Goal: Task Accomplishment & Management: Manage account settings

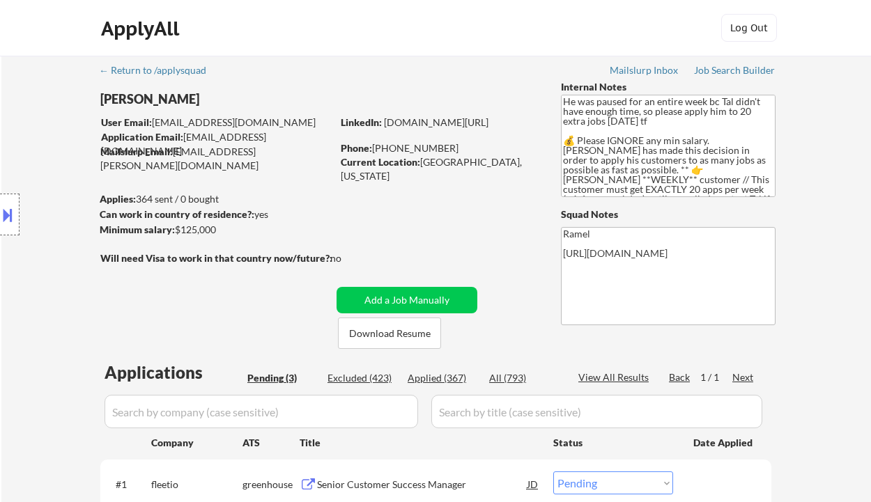
select select ""pending""
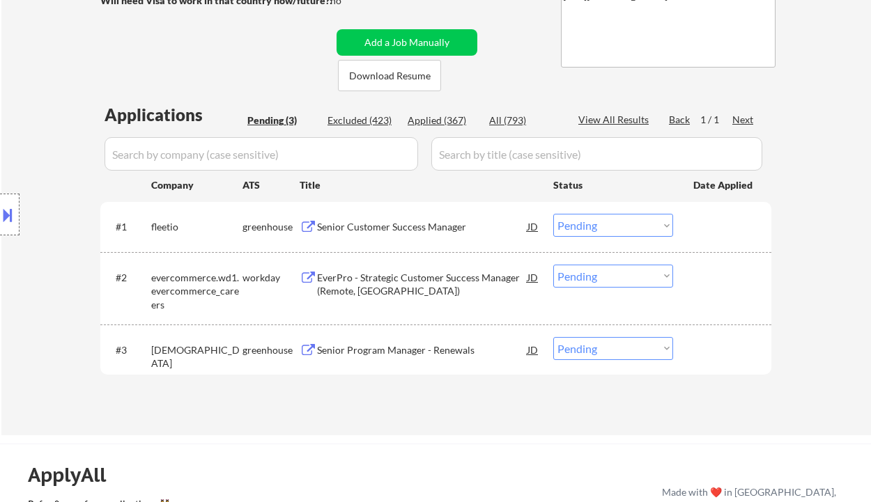
scroll to position [279, 0]
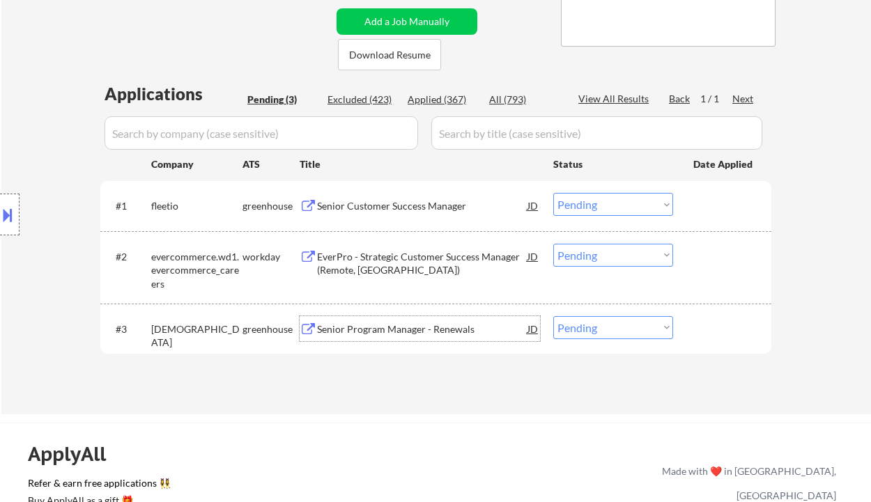
click at [424, 337] on div "Senior Program Manager - Renewals" at bounding box center [422, 328] width 210 height 25
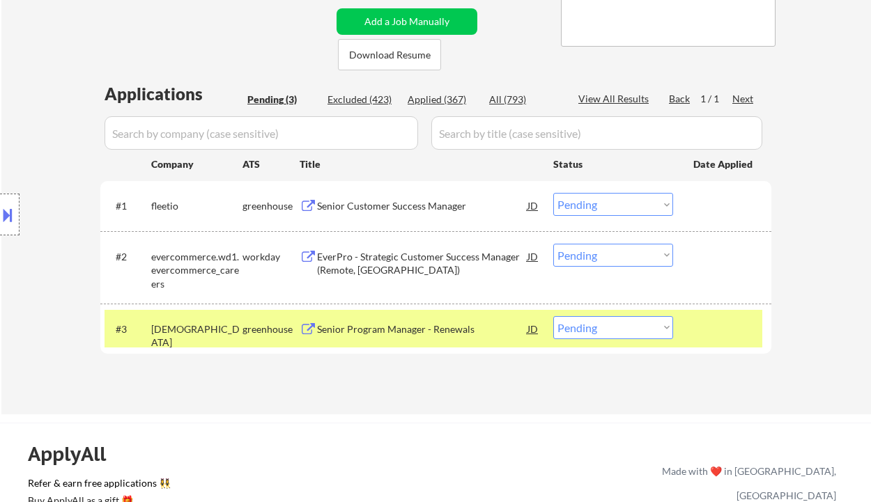
click at [603, 331] on select "Choose an option... Pending Applied Excluded (Questions) Excluded (Expired) Exc…" at bounding box center [613, 327] width 120 height 23
select select ""applied""
click at [553, 316] on select "Choose an option... Pending Applied Excluded (Questions) Excluded (Expired) Exc…" at bounding box center [613, 327] width 120 height 23
click at [387, 254] on div "EverPro - Strategic Customer Success Manager (Remote, US)" at bounding box center [422, 263] width 210 height 27
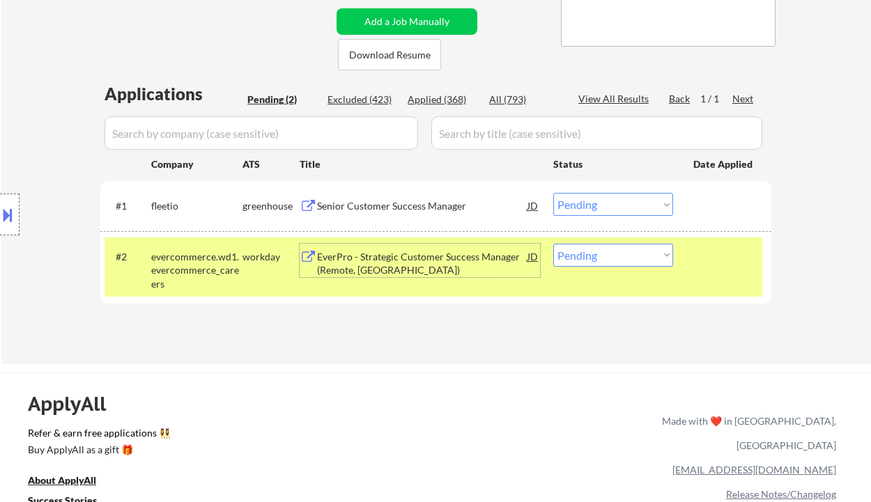
click at [366, 269] on div "EverPro - Strategic Customer Success Manager (Remote, US)" at bounding box center [422, 263] width 210 height 27
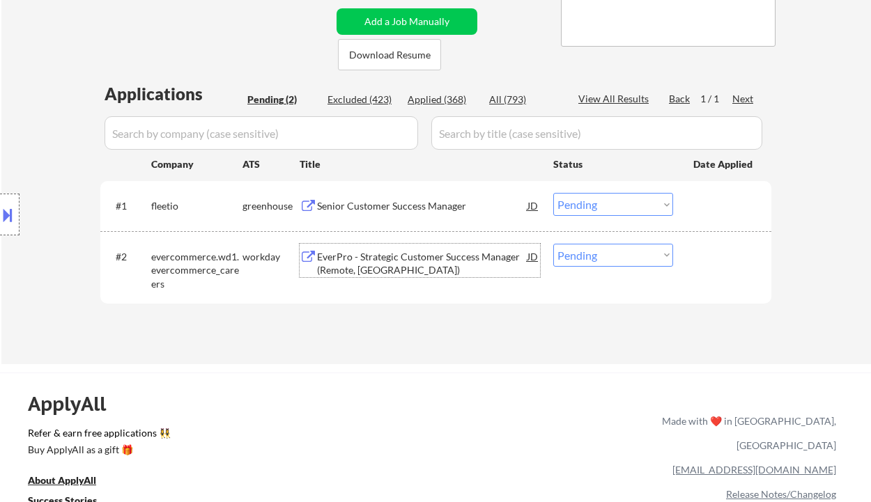
drag, startPoint x: 642, startPoint y: 257, endPoint x: 637, endPoint y: 265, distance: 10.0
click at [642, 257] on select "Choose an option... Pending Applied Excluded (Questions) Excluded (Expired) Exc…" at bounding box center [613, 255] width 120 height 23
select select ""applied""
click at [553, 244] on select "Choose an option... Pending Applied Excluded (Questions) Excluded (Expired) Exc…" at bounding box center [613, 255] width 120 height 23
click at [413, 203] on div "Senior Customer Success Manager" at bounding box center [422, 206] width 210 height 14
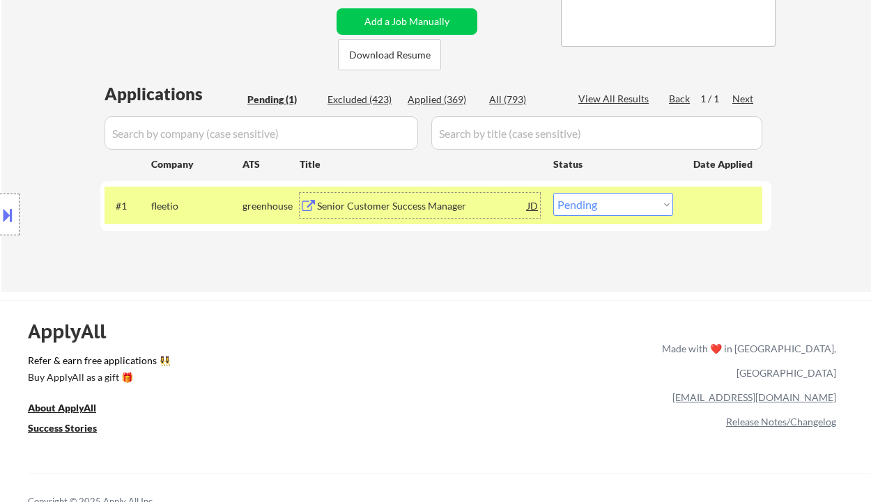
click at [615, 213] on select "Choose an option... Pending Applied Excluded (Questions) Excluded (Expired) Exc…" at bounding box center [613, 204] width 120 height 23
select select ""excluded__other_""
click at [553, 193] on select "Choose an option... Pending Applied Excluded (Questions) Excluded (Expired) Exc…" at bounding box center [613, 204] width 120 height 23
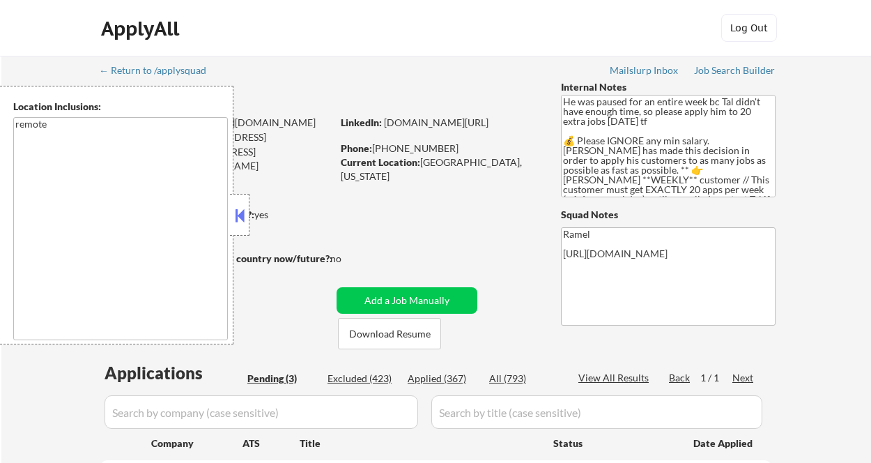
select select ""pending""
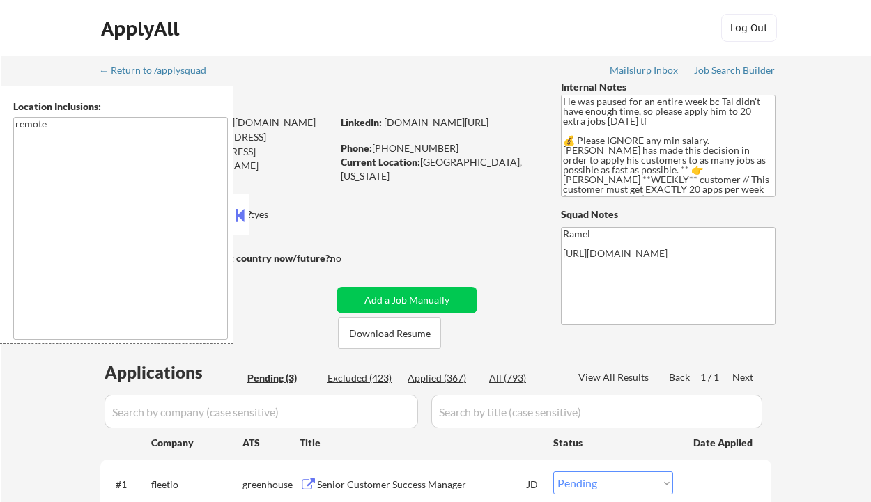
click at [240, 222] on button at bounding box center [239, 215] width 15 height 21
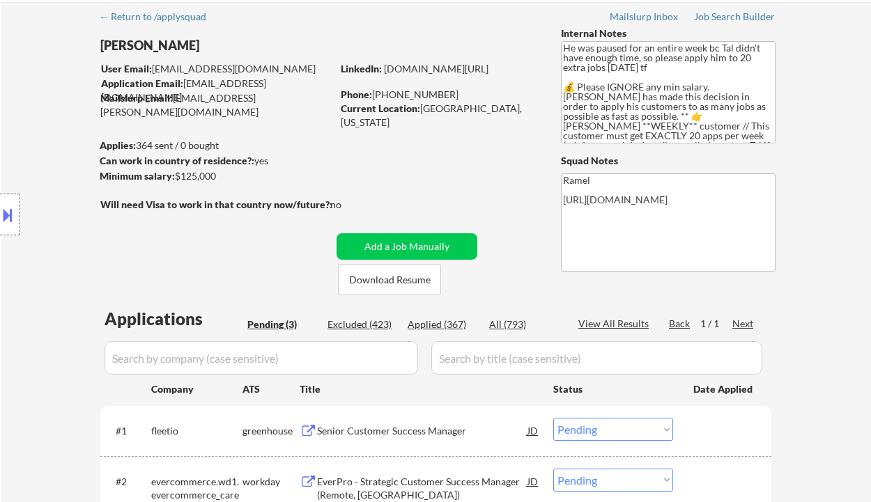
scroll to position [93, 0]
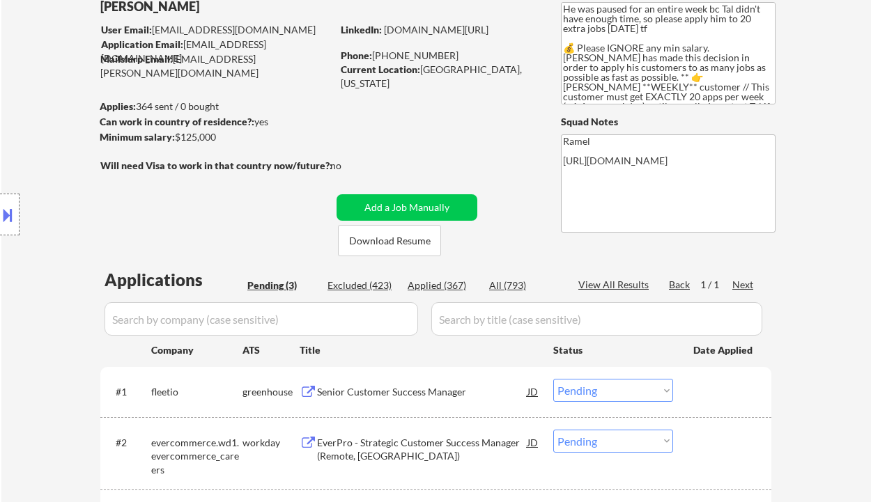
click at [451, 283] on div "Applied (367)" at bounding box center [443, 286] width 70 height 14
select select ""applied""
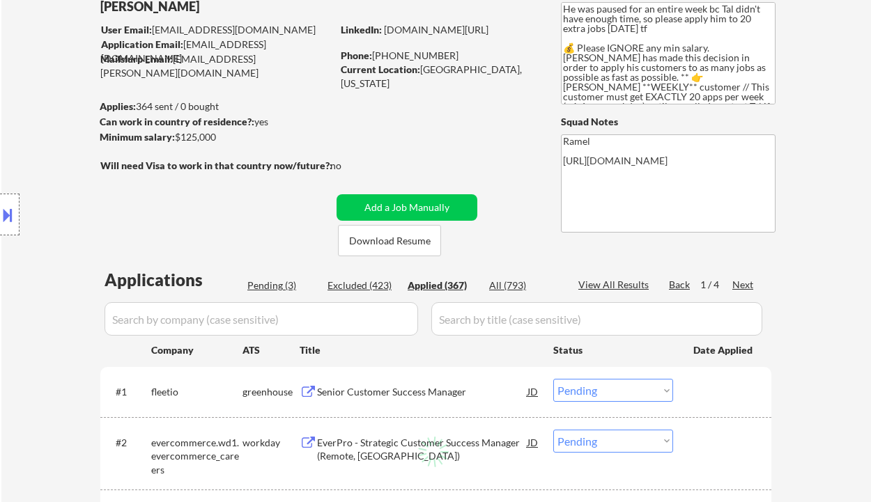
select select ""applied""
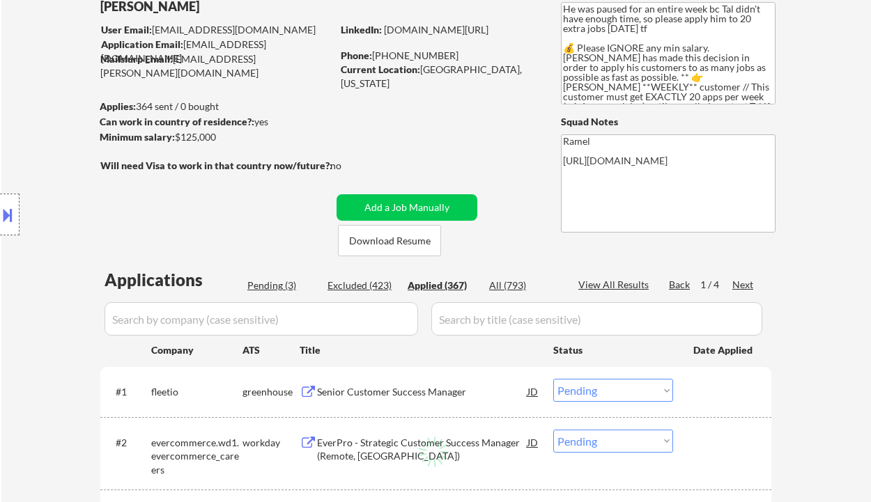
select select ""applied""
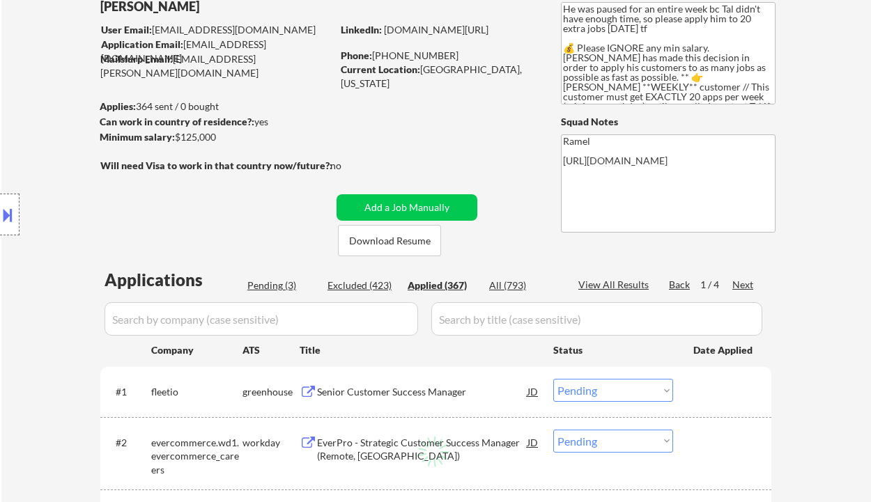
select select ""applied""
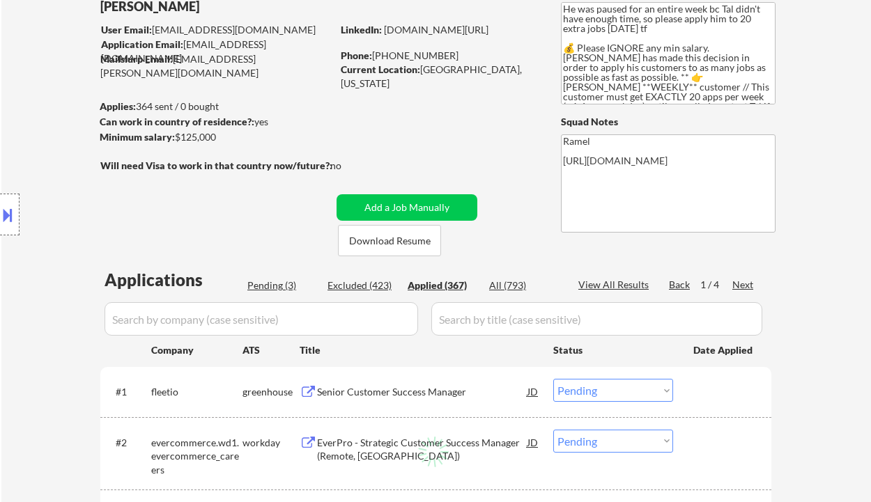
select select ""applied""
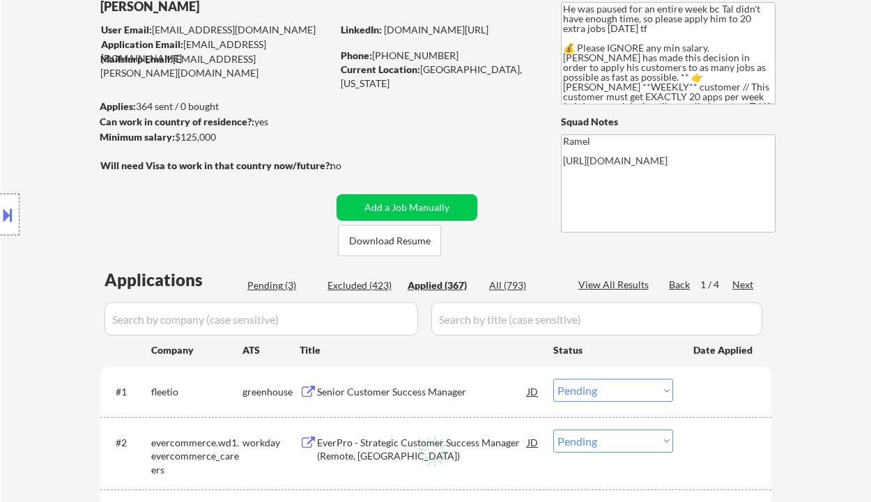
select select ""applied""
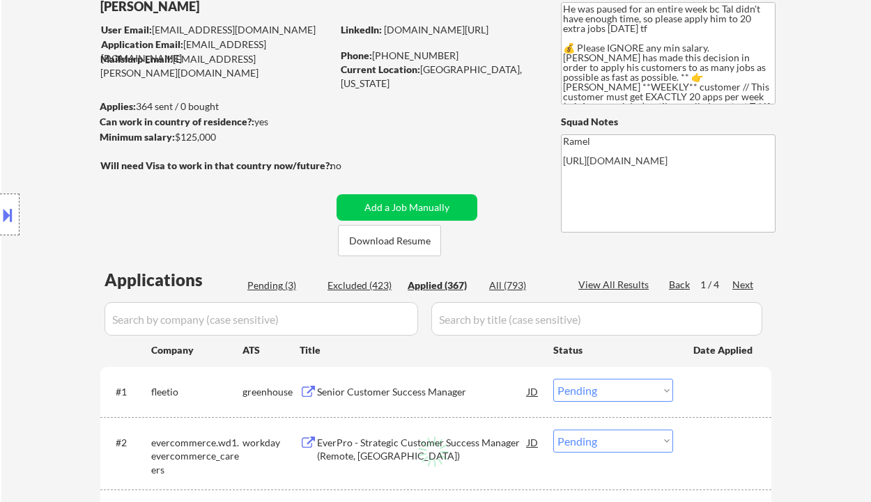
select select ""applied""
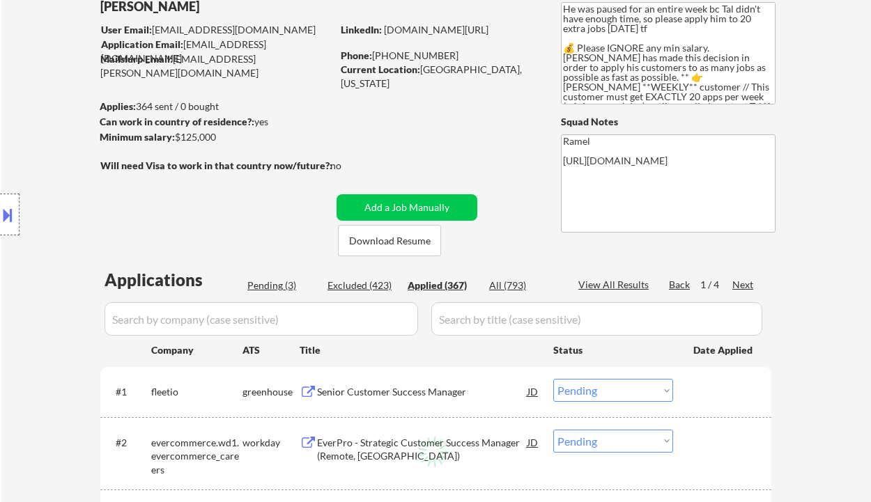
select select ""applied""
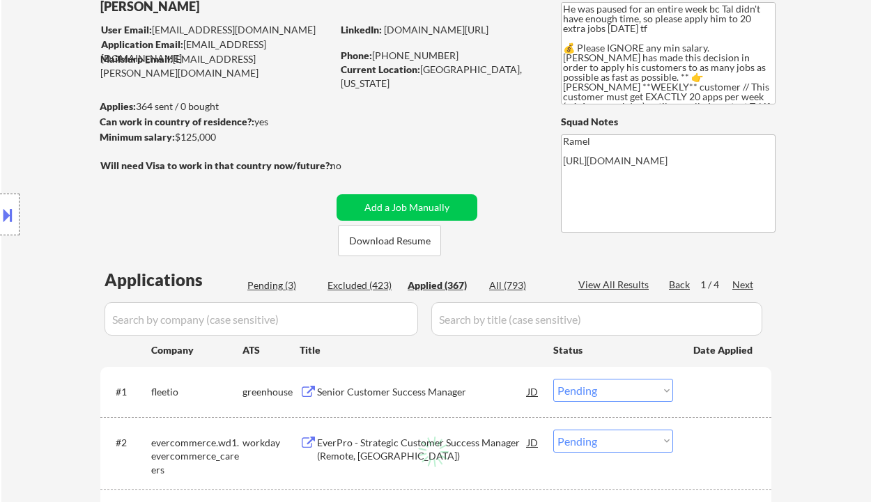
select select ""applied""
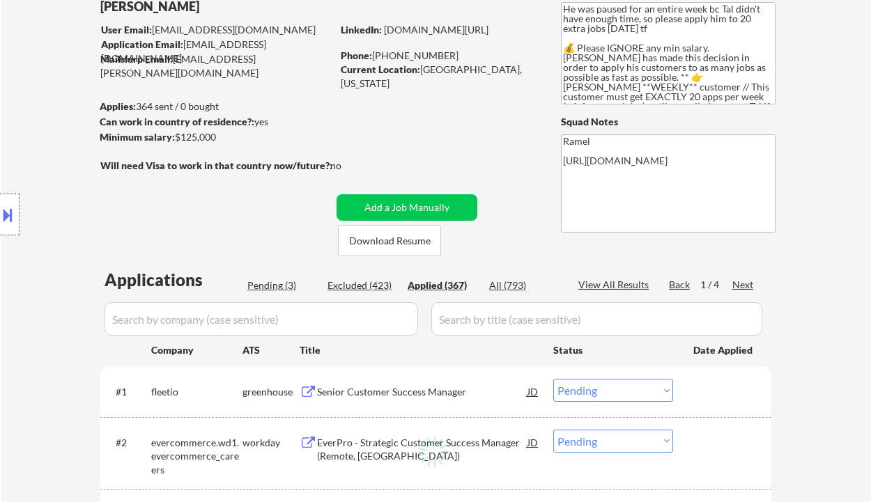
select select ""applied""
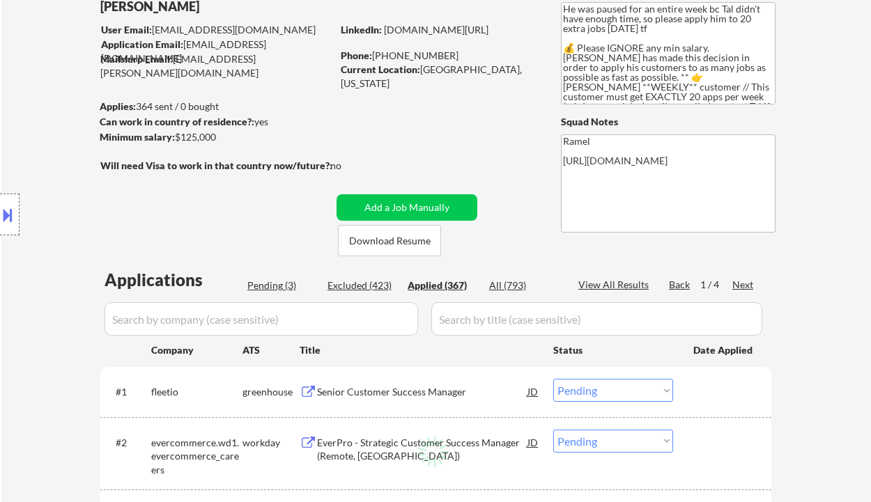
select select ""applied""
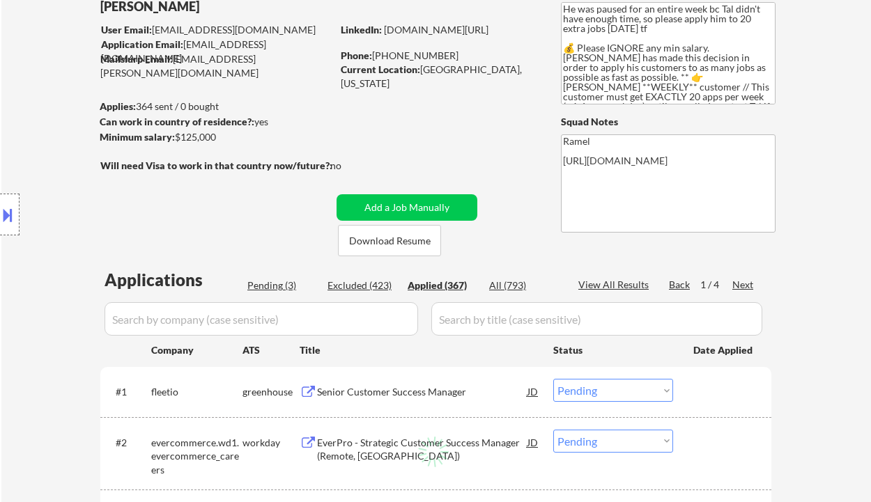
select select ""applied""
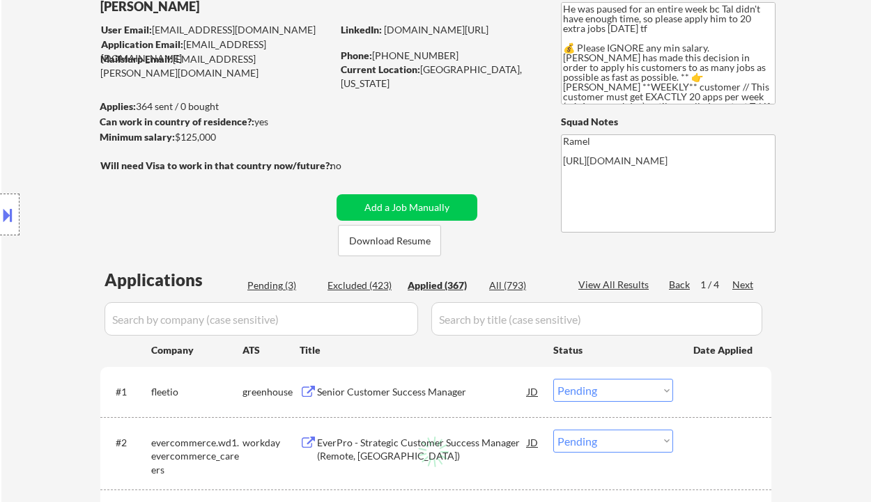
select select ""applied""
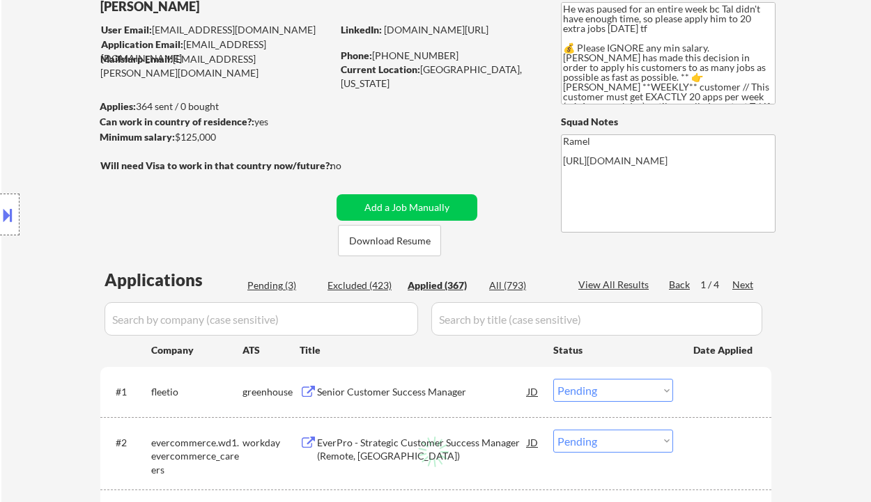
select select ""applied""
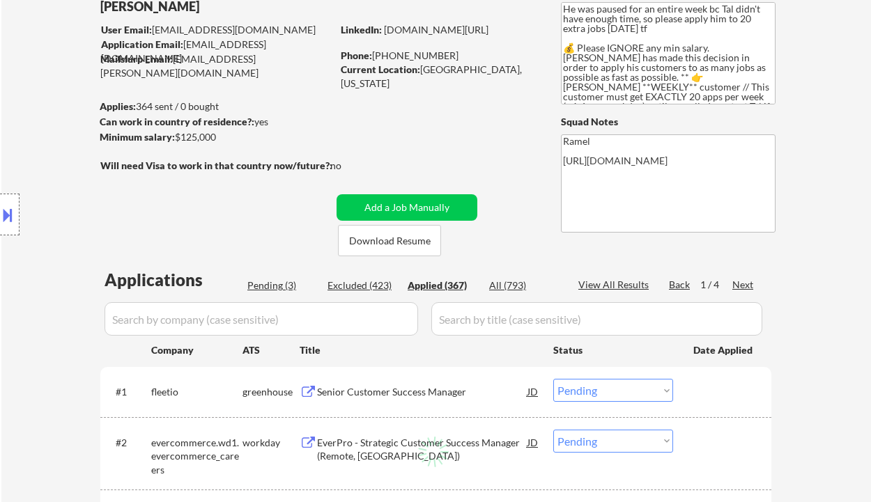
select select ""applied""
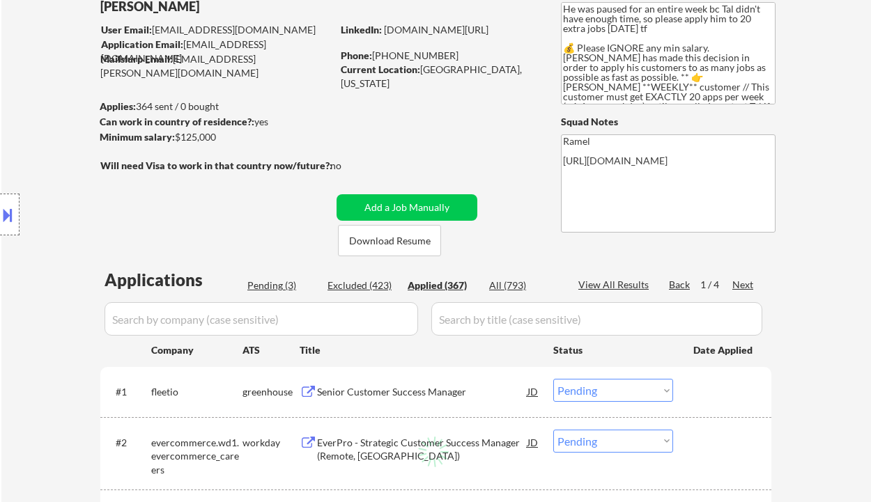
select select ""applied""
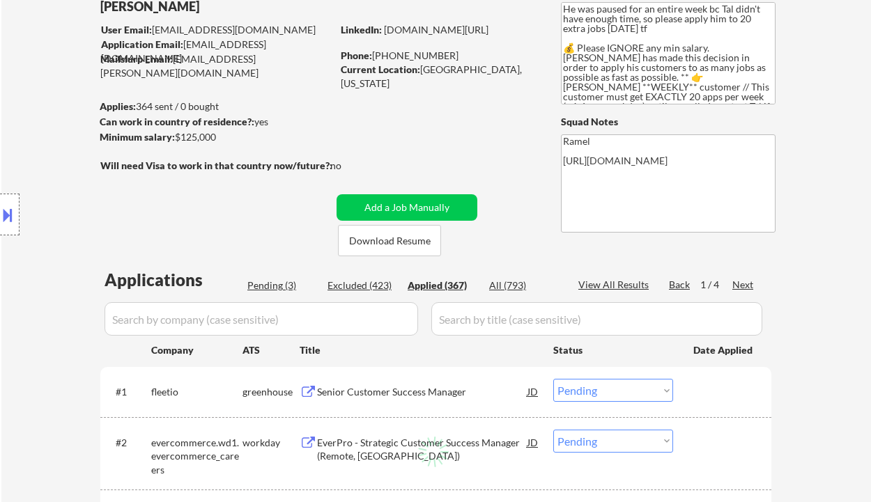
select select ""applied""
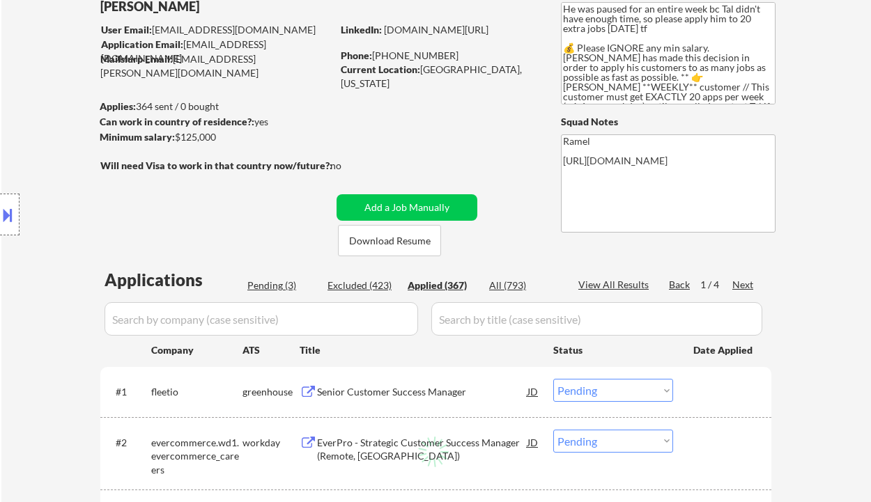
select select ""applied""
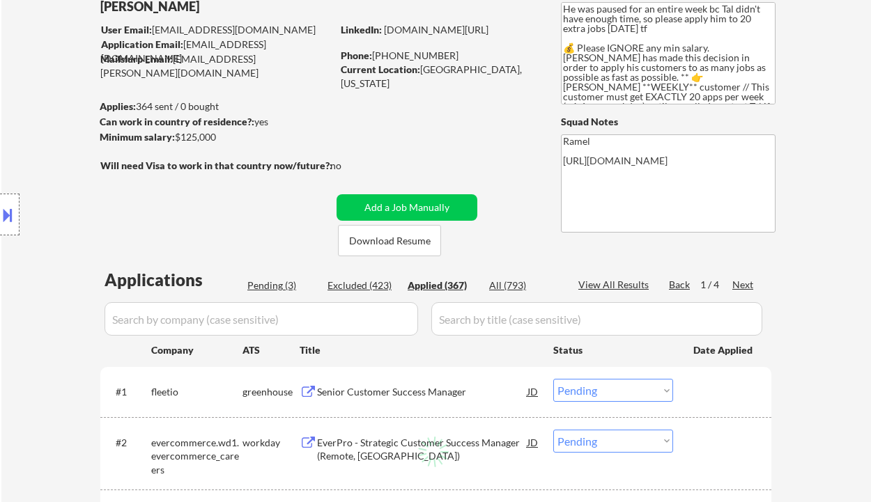
select select ""applied""
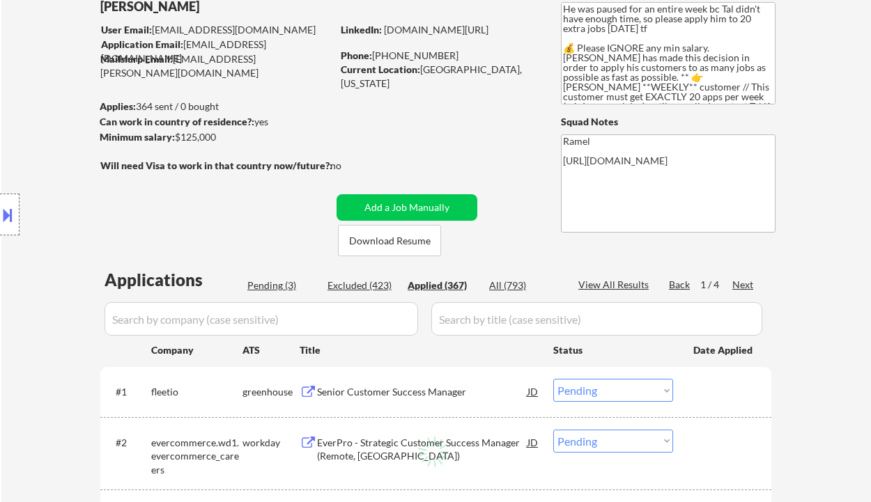
select select ""applied""
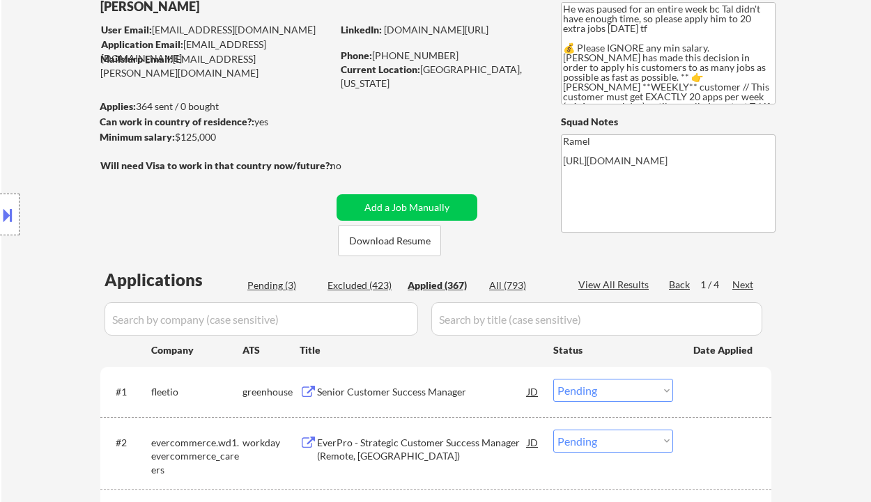
select select ""applied""
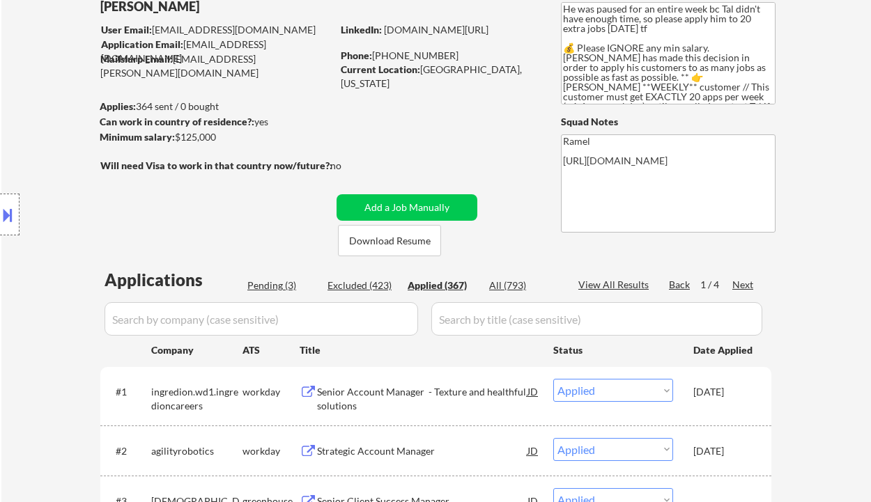
scroll to position [185, 0]
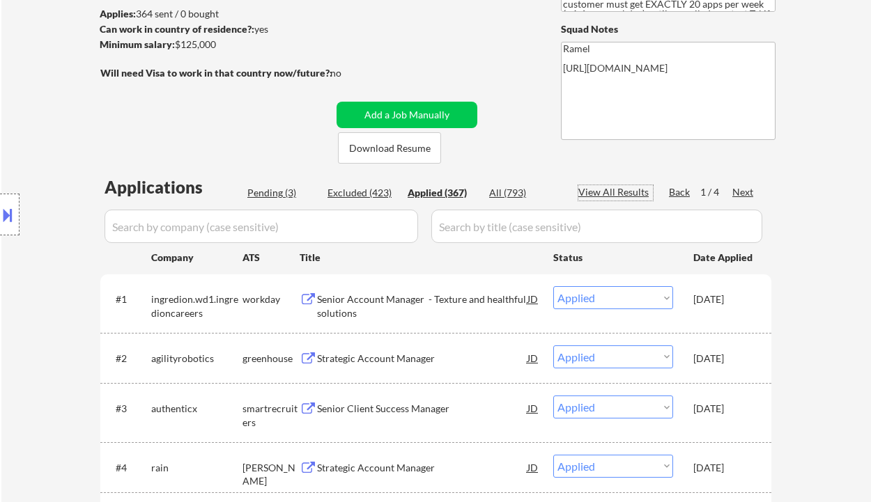
click at [608, 186] on div "View All Results" at bounding box center [615, 192] width 75 height 14
select select ""applied""
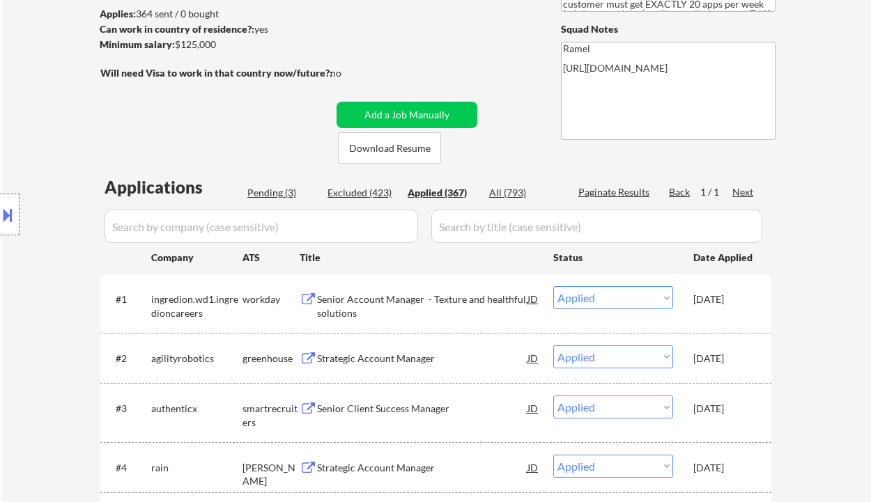
select select ""applied""
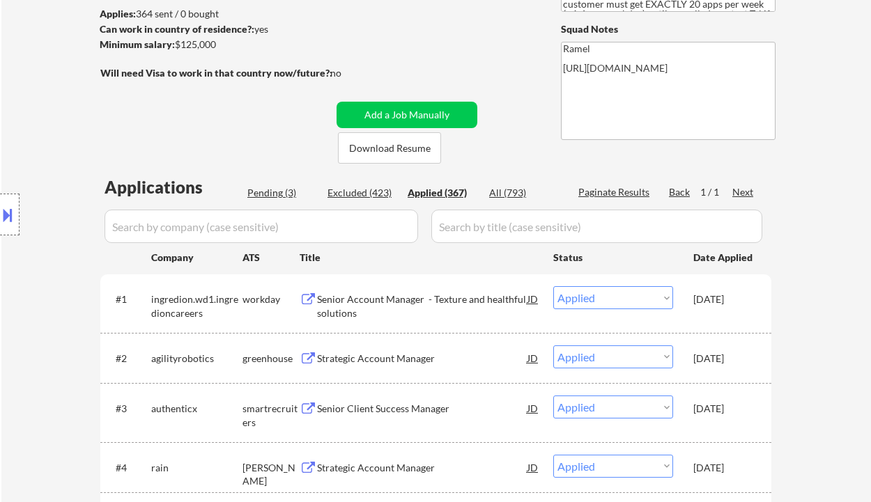
select select ""applied""
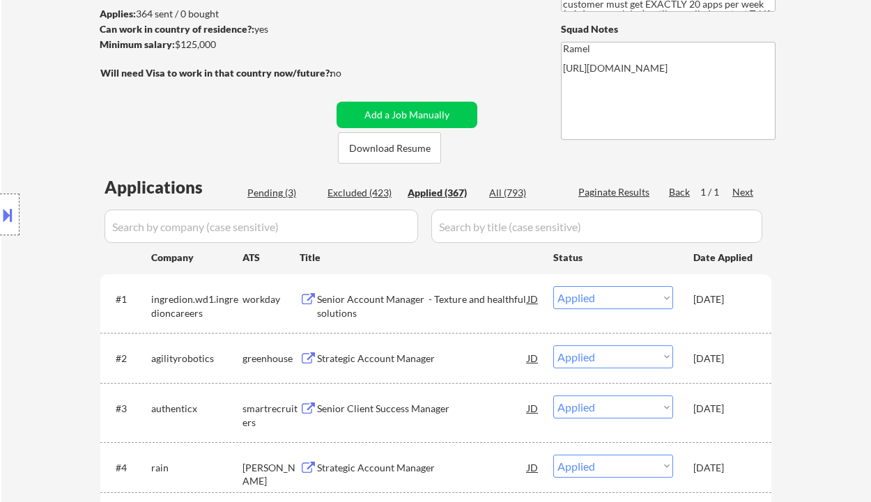
select select ""applied""
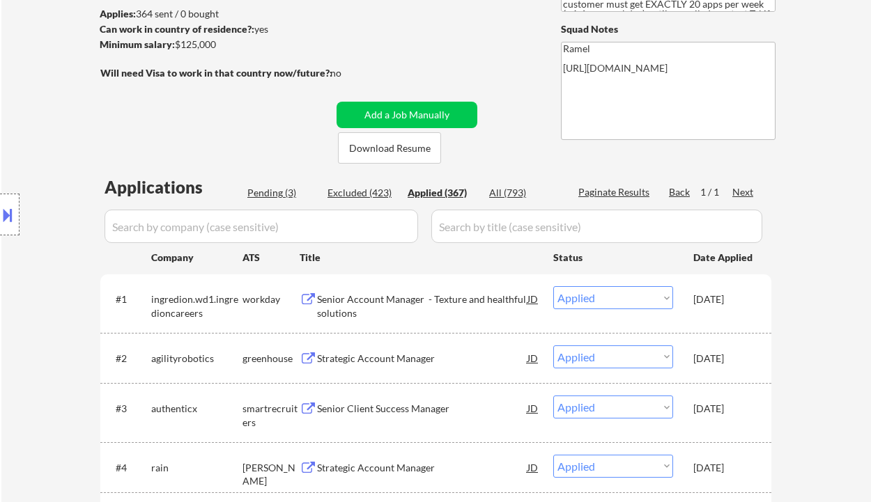
select select ""applied""
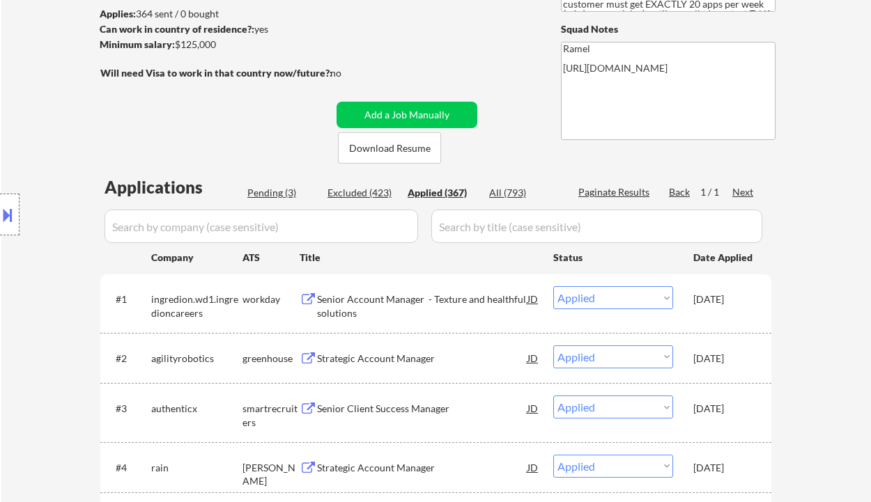
select select ""applied""
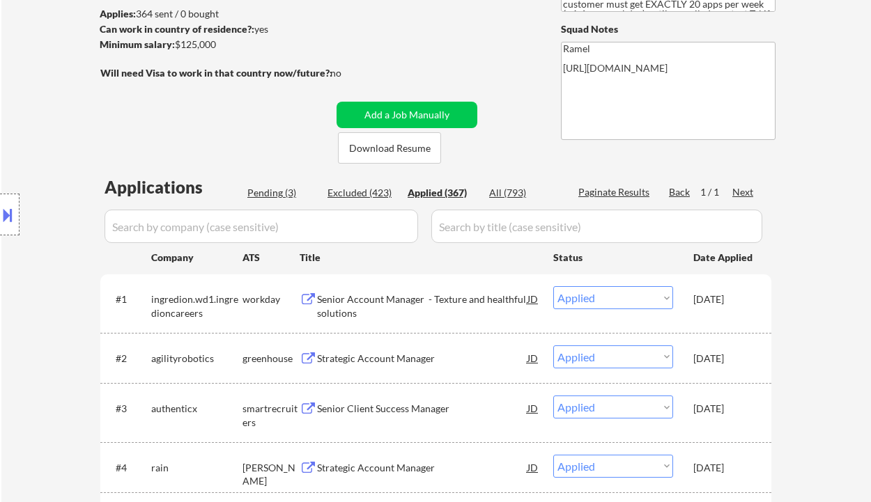
select select ""applied""
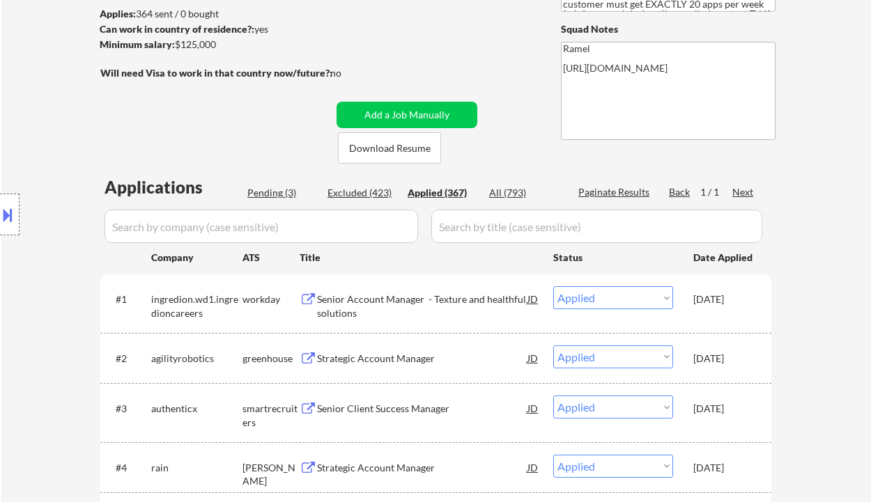
select select ""applied""
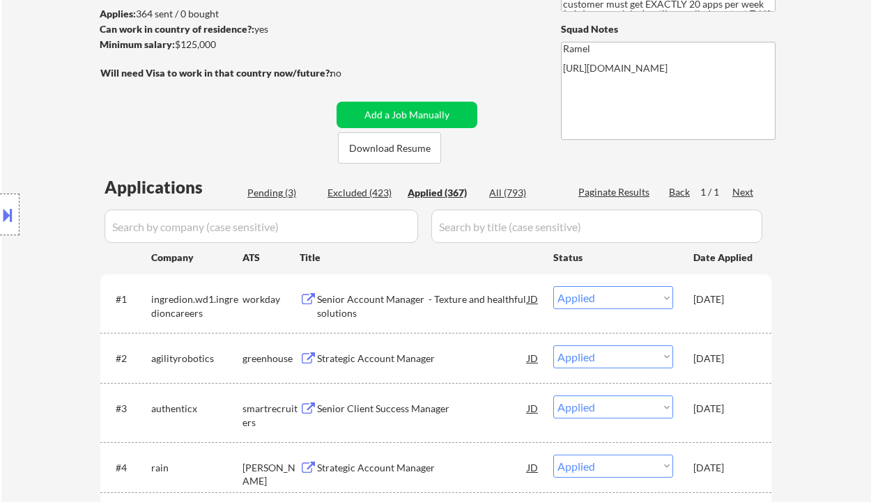
select select ""applied""
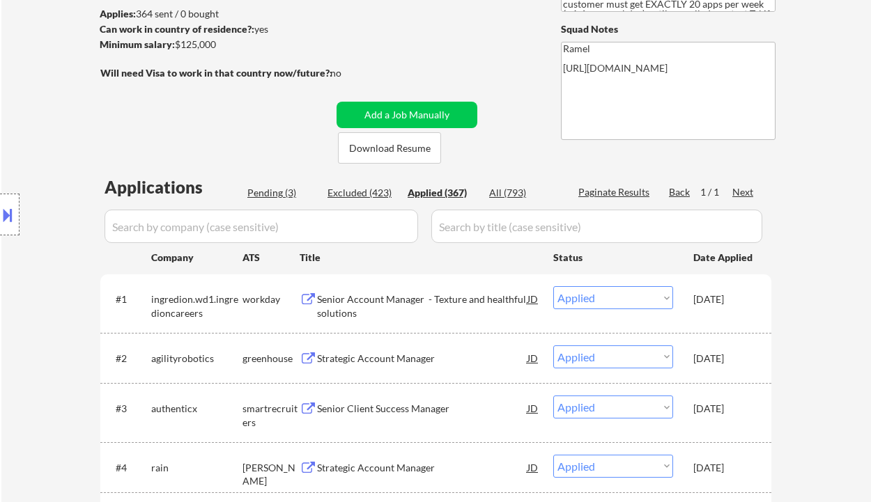
select select ""applied""
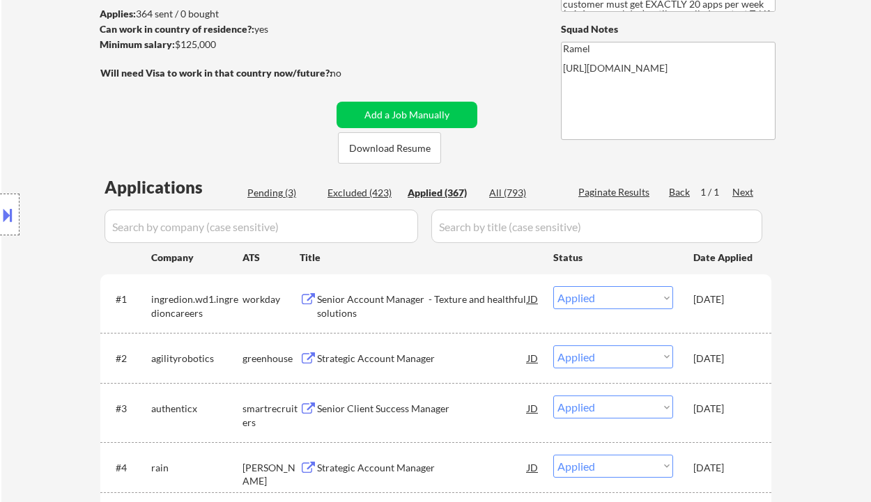
select select ""applied""
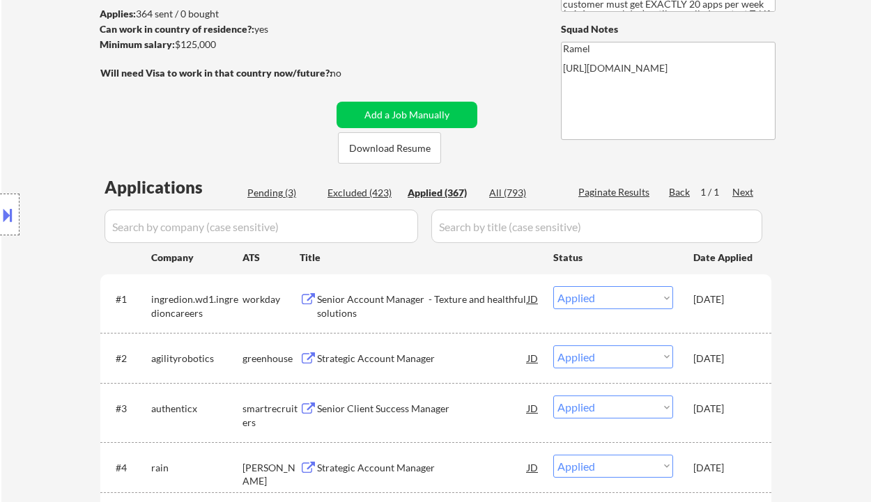
select select ""applied""
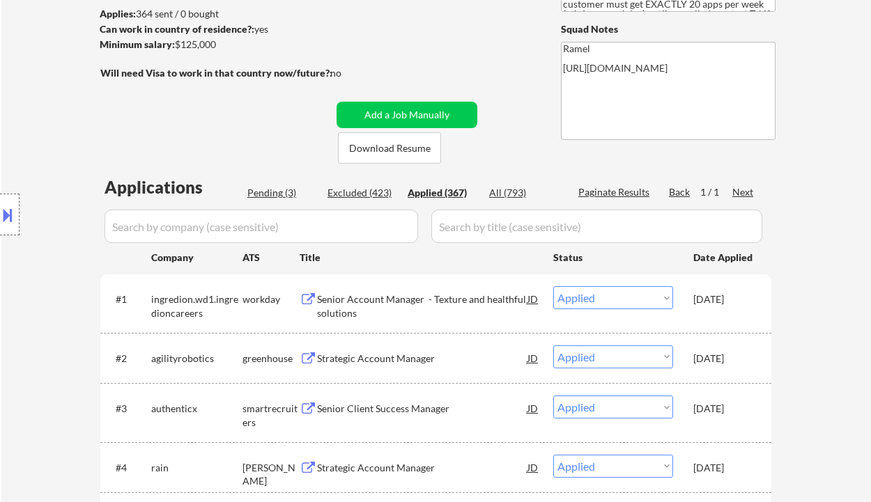
select select ""applied""
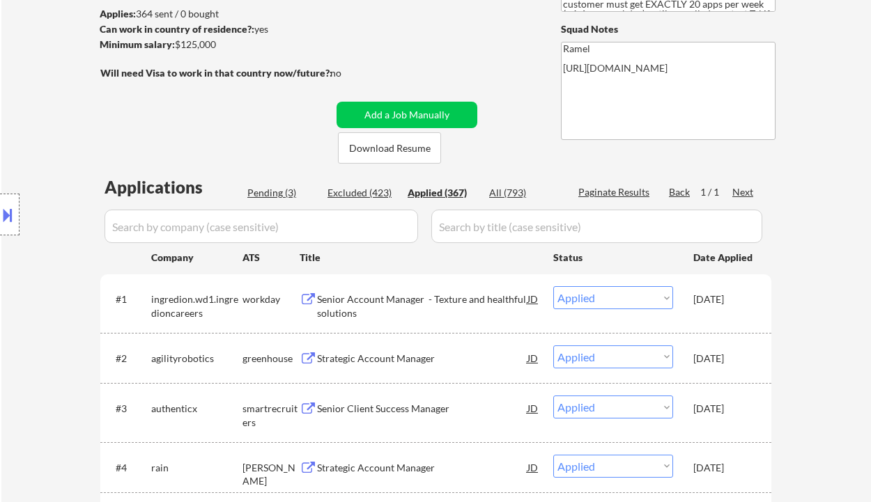
select select ""applied""
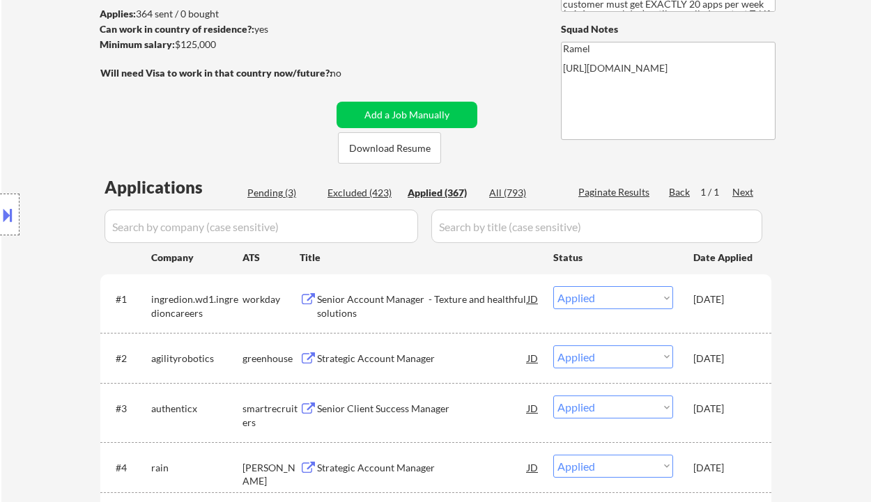
select select ""applied""
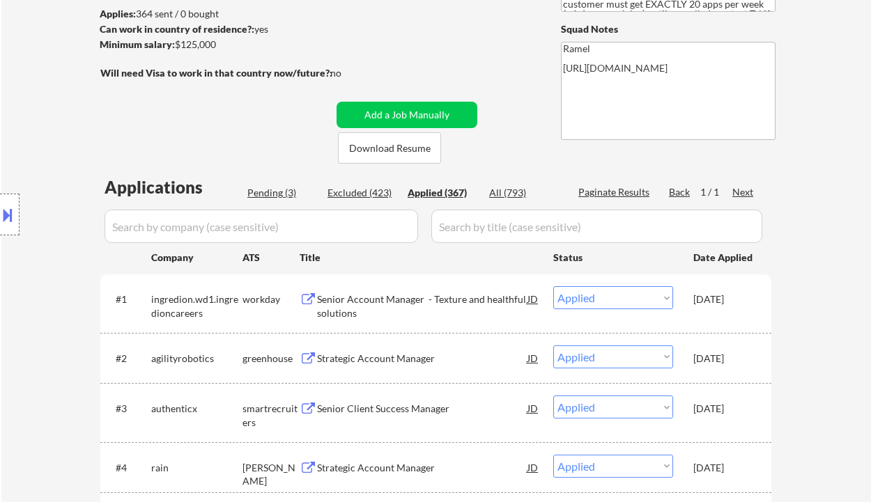
select select ""applied""
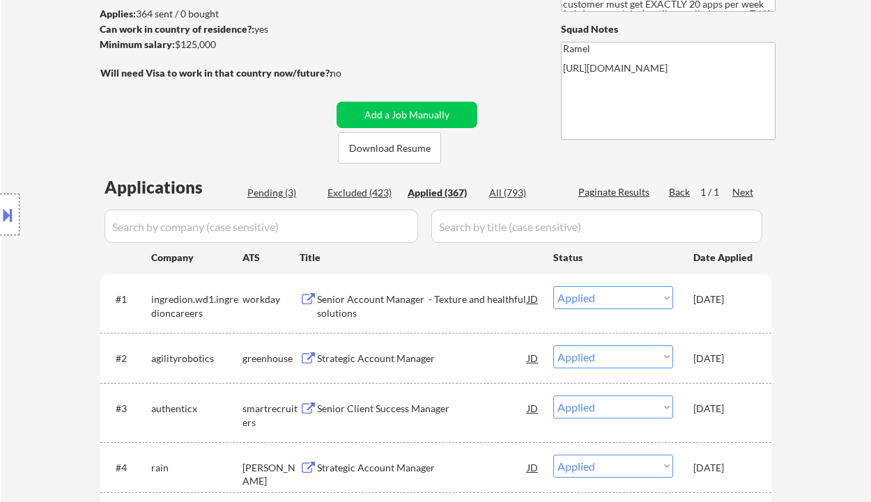
select select ""applied""
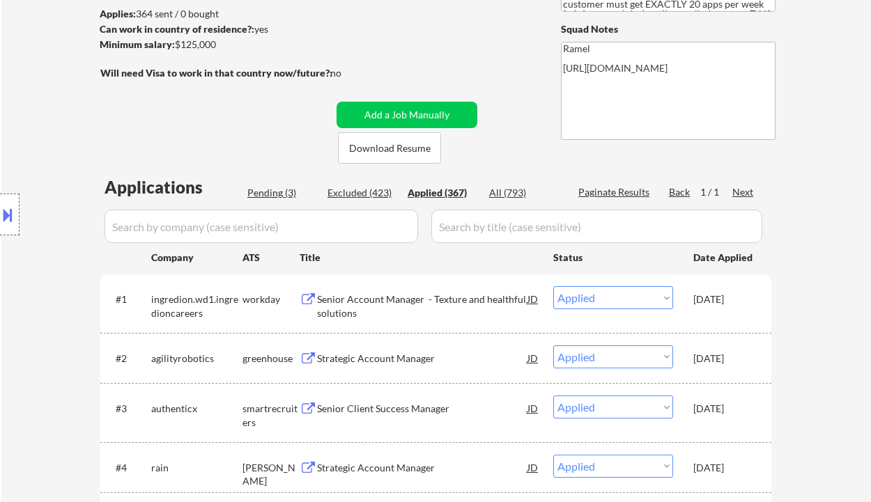
select select ""applied""
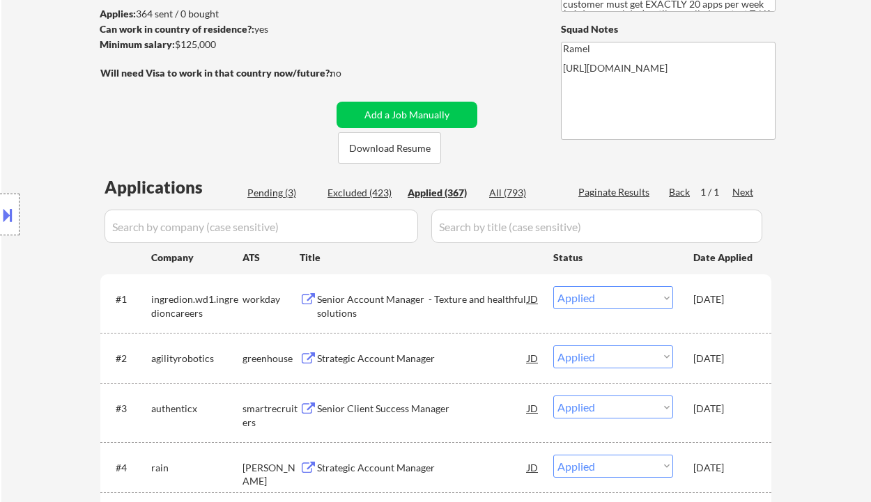
select select ""applied""
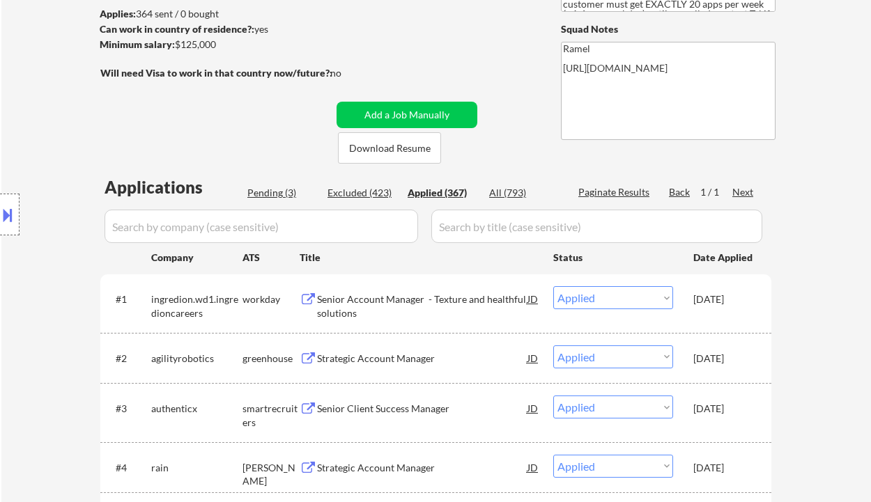
select select ""applied""
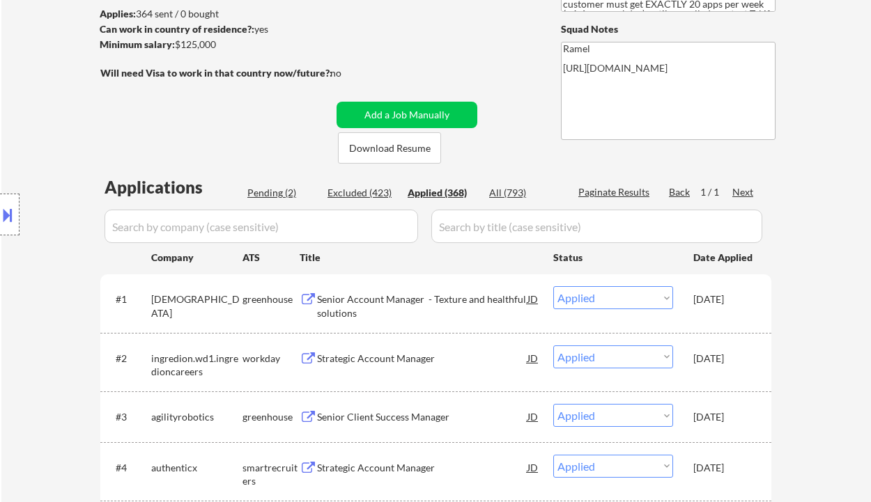
scroll to position [0, 0]
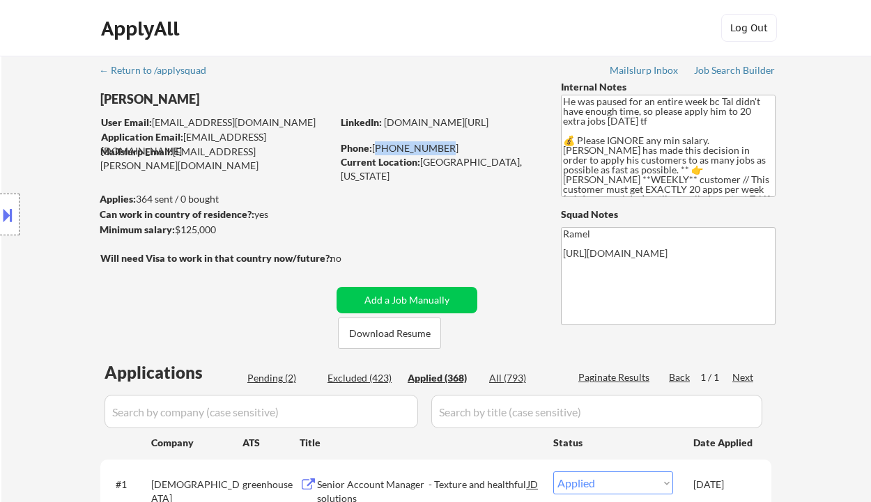
drag, startPoint x: 432, startPoint y: 149, endPoint x: 362, endPoint y: 121, distance: 75.3
click at [373, 145] on div "Phone: 646-842-6932" at bounding box center [439, 148] width 197 height 14
copy div "646-842-6932"
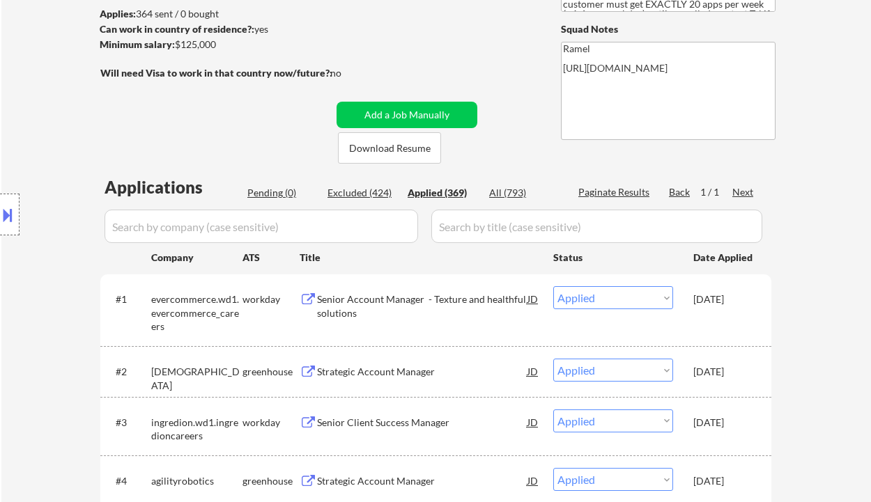
scroll to position [371, 0]
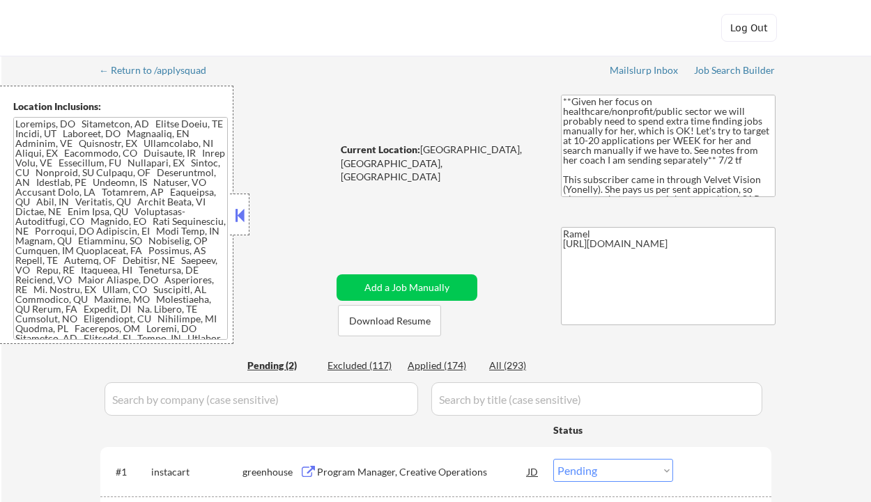
select select ""pending""
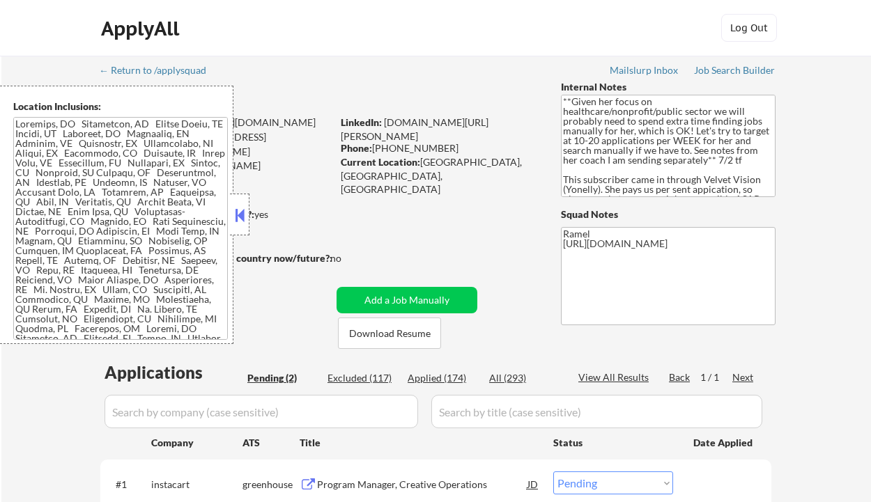
click at [243, 215] on button at bounding box center [239, 215] width 15 height 21
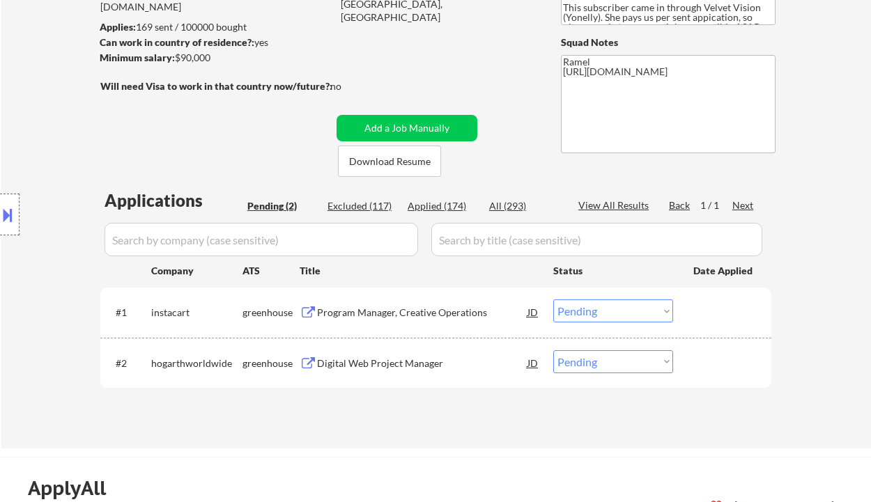
scroll to position [185, 0]
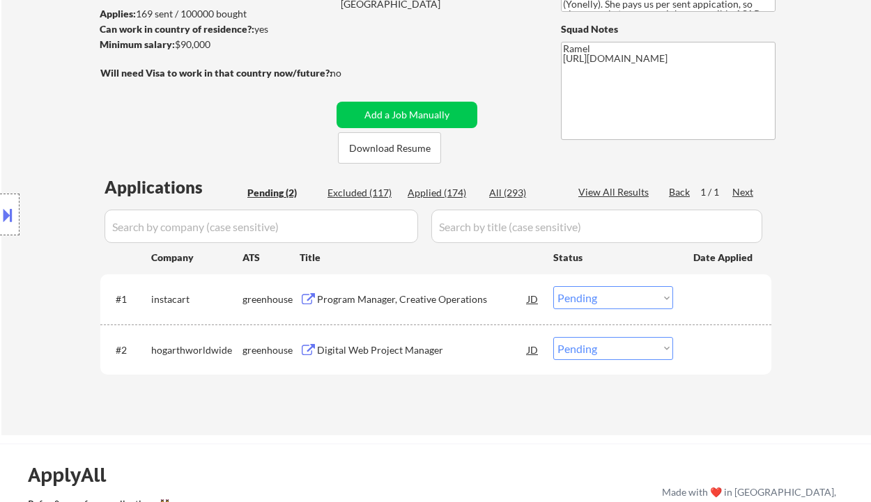
click at [385, 297] on div "Program Manager, Creative Operations" at bounding box center [422, 300] width 210 height 14
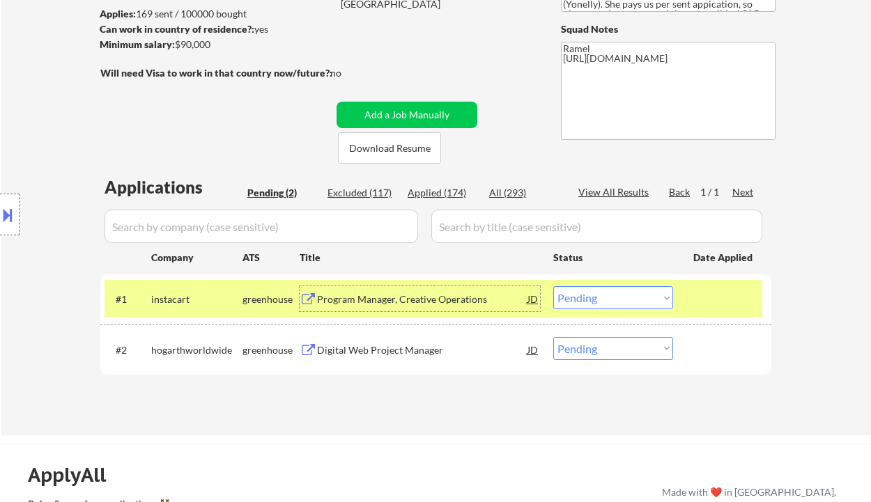
click at [347, 358] on div "Digital Web Project Manager" at bounding box center [422, 349] width 210 height 25
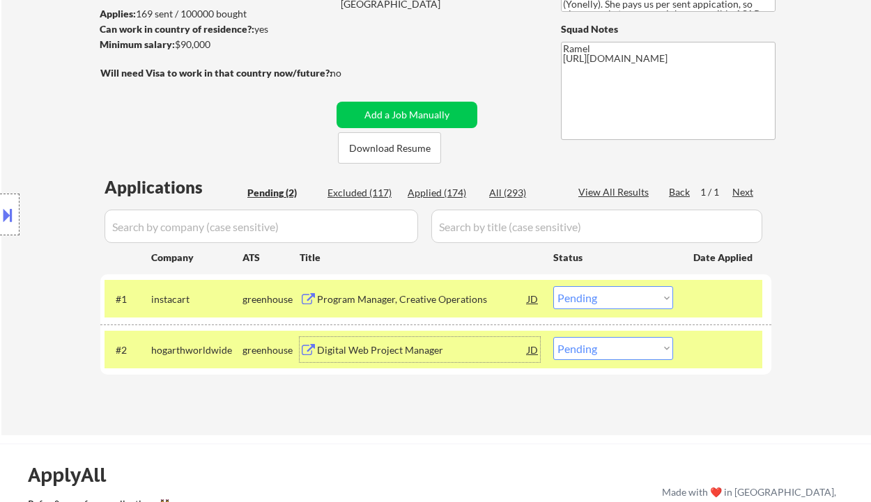
click at [610, 297] on select "Choose an option... Pending Applied Excluded (Questions) Excluded (Expired) Exc…" at bounding box center [613, 297] width 120 height 23
click at [553, 286] on select "Choose an option... Pending Applied Excluded (Questions) Excluded (Expired) Exc…" at bounding box center [613, 297] width 120 height 23
click at [408, 359] on div "Digital Web Project Manager" at bounding box center [422, 349] width 210 height 25
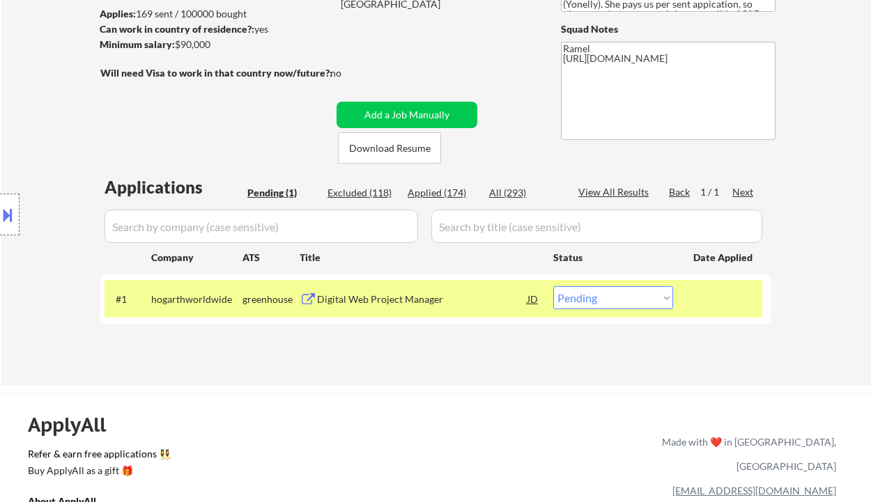
click at [585, 295] on select "Choose an option... Pending Applied Excluded (Questions) Excluded (Expired) Exc…" at bounding box center [613, 297] width 120 height 23
select select ""applied""
click at [553, 286] on select "Choose an option... Pending Applied Excluded (Questions) Excluded (Expired) Exc…" at bounding box center [613, 297] width 120 height 23
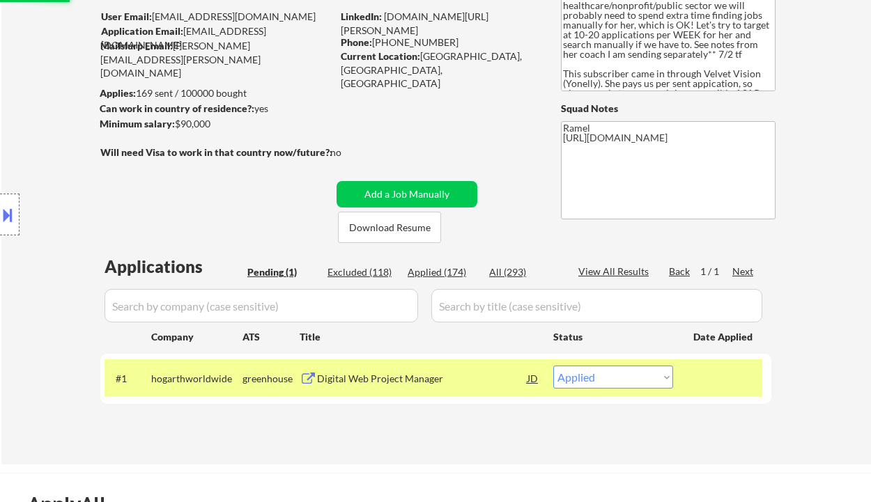
scroll to position [93, 0]
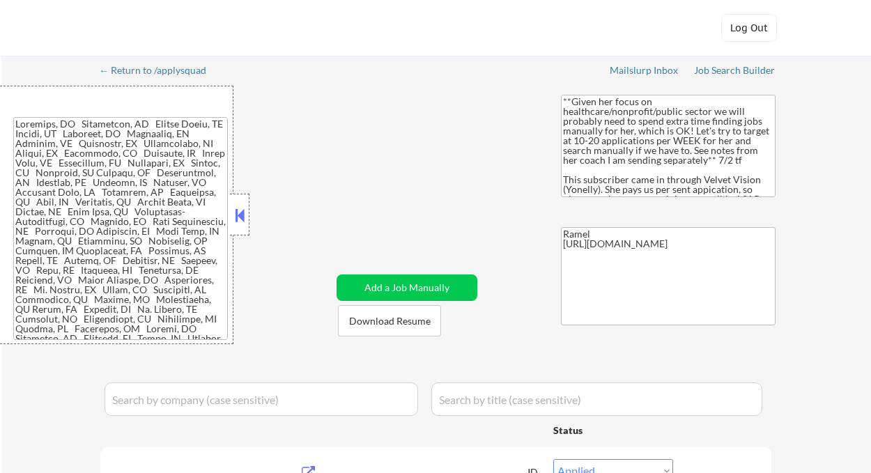
select select ""applied""
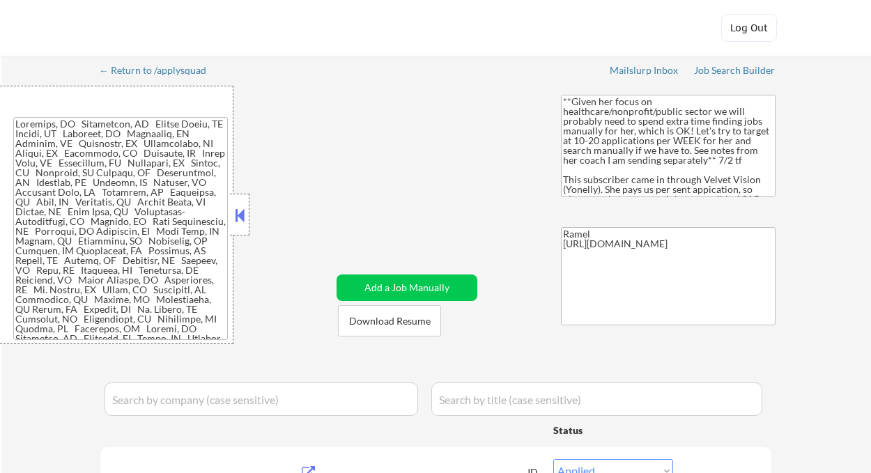
select select ""applied""
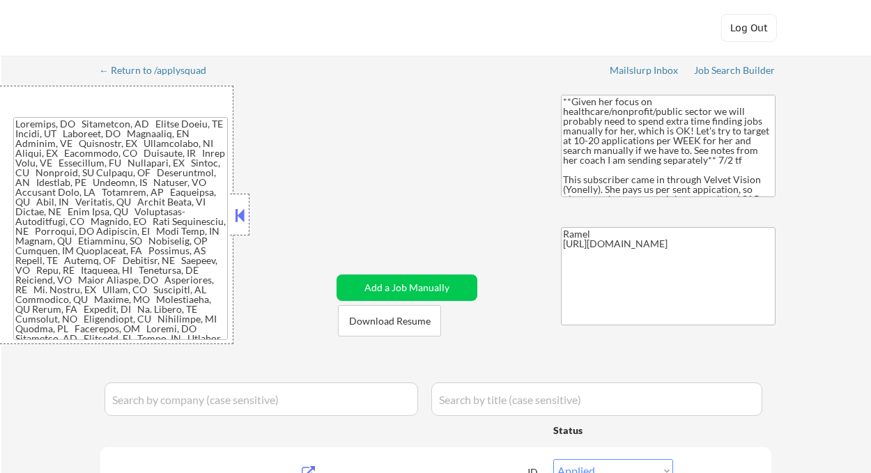
select select ""applied""
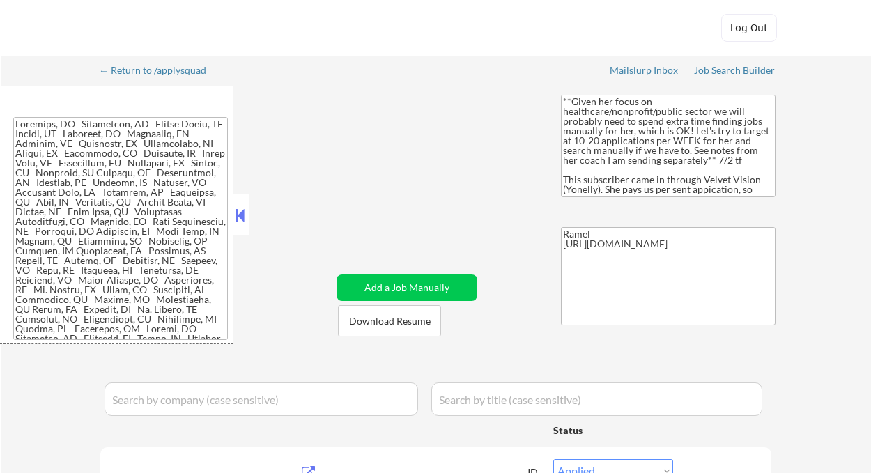
select select ""applied""
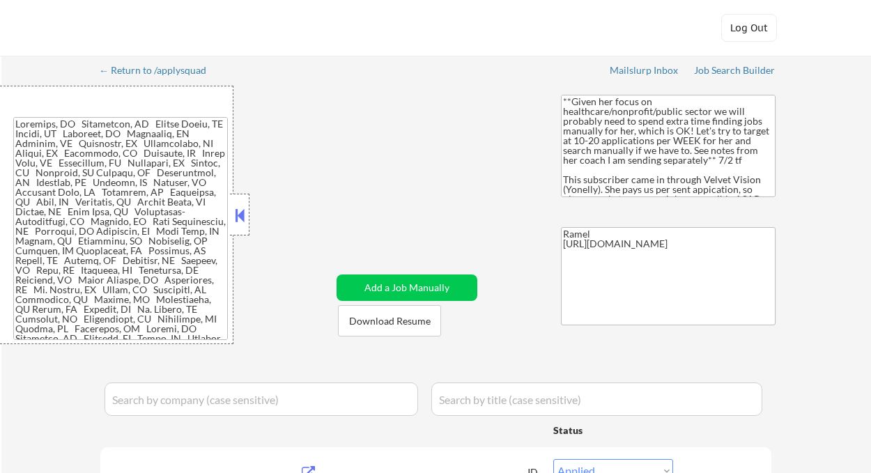
select select ""applied""
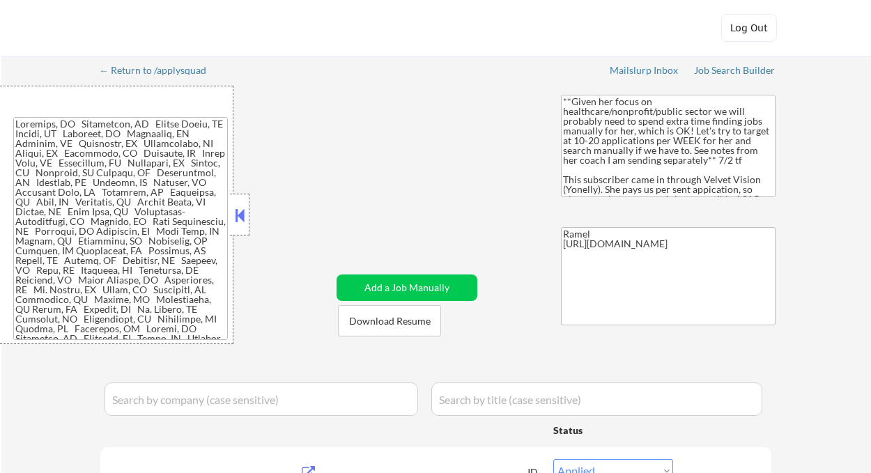
select select ""applied""
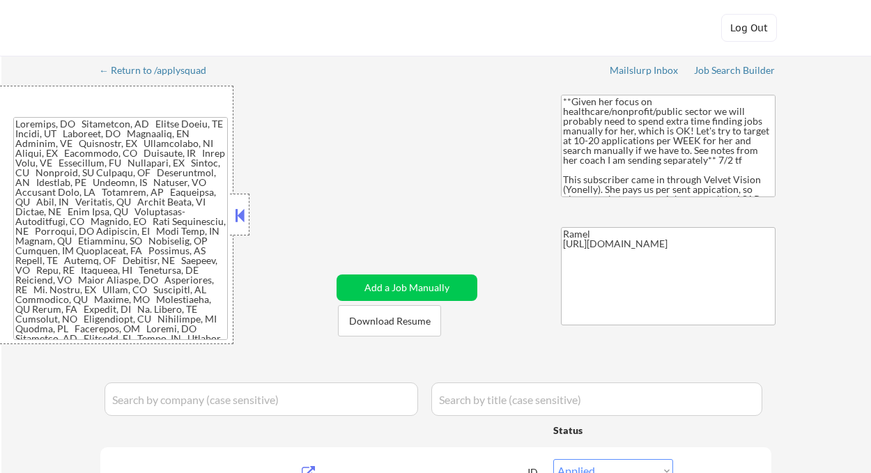
select select ""applied""
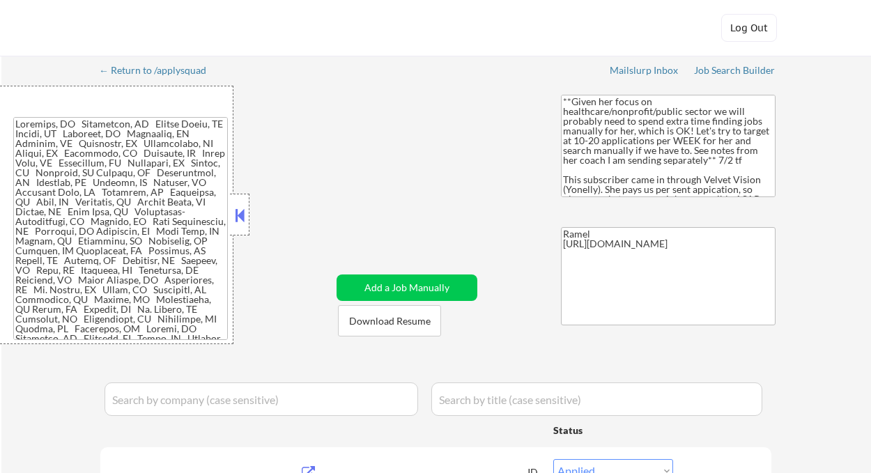
select select ""applied""
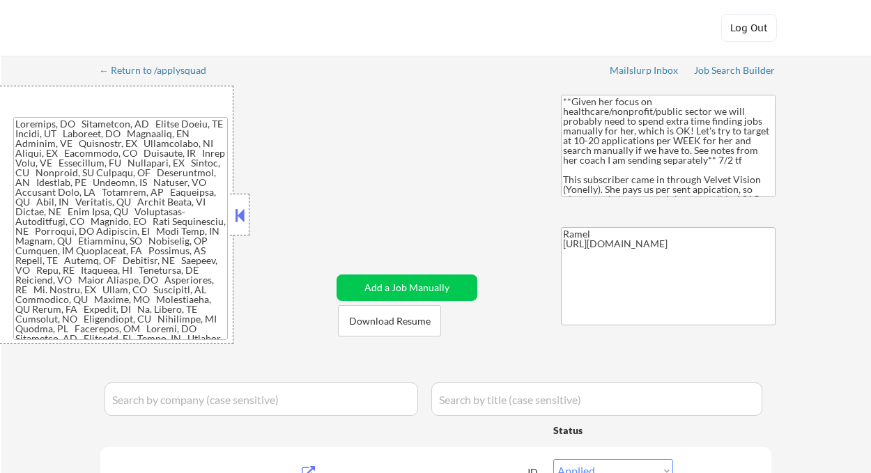
select select ""applied""
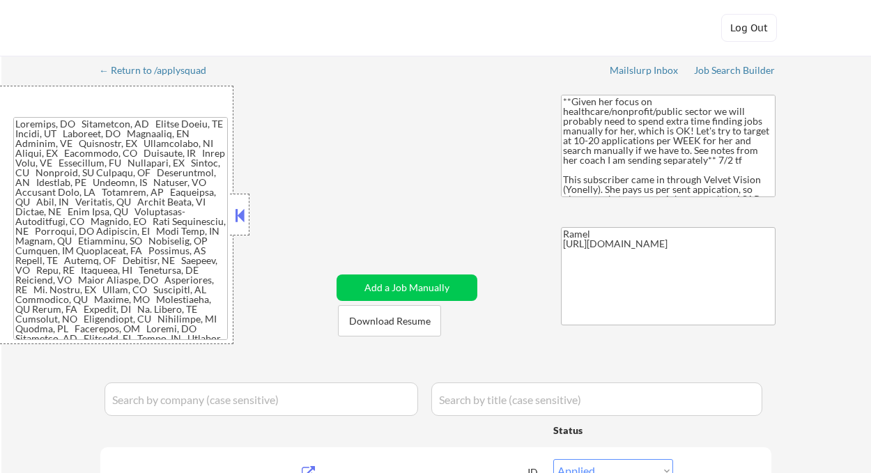
select select ""applied""
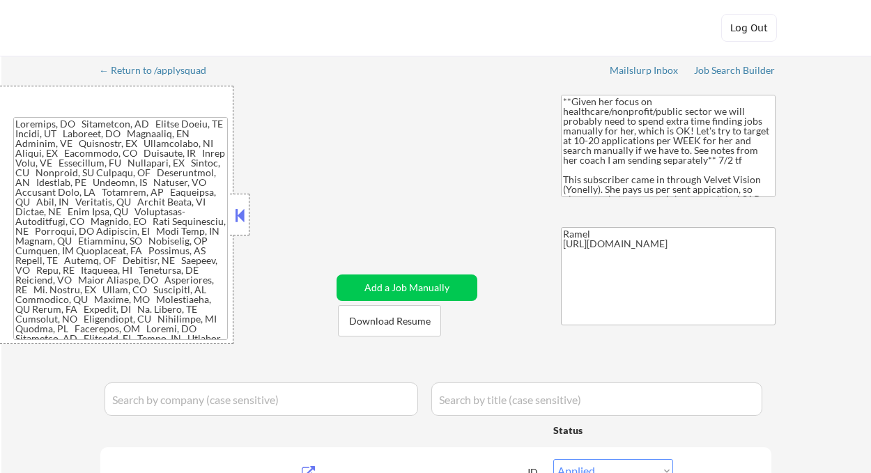
select select ""applied""
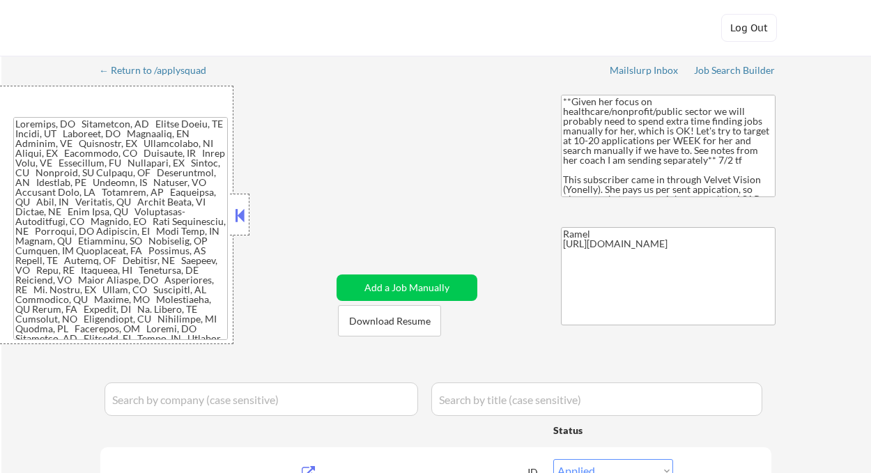
select select ""applied""
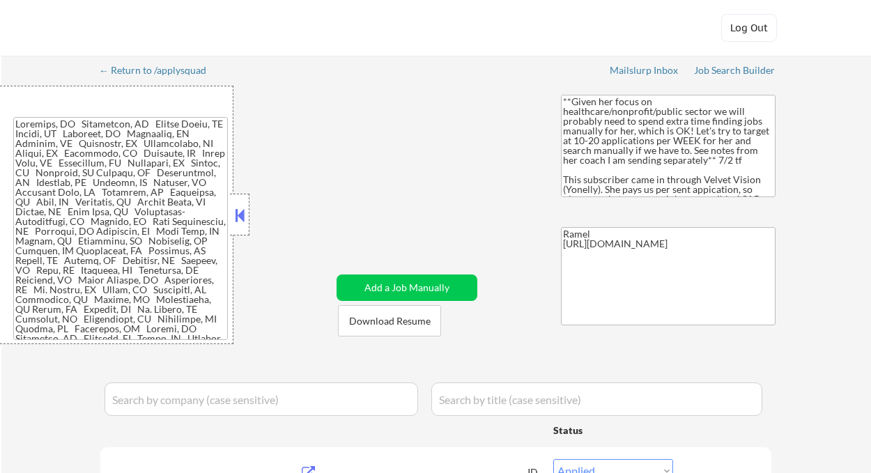
select select ""applied""
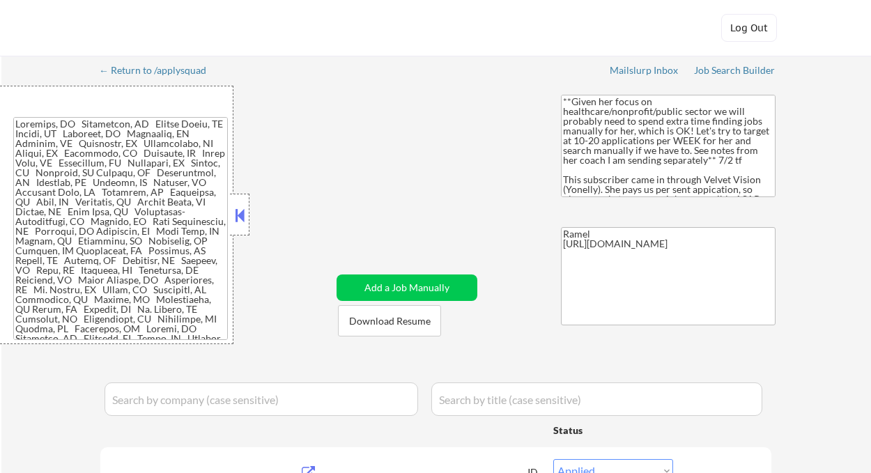
select select ""applied""
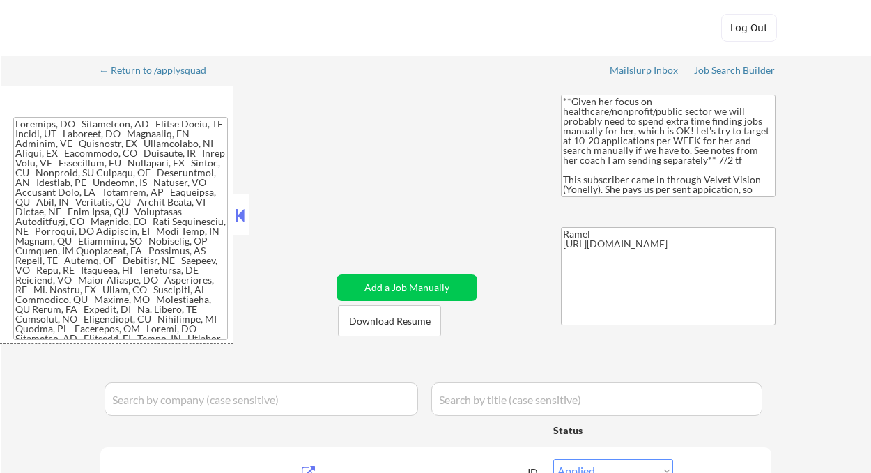
select select ""applied""
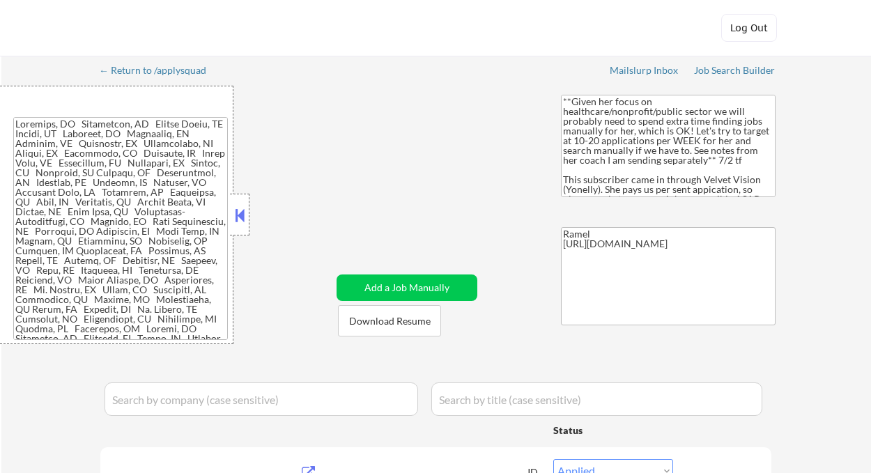
select select ""applied""
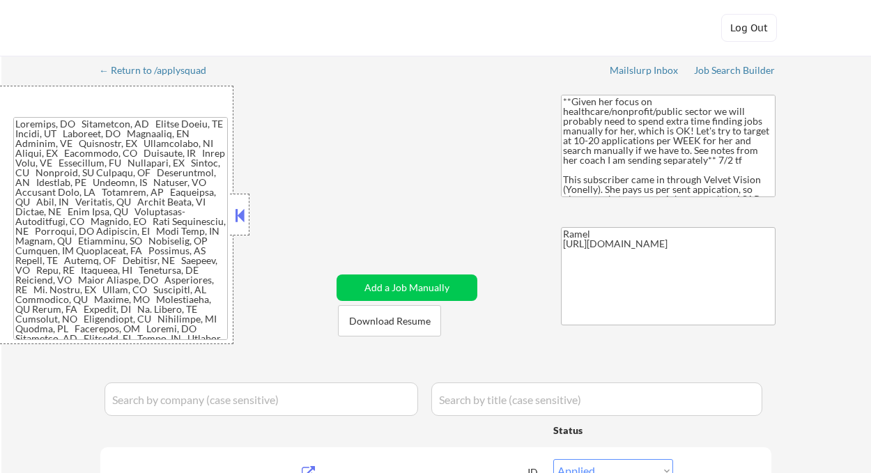
select select ""applied""
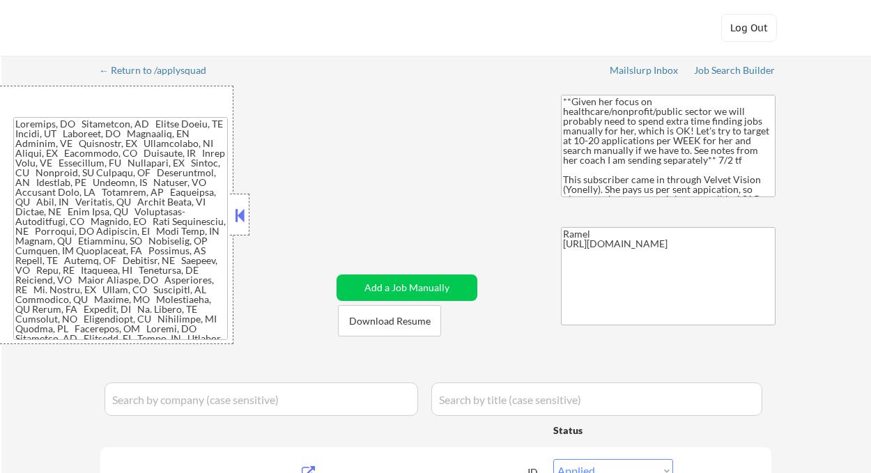
select select ""applied""
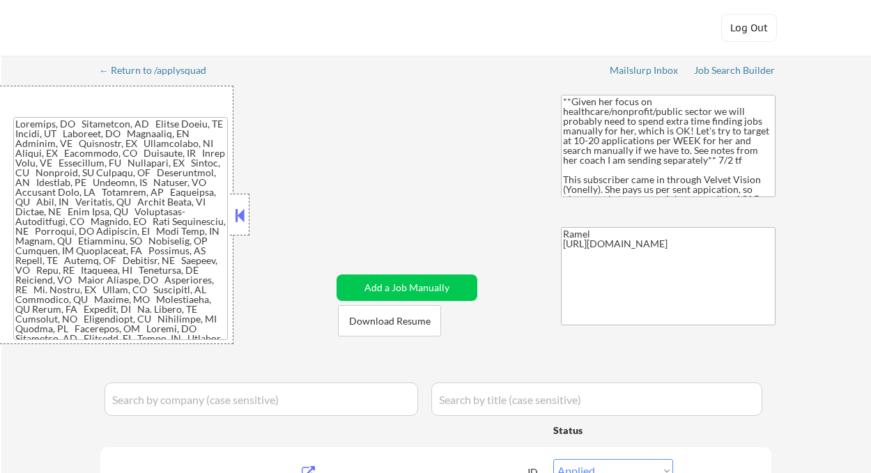
select select ""applied""
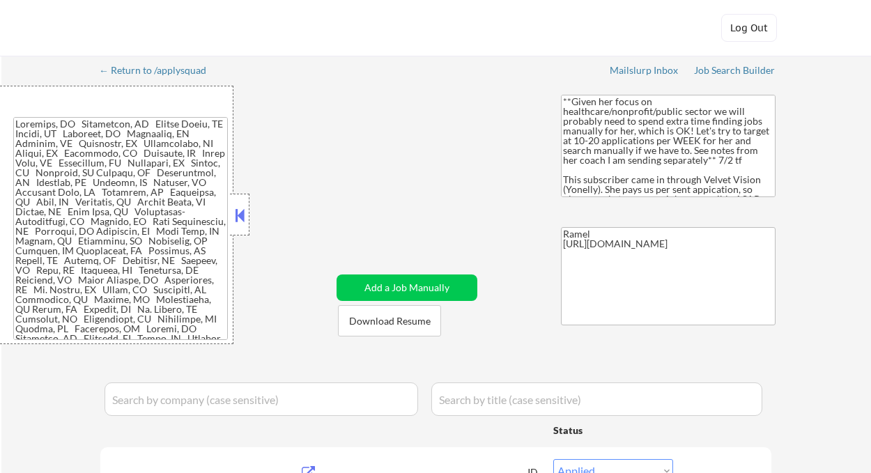
select select ""applied""
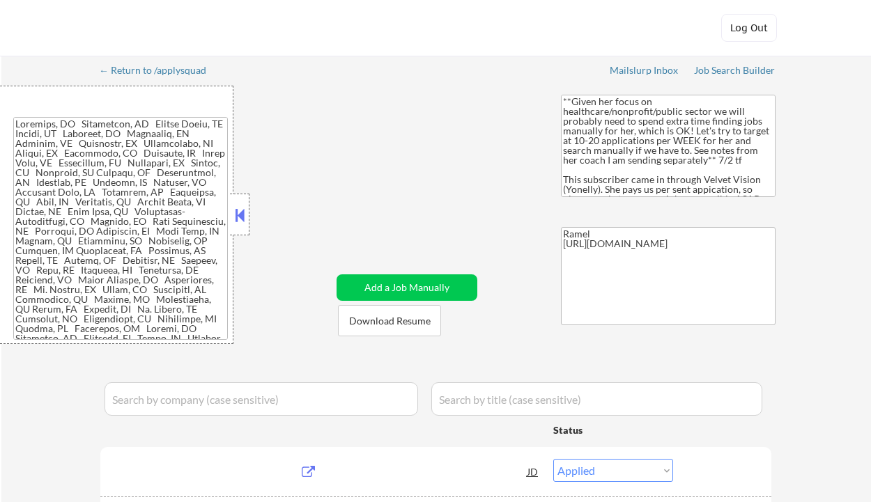
select select ""pending""
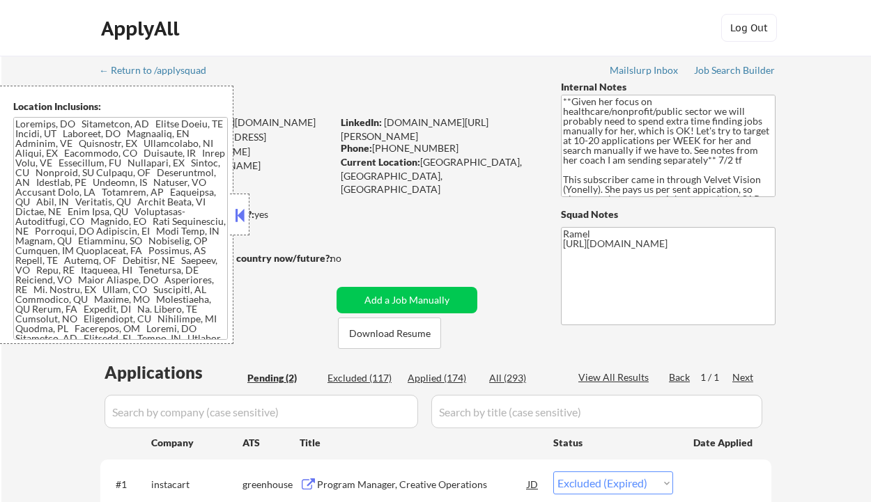
select select ""pending""
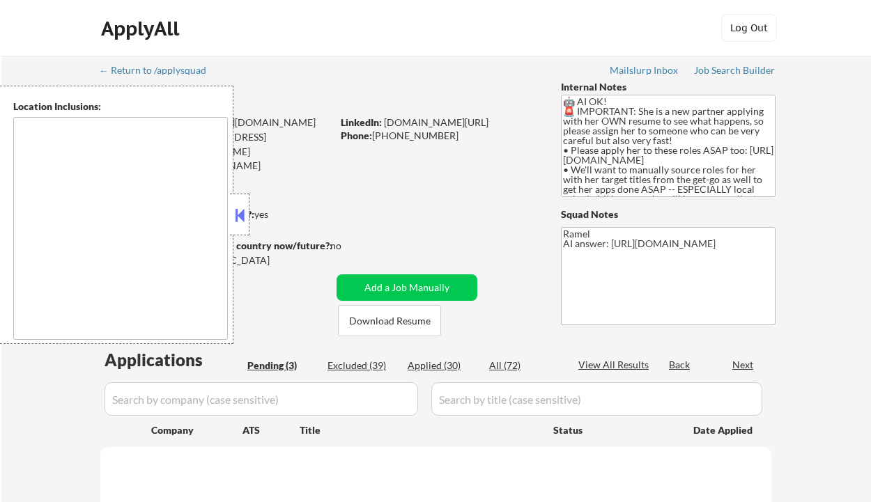
type textarea "[GEOGRAPHIC_DATA], [GEOGRAPHIC_DATA] [GEOGRAPHIC_DATA][PERSON_NAME], [GEOGRAPHI…"
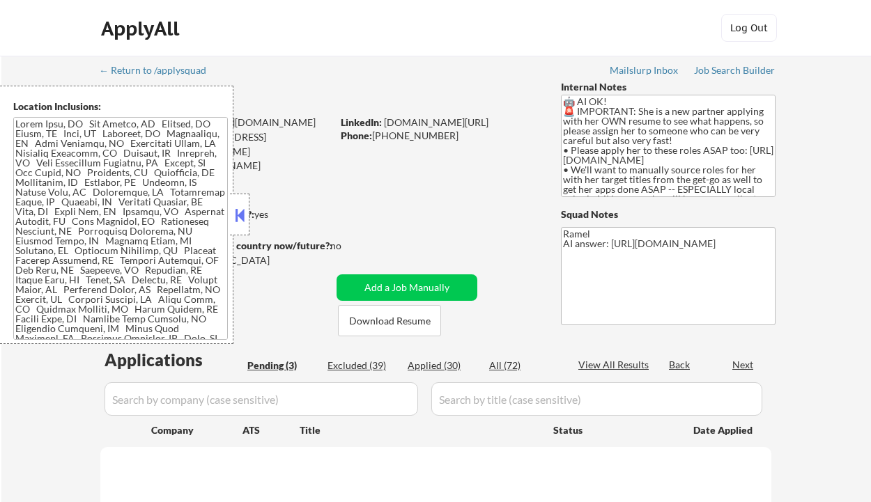
select select ""pending""
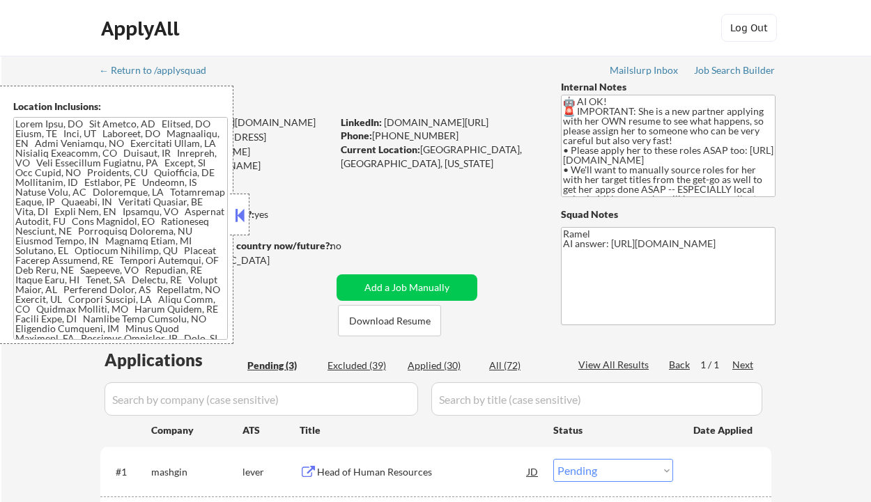
click at [238, 215] on button at bounding box center [239, 215] width 15 height 21
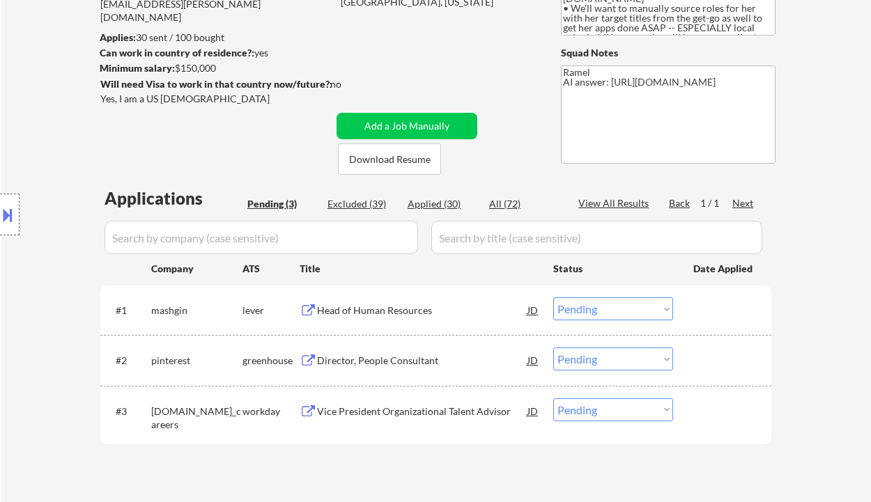
scroll to position [279, 0]
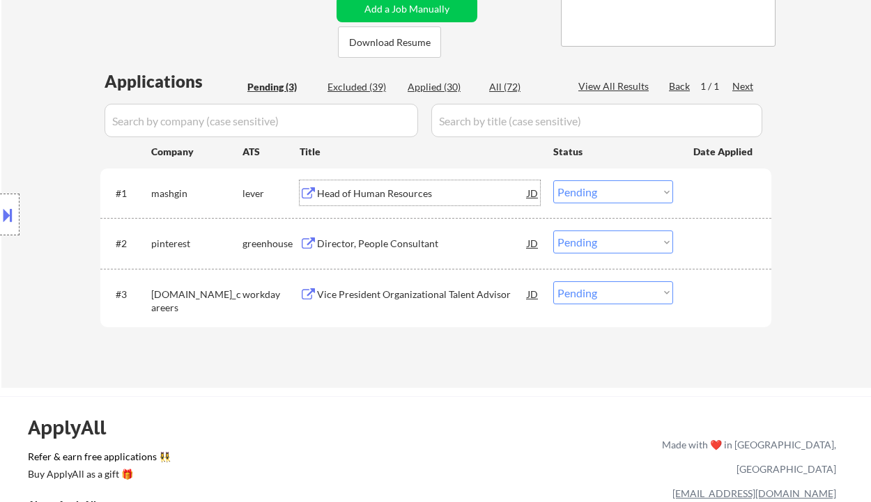
click at [366, 191] on div "Head of Human Resources" at bounding box center [422, 194] width 210 height 14
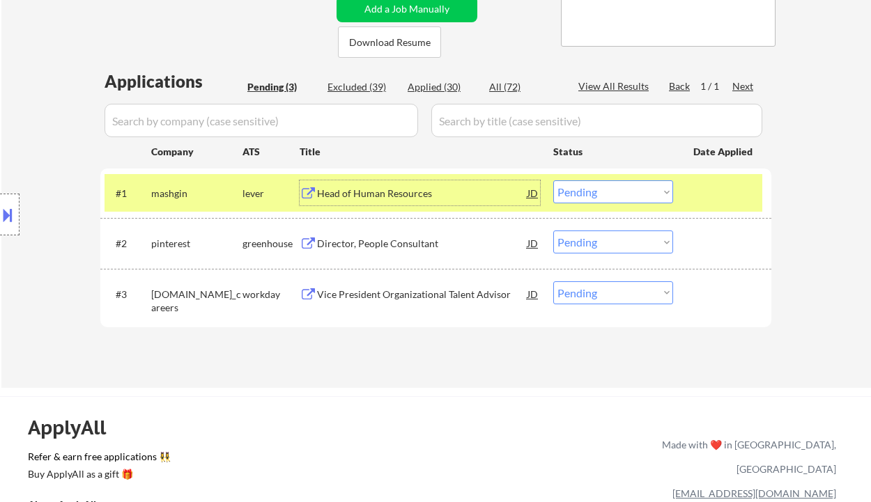
drag, startPoint x: 589, startPoint y: 192, endPoint x: 592, endPoint y: 203, distance: 10.7
click at [589, 192] on select "Choose an option... Pending Applied Excluded (Questions) Excluded (Expired) Exc…" at bounding box center [613, 191] width 120 height 23
click at [553, 180] on select "Choose an option... Pending Applied Excluded (Questions) Excluded (Expired) Exc…" at bounding box center [613, 191] width 120 height 23
select select ""pending""
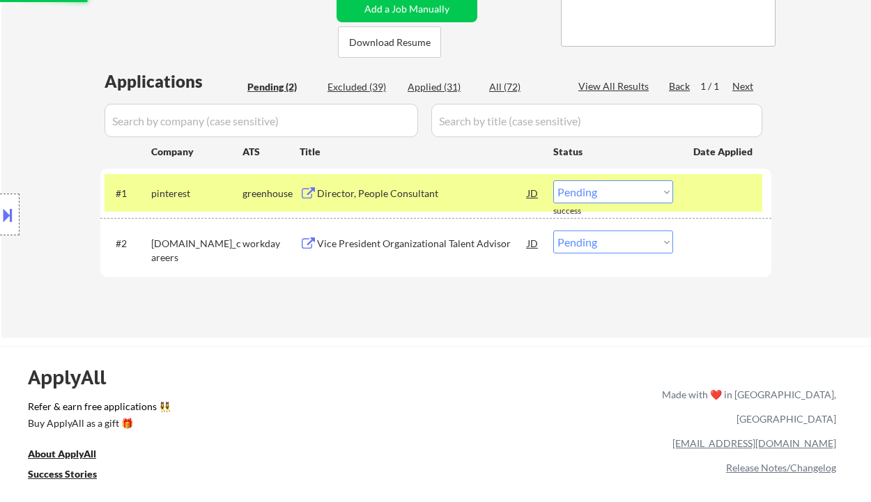
click at [24, 166] on div "Location Inclusions:" at bounding box center [124, 215] width 249 height 258
click at [378, 244] on div "Vice President Organizational Talent Advisor" at bounding box center [422, 244] width 210 height 14
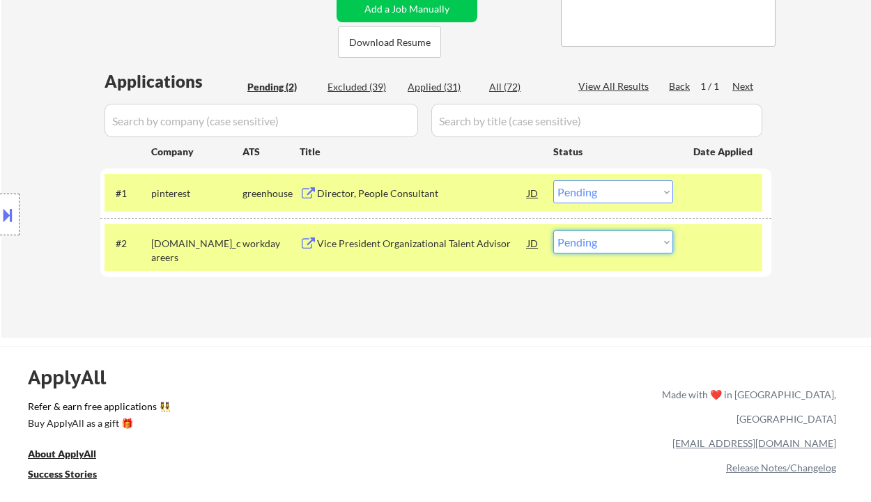
drag, startPoint x: 560, startPoint y: 234, endPoint x: 578, endPoint y: 247, distance: 22.4
click at [560, 234] on select "Choose an option... Pending Applied Excluded (Questions) Excluded (Expired) Exc…" at bounding box center [613, 242] width 120 height 23
select select ""applied""
click at [553, 231] on select "Choose an option... Pending Applied Excluded (Questions) Excluded (Expired) Exc…" at bounding box center [613, 242] width 120 height 23
click at [344, 194] on div "Director, People Consultant" at bounding box center [422, 194] width 210 height 14
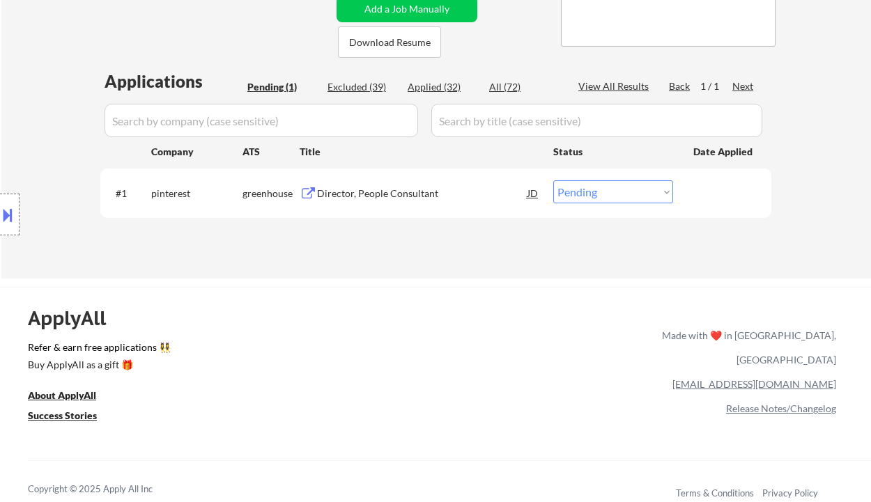
click at [7, 40] on div "← Return to /applysquad Mailslurp Inbox Job Search Builder Miriam Tobias User E…" at bounding box center [436, 28] width 870 height 502
drag, startPoint x: 645, startPoint y: 182, endPoint x: 636, endPoint y: 203, distance: 22.5
click at [645, 182] on select "Choose an option... Pending Applied Excluded (Questions) Excluded (Expired) Exc…" at bounding box center [613, 191] width 120 height 23
select select ""applied""
click at [553, 180] on select "Choose an option... Pending Applied Excluded (Questions) Excluded (Expired) Exc…" at bounding box center [613, 191] width 120 height 23
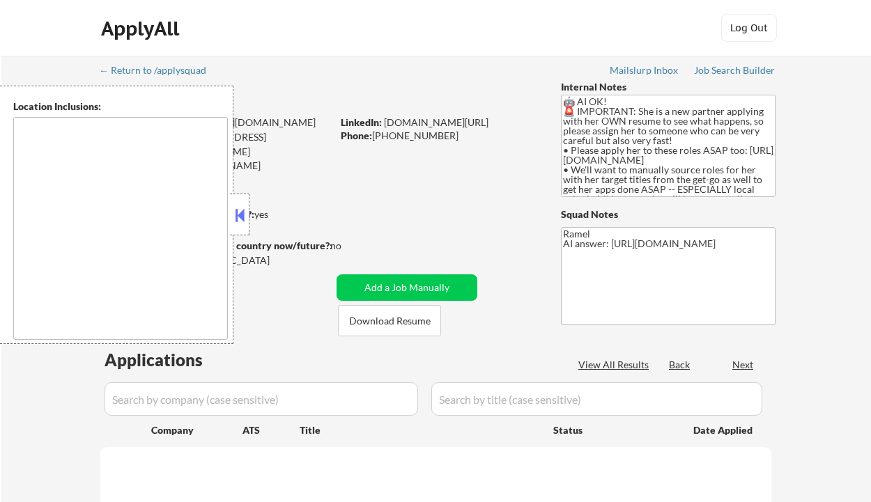
type textarea "[GEOGRAPHIC_DATA], [GEOGRAPHIC_DATA] [GEOGRAPHIC_DATA][PERSON_NAME], [GEOGRAPHI…"
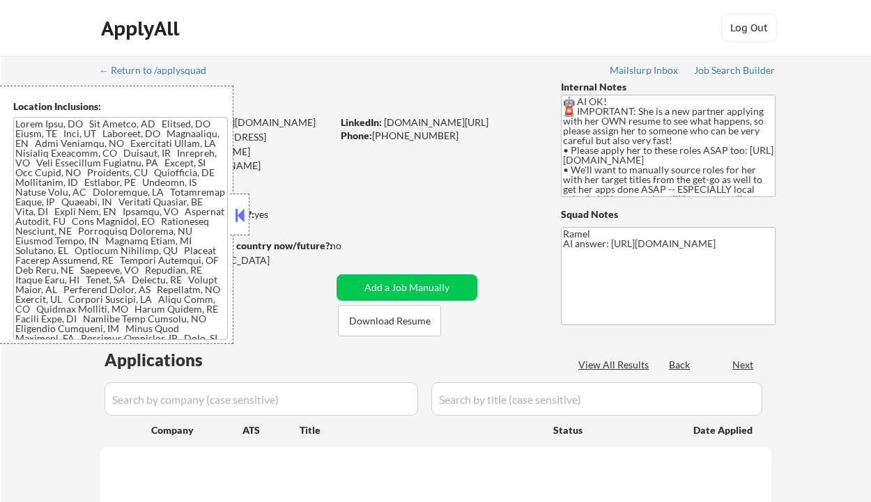
select select ""pending""
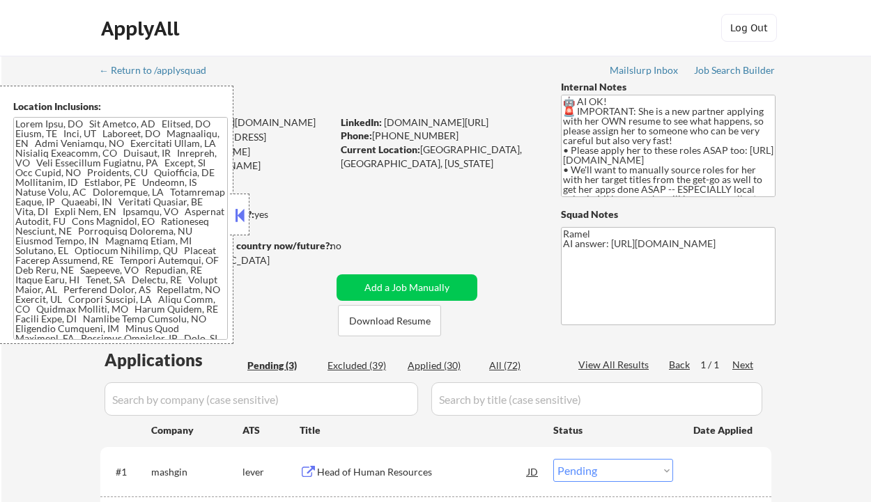
select select ""pending""
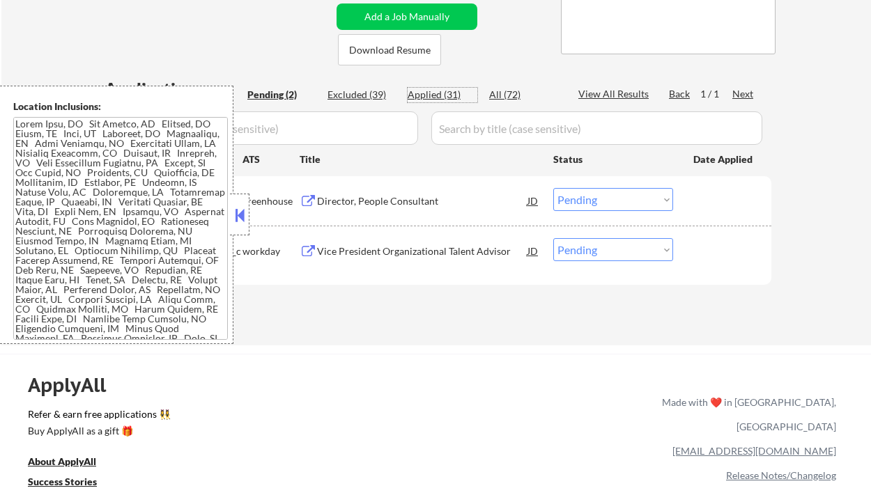
click at [433, 96] on div "Applied (31)" at bounding box center [443, 95] width 70 height 14
select select ""applied""
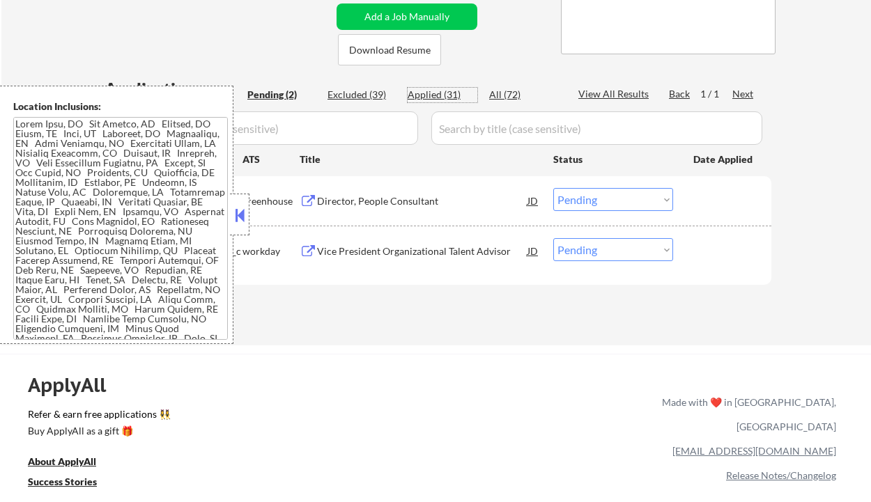
select select ""applied""
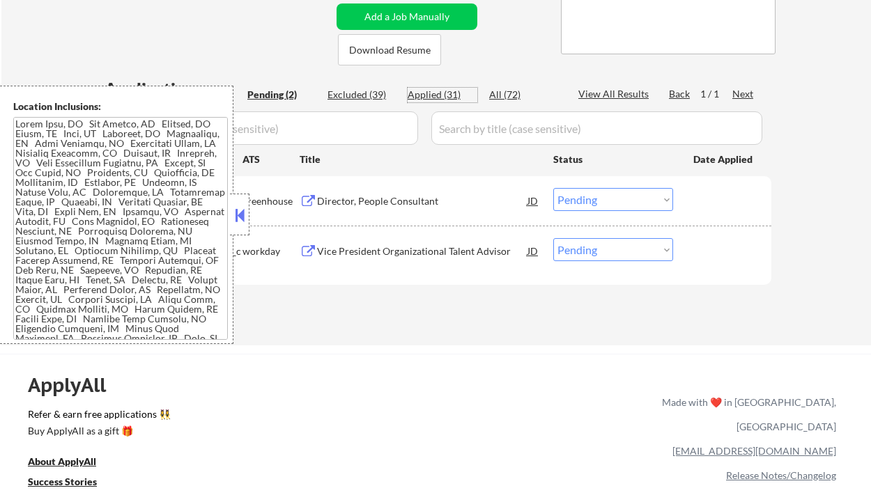
select select ""applied""
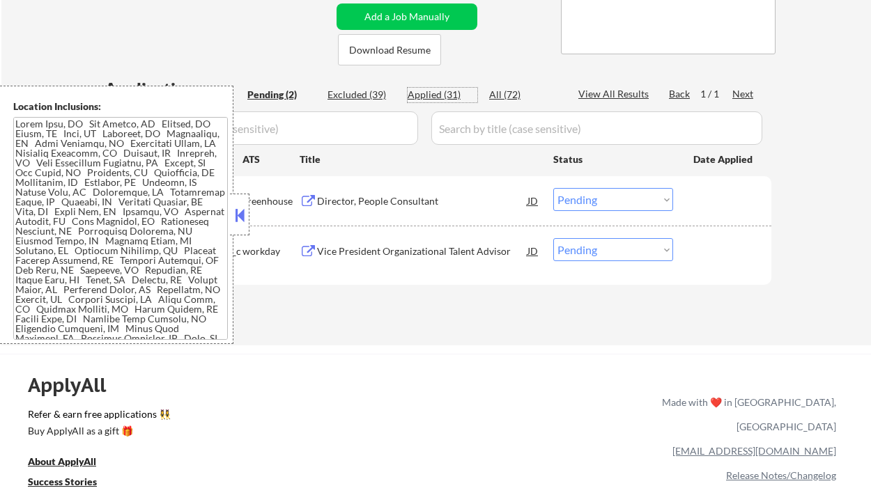
select select ""applied""
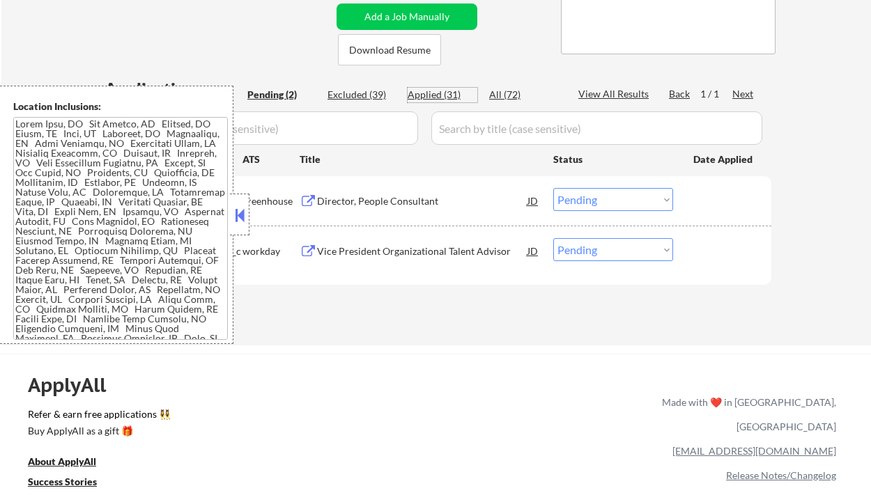
select select ""applied""
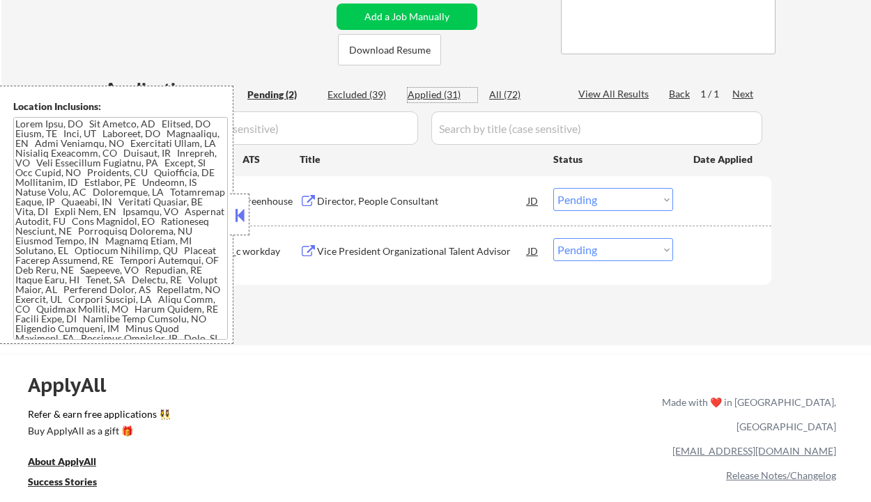
select select ""applied""
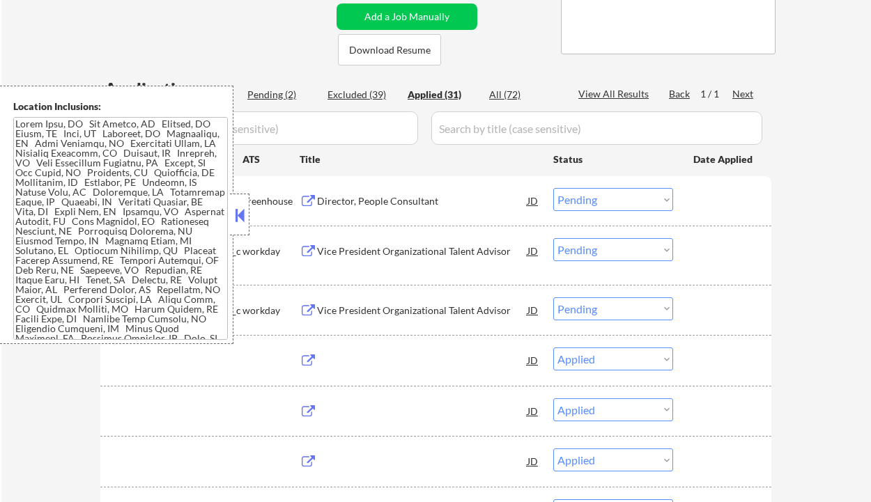
select select ""applied""
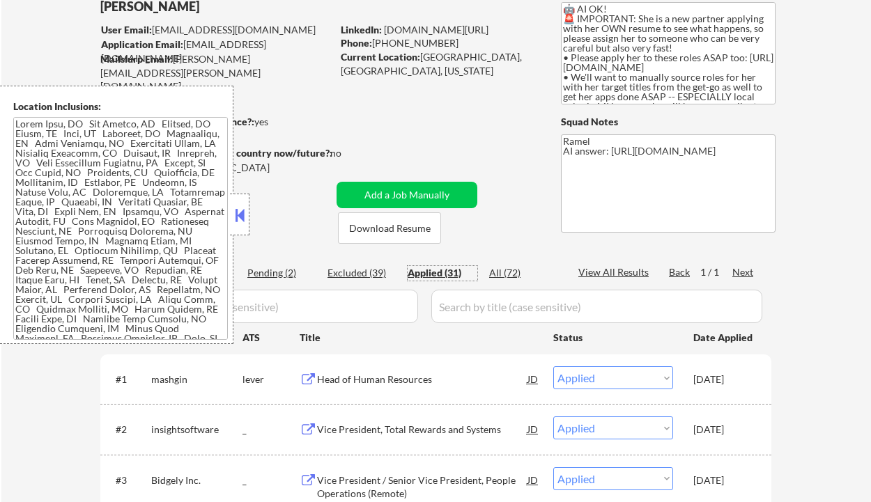
scroll to position [86, 0]
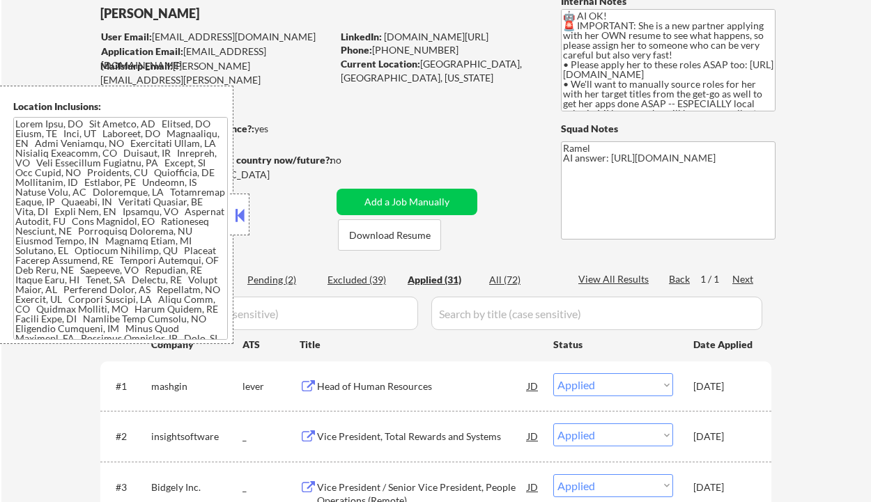
drag, startPoint x: 442, startPoint y: 52, endPoint x: 373, endPoint y: 44, distance: 69.4
click at [373, 44] on div "Phone: (919) 702 9579" at bounding box center [439, 50] width 197 height 14
copy div "(919) 702 9579"
select select ""applied""
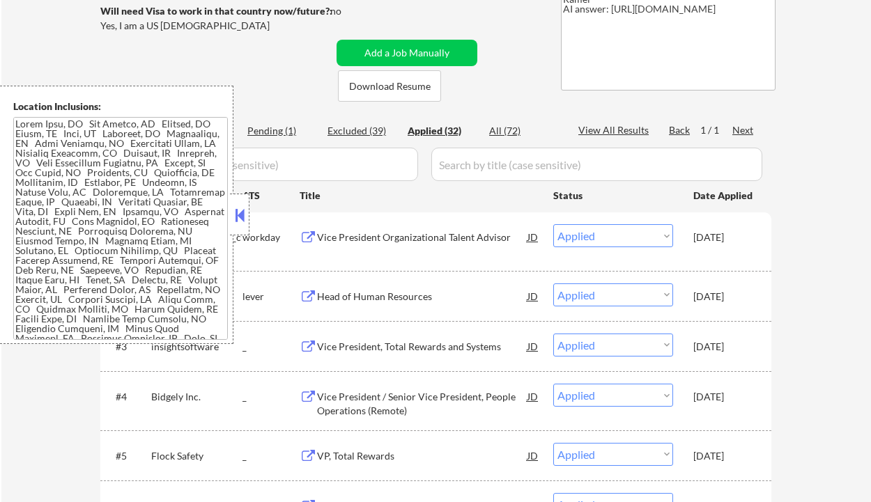
scroll to position [271, 0]
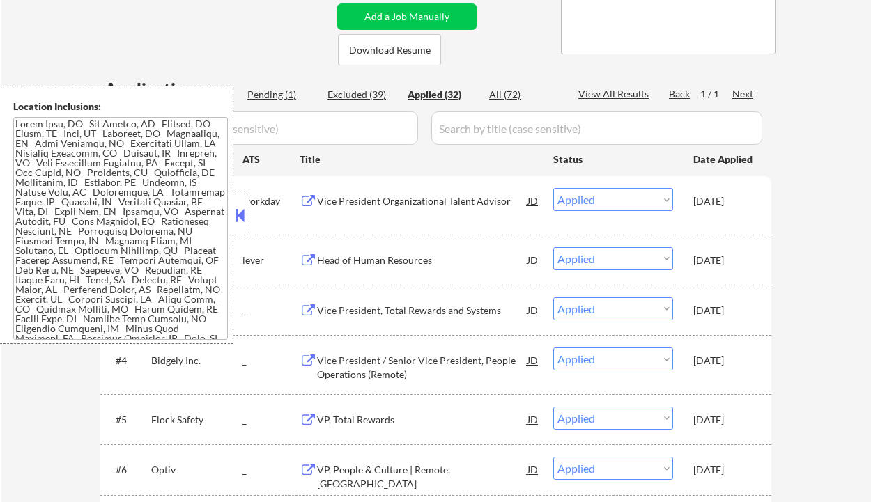
select select ""applied""
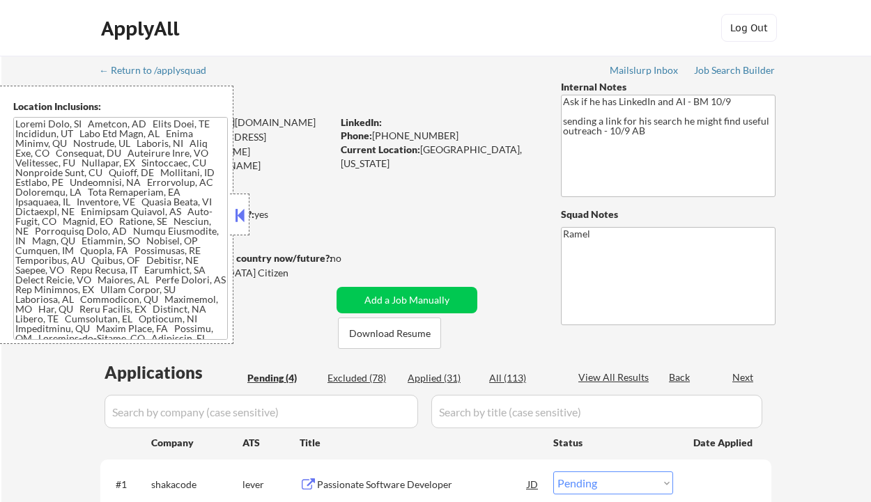
select select ""pending""
click at [242, 220] on button at bounding box center [239, 215] width 15 height 21
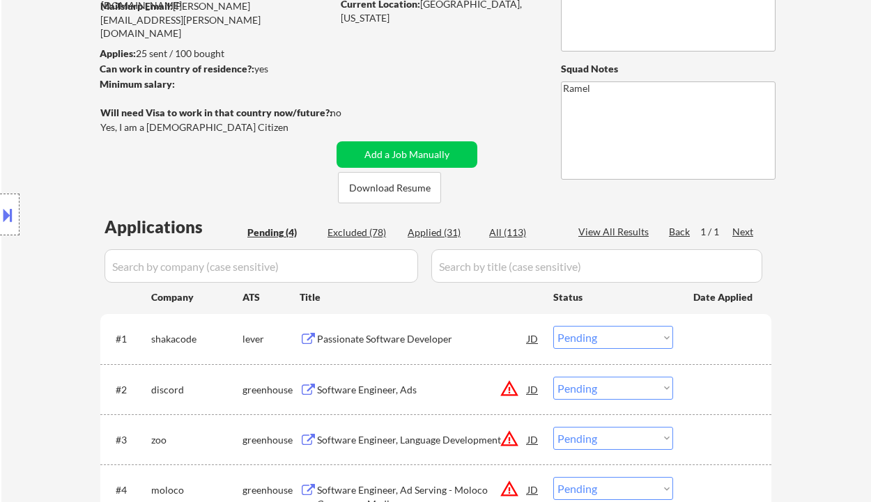
scroll to position [279, 0]
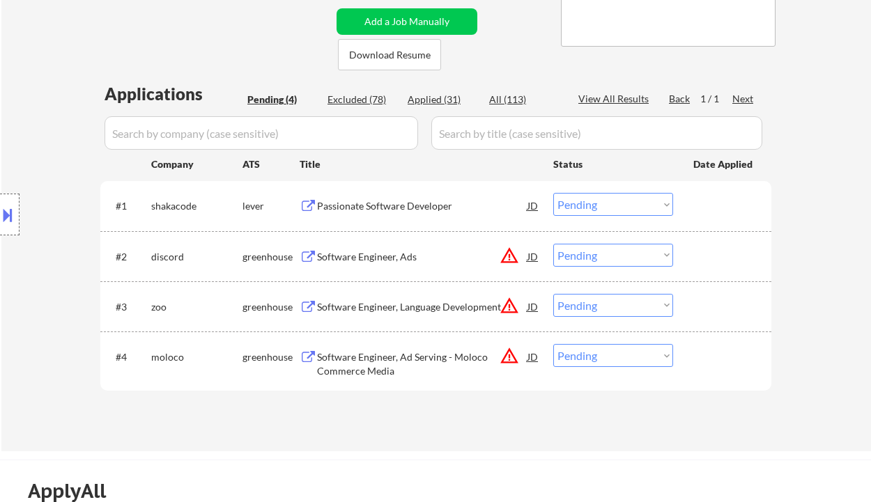
click at [401, 206] on div "Passionate Software Developer" at bounding box center [422, 206] width 210 height 14
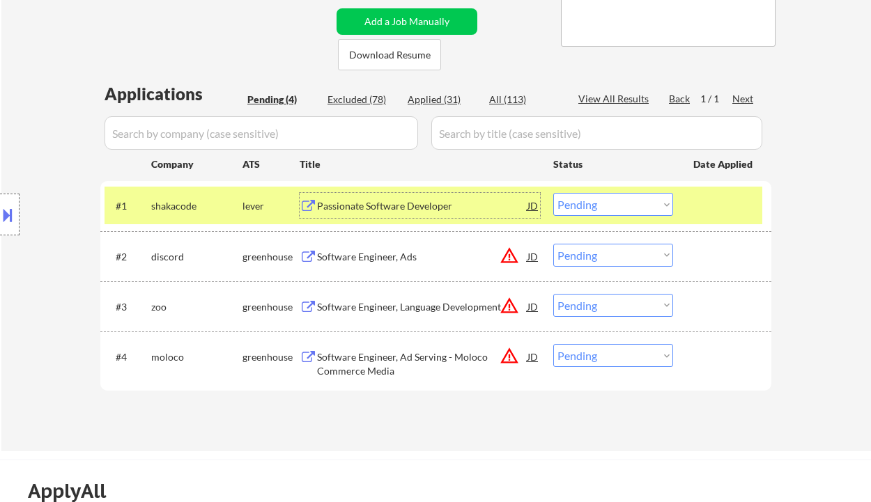
click at [595, 202] on select "Choose an option... Pending Applied Excluded (Questions) Excluded (Expired) Exc…" at bounding box center [613, 204] width 120 height 23
click at [553, 193] on select "Choose an option... Pending Applied Excluded (Questions) Excluded (Expired) Exc…" at bounding box center [613, 204] width 120 height 23
drag, startPoint x: 8, startPoint y: 215, endPoint x: 43, endPoint y: 226, distance: 36.6
click at [8, 216] on button at bounding box center [7, 214] width 15 height 23
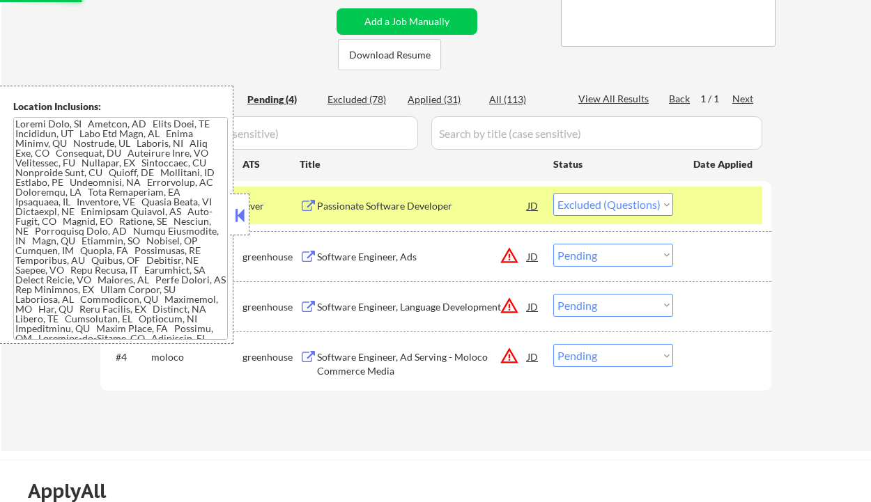
click at [240, 220] on button at bounding box center [239, 215] width 15 height 21
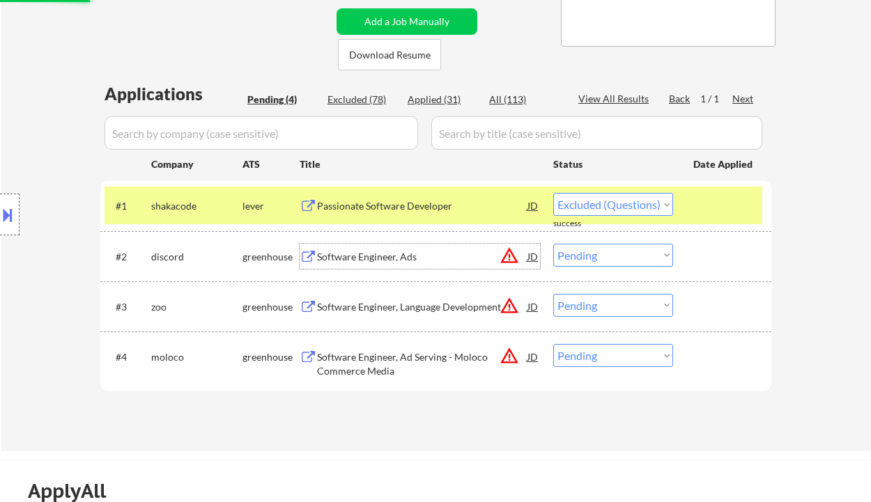
click at [355, 261] on div "Software Engineer, Ads" at bounding box center [422, 257] width 210 height 14
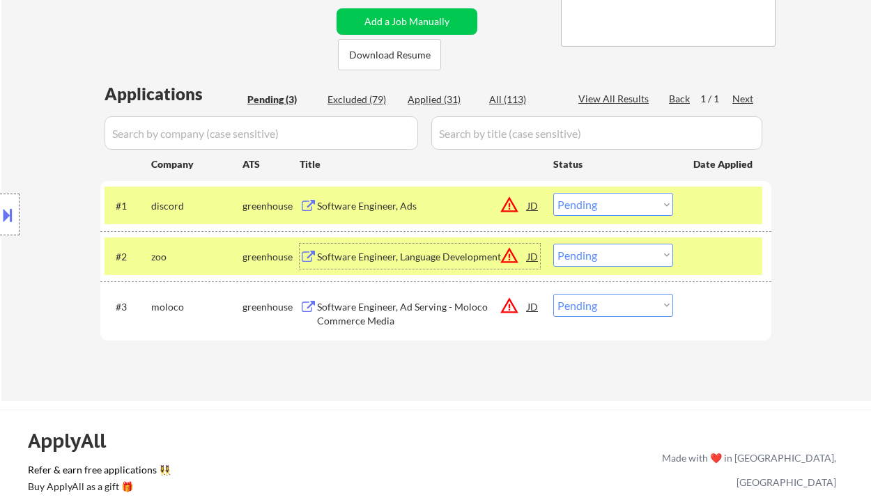
click at [581, 208] on select "Choose an option... Pending Applied Excluded (Questions) Excluded (Expired) Exc…" at bounding box center [613, 204] width 120 height 23
click at [553, 193] on select "Choose an option... Pending Applied Excluded (Questions) Excluded (Expired) Exc…" at bounding box center [613, 204] width 120 height 23
click at [454, 265] on div "Software Engineer, Language Development" at bounding box center [422, 256] width 210 height 25
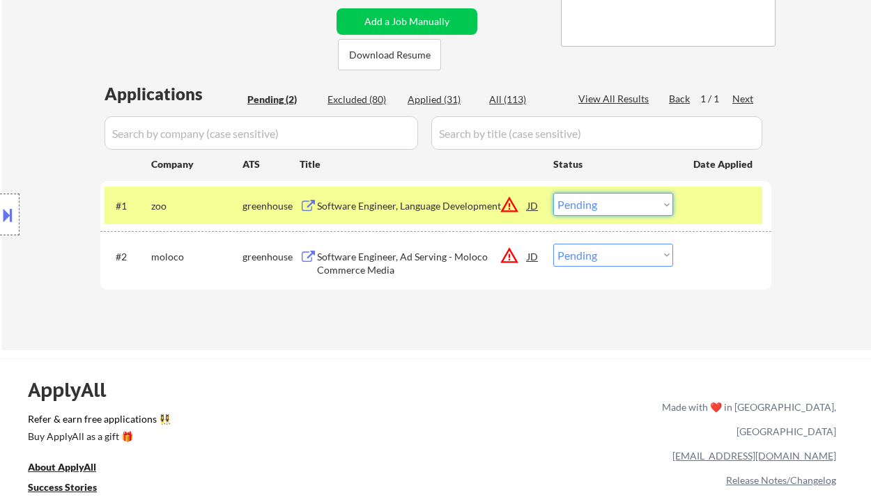
drag, startPoint x: 590, startPoint y: 206, endPoint x: 599, endPoint y: 215, distance: 13.3
click at [591, 206] on select "Choose an option... Pending Applied Excluded (Questions) Excluded (Expired) Exc…" at bounding box center [613, 204] width 120 height 23
click at [553, 193] on select "Choose an option... Pending Applied Excluded (Questions) Excluded (Expired) Exc…" at bounding box center [613, 204] width 120 height 23
click at [438, 267] on div "Software Engineer, Ad Serving - Moloco Commerce Media" at bounding box center [422, 263] width 210 height 27
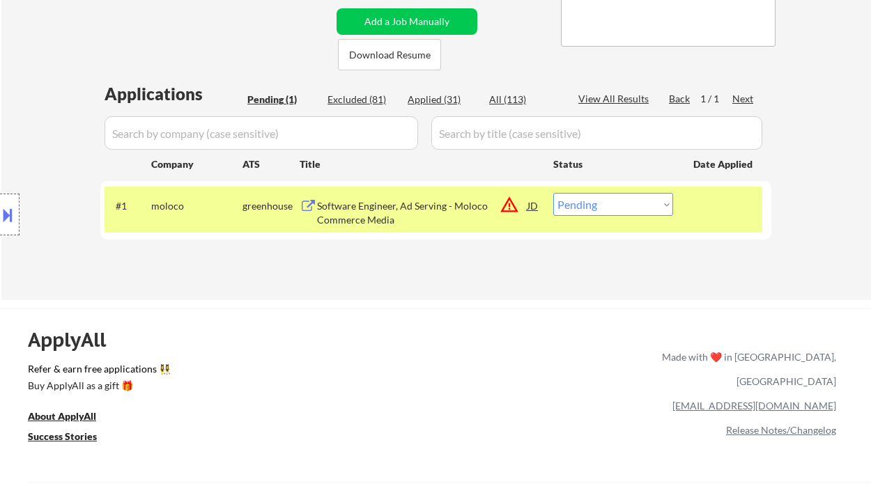
click at [541, 210] on div "#1 moloco greenhouse Software Engineer, Ad Serving - Moloco Commerce Media JD w…" at bounding box center [434, 210] width 658 height 46
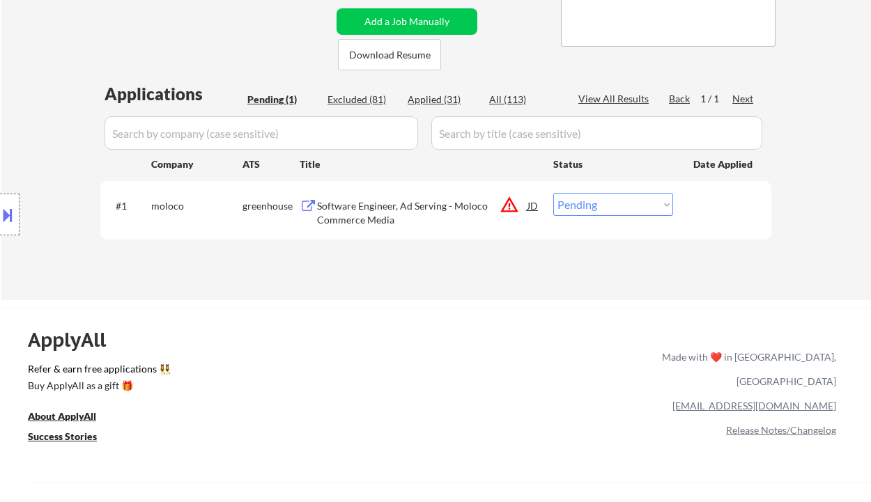
click at [537, 211] on div "JD" at bounding box center [533, 205] width 14 height 25
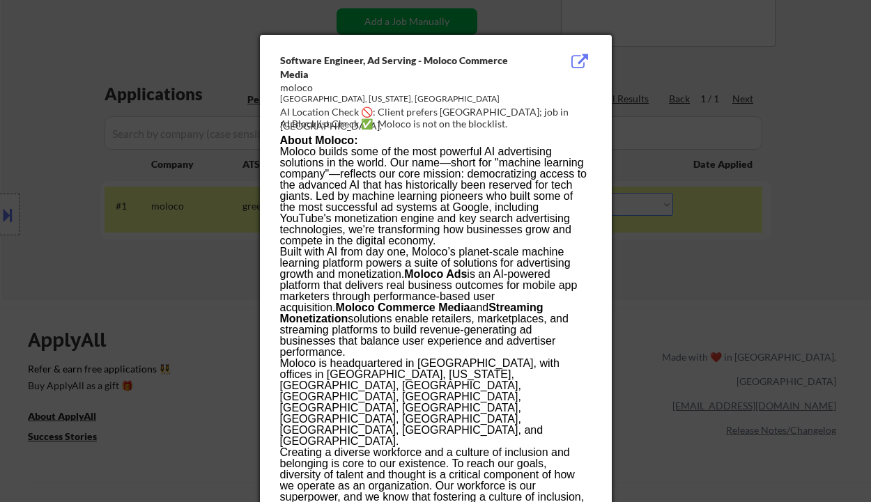
click at [691, 314] on div at bounding box center [435, 251] width 871 height 502
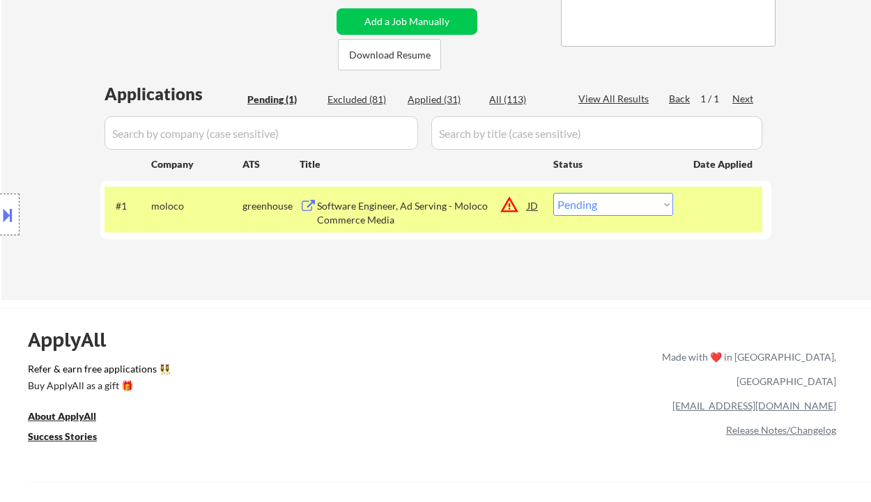
click at [17, 210] on div at bounding box center [10, 215] width 20 height 42
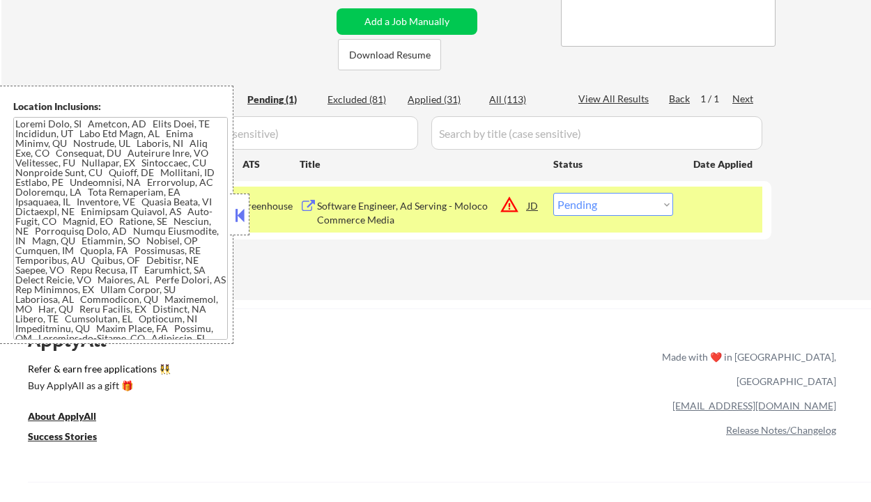
click at [245, 219] on button at bounding box center [239, 215] width 15 height 21
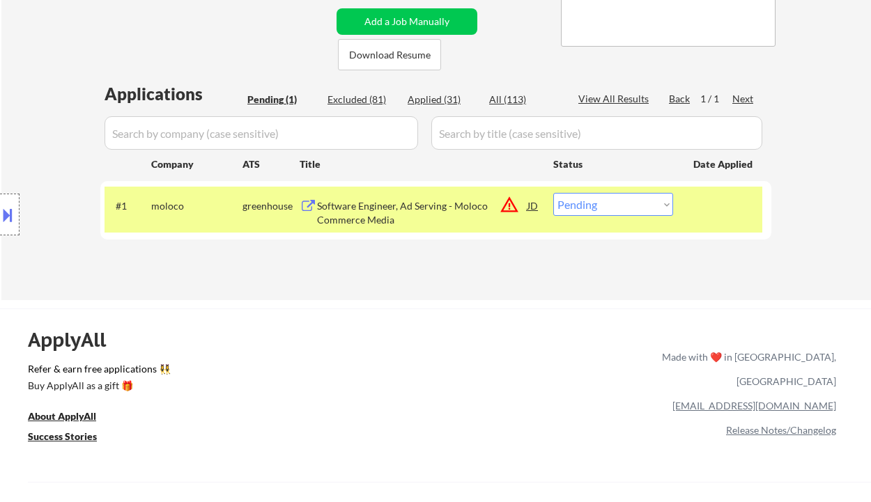
click at [601, 210] on select "Choose an option... Pending Applied Excluded (Questions) Excluded (Expired) Exc…" at bounding box center [613, 204] width 120 height 23
select select ""applied""
click at [553, 193] on select "Choose an option... Pending Applied Excluded (Questions) Excluded (Expired) Exc…" at bounding box center [613, 204] width 120 height 23
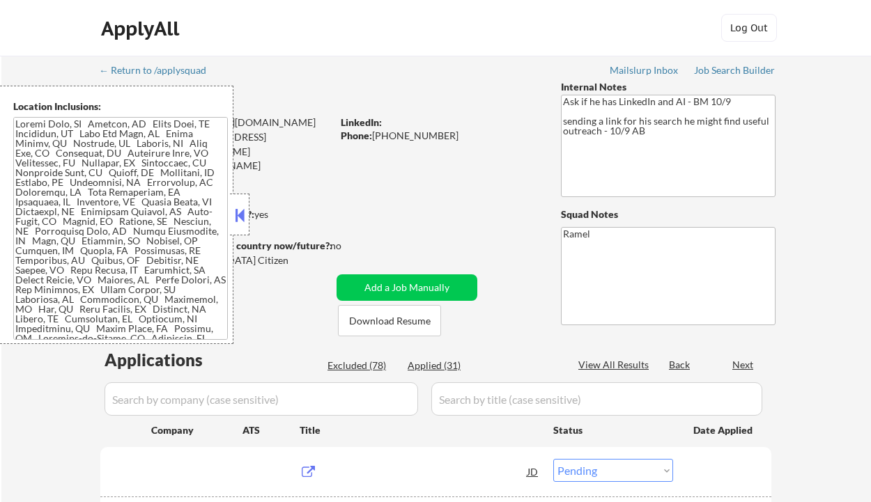
select select ""pending""
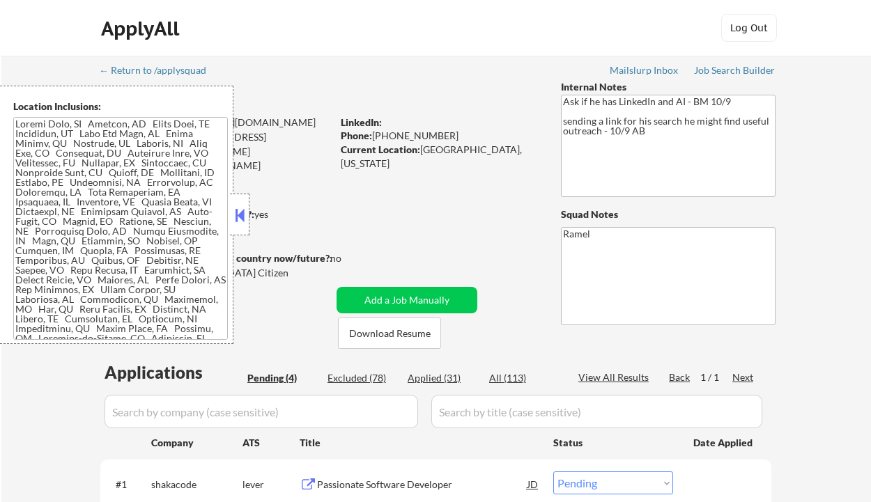
click at [445, 376] on div "Applied (31)" at bounding box center [443, 378] width 70 height 14
select select ""applied""
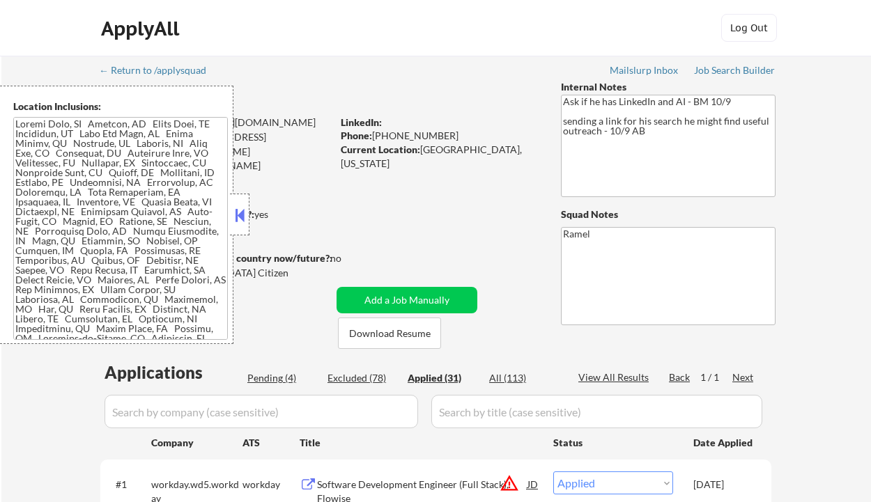
click at [242, 222] on button at bounding box center [239, 215] width 15 height 21
select select ""applied""
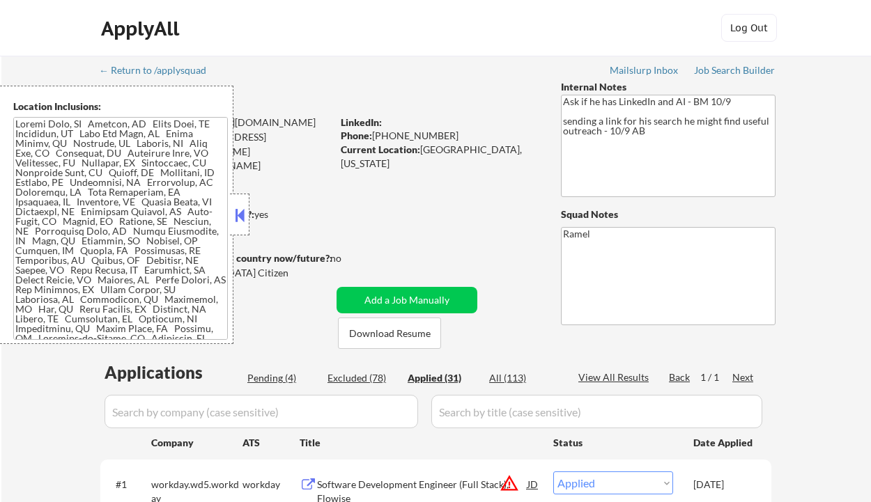
select select ""applied""
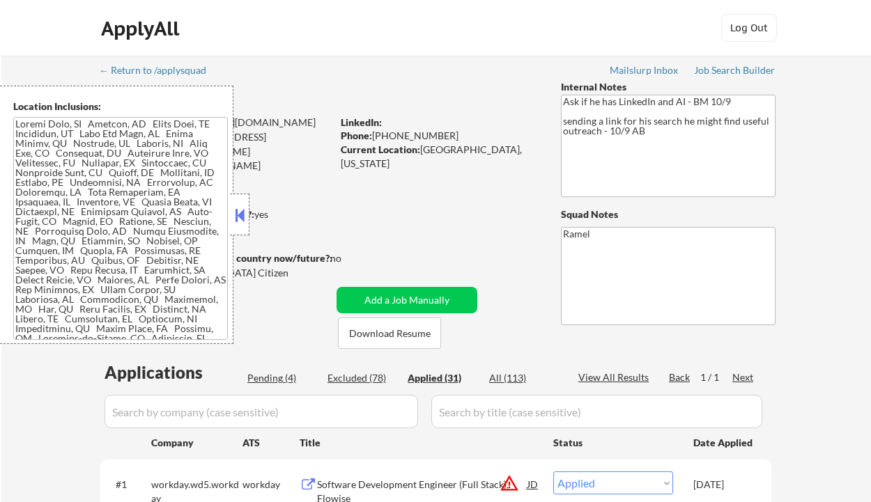
select select ""applied""
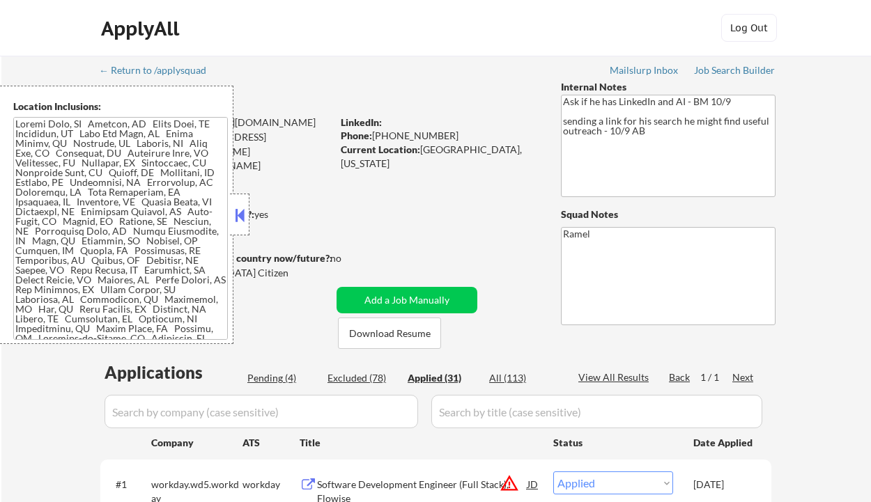
select select ""applied""
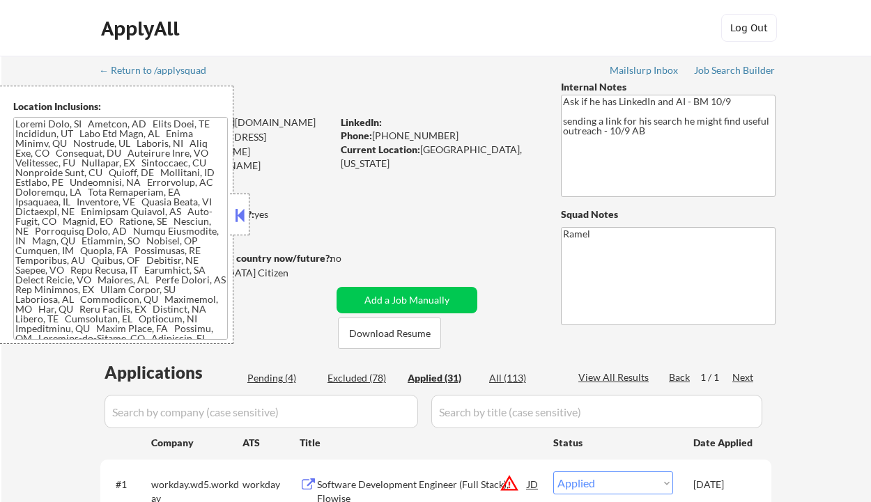
select select ""applied""
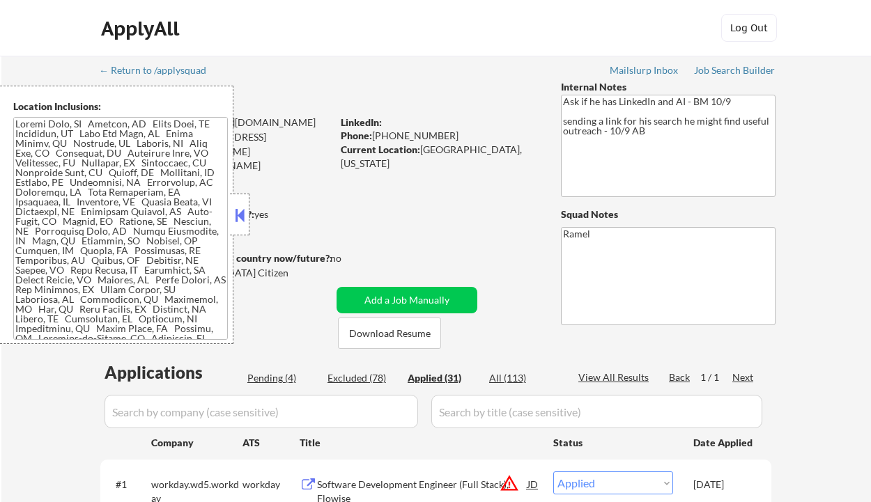
select select ""applied""
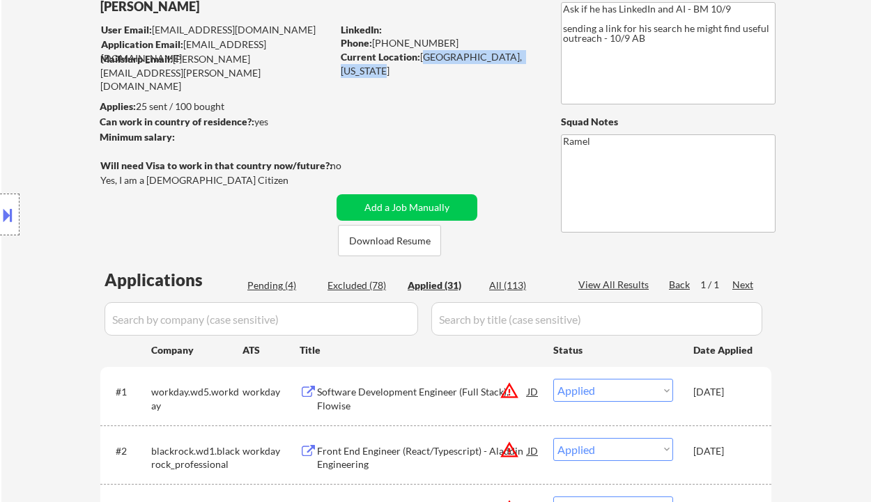
drag, startPoint x: 421, startPoint y: 52, endPoint x: 396, endPoint y: 69, distance: 30.1
click at [396, 69] on div "Current Location: [GEOGRAPHIC_DATA], [US_STATE]" at bounding box center [439, 63] width 197 height 27
copy div "[GEOGRAPHIC_DATA], [US_STATE]"
select select ""applied""
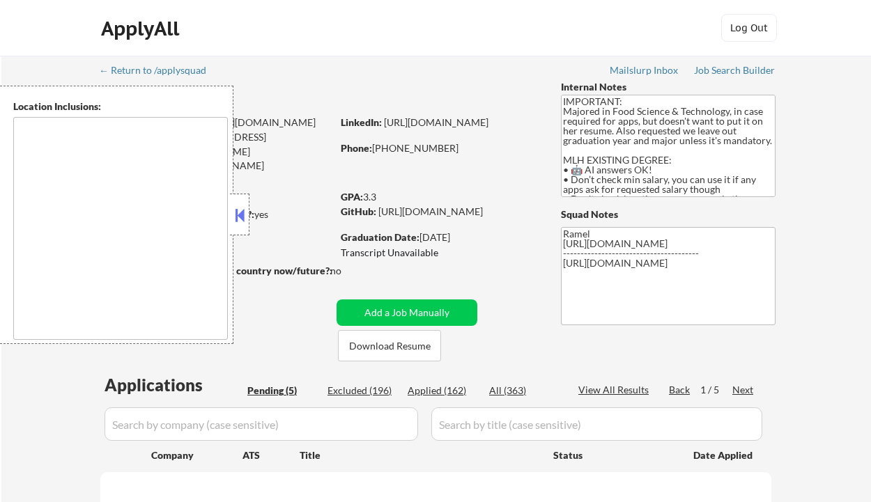
click at [240, 214] on button at bounding box center [239, 215] width 15 height 21
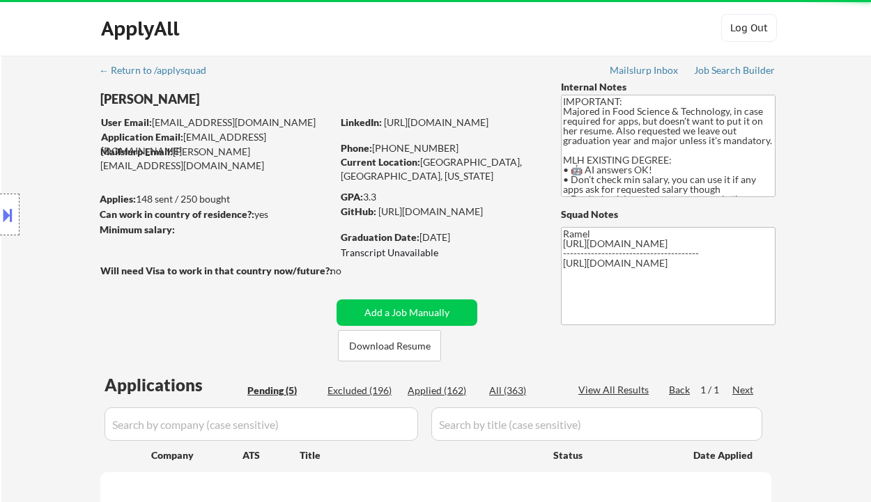
select select ""pending""
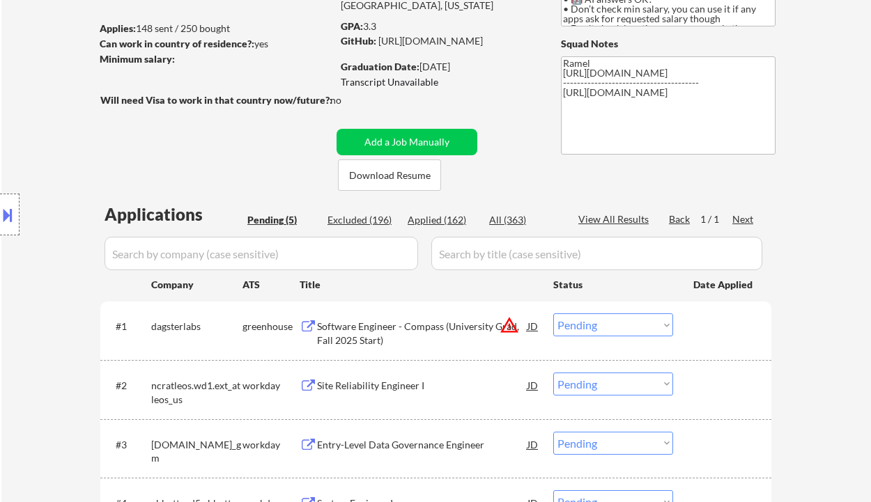
scroll to position [279, 0]
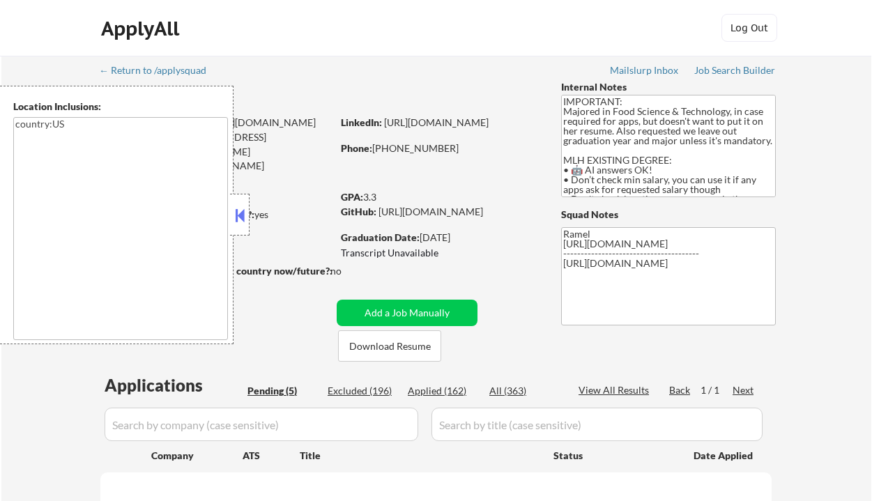
type textarea "country:[GEOGRAPHIC_DATA]"
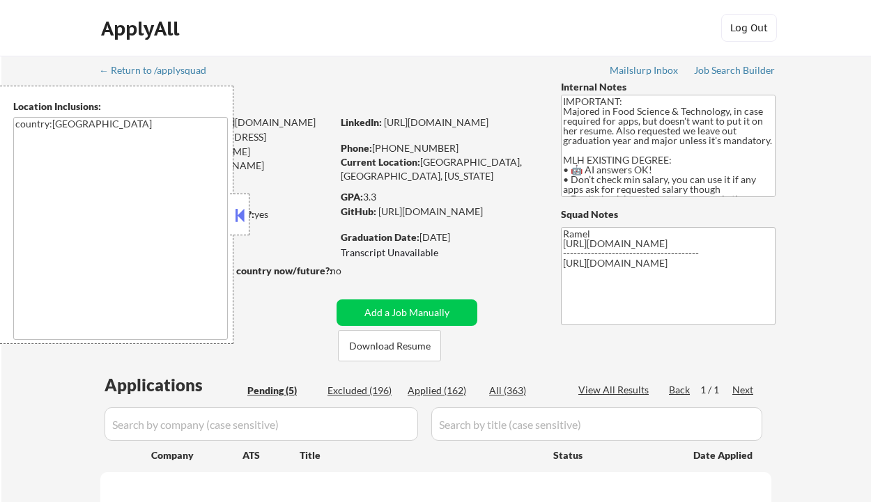
select select ""pending""
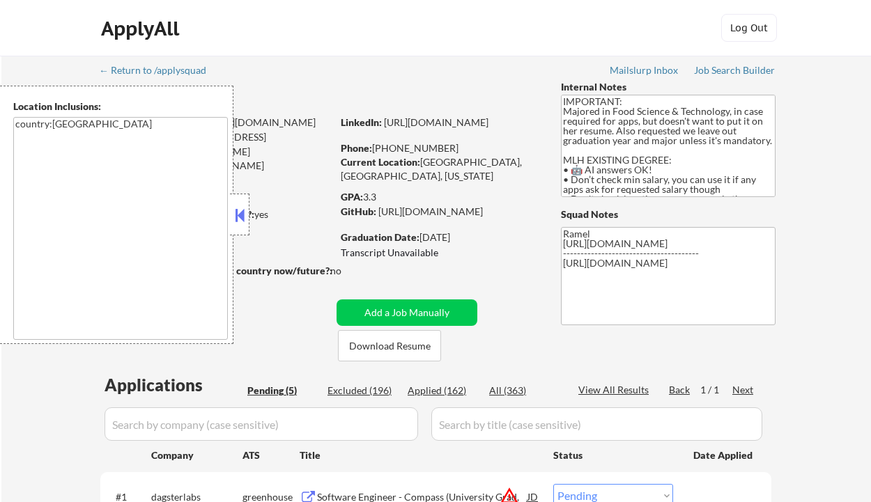
scroll to position [93, 0]
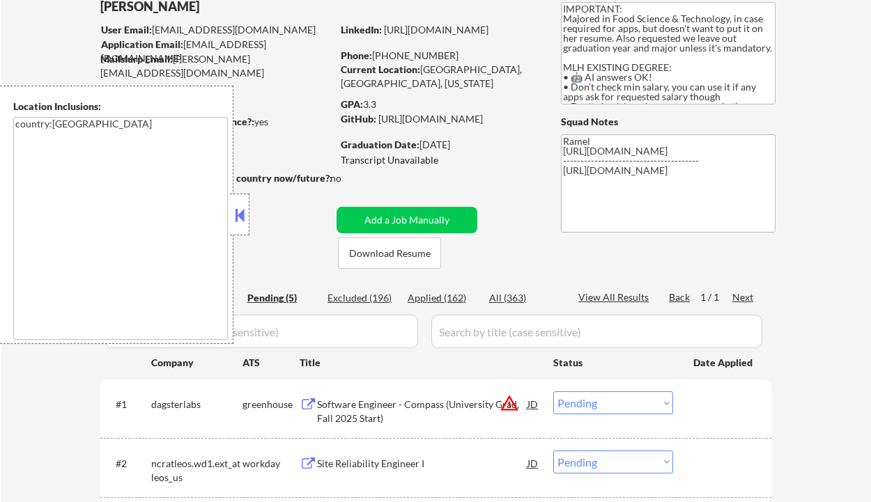
drag, startPoint x: 237, startPoint y: 225, endPoint x: 240, endPoint y: 215, distance: 11.0
click at [237, 225] on button at bounding box center [239, 215] width 15 height 21
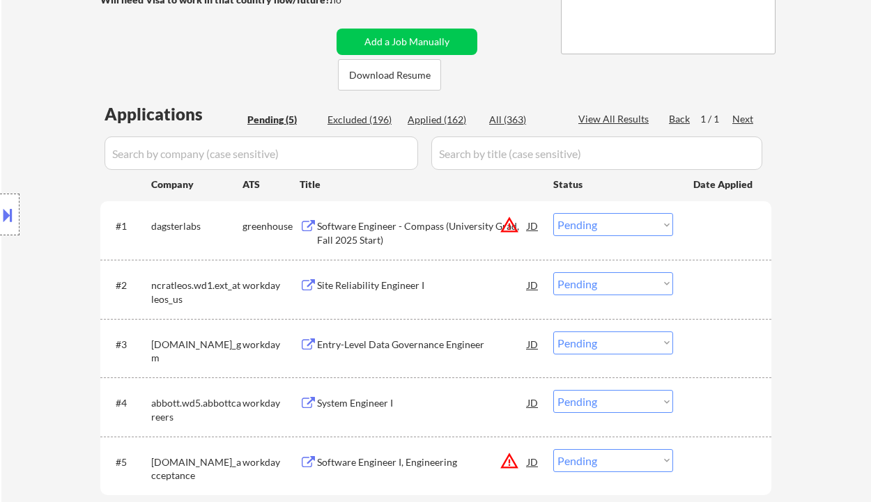
scroll to position [279, 0]
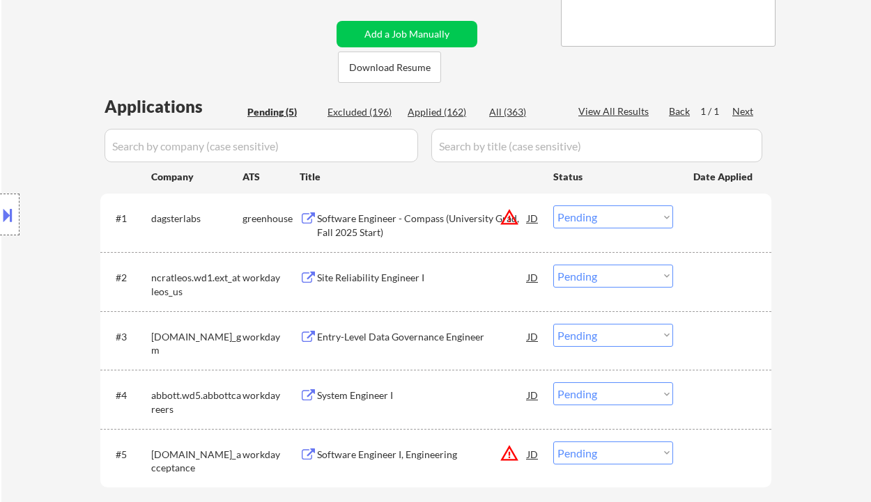
click at [382, 283] on div "Site Reliability Engineer I" at bounding box center [422, 278] width 210 height 14
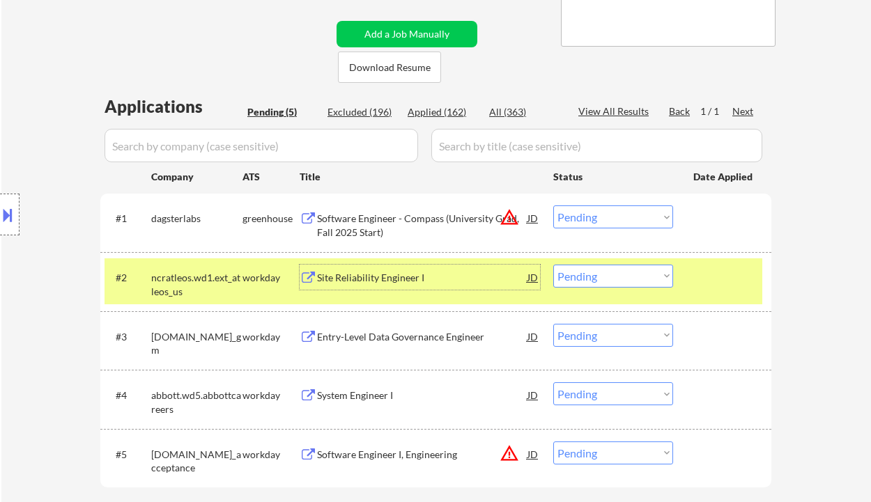
click at [362, 281] on div "Site Reliability Engineer I" at bounding box center [422, 278] width 210 height 14
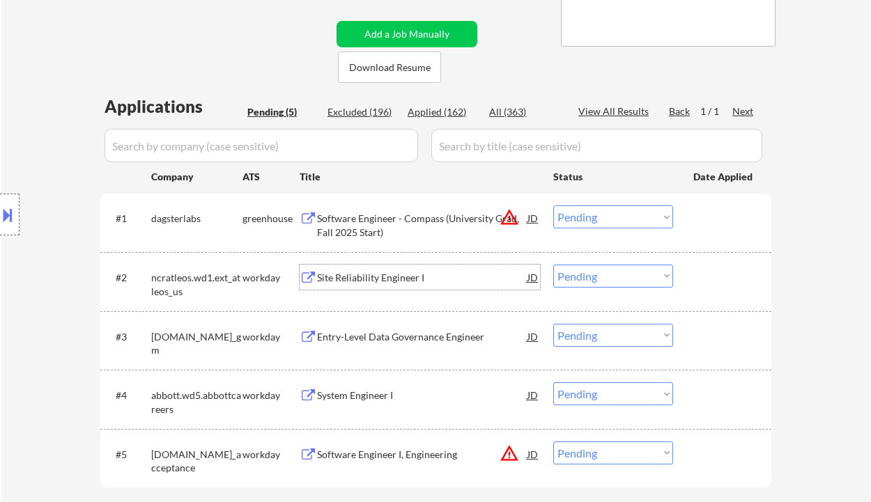
click at [539, 276] on div "JD" at bounding box center [533, 277] width 14 height 25
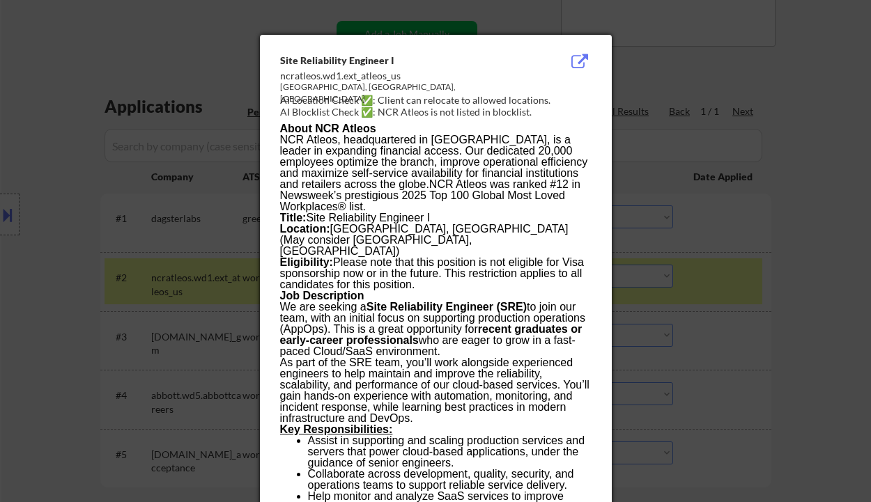
click at [778, 280] on div at bounding box center [435, 251] width 871 height 502
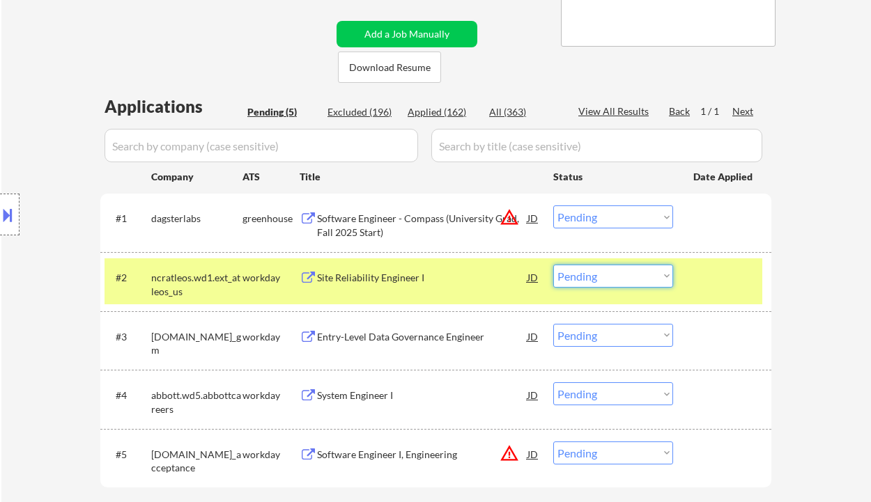
drag, startPoint x: 591, startPoint y: 275, endPoint x: 598, endPoint y: 287, distance: 13.7
click at [591, 275] on select "Choose an option... Pending Applied Excluded (Questions) Excluded (Expired) Exc…" at bounding box center [613, 276] width 120 height 23
drag, startPoint x: 588, startPoint y: 278, endPoint x: 591, endPoint y: 287, distance: 9.5
click at [588, 278] on select "Choose an option... Pending Applied Excluded (Questions) Excluded (Expired) Exc…" at bounding box center [613, 276] width 120 height 23
click at [553, 265] on select "Choose an option... Pending Applied Excluded (Questions) Excluded (Expired) Exc…" at bounding box center [613, 276] width 120 height 23
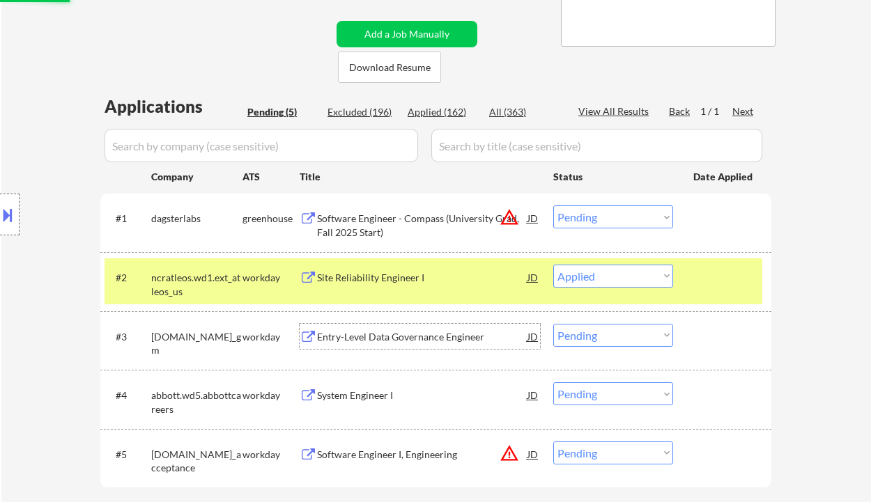
click at [426, 339] on div "Entry-Level Data Governance Engineer" at bounding box center [422, 337] width 210 height 14
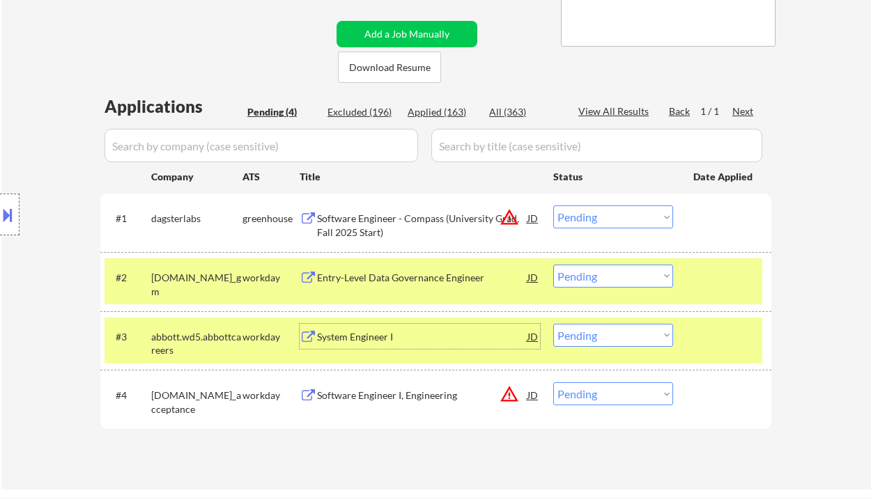
drag, startPoint x: 574, startPoint y: 267, endPoint x: 594, endPoint y: 280, distance: 23.6
click at [574, 267] on select "Choose an option... Pending Applied Excluded (Questions) Excluded (Expired) Exc…" at bounding box center [613, 276] width 120 height 23
click at [553, 265] on select "Choose an option... Pending Applied Excluded (Questions) Excluded (Expired) Exc…" at bounding box center [613, 276] width 120 height 23
click at [376, 344] on div "System Engineer I" at bounding box center [422, 337] width 210 height 14
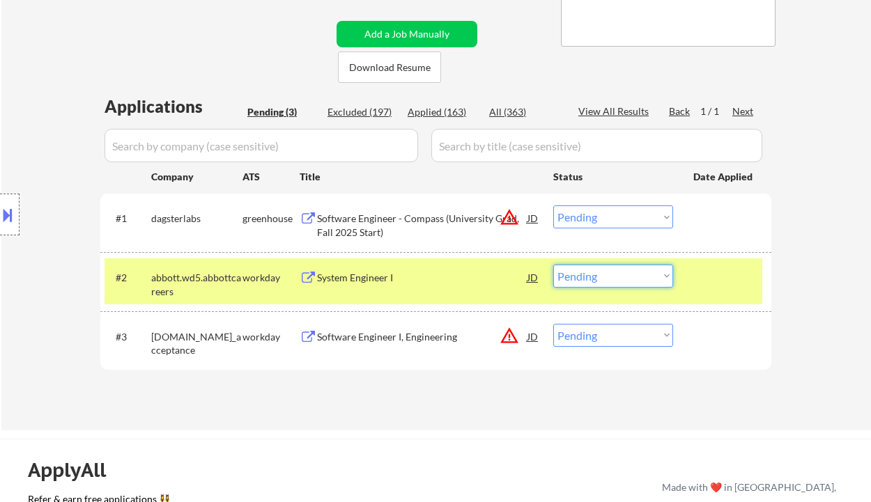
drag, startPoint x: 594, startPoint y: 279, endPoint x: 598, endPoint y: 286, distance: 7.8
click at [594, 279] on select "Choose an option... Pending Applied Excluded (Questions) Excluded (Expired) Exc…" at bounding box center [613, 276] width 120 height 23
click at [553, 265] on select "Choose an option... Pending Applied Excluded (Questions) Excluded (Expired) Exc…" at bounding box center [613, 276] width 120 height 23
select select ""pending""
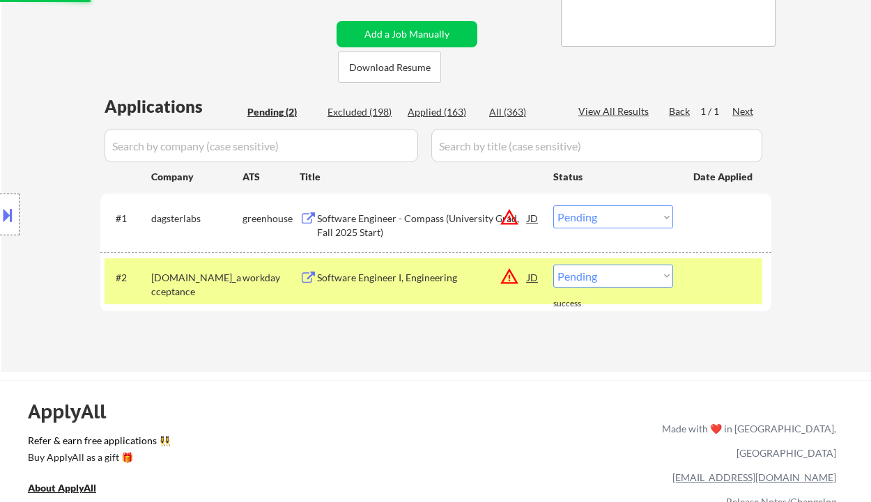
click at [424, 226] on div "Software Engineer - Compass (University Grad, Fall 2025 Start)" at bounding box center [422, 225] width 210 height 27
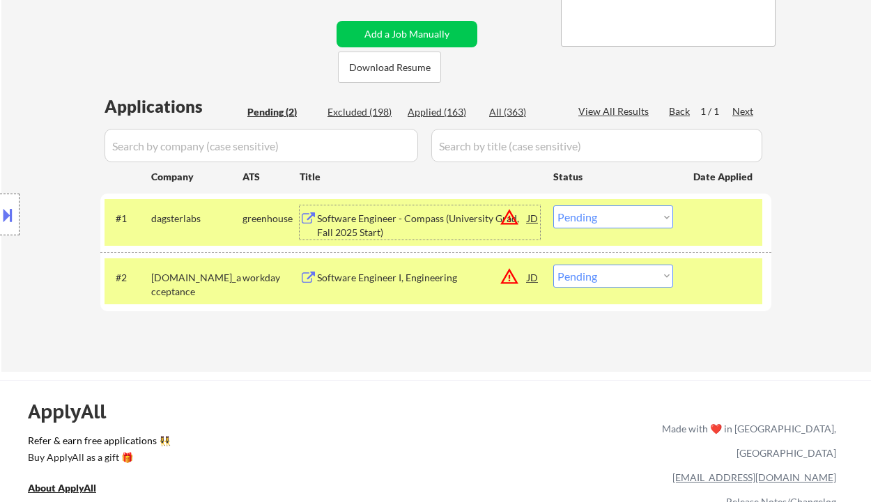
drag, startPoint x: 612, startPoint y: 219, endPoint x: 612, endPoint y: 228, distance: 9.1
click at [612, 219] on select "Choose an option... Pending Applied Excluded (Questions) Excluded (Expired) Exc…" at bounding box center [613, 217] width 120 height 23
click at [553, 206] on select "Choose an option... Pending Applied Excluded (Questions) Excluded (Expired) Exc…" at bounding box center [613, 217] width 120 height 23
click at [391, 280] on div "Software Engineer I, Engineering" at bounding box center [422, 278] width 210 height 14
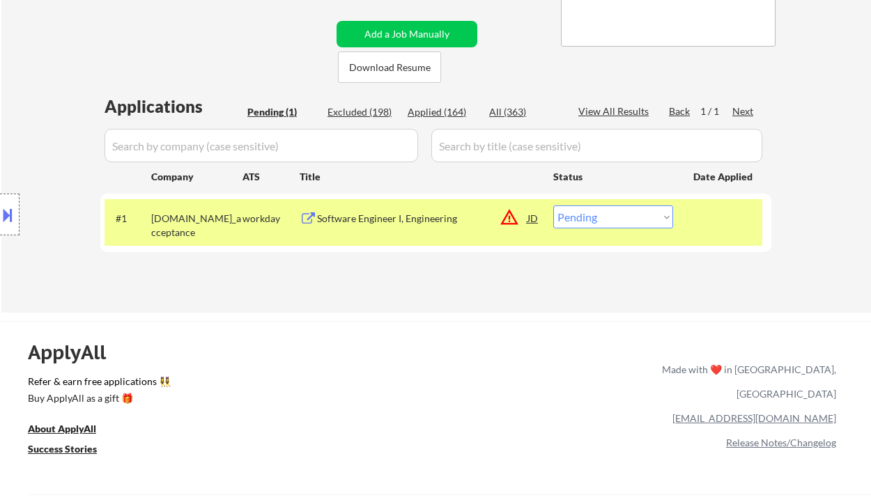
click at [388, 230] on div "Software Engineer I, Engineering" at bounding box center [422, 218] width 210 height 25
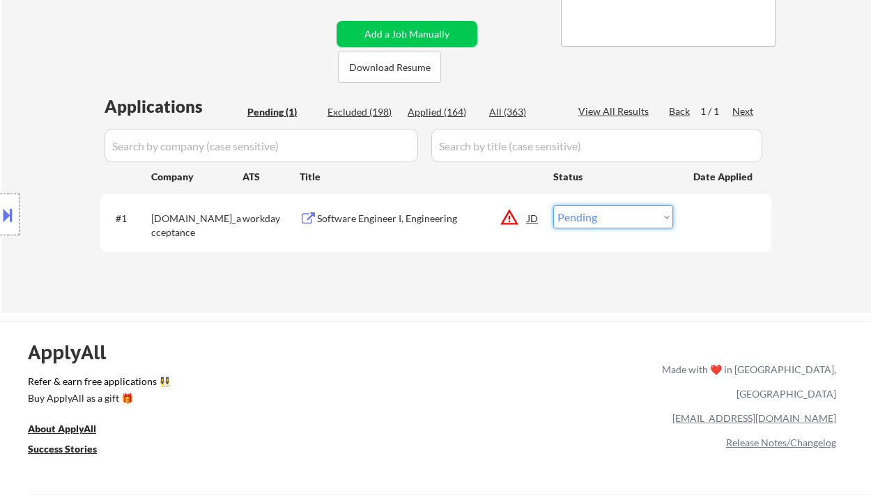
click at [583, 223] on select "Choose an option... Pending Applied Excluded (Questions) Excluded (Expired) Exc…" at bounding box center [613, 217] width 120 height 23
select select ""applied""
click at [553, 206] on select "Choose an option... Pending Applied Excluded (Questions) Excluded (Expired) Exc…" at bounding box center [613, 217] width 120 height 23
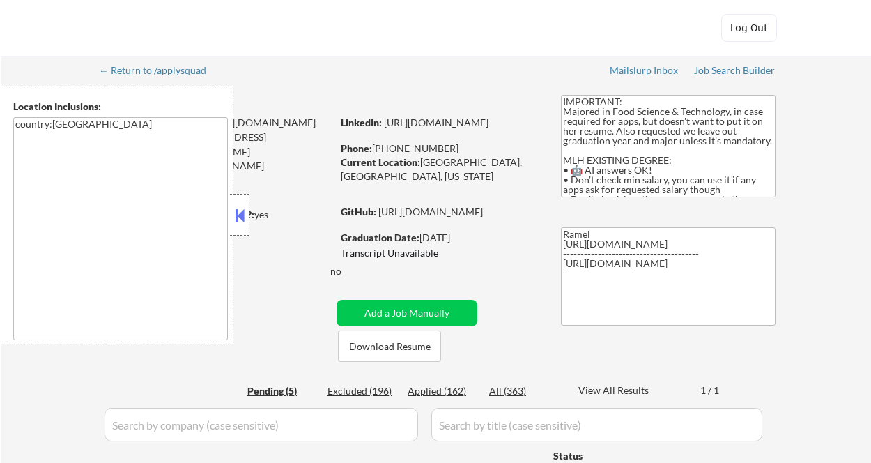
select select ""pending""
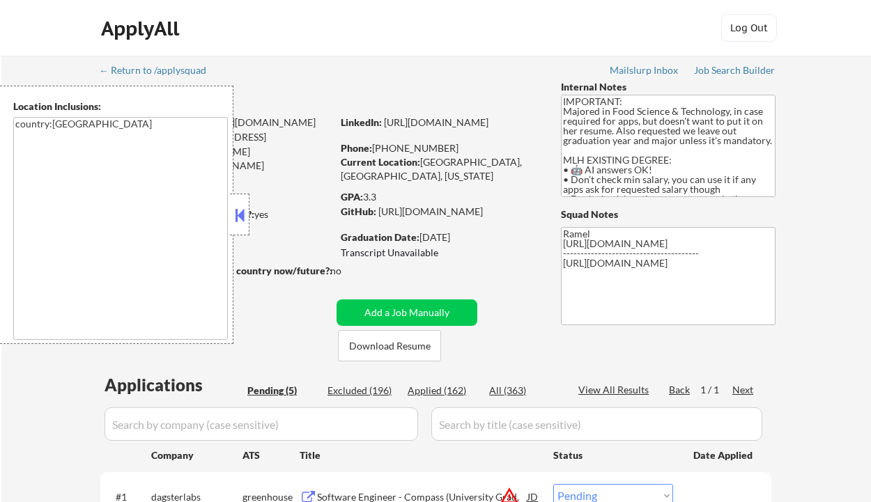
click at [453, 394] on div "Applied (162)" at bounding box center [443, 391] width 70 height 14
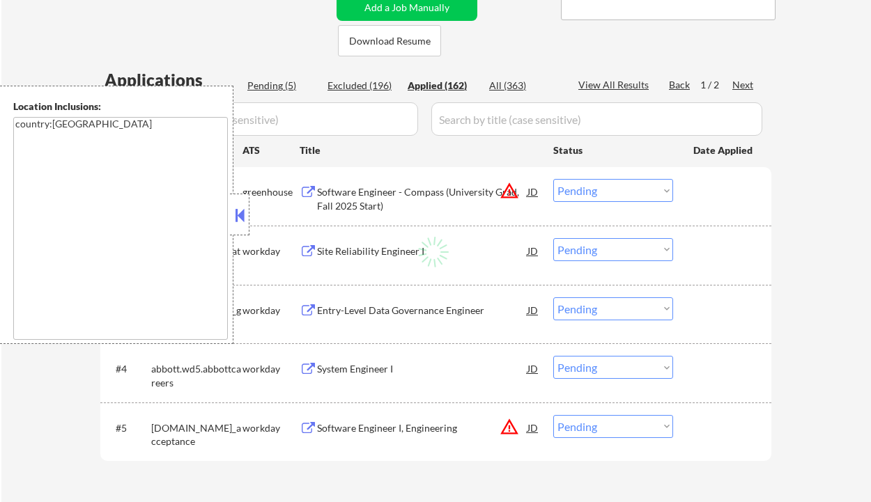
click at [241, 206] on button at bounding box center [239, 215] width 15 height 21
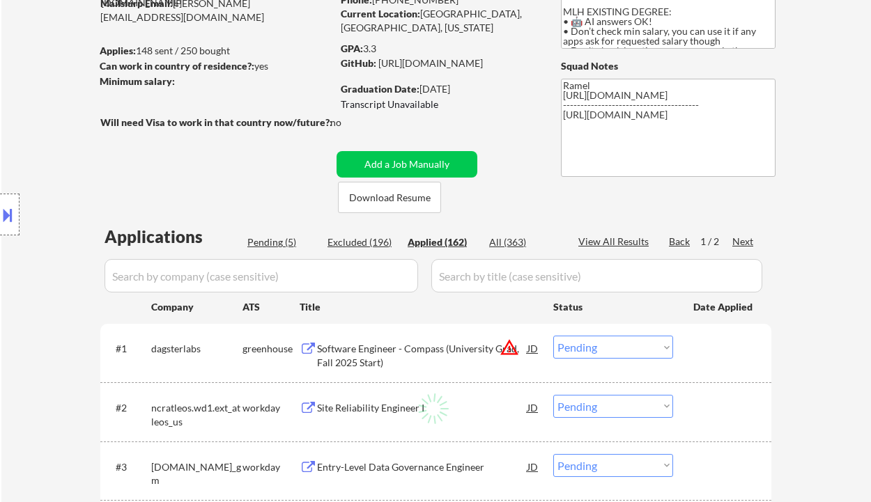
scroll to position [119, 0]
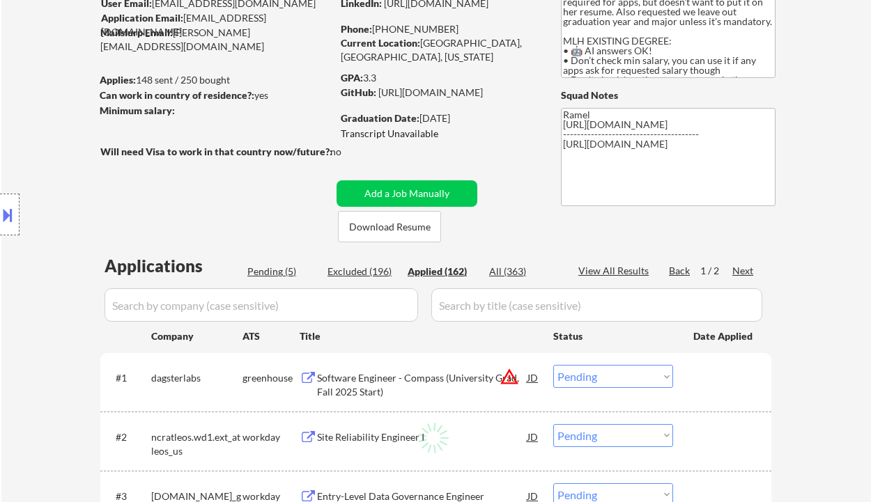
select select ""applied""
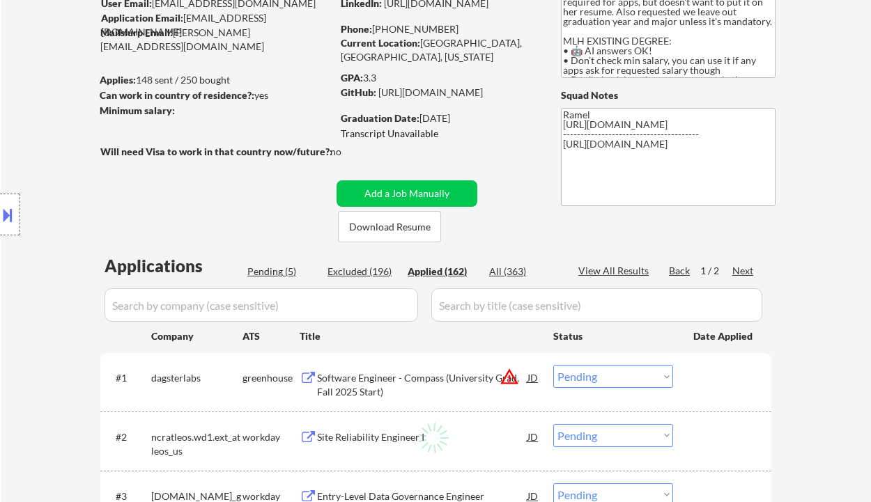
select select ""applied""
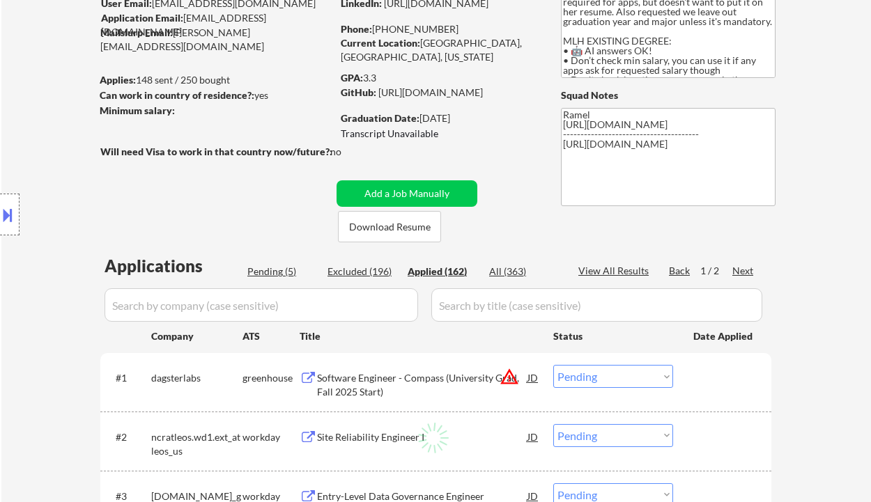
select select ""applied""
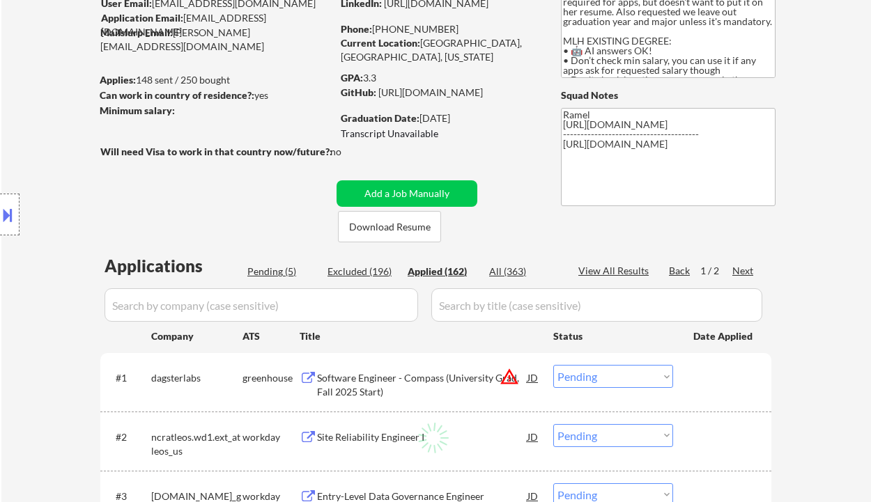
select select ""applied""
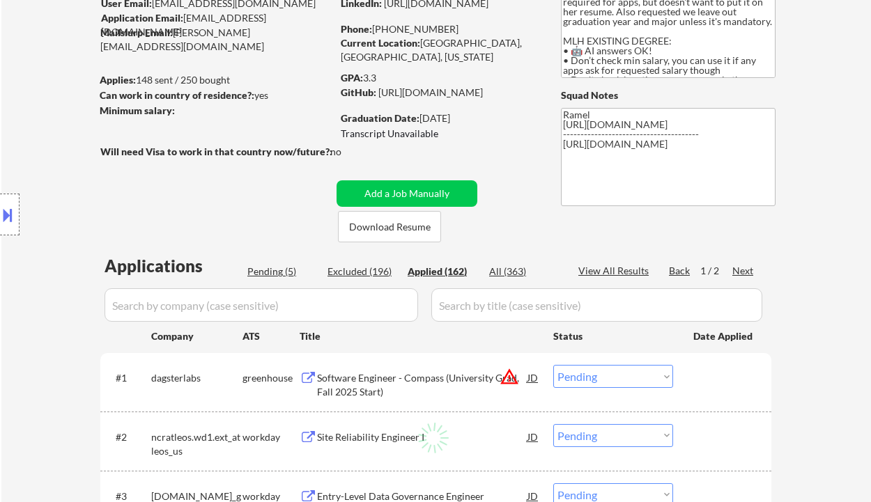
select select ""applied""
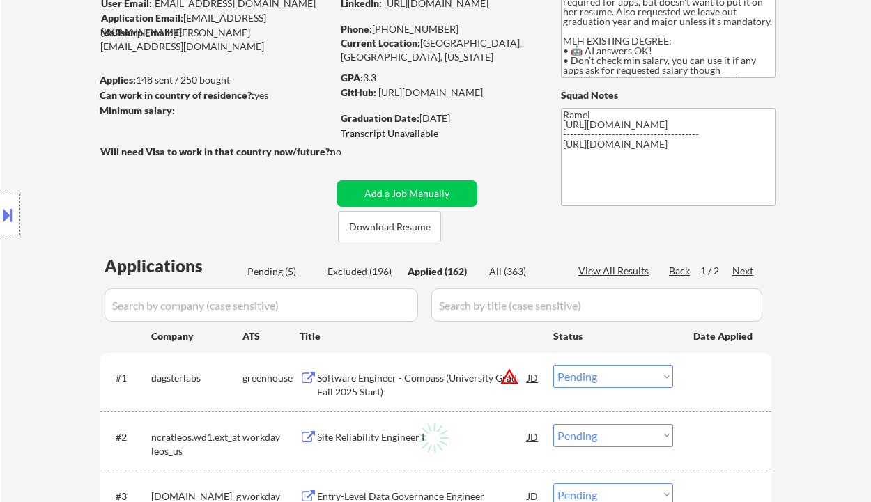
select select ""applied""
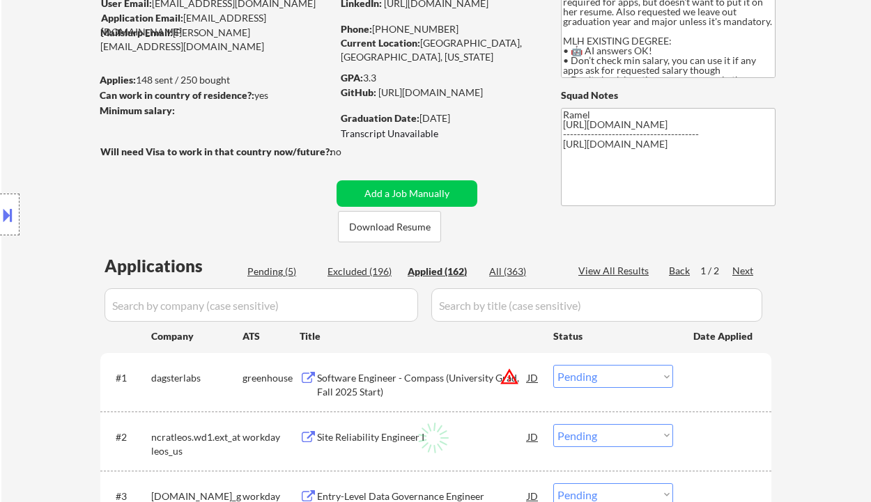
select select ""applied""
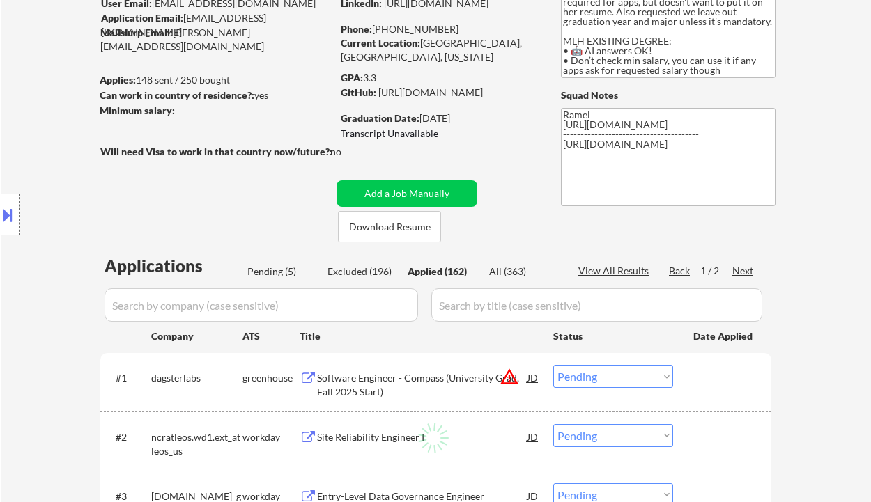
select select ""applied""
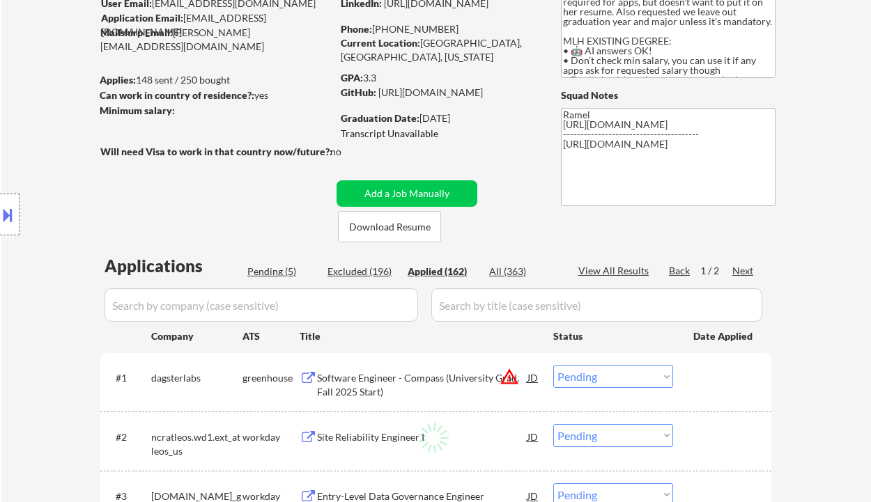
select select ""applied""
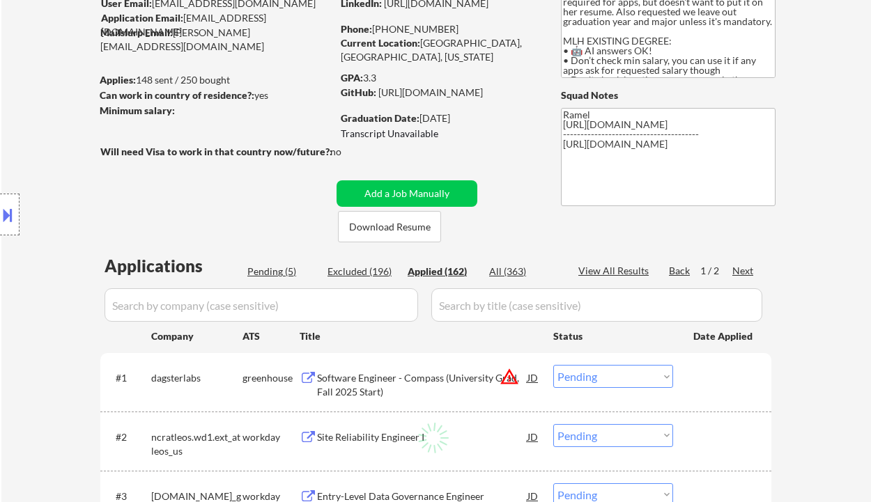
select select ""applied""
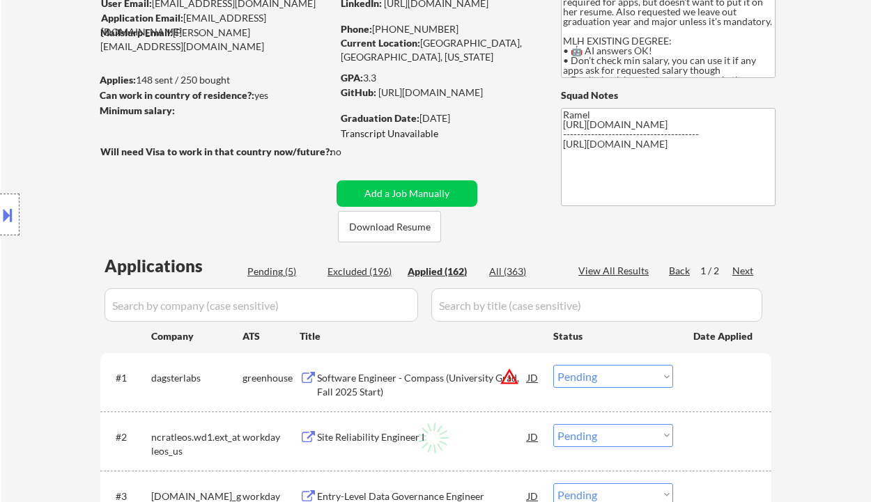
select select ""applied""
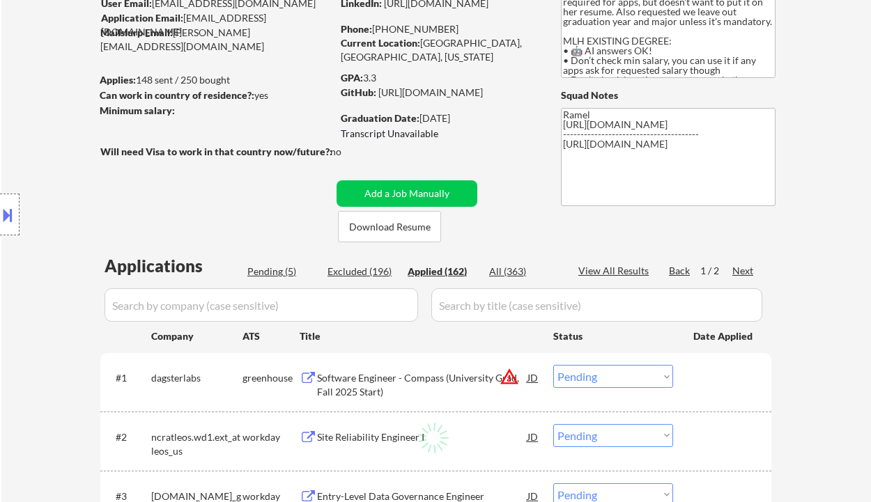
select select ""applied""
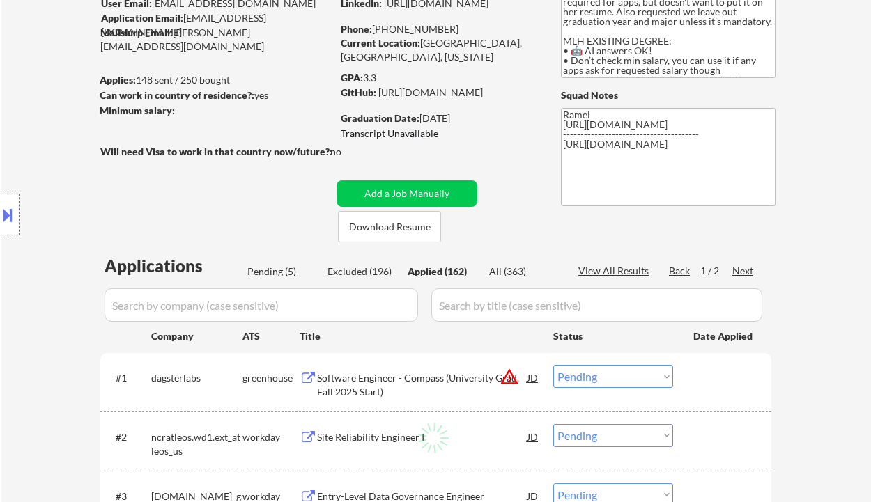
select select ""applied""
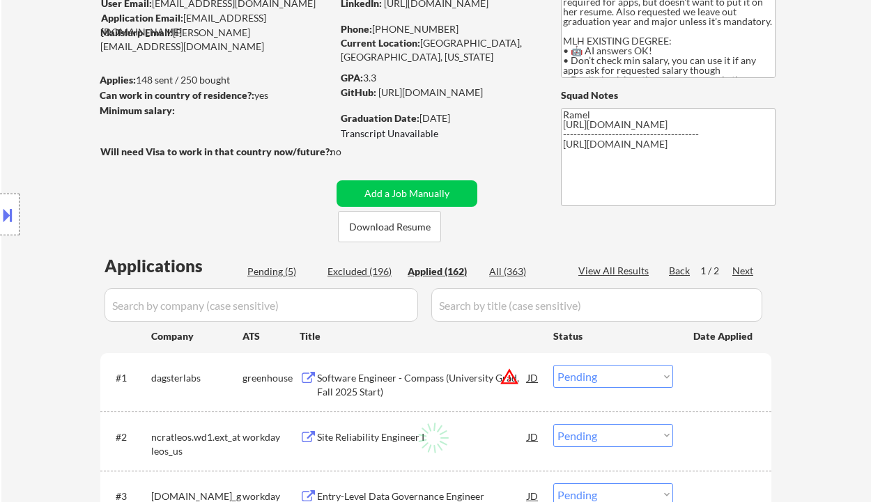
select select ""applied""
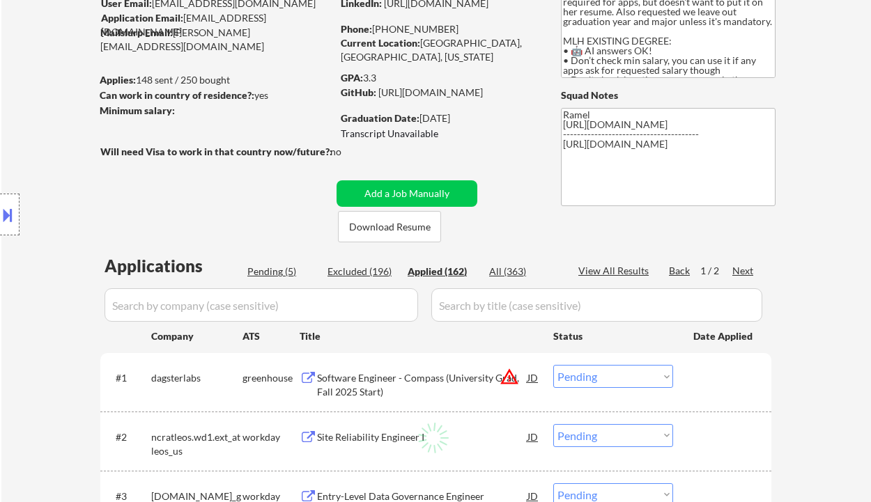
select select ""applied""
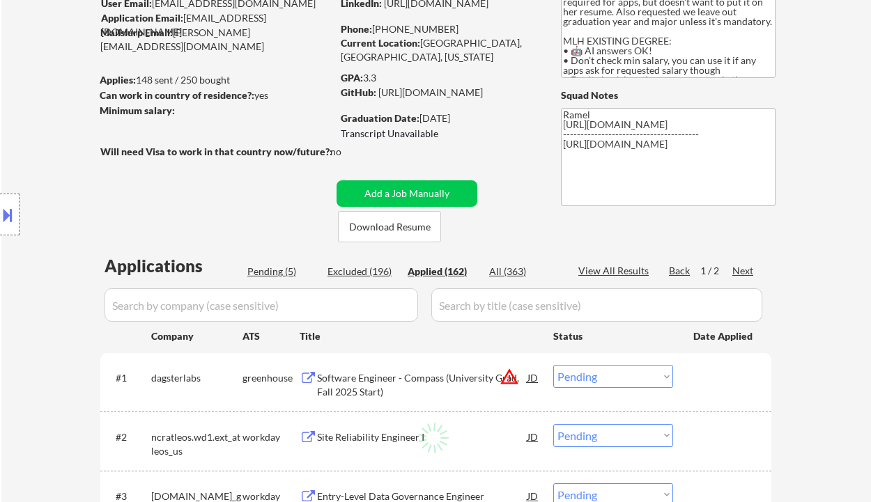
select select ""applied""
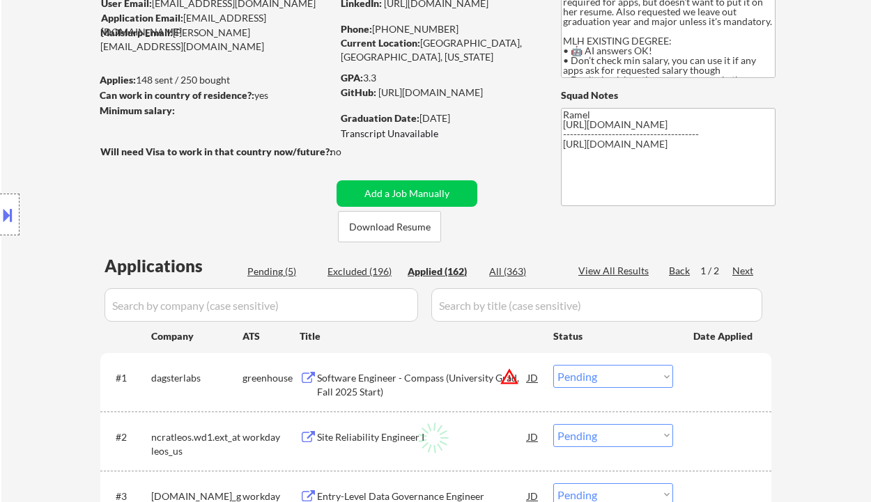
select select ""applied""
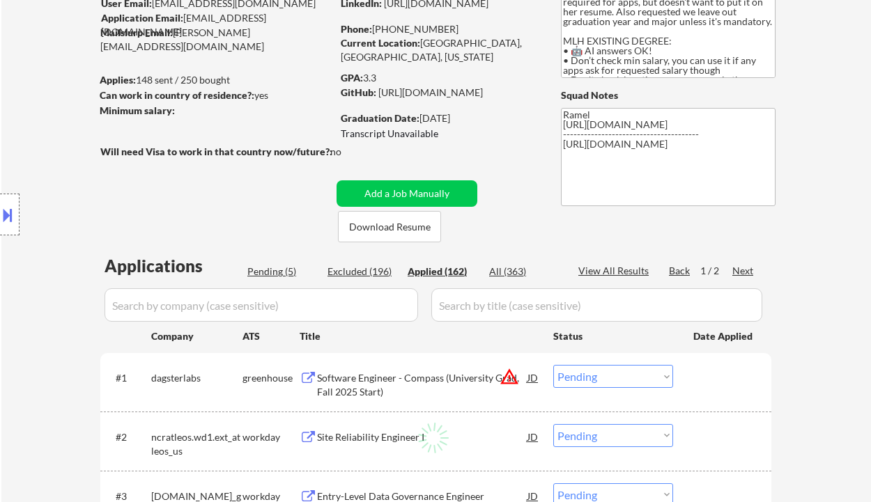
select select ""applied""
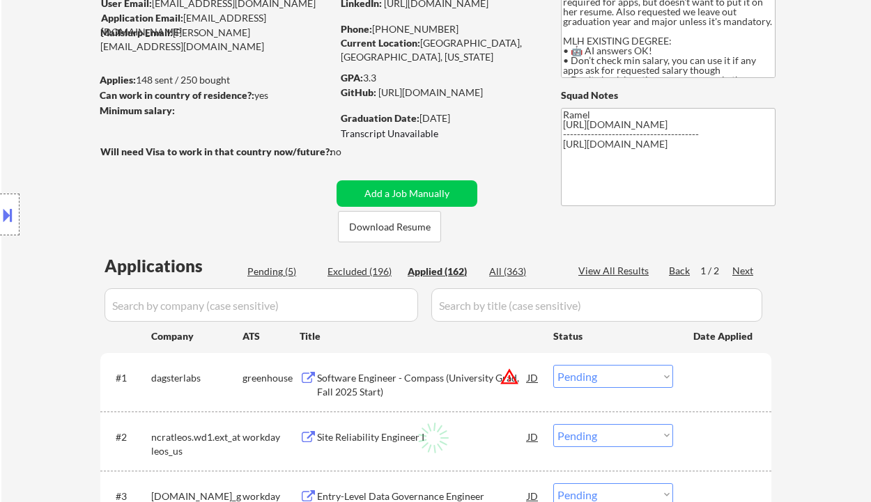
select select ""applied""
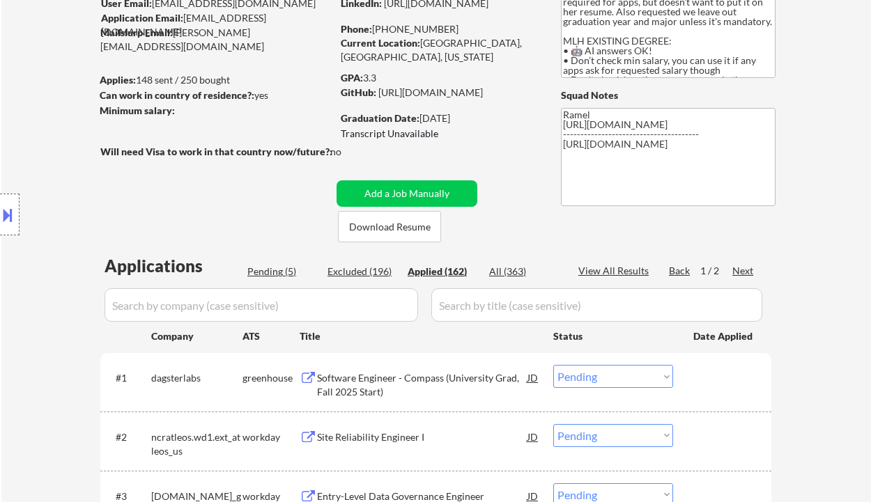
select select ""applied""
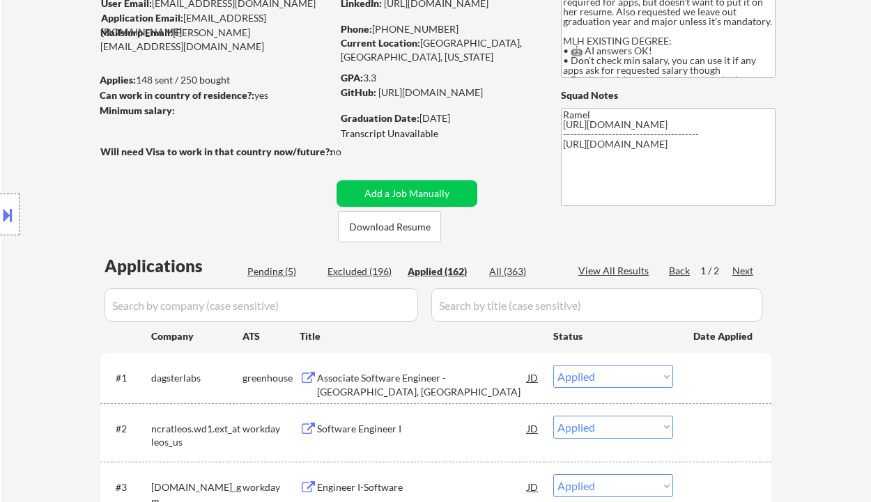
scroll to position [26, 0]
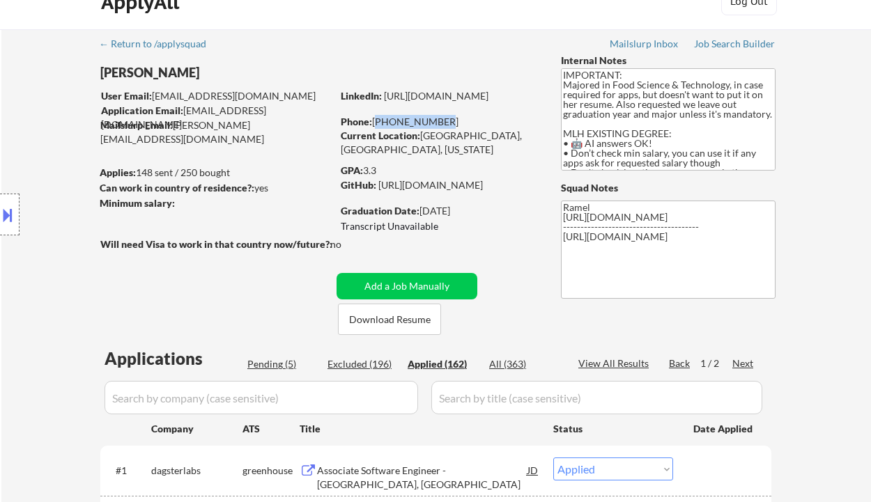
drag, startPoint x: 437, startPoint y: 122, endPoint x: 375, endPoint y: 120, distance: 62.0
click at [375, 120] on div "Phone: 279-759-3060" at bounding box center [439, 122] width 197 height 14
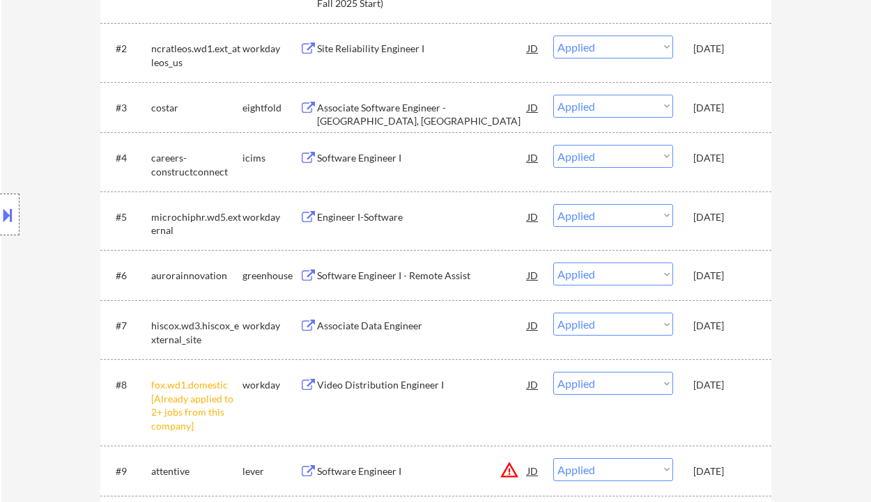
scroll to position [30, 0]
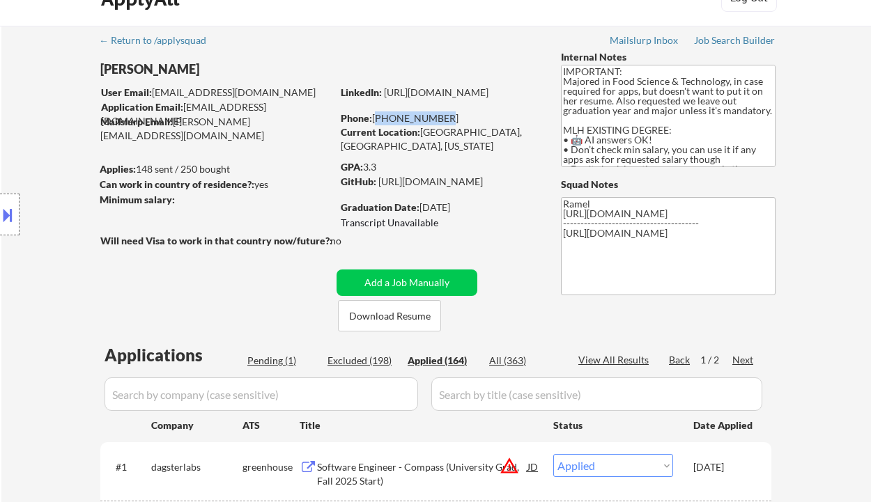
drag, startPoint x: 445, startPoint y: 114, endPoint x: 375, endPoint y: 115, distance: 69.7
click at [375, 115] on div "Phone: 279-759-3060" at bounding box center [439, 118] width 197 height 14
copy div "279-759-3060"
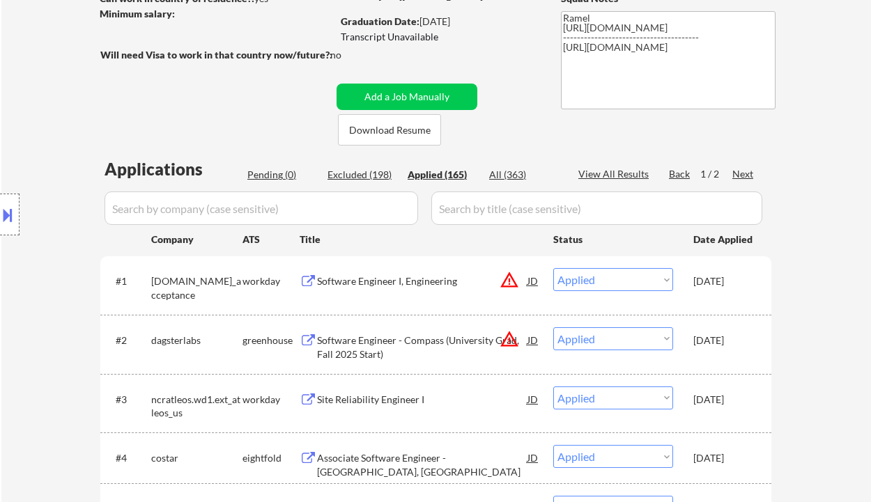
scroll to position [309, 0]
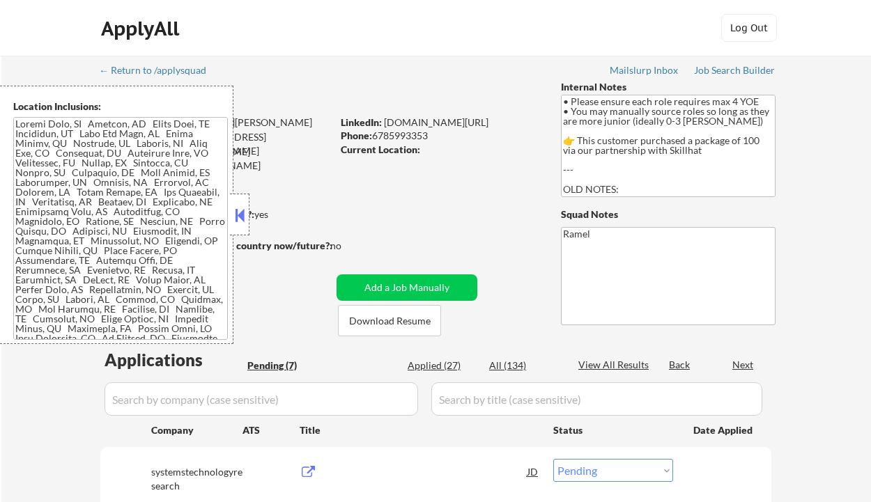
select select ""pending""
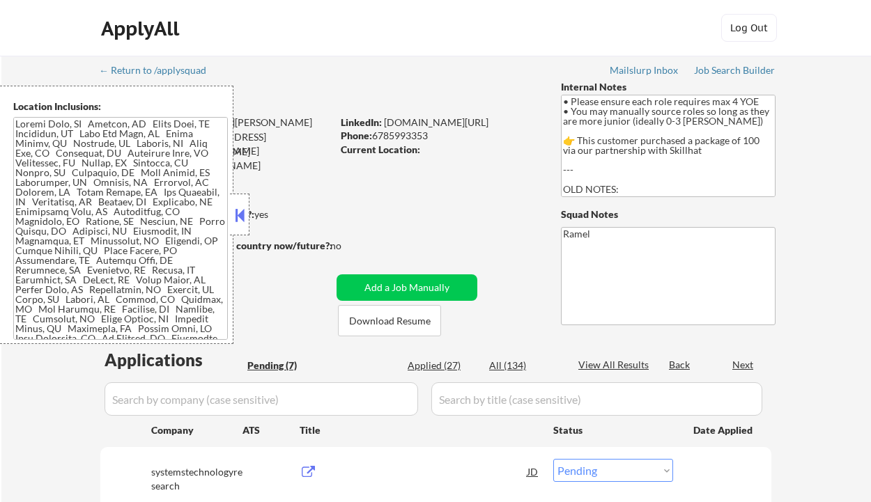
select select ""pending""
click at [242, 217] on button at bounding box center [239, 215] width 15 height 21
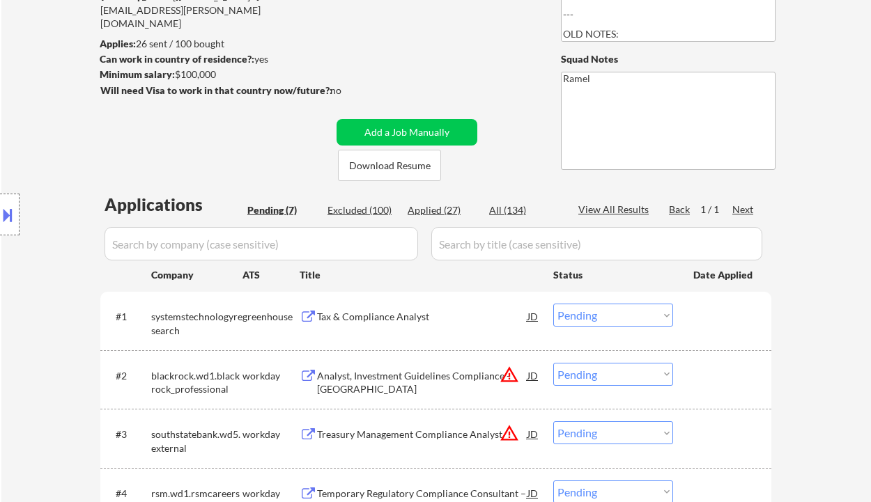
scroll to position [185, 0]
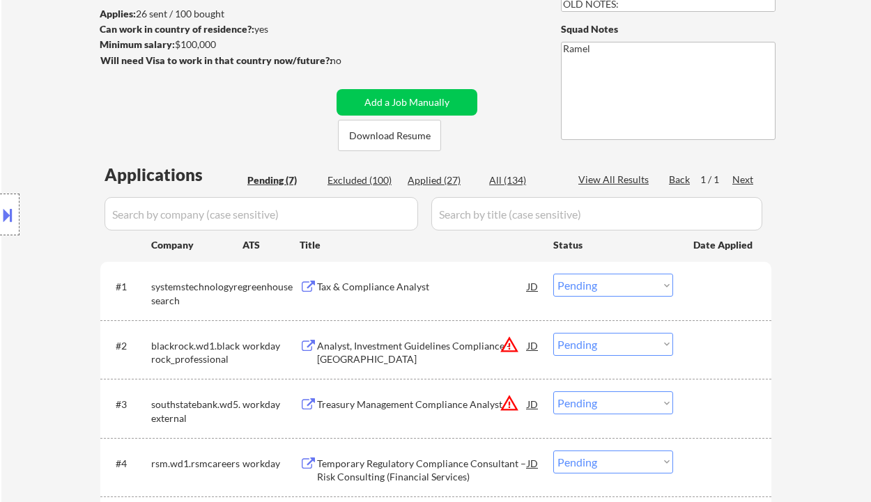
click at [394, 285] on div "Tax & Compliance Analyst" at bounding box center [422, 287] width 210 height 14
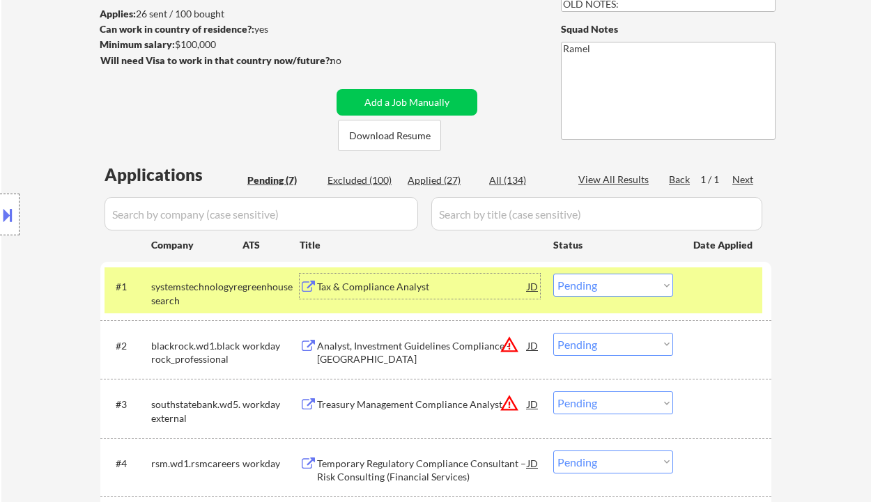
click at [585, 287] on select "Choose an option... Pending Applied Excluded (Questions) Excluded (Expired) Exc…" at bounding box center [613, 285] width 120 height 23
click at [553, 274] on select "Choose an option... Pending Applied Excluded (Questions) Excluded (Expired) Exc…" at bounding box center [613, 285] width 120 height 23
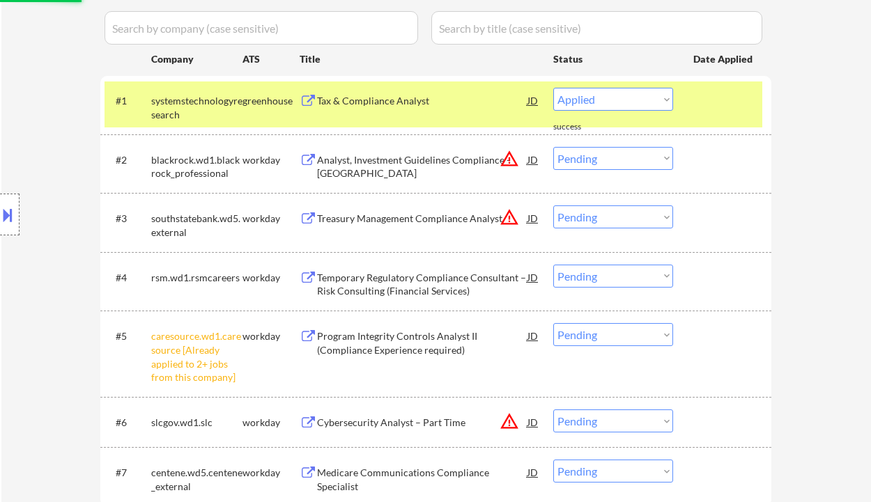
scroll to position [557, 0]
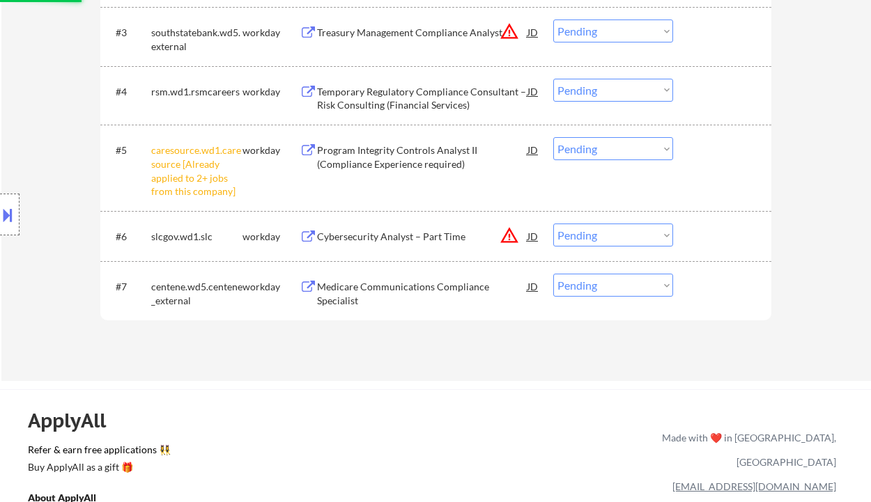
select select ""pending""
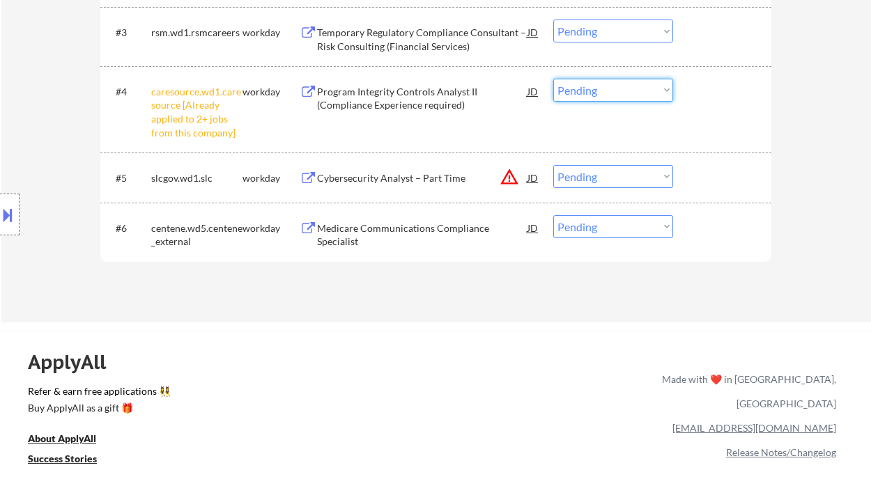
click at [580, 98] on select "Choose an option... Pending Applied Excluded (Questions) Excluded (Expired) Exc…" at bounding box center [613, 90] width 120 height 23
click at [553, 79] on select "Choose an option... Pending Applied Excluded (Questions) Excluded (Expired) Exc…" at bounding box center [613, 90] width 120 height 23
select select ""pending""
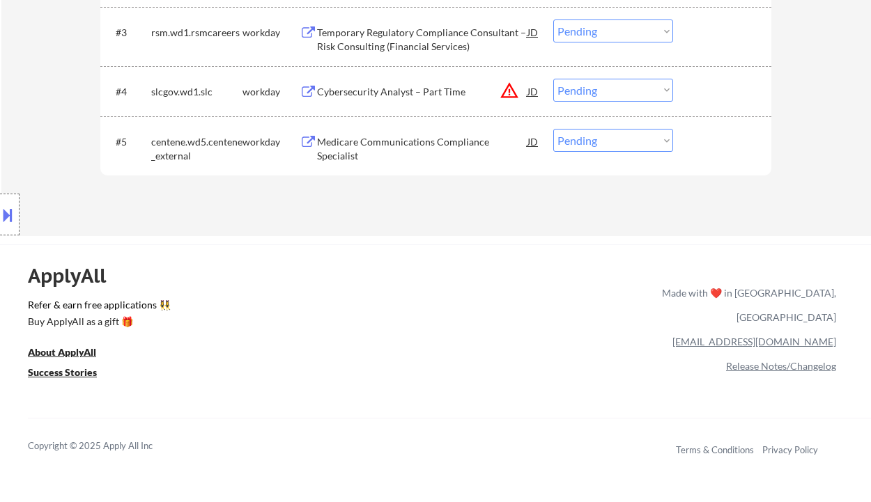
drag, startPoint x: 10, startPoint y: 287, endPoint x: 17, endPoint y: 285, distance: 7.3
click at [10, 287] on div "Location Inclusions:" at bounding box center [124, 215] width 249 height 258
drag, startPoint x: 587, startPoint y: 141, endPoint x: 589, endPoint y: 151, distance: 10.0
click at [587, 141] on select "Choose an option... Pending Applied Excluded (Questions) Excluded (Expired) Exc…" at bounding box center [613, 140] width 120 height 23
select select ""excluded""
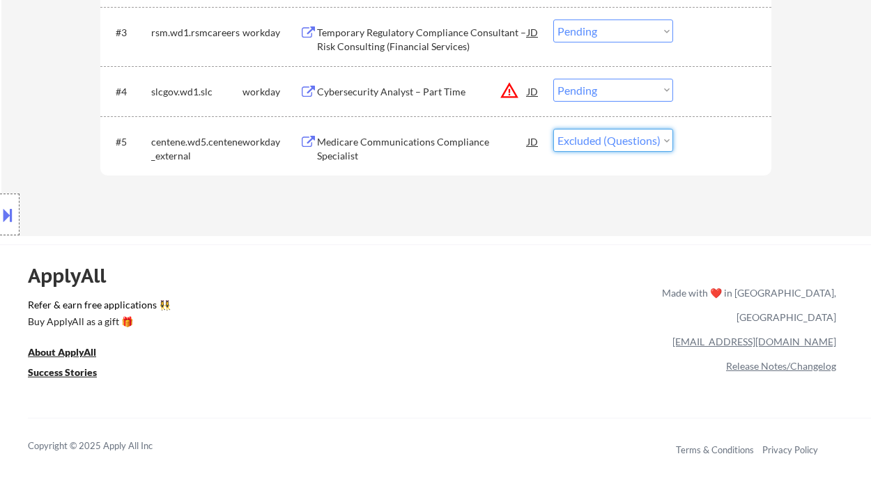
click at [553, 129] on select "Choose an option... Pending Applied Excluded (Questions) Excluded (Expired) Exc…" at bounding box center [613, 140] width 120 height 23
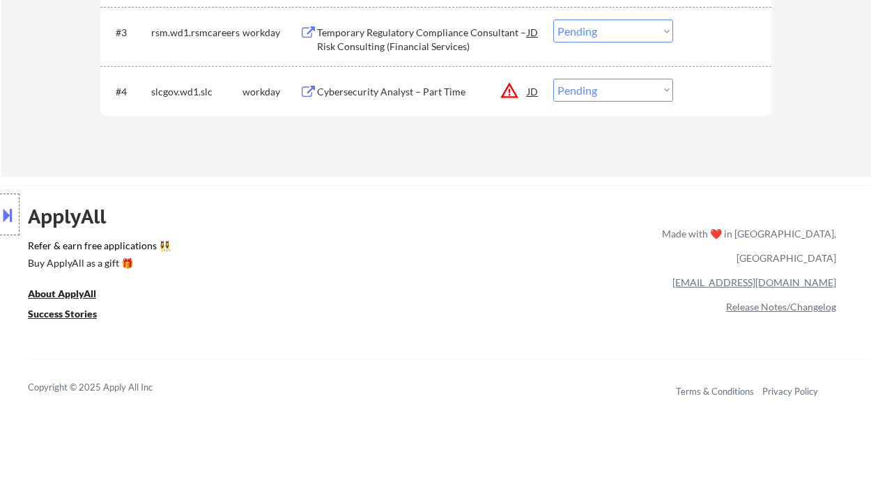
click at [596, 98] on select "Choose an option... Pending Applied Excluded (Questions) Excluded (Expired) Exc…" at bounding box center [613, 90] width 120 height 23
select select ""excluded__other_""
click at [553, 79] on select "Choose an option... Pending Applied Excluded (Questions) Excluded (Expired) Exc…" at bounding box center [613, 90] width 120 height 23
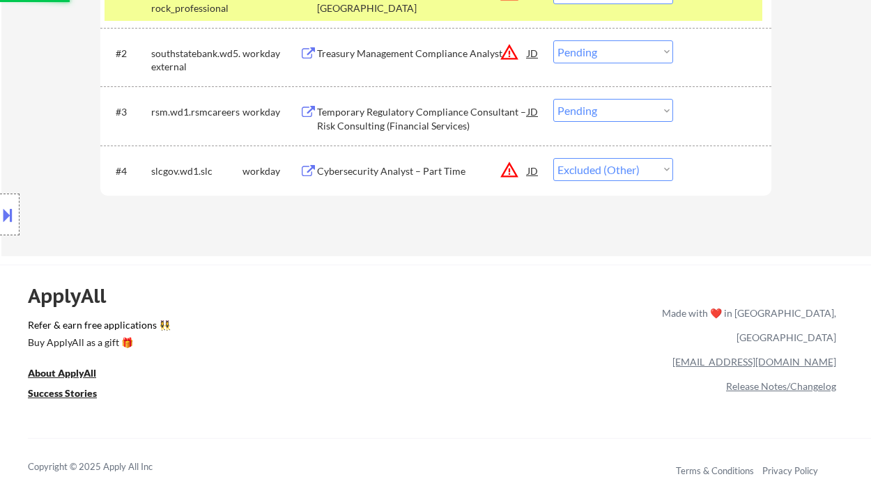
scroll to position [464, 0]
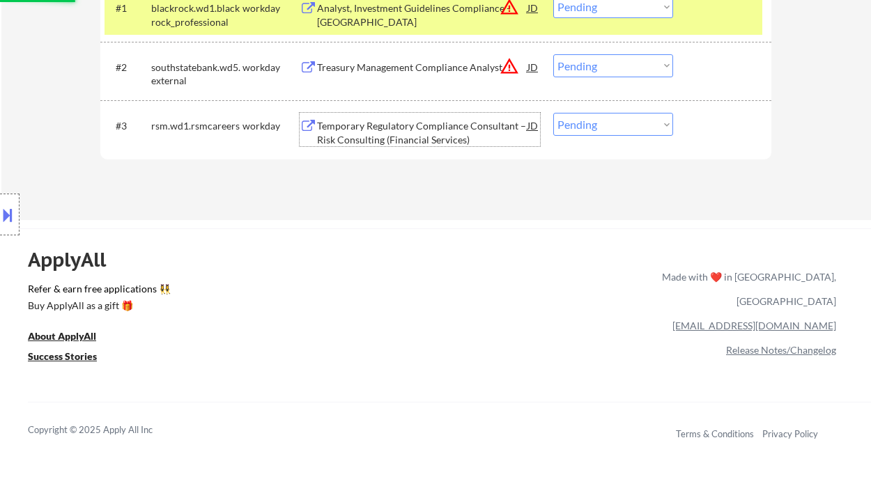
click at [403, 135] on div "Temporary Regulatory Compliance Consultant – Risk Consulting (Financial Service…" at bounding box center [422, 132] width 210 height 27
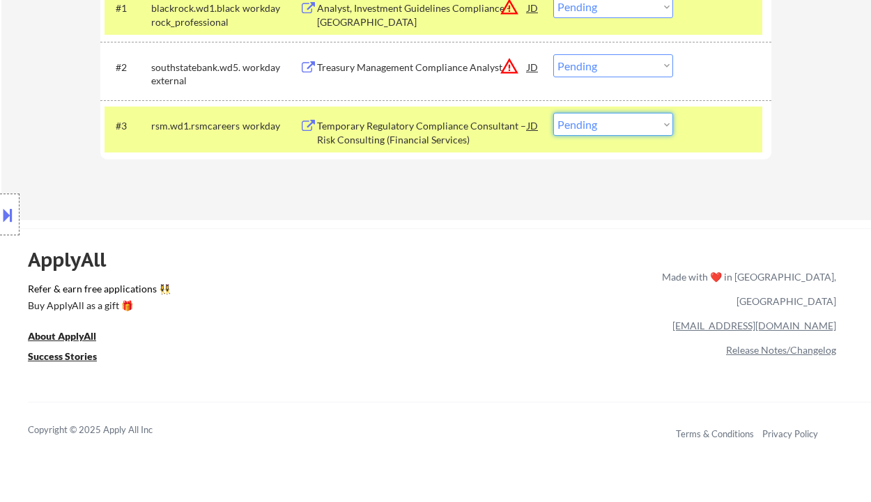
drag, startPoint x: 587, startPoint y: 126, endPoint x: 591, endPoint y: 134, distance: 9.1
click at [587, 126] on select "Choose an option... Pending Applied Excluded (Questions) Excluded (Expired) Exc…" at bounding box center [613, 124] width 120 height 23
select select ""excluded__other_""
click at [553, 113] on select "Choose an option... Pending Applied Excluded (Questions) Excluded (Expired) Exc…" at bounding box center [613, 124] width 120 height 23
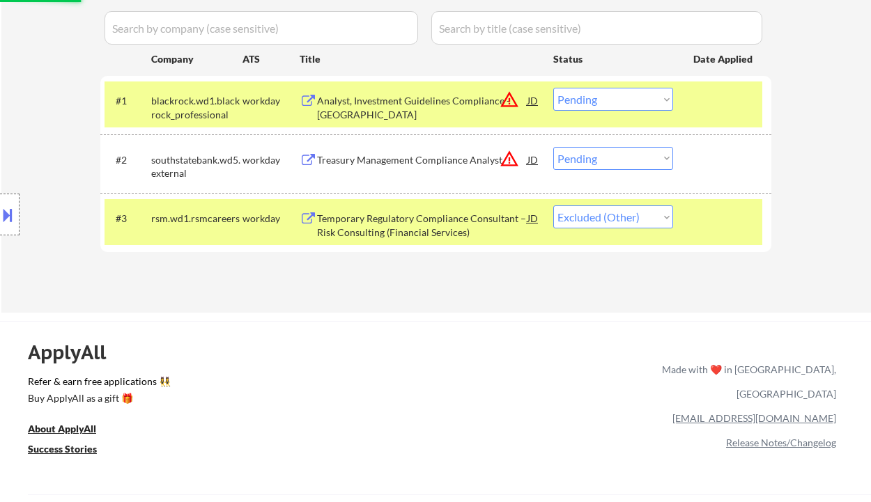
click at [412, 161] on div "Treasury Management Compliance Analyst" at bounding box center [422, 160] width 210 height 14
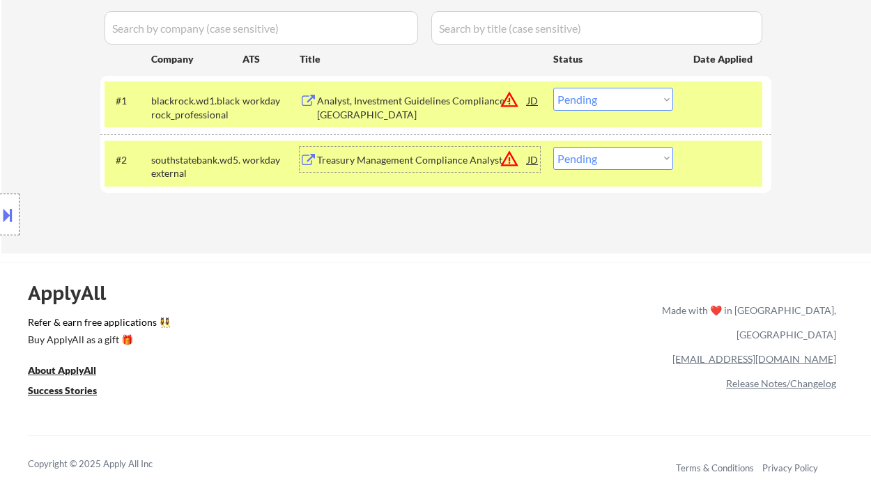
drag, startPoint x: 587, startPoint y: 152, endPoint x: 601, endPoint y: 169, distance: 21.8
click at [587, 152] on select "Choose an option... Pending Applied Excluded (Questions) Excluded (Expired) Exc…" at bounding box center [613, 158] width 120 height 23
select select ""excluded__bad_match_""
click at [553, 147] on select "Choose an option... Pending Applied Excluded (Questions) Excluded (Expired) Exc…" at bounding box center [613, 158] width 120 height 23
click at [447, 106] on div "Analyst, Investment Guidelines Compliance - Atlanta" at bounding box center [422, 107] width 210 height 27
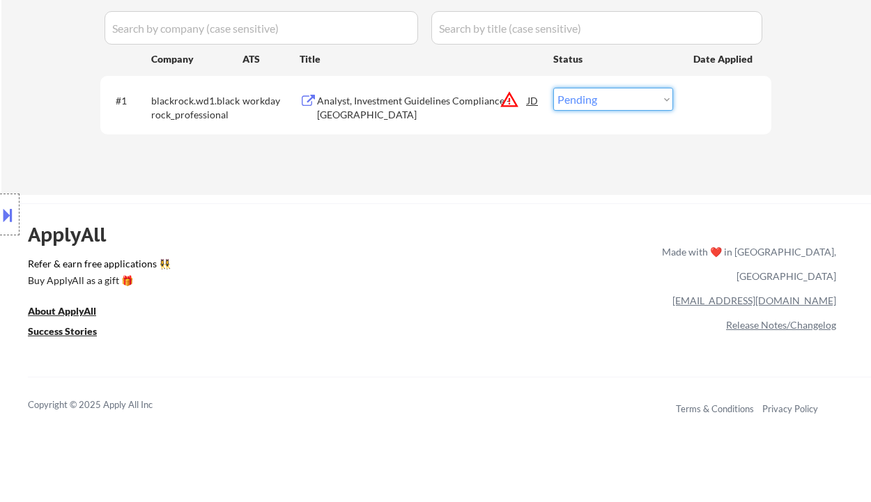
drag, startPoint x: 608, startPoint y: 96, endPoint x: 615, endPoint y: 109, distance: 15.3
click at [608, 96] on select "Choose an option... Pending Applied Excluded (Questions) Excluded (Expired) Exc…" at bounding box center [613, 99] width 120 height 23
select select ""excluded__bad_match_""
click at [553, 88] on select "Choose an option... Pending Applied Excluded (Questions) Excluded (Expired) Exc…" at bounding box center [613, 99] width 120 height 23
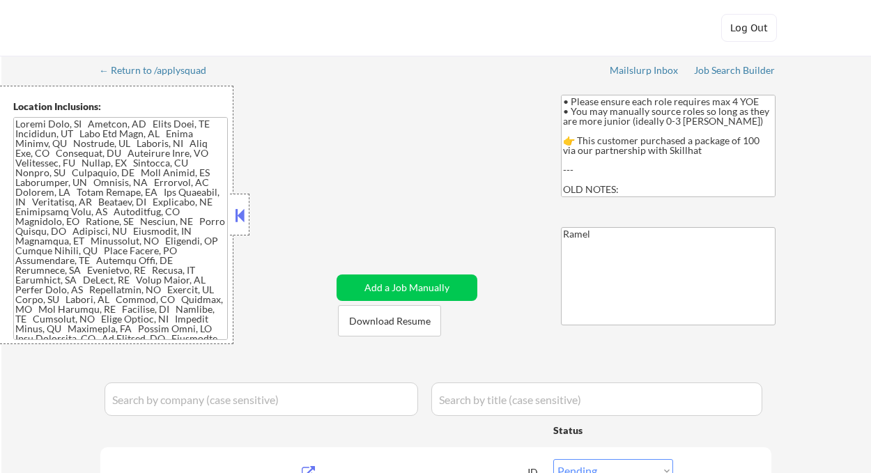
select select ""pending""
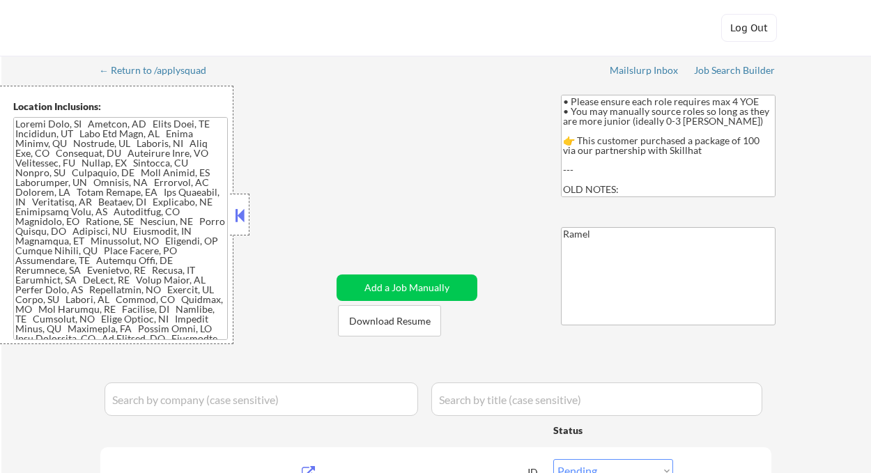
select select ""pending""
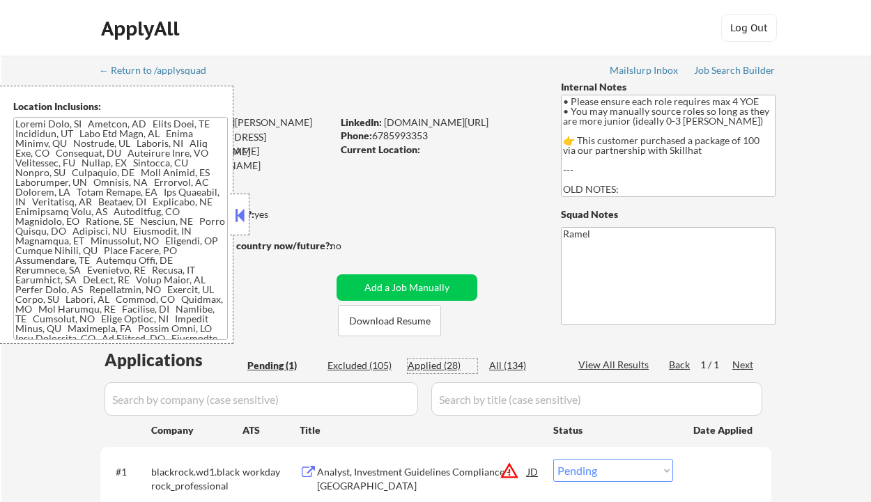
click at [435, 371] on div "Applied (28)" at bounding box center [443, 366] width 70 height 14
select select ""applied""
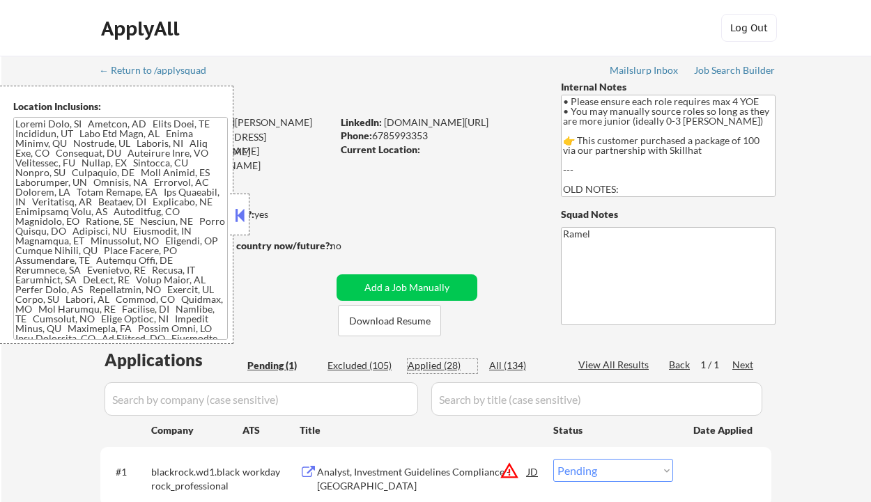
select select ""applied""
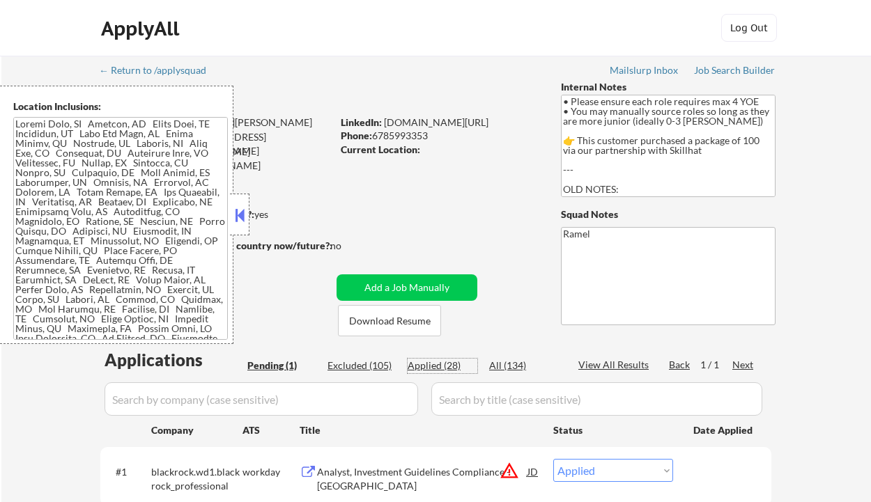
select select ""applied""
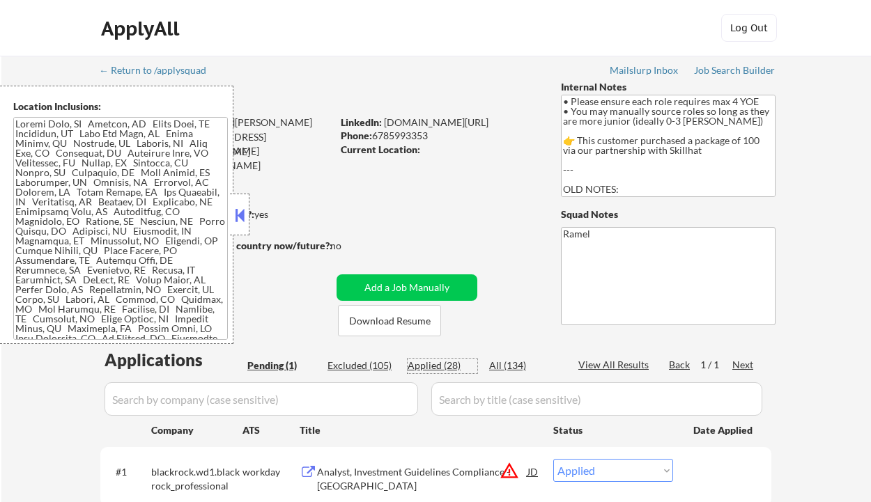
select select ""applied""
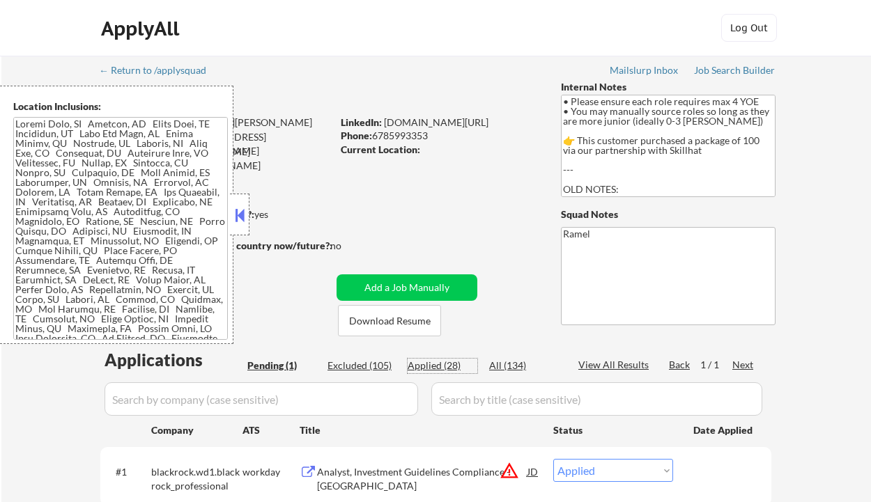
select select ""applied""
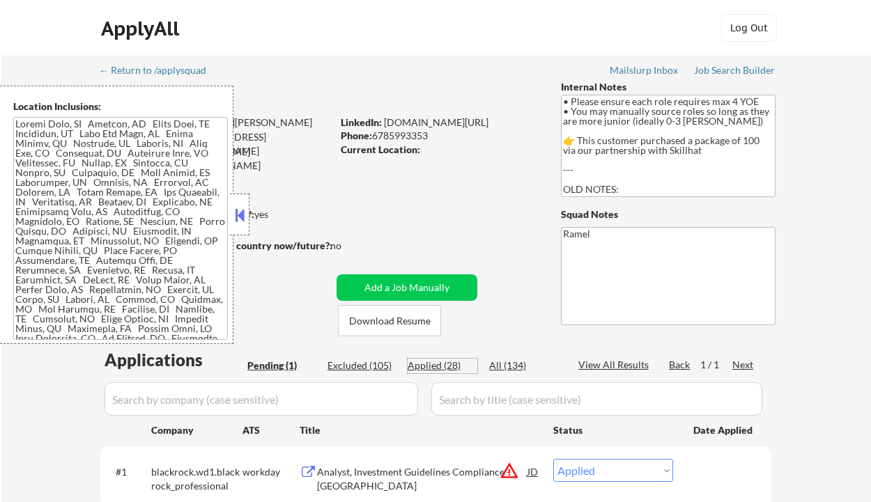
select select ""applied""
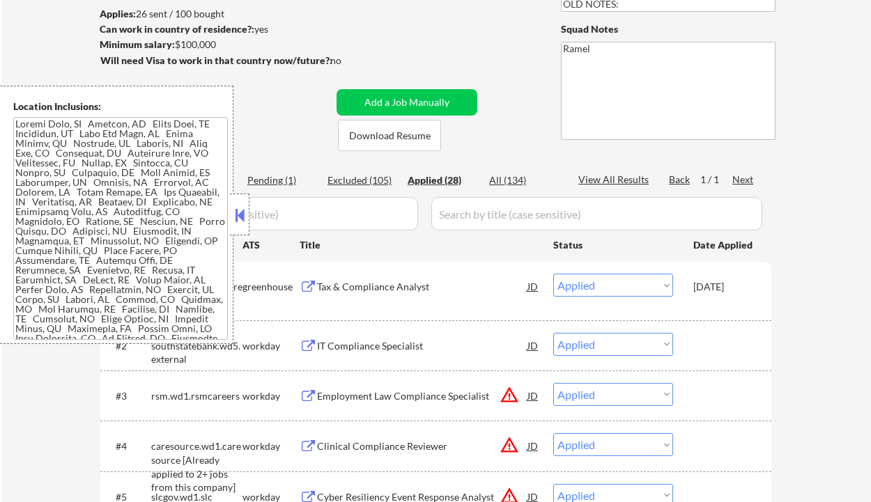
click at [455, 176] on div "Applied (28)" at bounding box center [443, 180] width 70 height 14
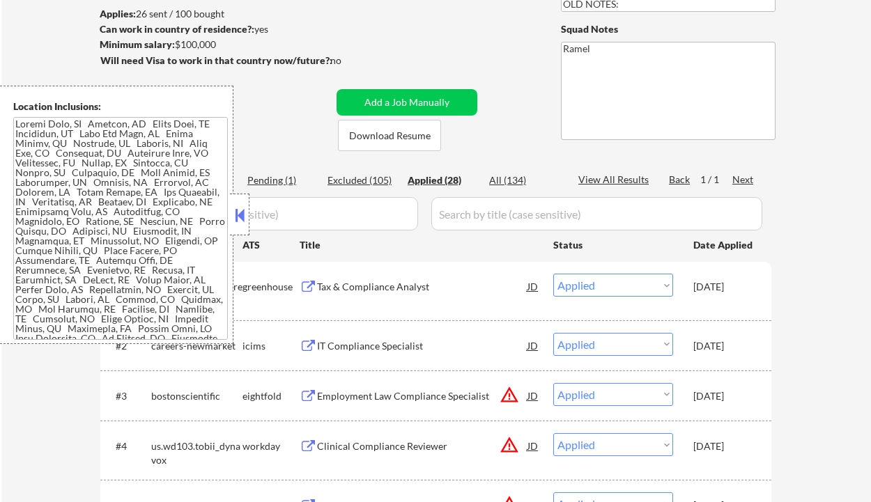
click at [240, 213] on button at bounding box center [239, 215] width 15 height 21
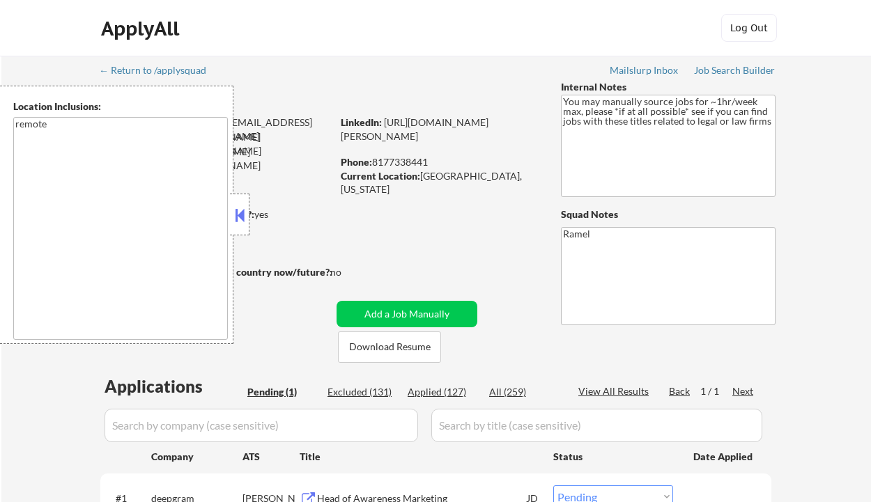
select select ""pending""
click at [245, 220] on button at bounding box center [239, 215] width 15 height 21
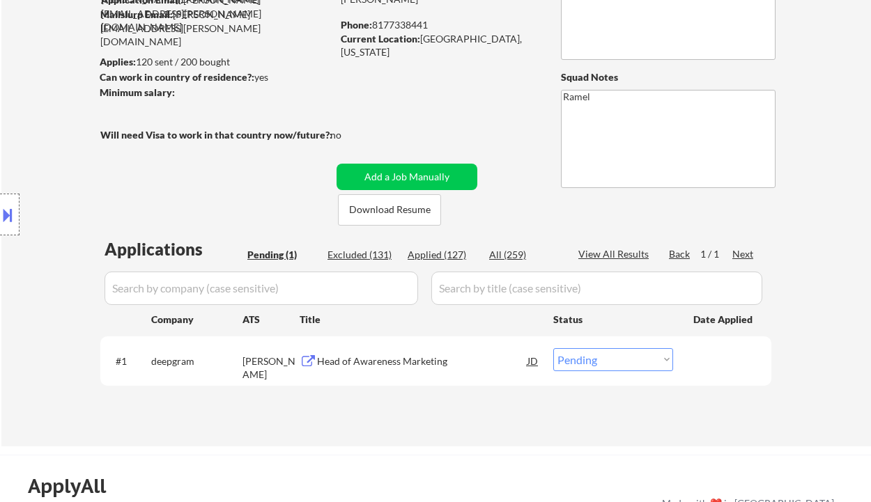
scroll to position [185, 0]
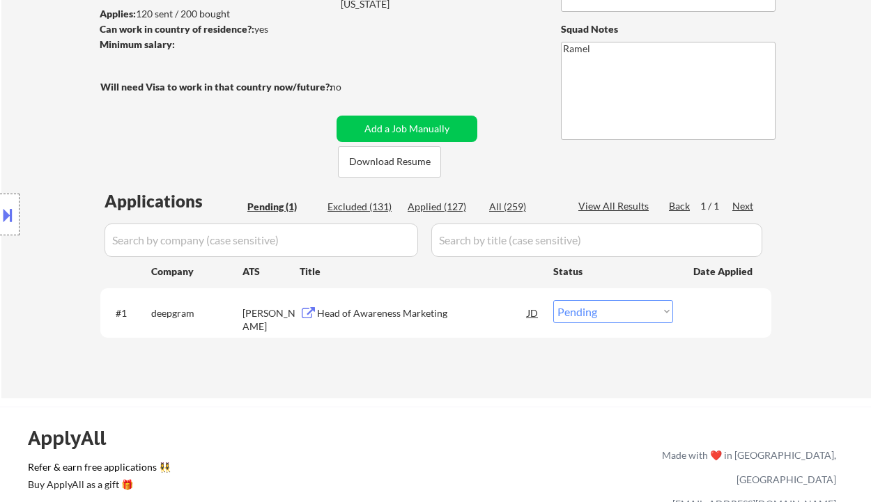
click at [387, 307] on div "Head of Awareness Marketing" at bounding box center [422, 314] width 210 height 14
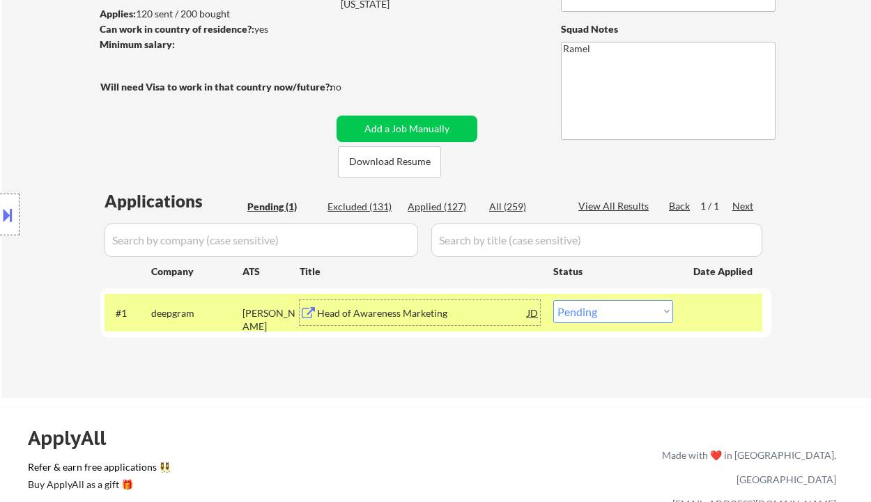
click at [440, 203] on div "Applied (127)" at bounding box center [443, 207] width 70 height 14
click at [445, 208] on div "Applied (127)" at bounding box center [443, 207] width 70 height 14
select select ""applied""
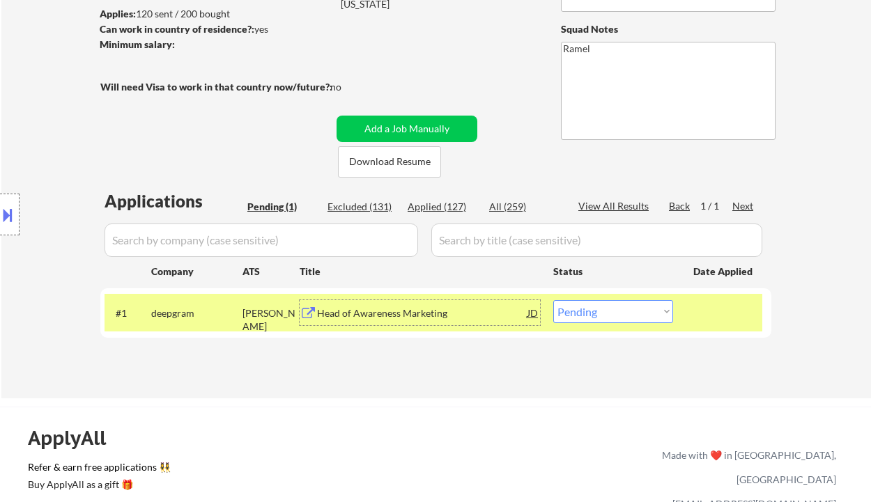
select select ""applied""
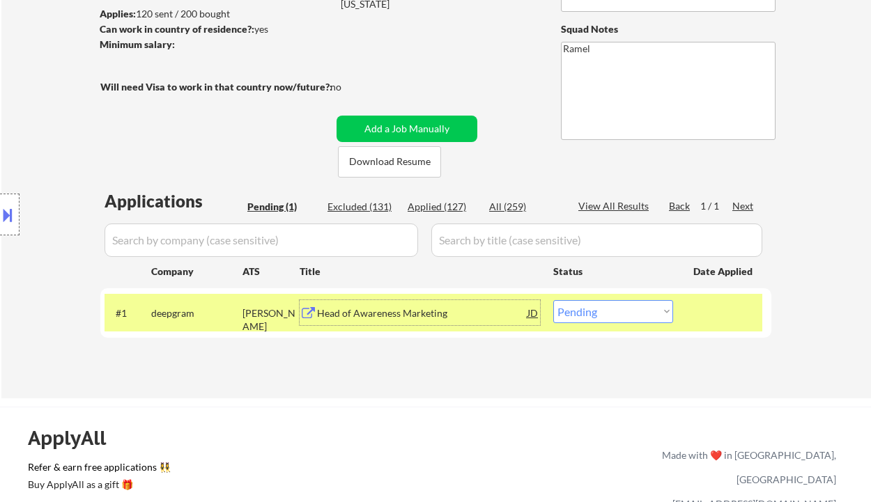
select select ""applied""
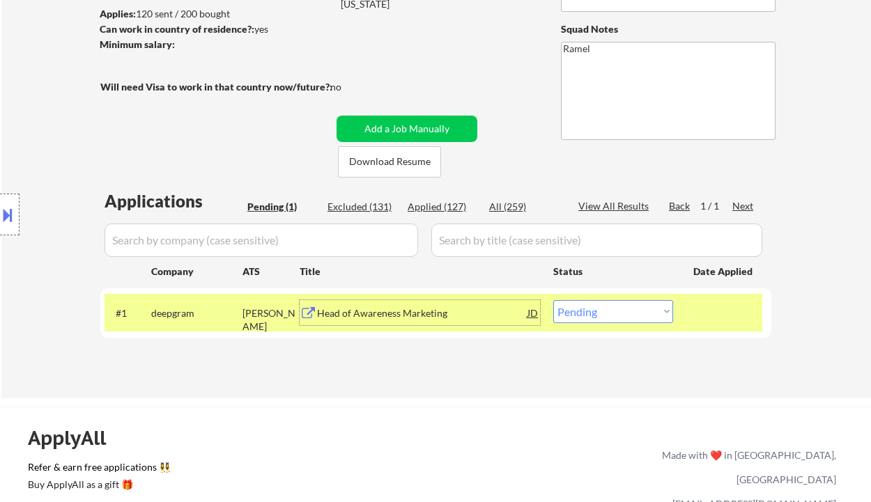
select select ""applied""
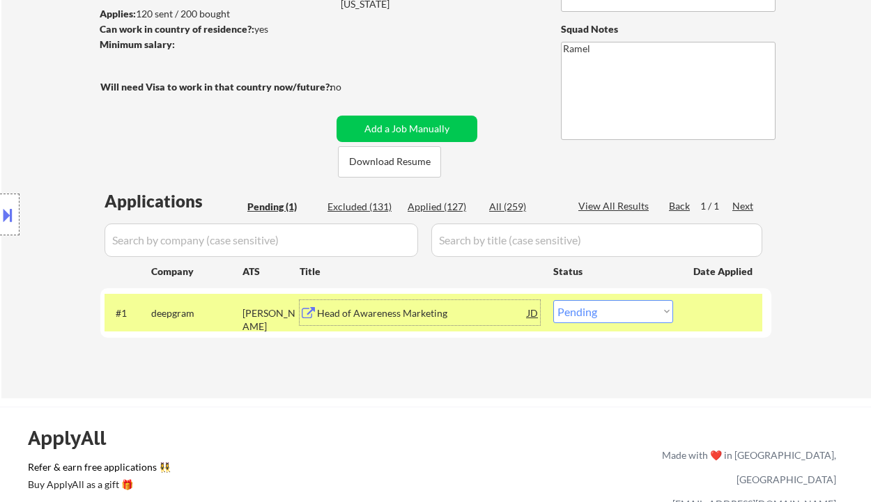
select select ""applied""
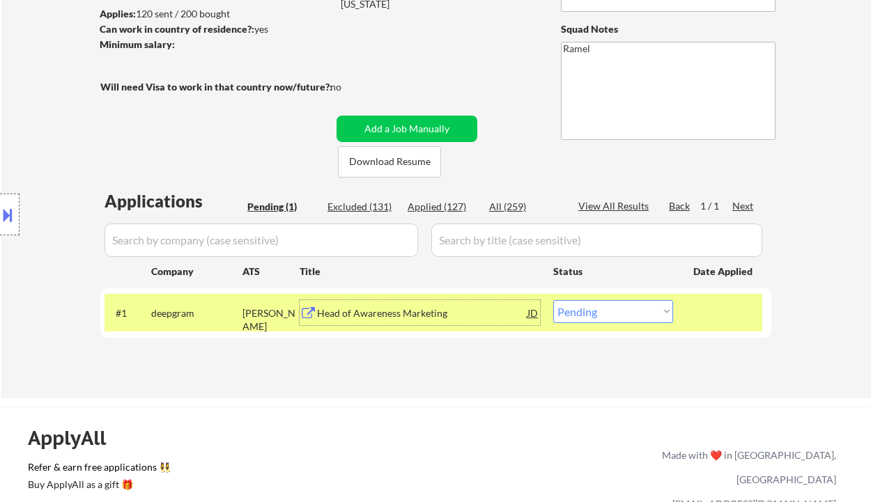
select select ""applied""
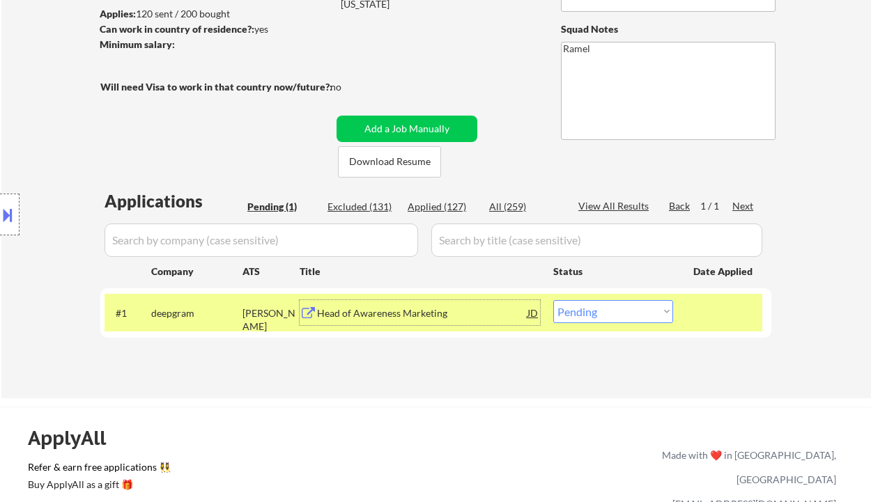
select select ""applied""
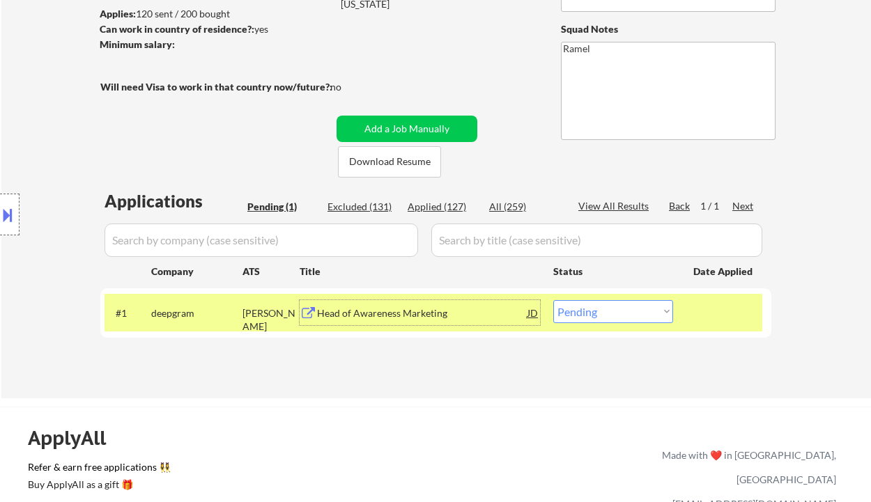
select select ""applied""
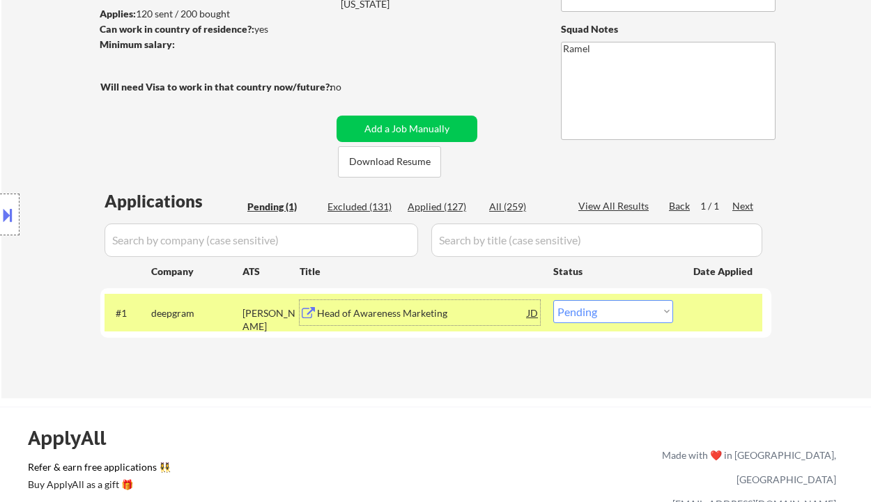
select select ""applied""
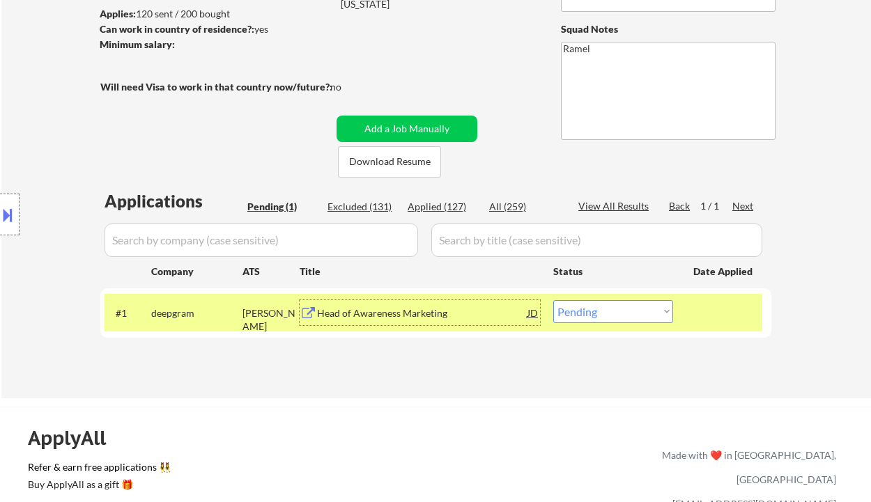
select select ""applied""
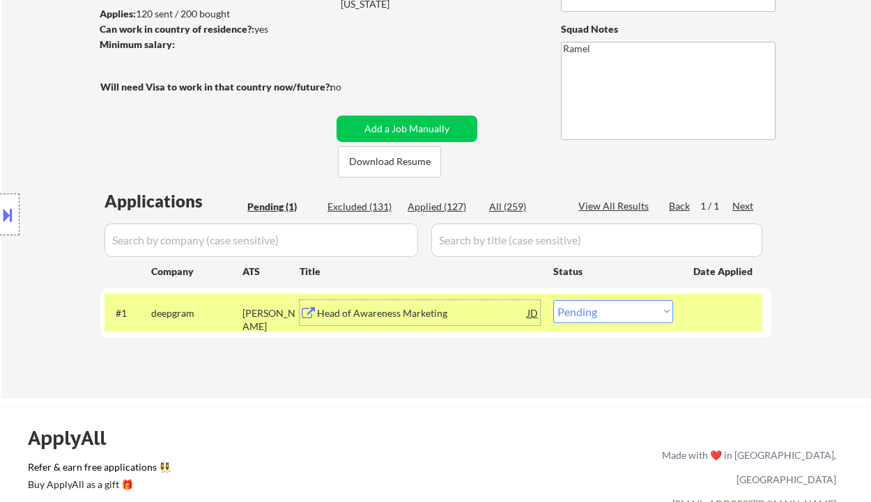
select select ""applied""
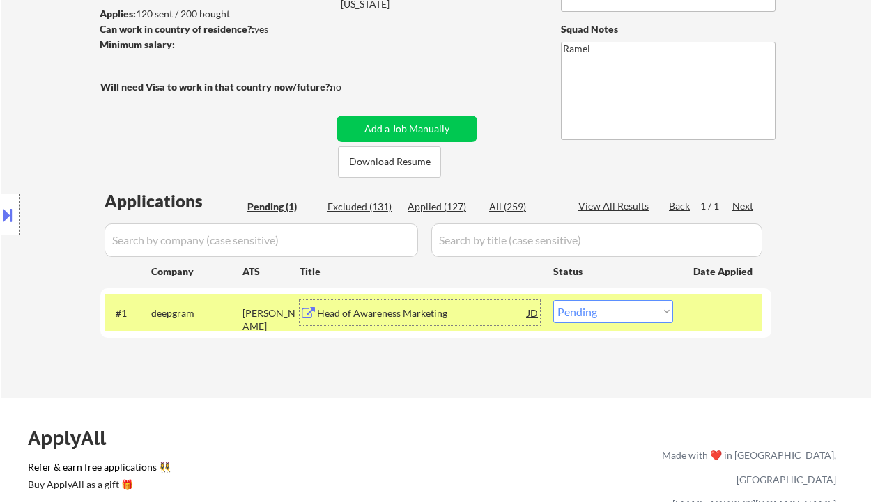
select select ""applied""
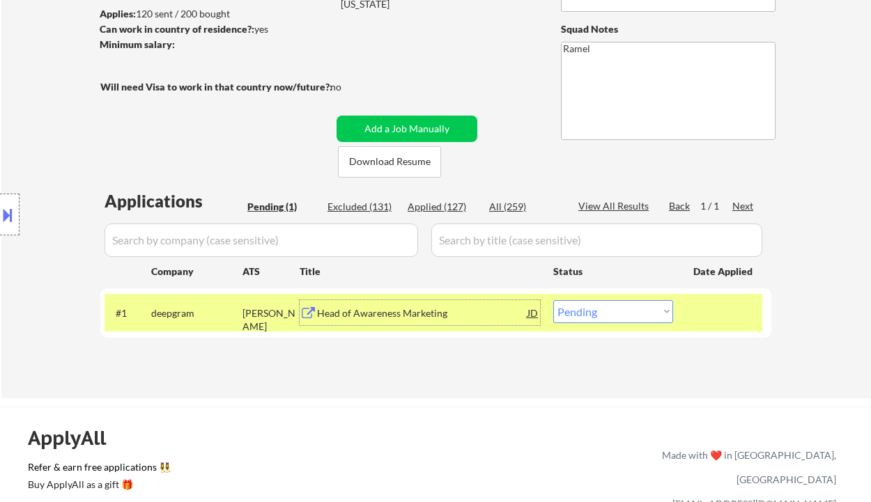
select select ""applied""
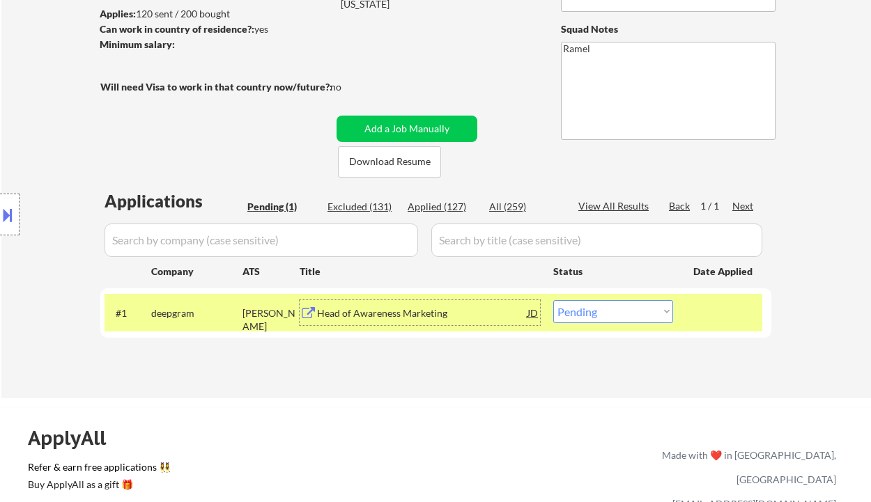
select select ""applied""
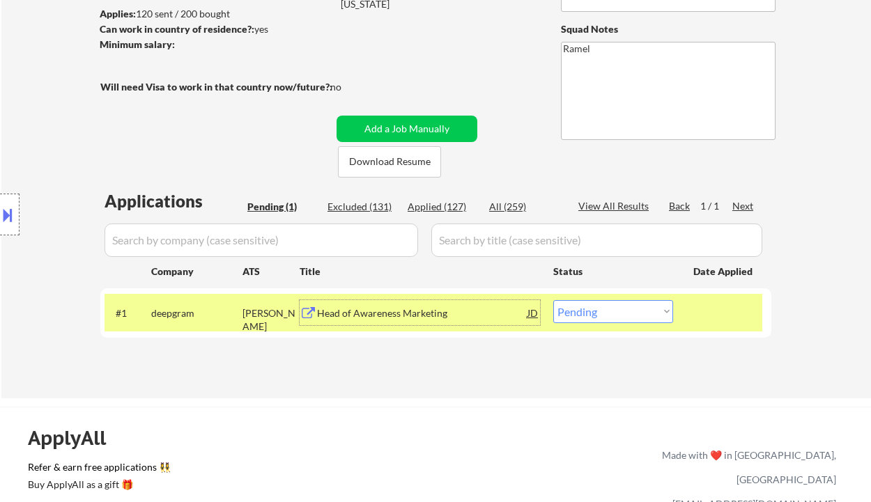
select select ""applied""
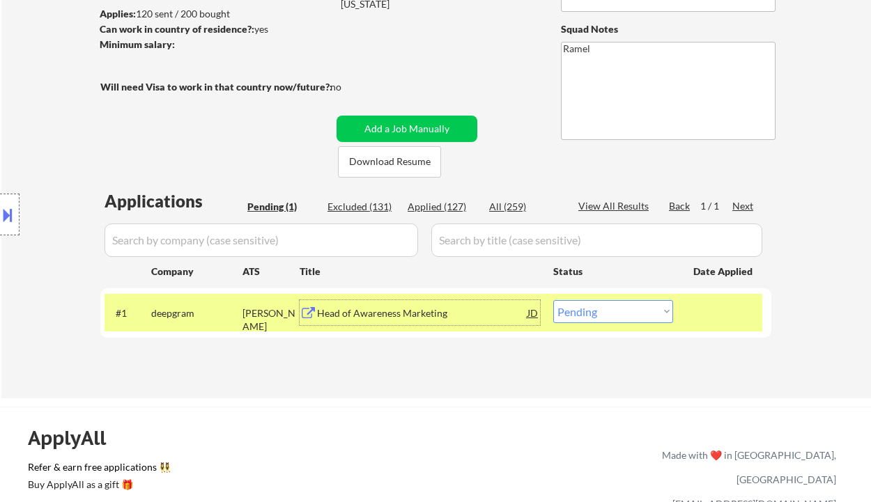
select select ""applied""
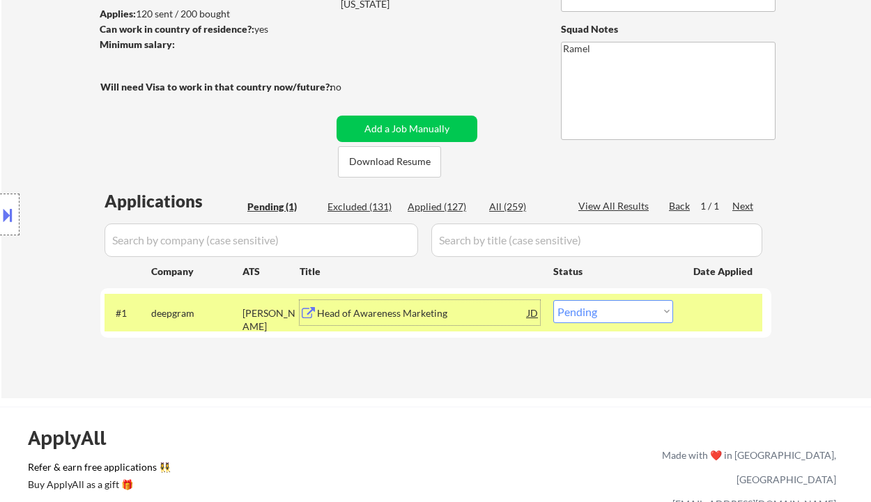
select select ""applied""
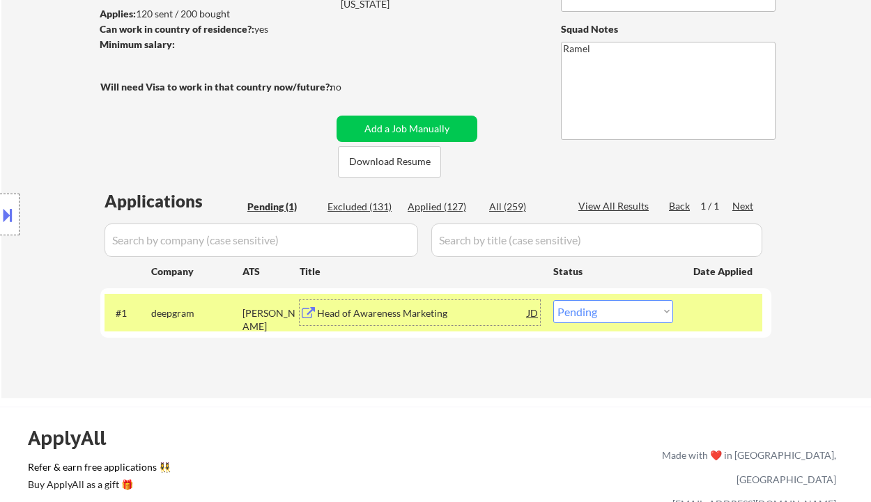
select select ""applied""
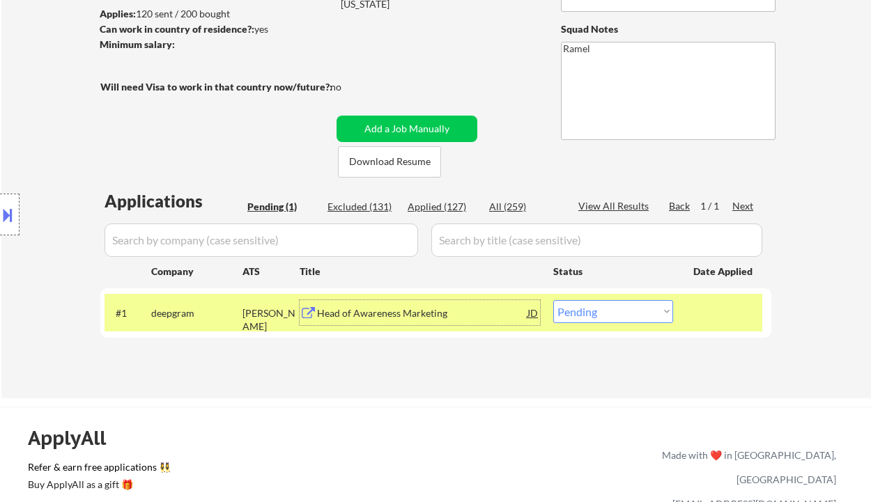
select select ""applied""
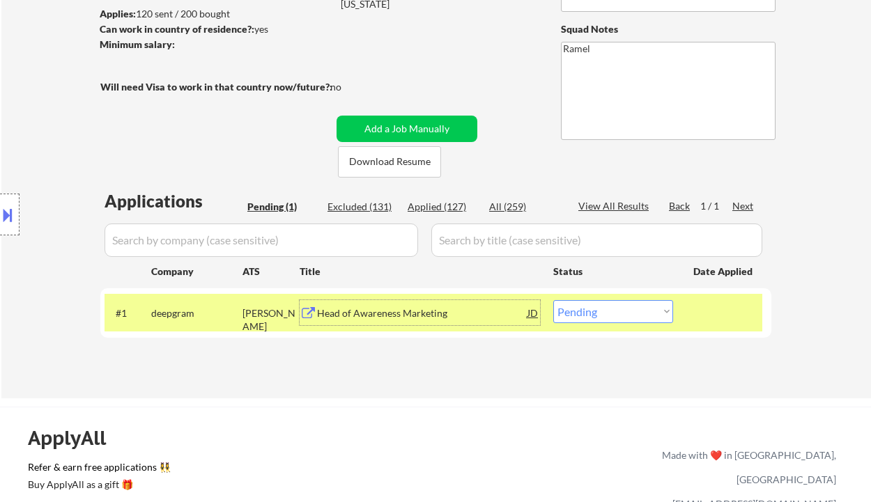
select select ""applied""
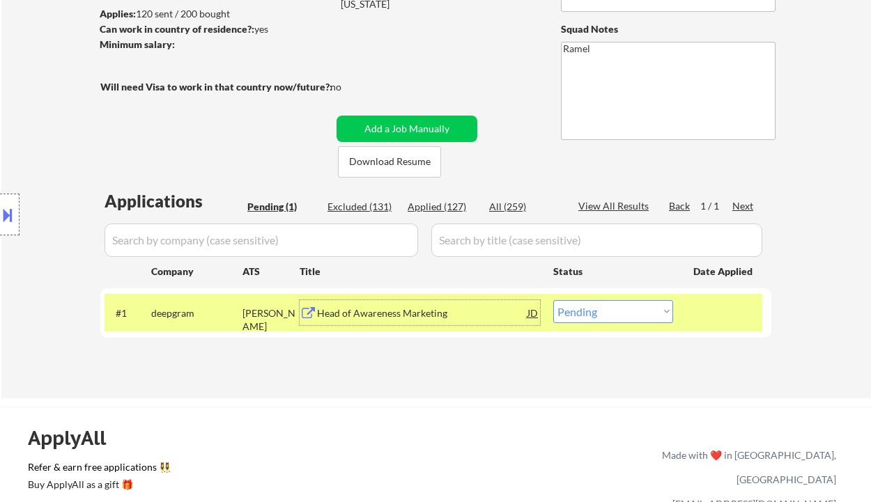
select select ""applied""
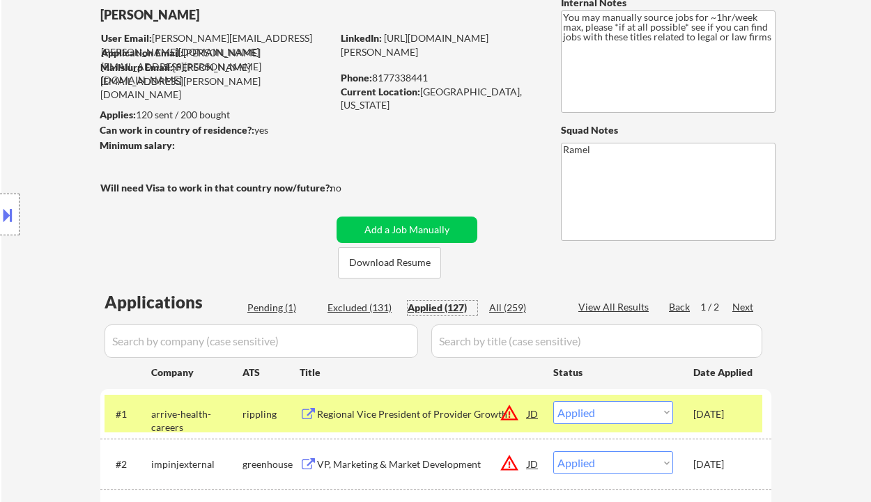
scroll to position [0, 0]
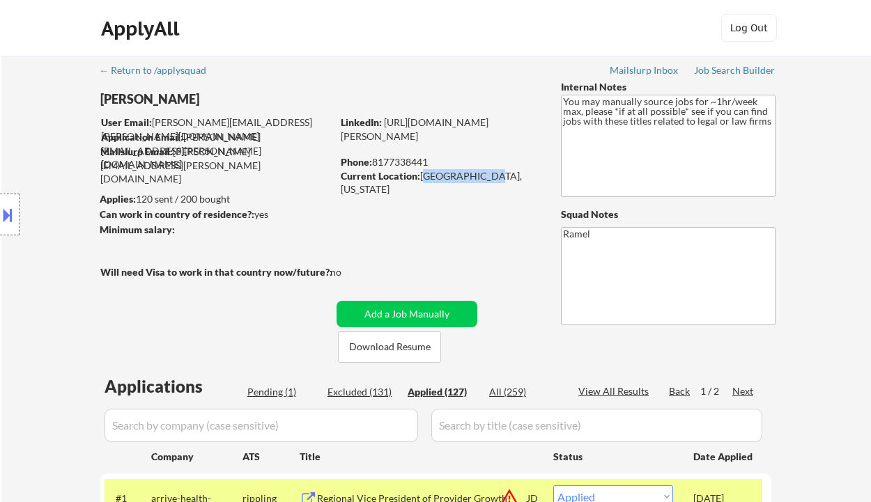
drag, startPoint x: 424, startPoint y: 178, endPoint x: 473, endPoint y: 175, distance: 48.9
click at [473, 175] on div "Current Location: Dallas, Texas" at bounding box center [439, 182] width 197 height 27
copy div "Dallas, Texas"
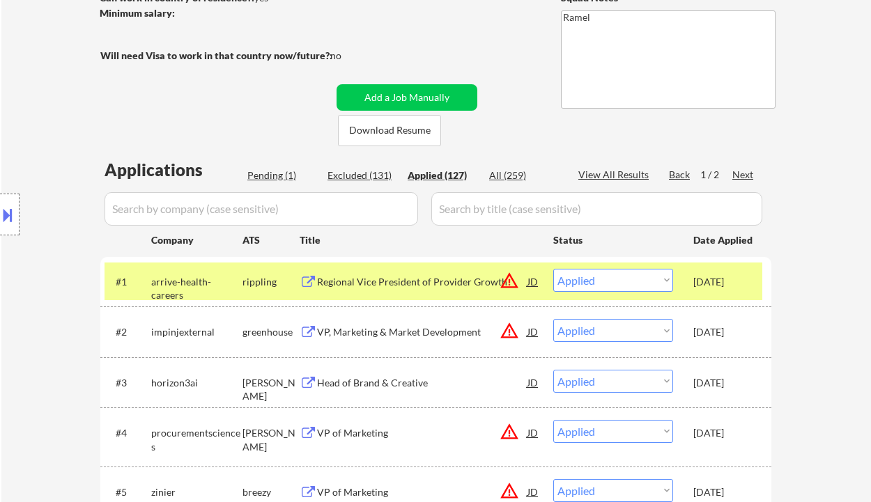
scroll to position [279, 0]
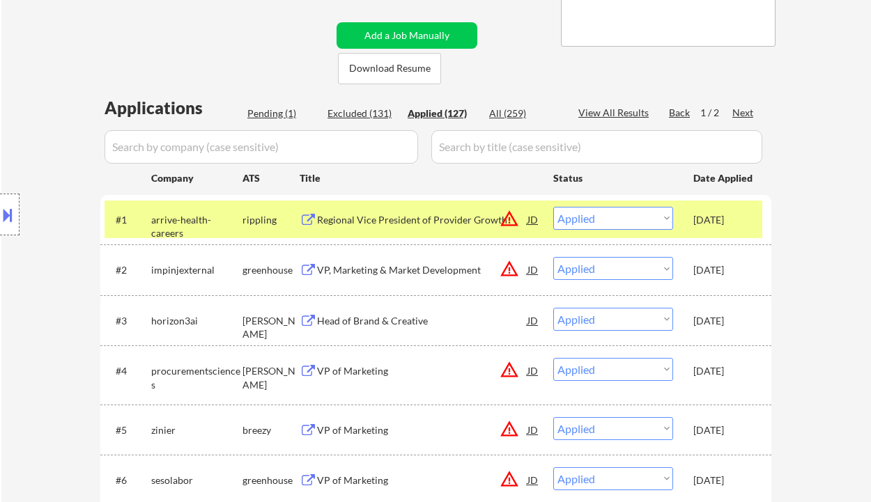
click at [268, 112] on div "Pending (1)" at bounding box center [282, 114] width 70 height 14
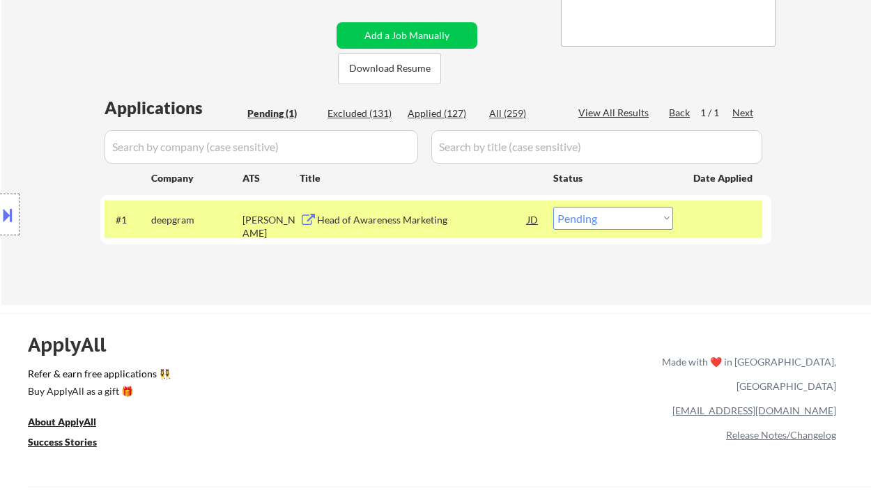
click at [612, 220] on select "Choose an option... Pending Applied Excluded (Questions) Excluded (Expired) Exc…" at bounding box center [613, 218] width 120 height 23
select select ""applied""
click at [553, 207] on select "Choose an option... Pending Applied Excluded (Questions) Excluded (Expired) Exc…" at bounding box center [613, 218] width 120 height 23
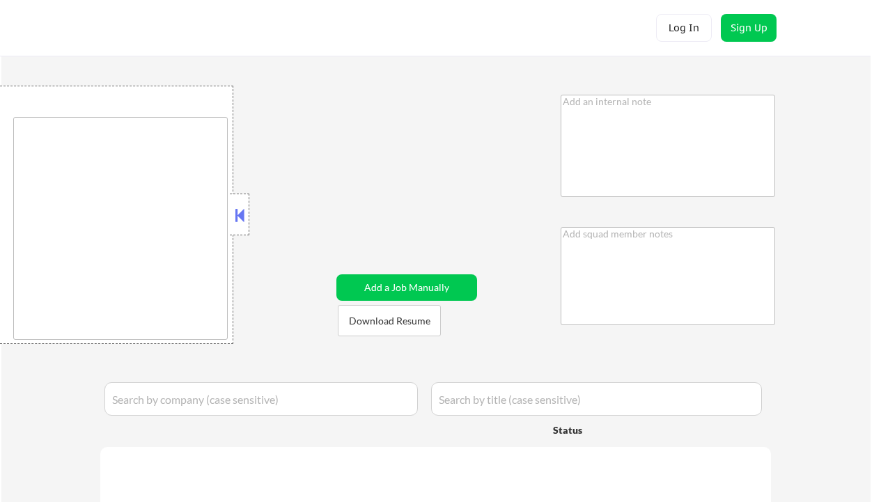
type textarea "You can use AI - 8/11 AB Salary Outreach - 8/12 BM Salary reduced from 120k to …"
type textarea "Ramel [URL][DOMAIN_NAME]"
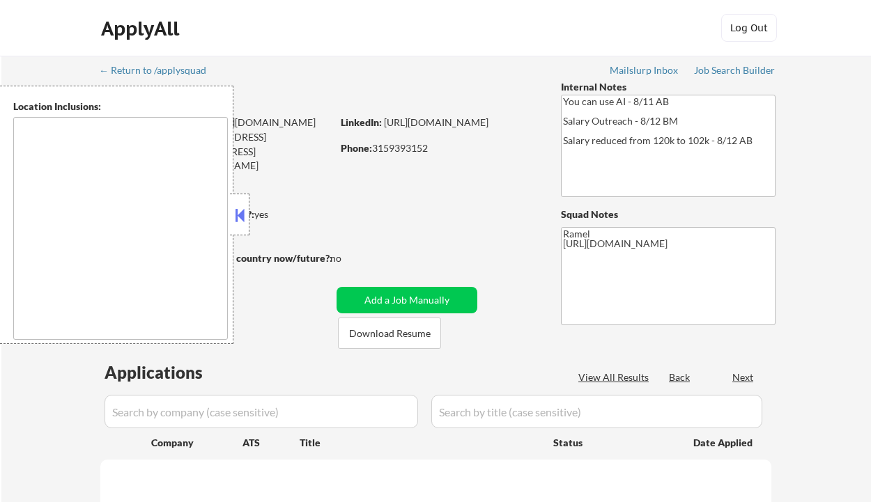
click at [243, 212] on button at bounding box center [239, 215] width 15 height 21
click at [245, 220] on button at bounding box center [239, 215] width 15 height 21
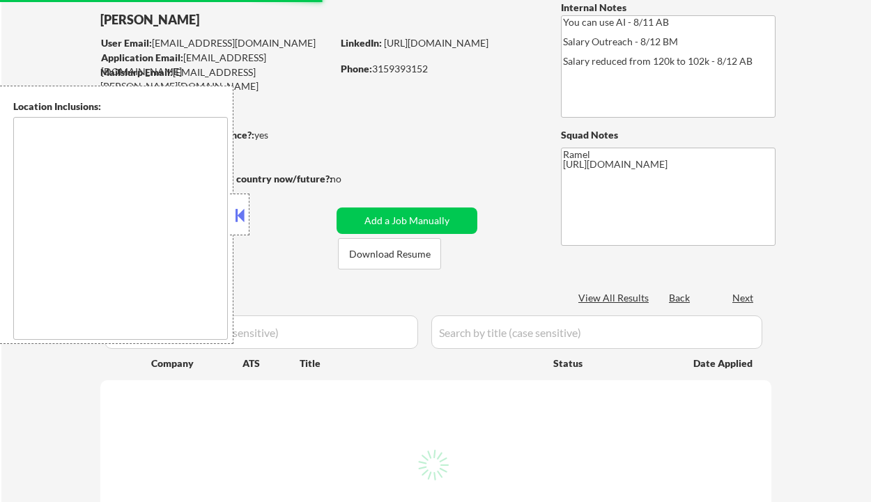
scroll to position [93, 0]
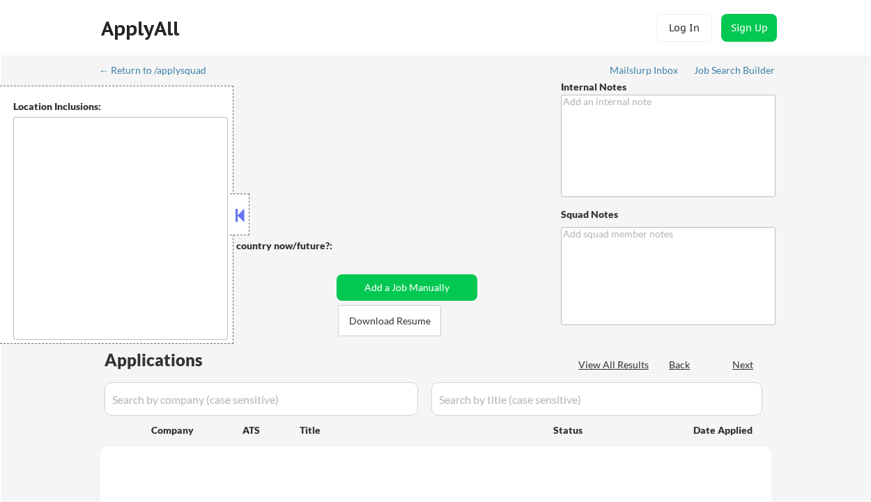
scroll to position [93, 0]
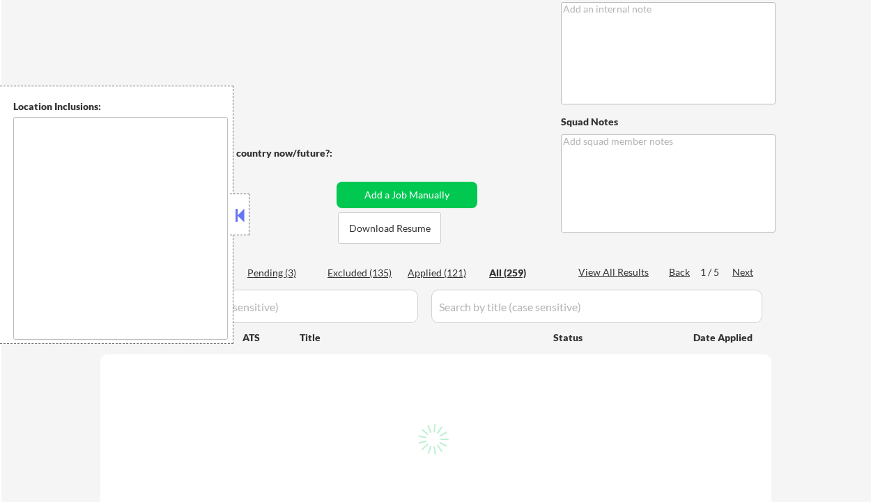
click at [240, 222] on button at bounding box center [239, 215] width 15 height 21
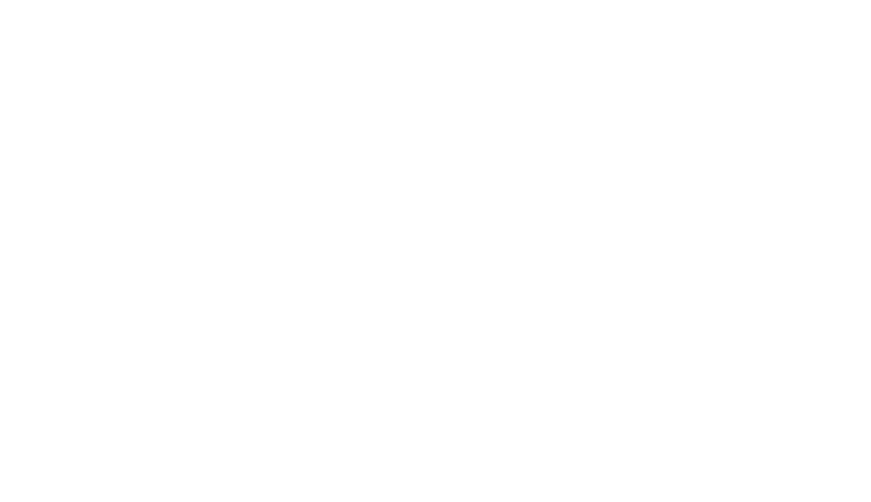
type textarea "You can use AI - 8/11 AB Salary Outreach - 8/12 BM Salary reduced from 120k to …"
type textarea "Ramel [URL][DOMAIN_NAME]"
type textarea "remote"
select select ""pending""
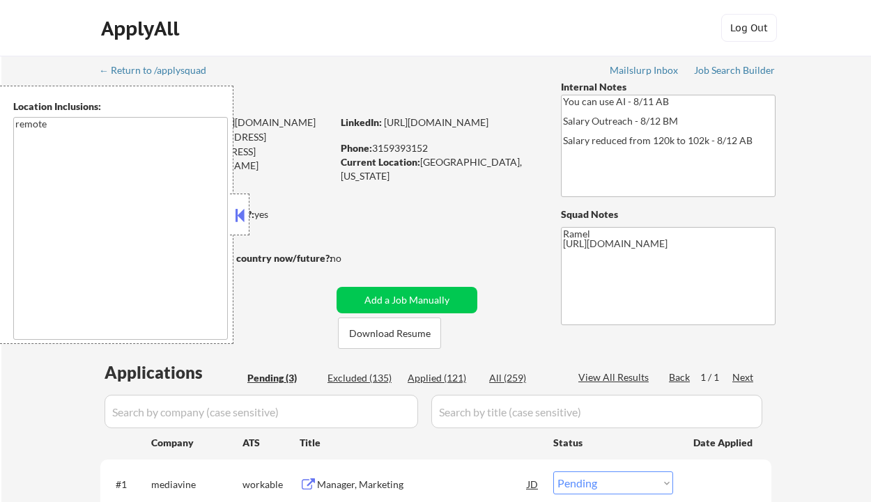
click at [240, 220] on button at bounding box center [239, 215] width 15 height 21
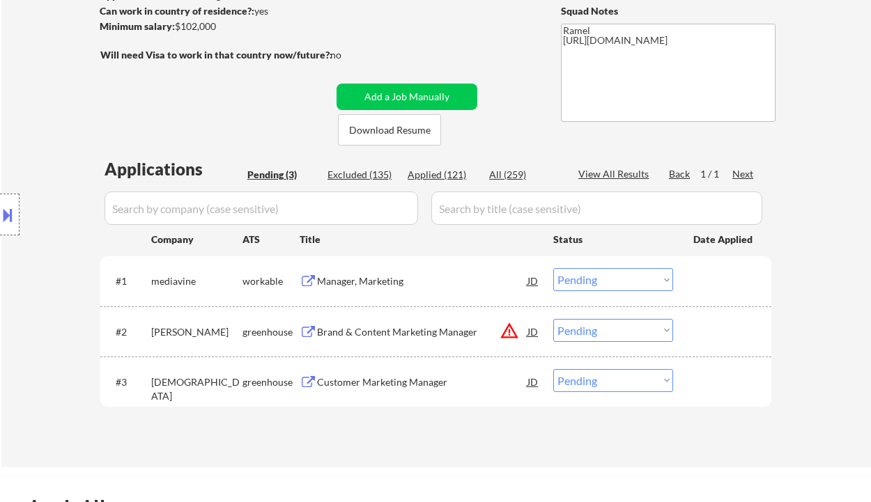
scroll to position [279, 0]
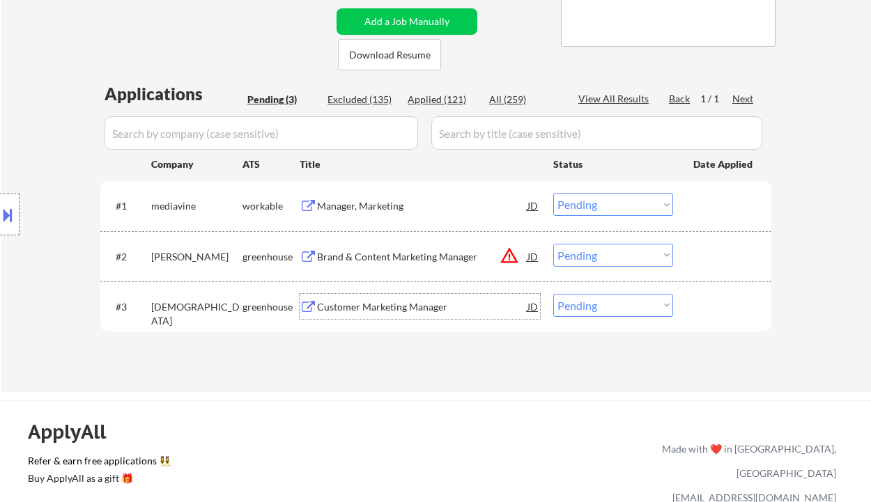
click at [353, 309] on div "Customer Marketing Manager" at bounding box center [422, 307] width 210 height 14
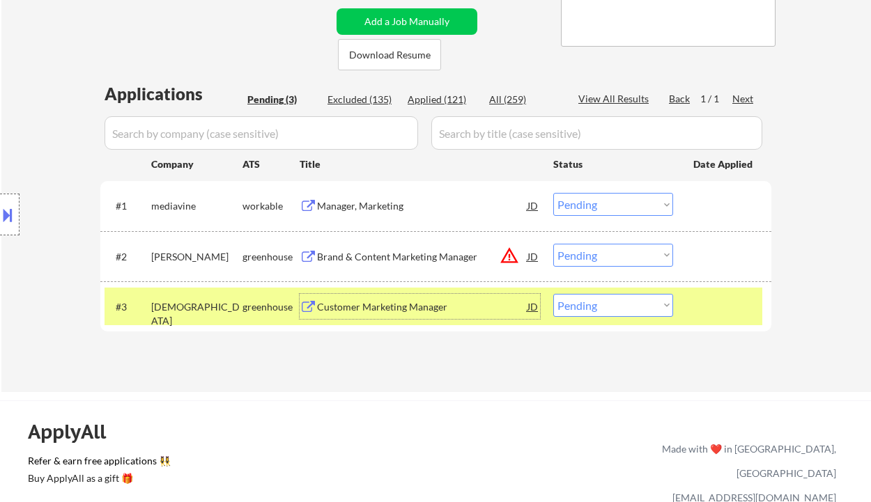
click at [589, 311] on select "Choose an option... Pending Applied Excluded (Questions) Excluded (Expired) Exc…" at bounding box center [613, 305] width 120 height 23
select select ""applied""
click at [553, 294] on select "Choose an option... Pending Applied Excluded (Questions) Excluded (Expired) Exc…" at bounding box center [613, 305] width 120 height 23
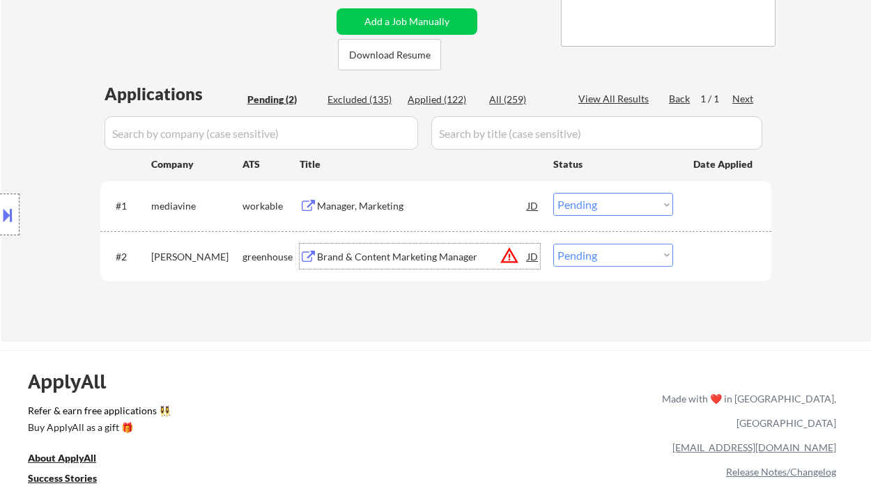
click at [389, 258] on div "Brand & Content Marketing Manager" at bounding box center [422, 257] width 210 height 14
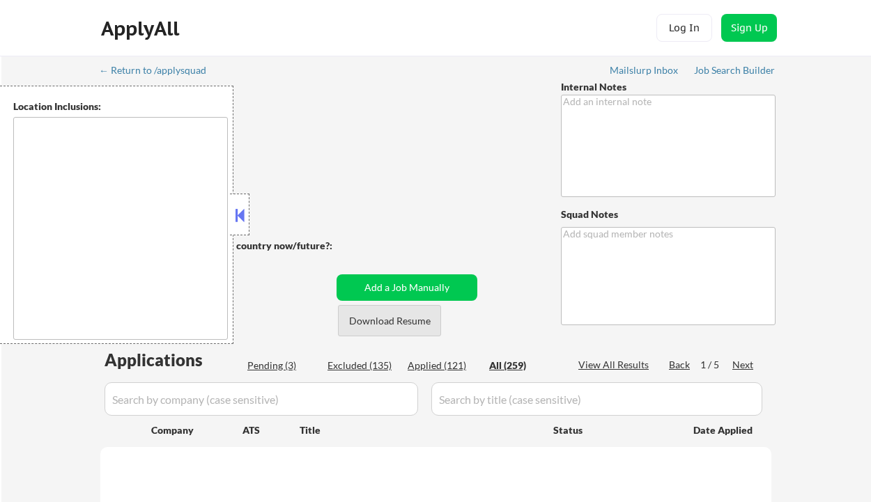
type textarea "You can use AI - 8/11 AB Salary Outreach - 8/12 BM Salary reduced from 120k to …"
type textarea "Ramel [URL][DOMAIN_NAME]"
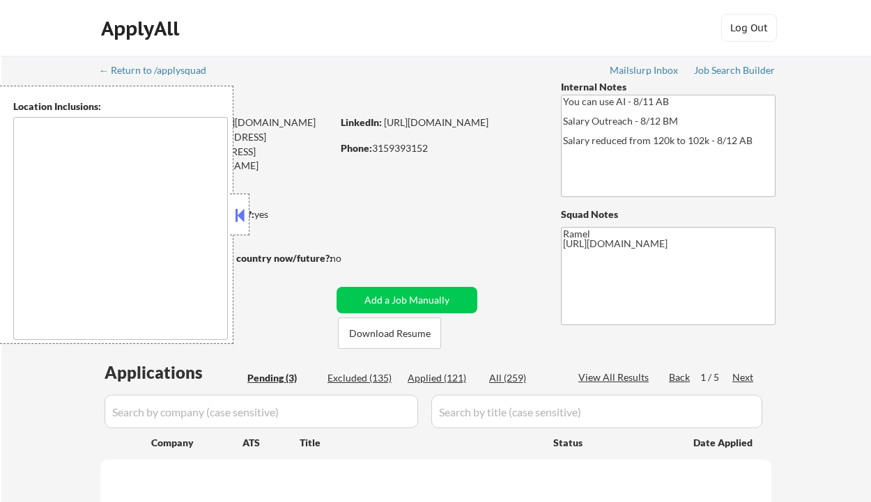
drag, startPoint x: 240, startPoint y: 209, endPoint x: 277, endPoint y: 210, distance: 36.3
click at [242, 209] on button at bounding box center [239, 215] width 15 height 21
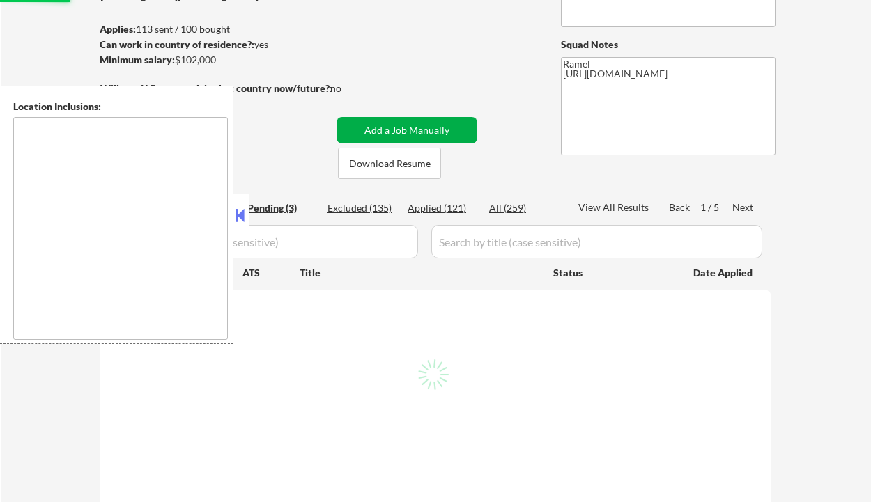
scroll to position [185, 0]
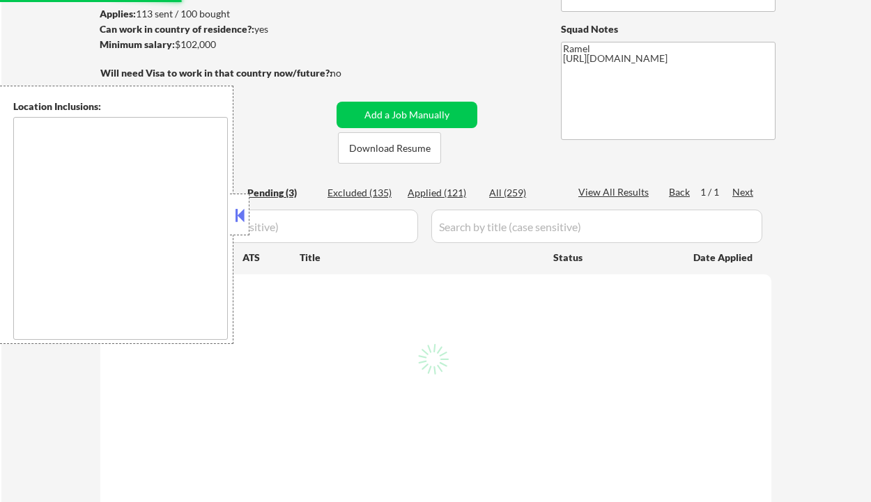
select select ""pending""
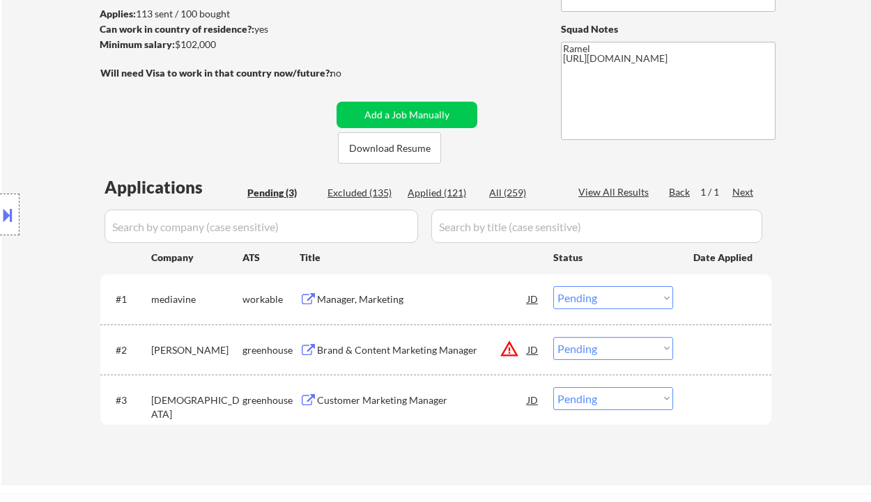
click at [383, 298] on div "Manager, Marketing" at bounding box center [422, 300] width 210 height 14
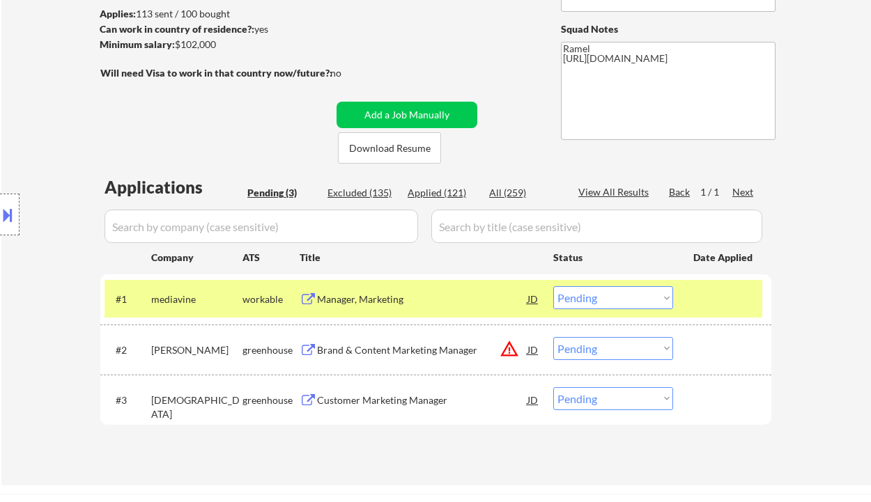
click at [452, 194] on div "Applied (121)" at bounding box center [443, 193] width 70 height 14
select select ""applied""
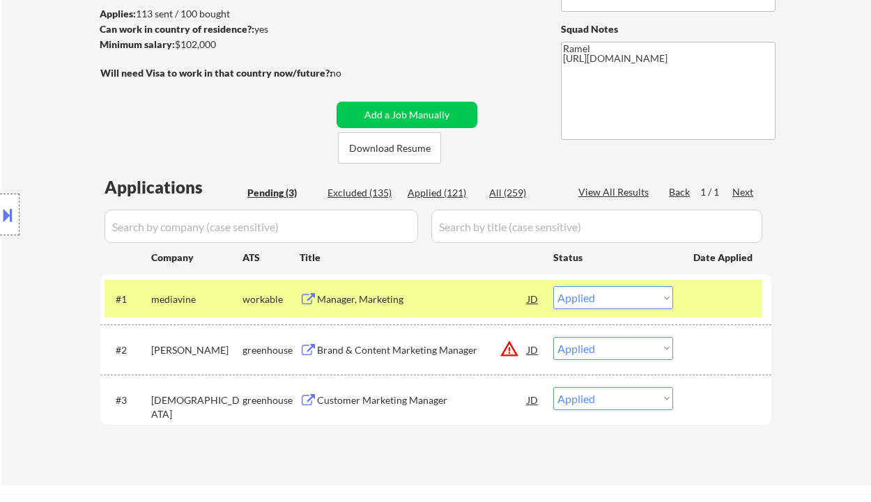
select select ""applied""
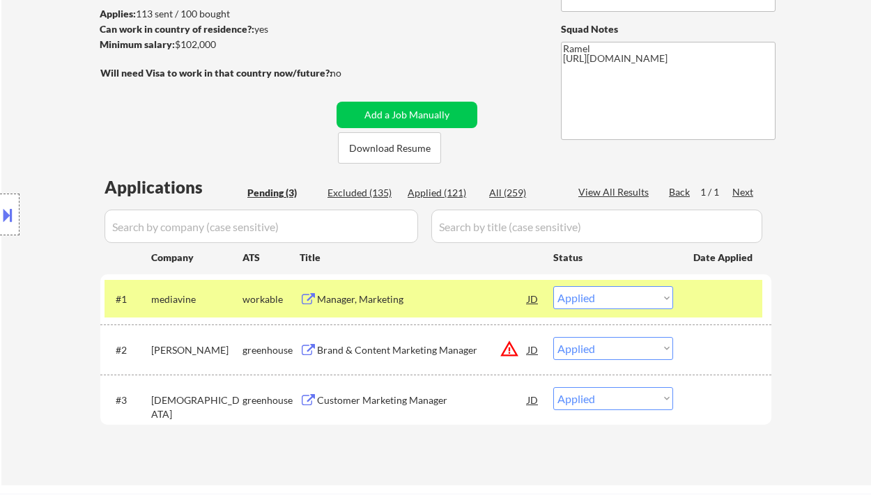
select select ""applied""
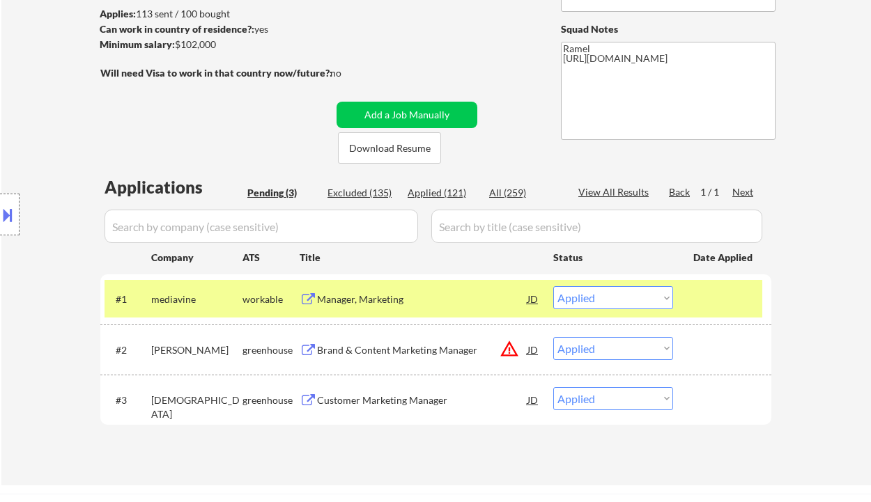
select select ""applied""
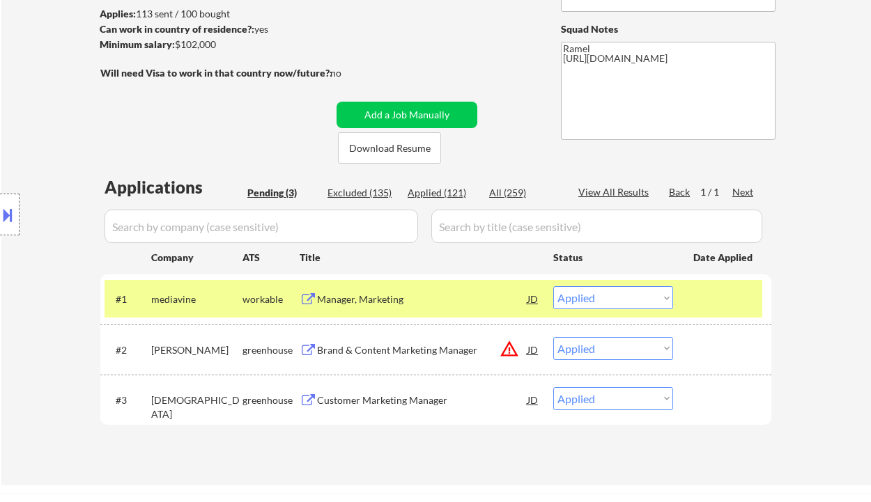
select select ""applied""
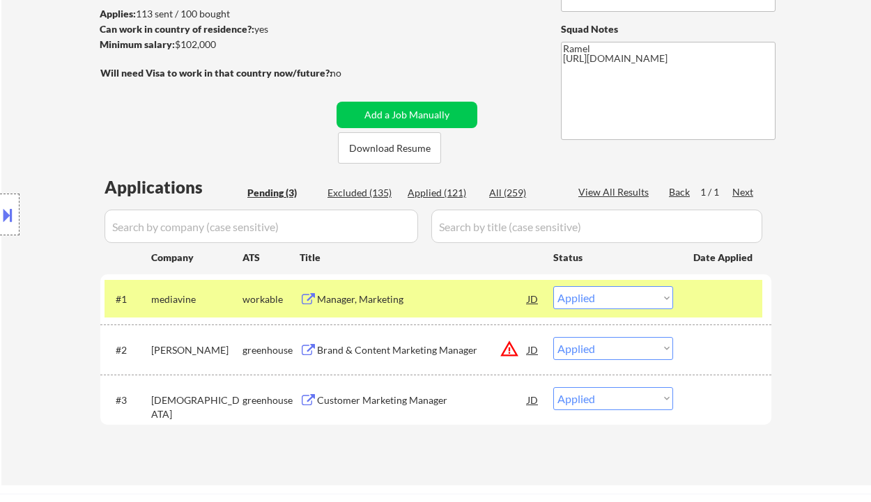
select select ""applied""
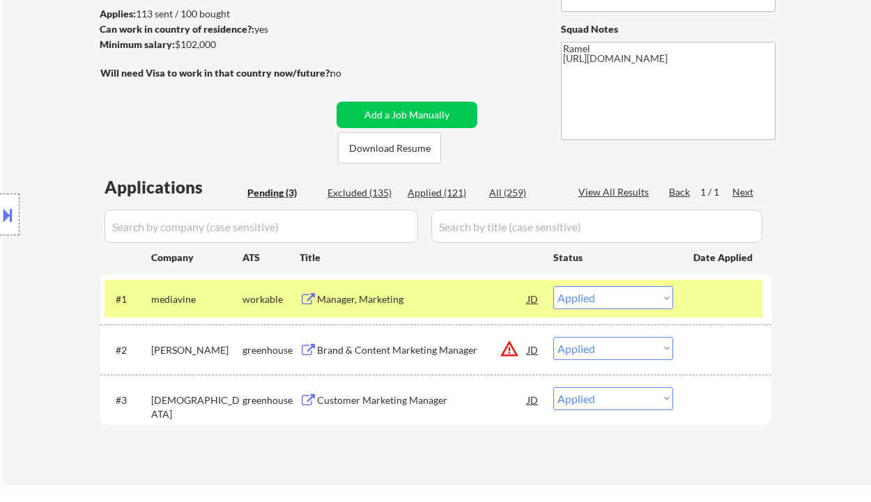
select select ""applied""
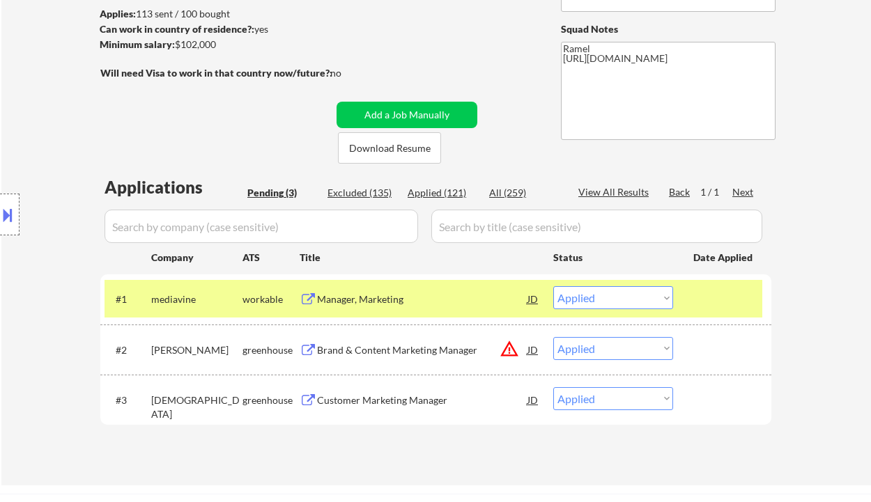
select select ""applied""
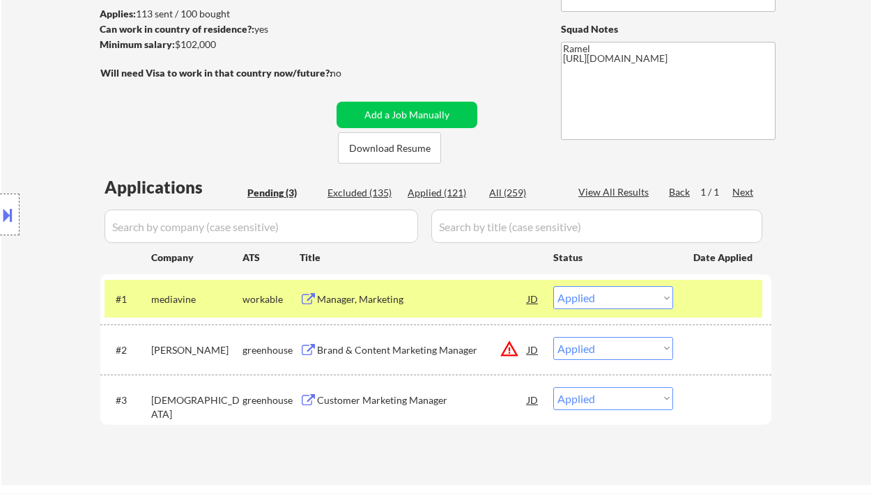
select select ""applied""
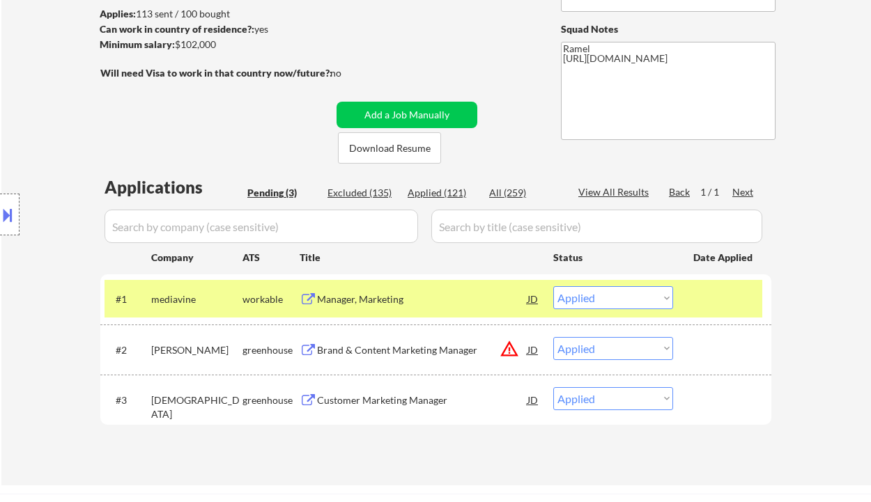
select select ""applied""
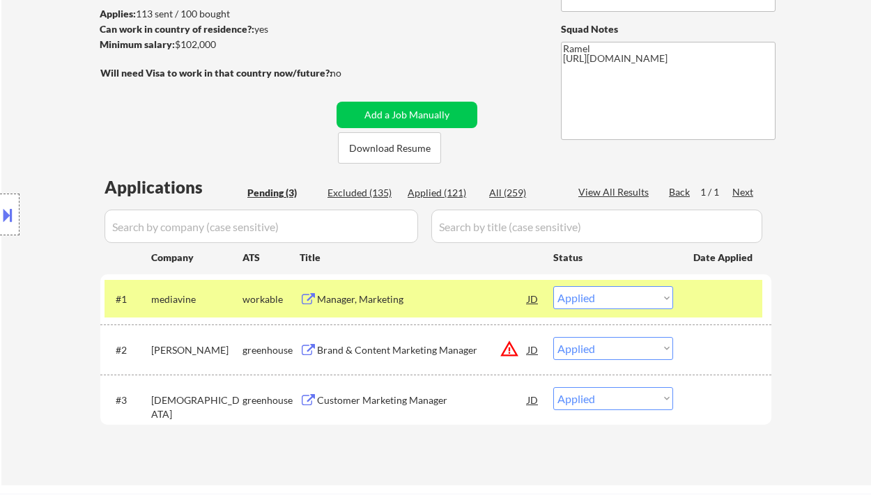
select select ""applied""
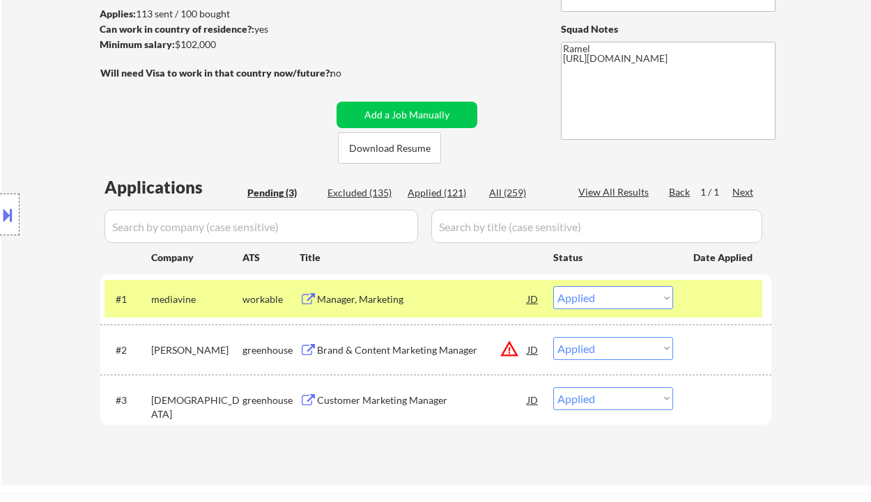
select select ""applied""
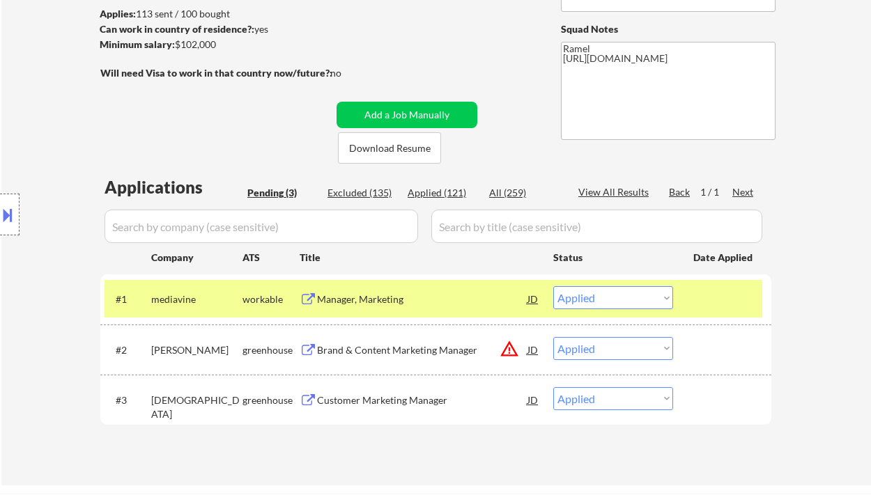
select select ""applied""
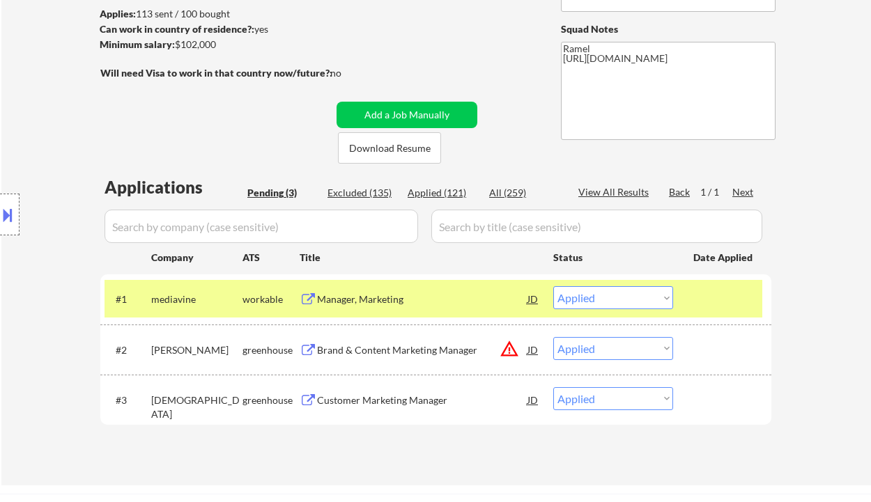
select select ""applied""
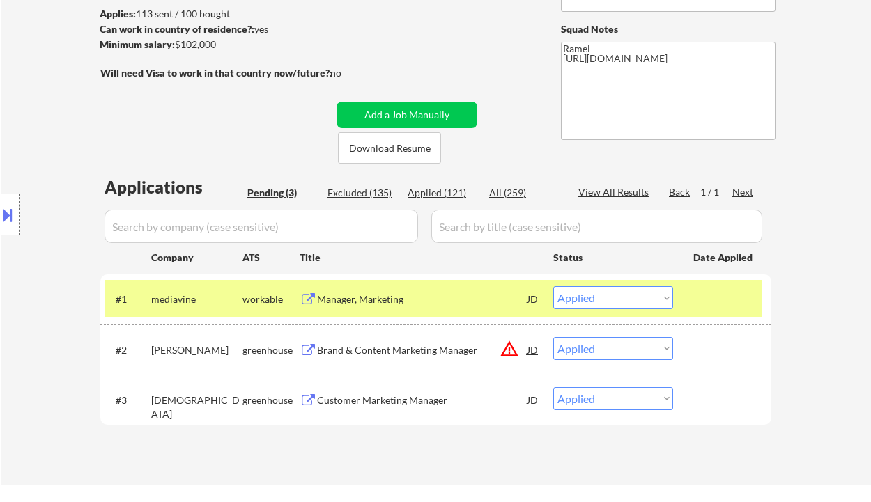
select select ""applied""
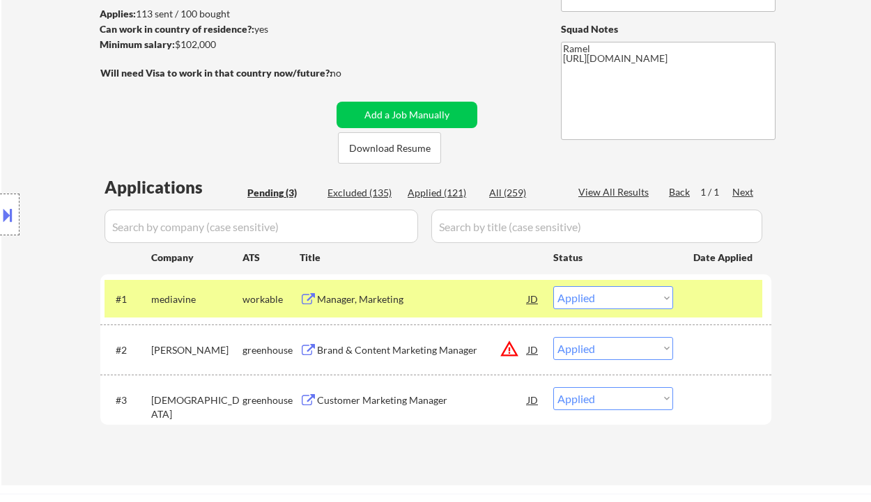
select select ""applied""
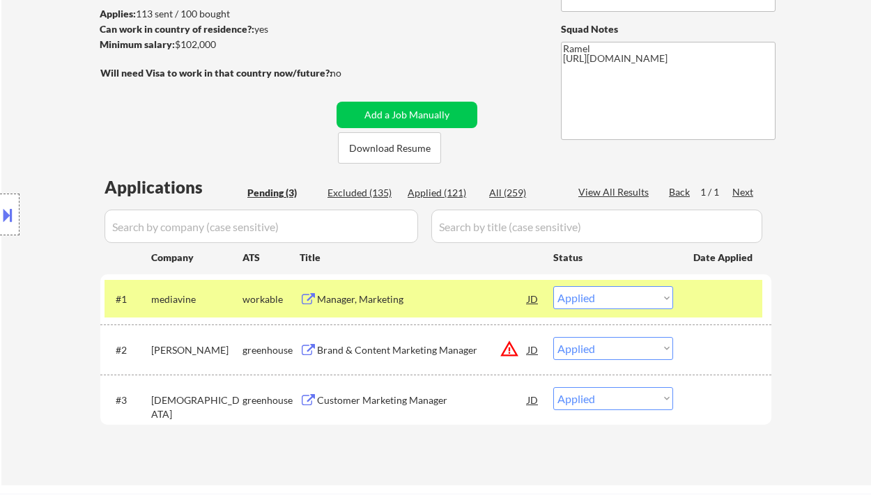
select select ""applied""
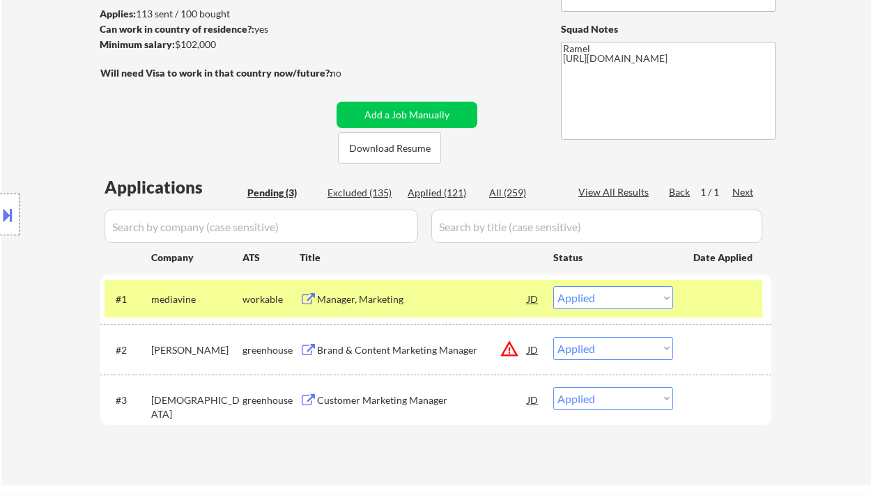
select select ""applied""
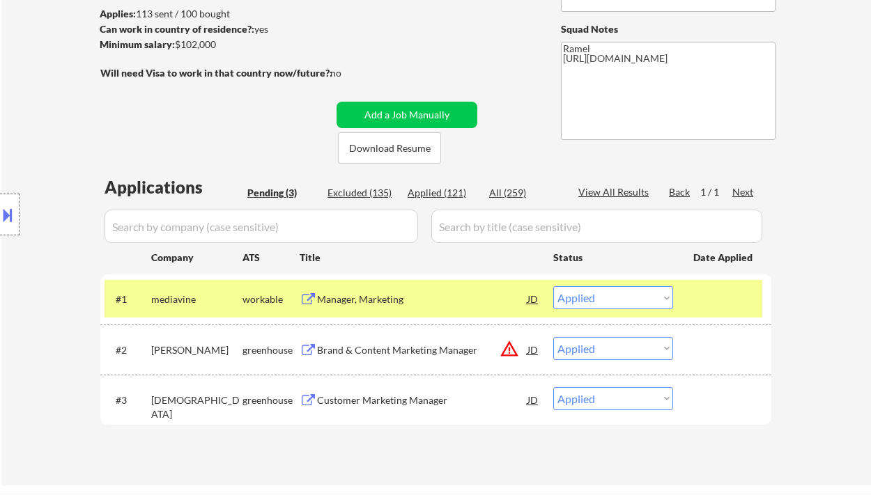
select select ""applied""
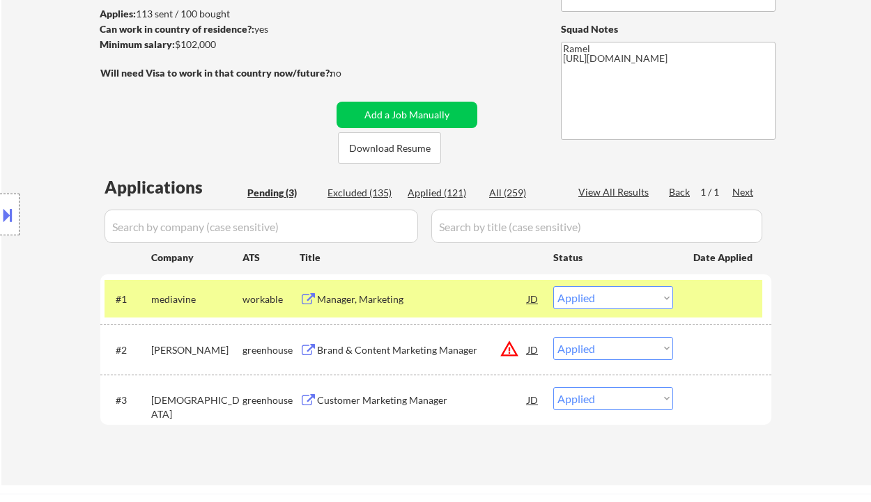
select select ""applied""
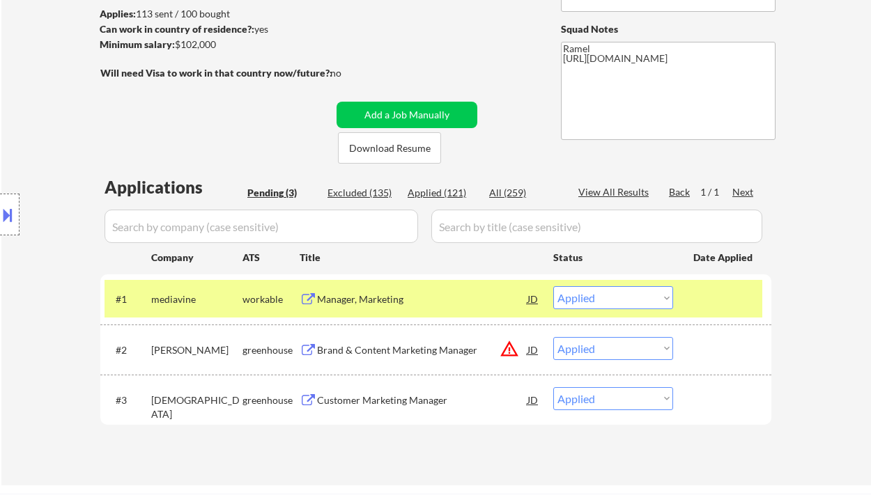
select select ""applied""
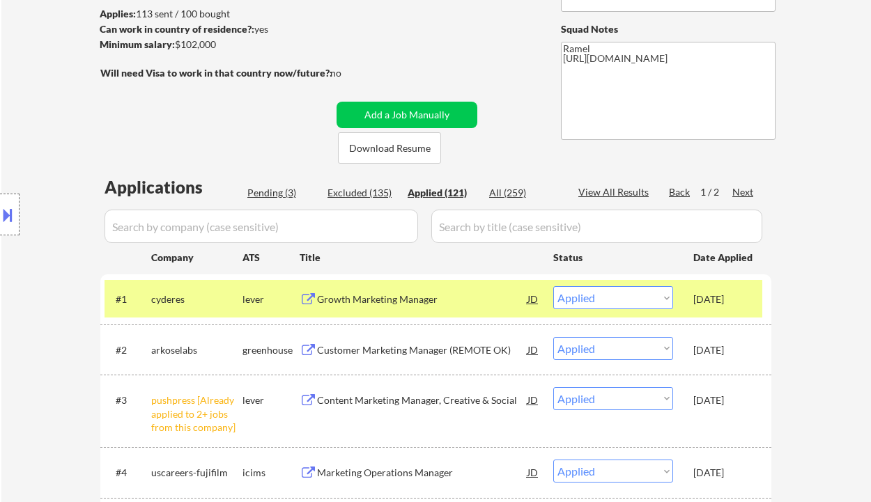
click at [618, 190] on div "View All Results" at bounding box center [615, 192] width 75 height 14
select select ""applied""
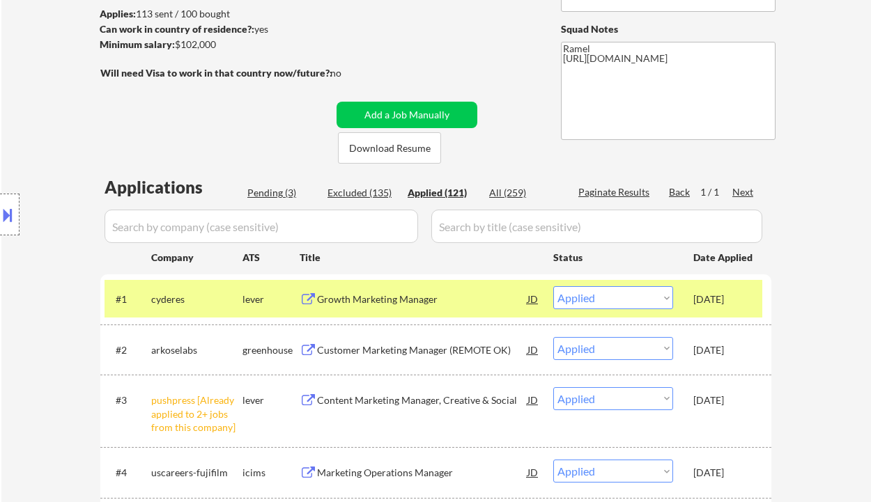
select select ""applied""
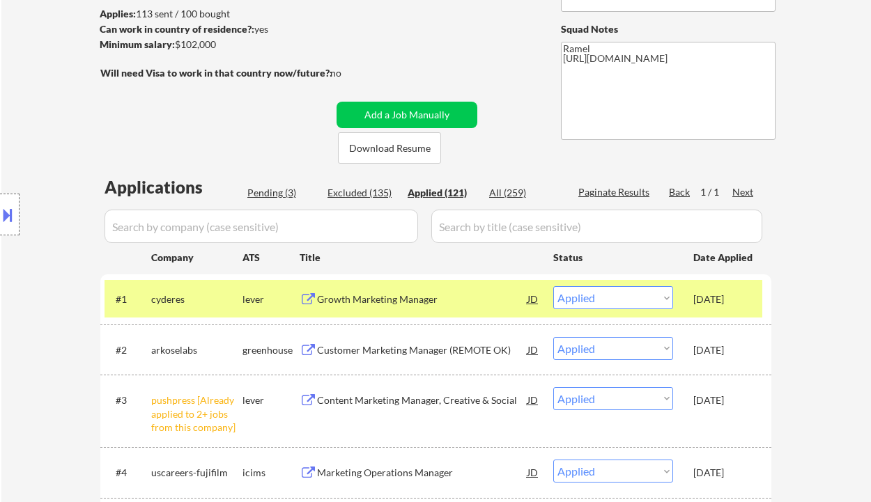
select select ""applied""
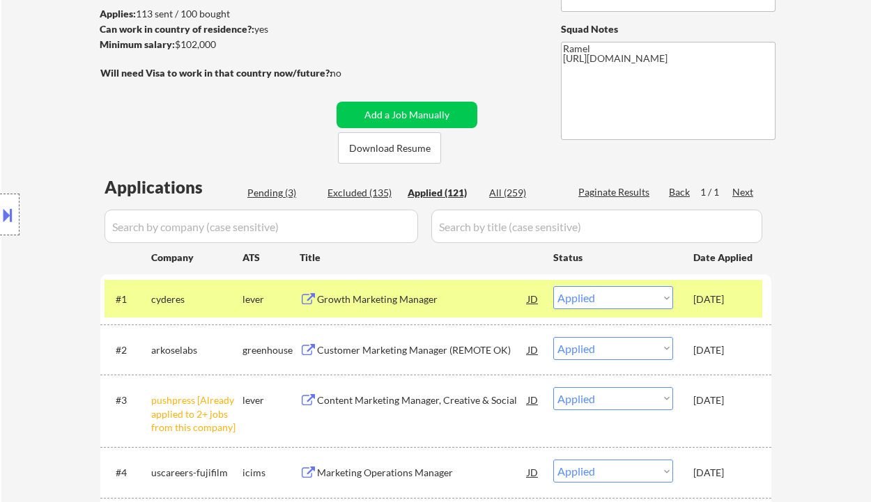
select select ""applied""
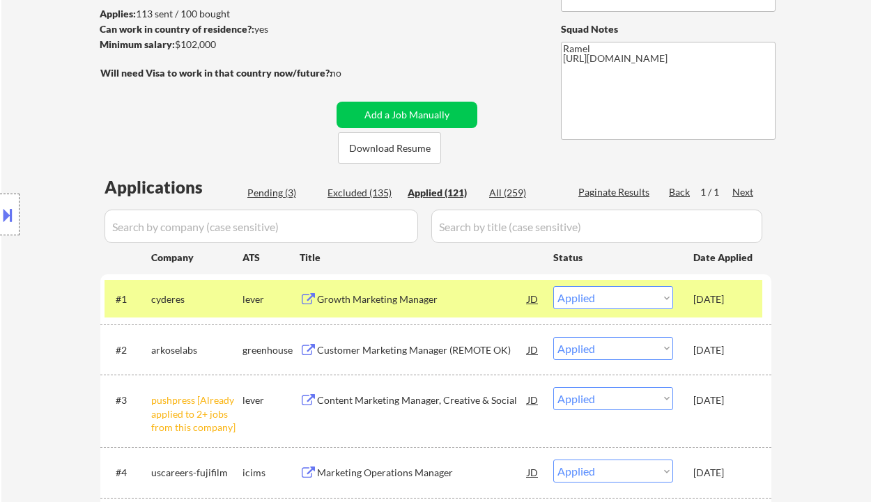
select select ""applied""
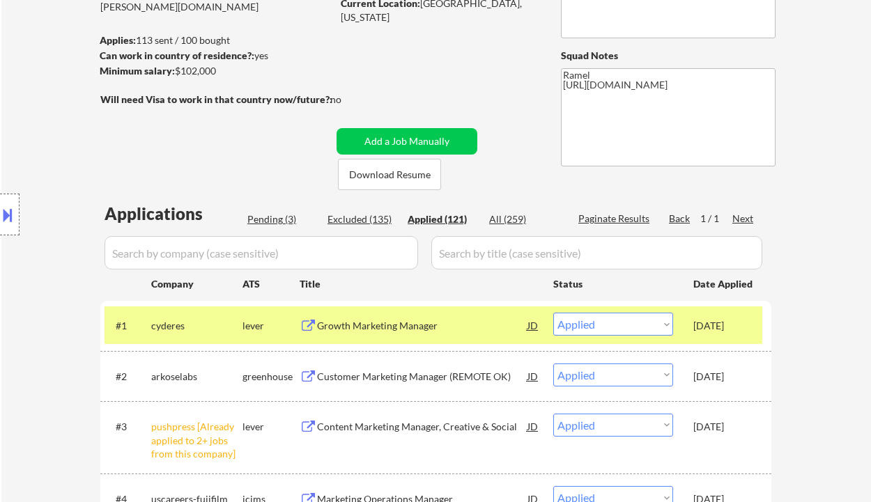
scroll to position [0, 0]
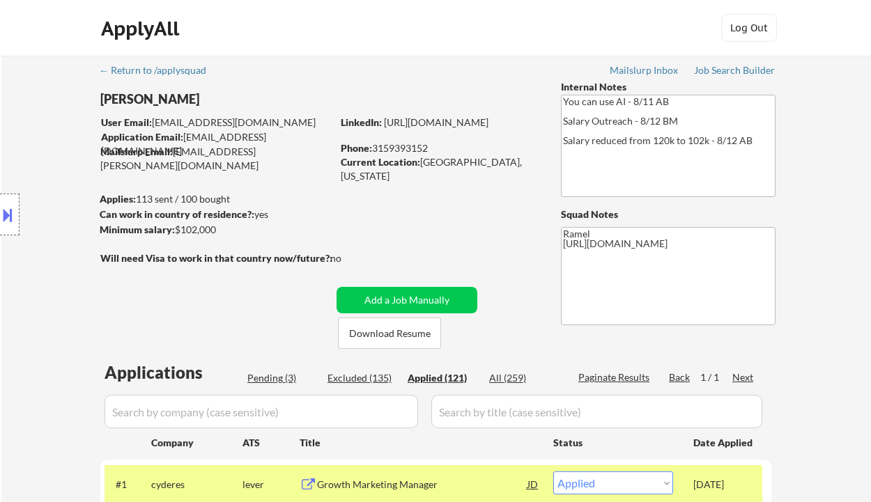
drag, startPoint x: 522, startPoint y: 132, endPoint x: 342, endPoint y: 133, distance: 179.8
click at [342, 130] on div "LinkedIn: https://www.linkedin.com/in/mattkopyt/" at bounding box center [440, 123] width 199 height 14
copy link "https://www.linkedin.com/in/mattkopyt/"
select select ""applied""
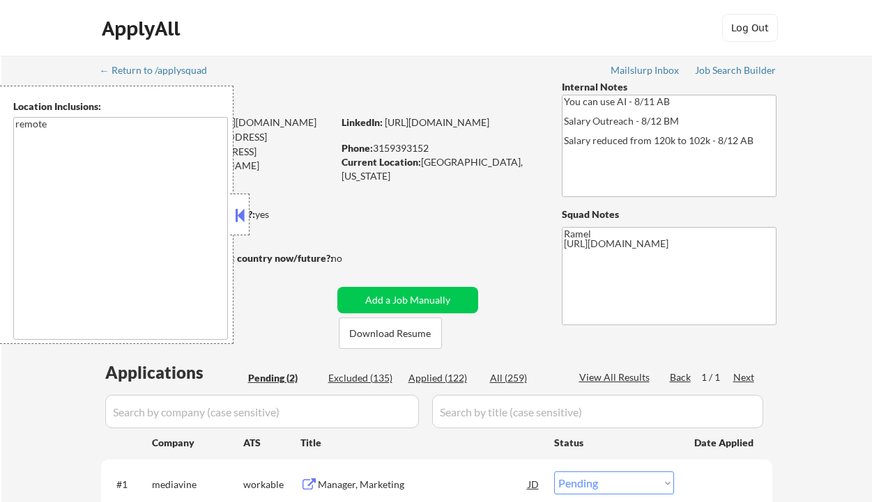
select select ""pending""
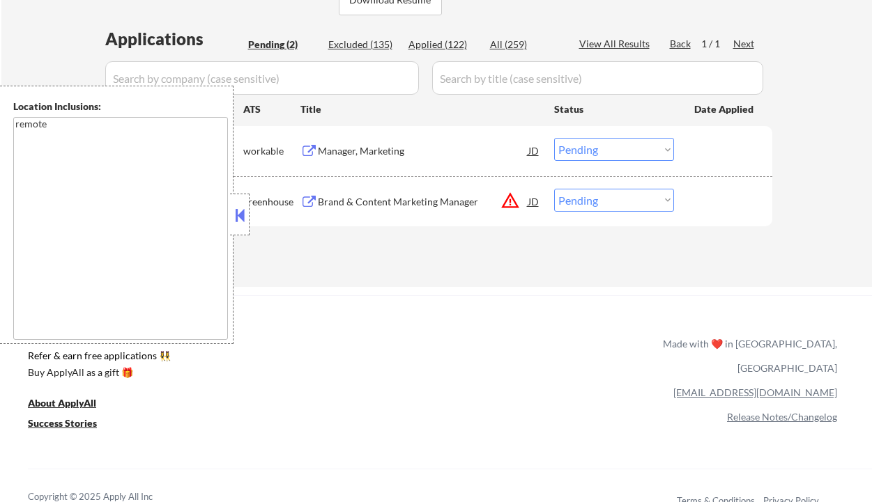
scroll to position [279, 0]
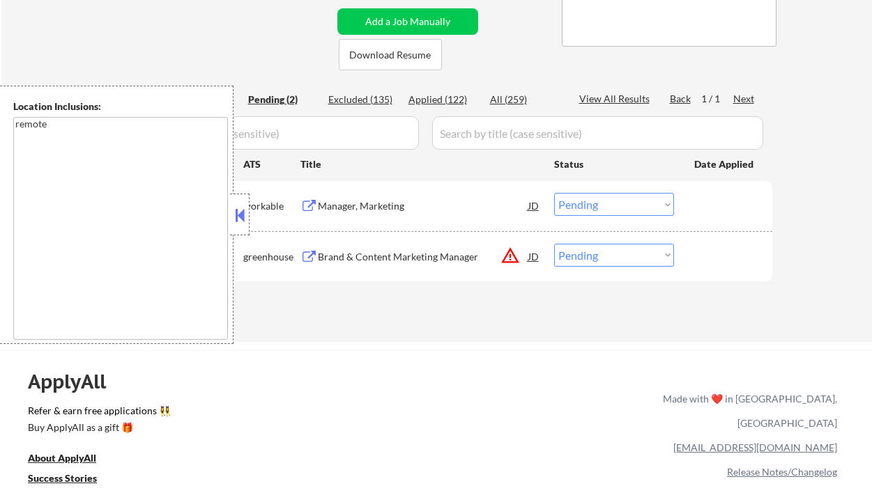
click at [240, 226] on div at bounding box center [240, 215] width 20 height 42
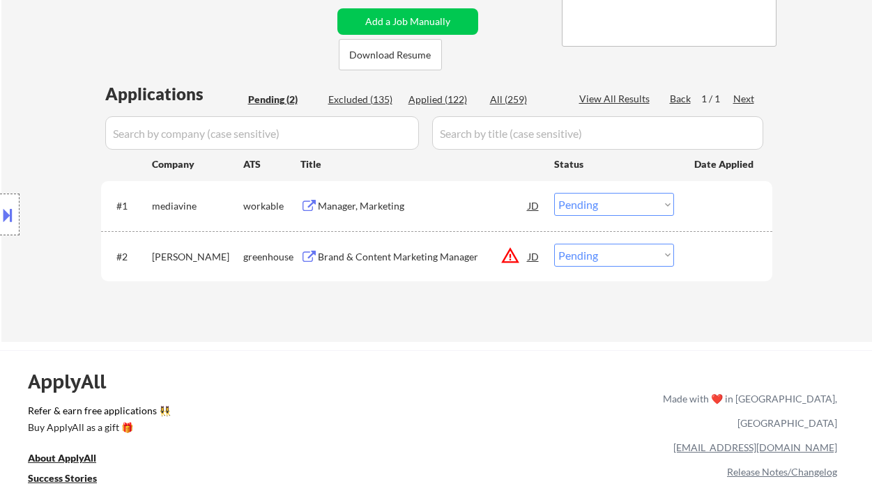
click at [388, 261] on div "Brand & Content Marketing Manager" at bounding box center [423, 257] width 210 height 14
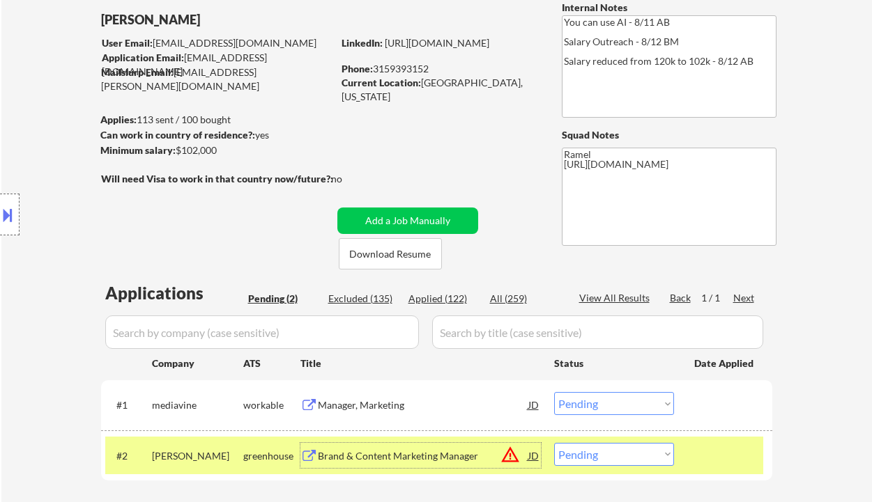
scroll to position [93, 0]
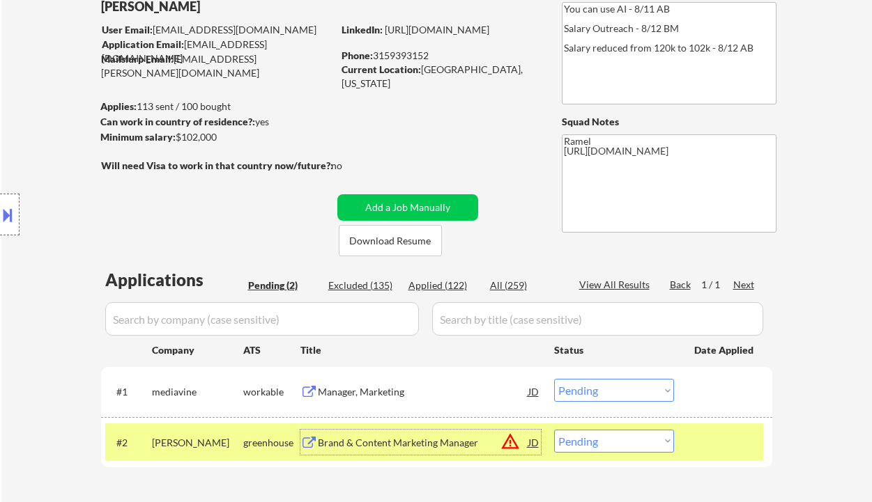
click at [13, 223] on button at bounding box center [7, 214] width 15 height 23
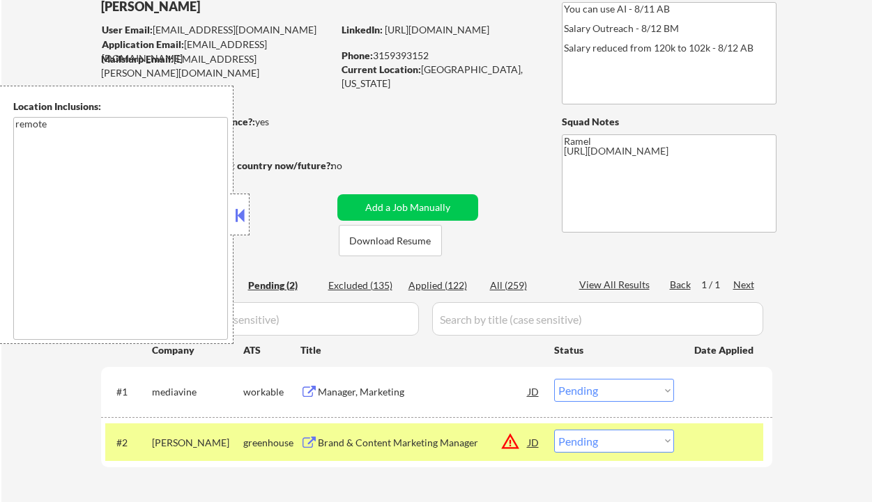
click at [602, 445] on select "Choose an option... Pending Applied Excluded (Questions) Excluded (Expired) Exc…" at bounding box center [614, 441] width 120 height 23
select select ""excluded__location_""
click at [554, 430] on select "Choose an option... Pending Applied Excluded (Questions) Excluded (Expired) Exc…" at bounding box center [614, 441] width 120 height 23
click at [240, 215] on button at bounding box center [239, 215] width 15 height 21
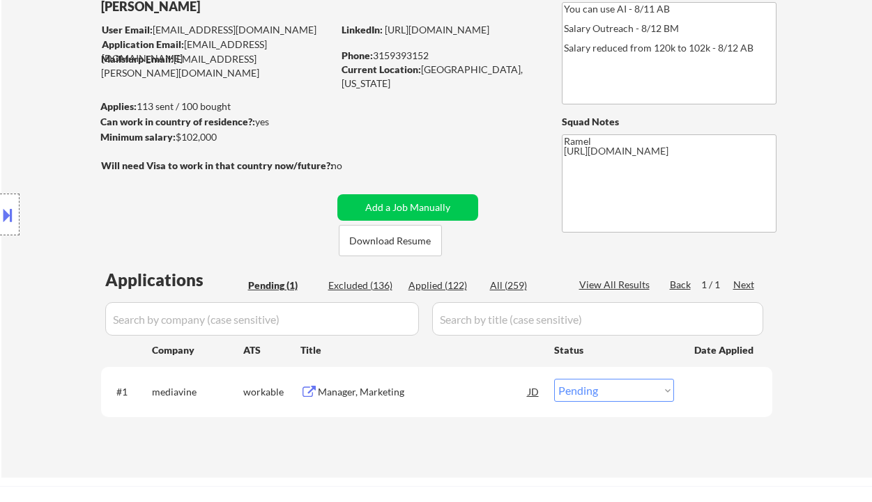
click at [619, 398] on select "Choose an option... Pending Applied Excluded (Questions) Excluded (Expired) Exc…" at bounding box center [614, 390] width 120 height 23
select select ""applied""
click at [554, 379] on select "Choose an option... Pending Applied Excluded (Questions) Excluded (Expired) Exc…" at bounding box center [614, 390] width 120 height 23
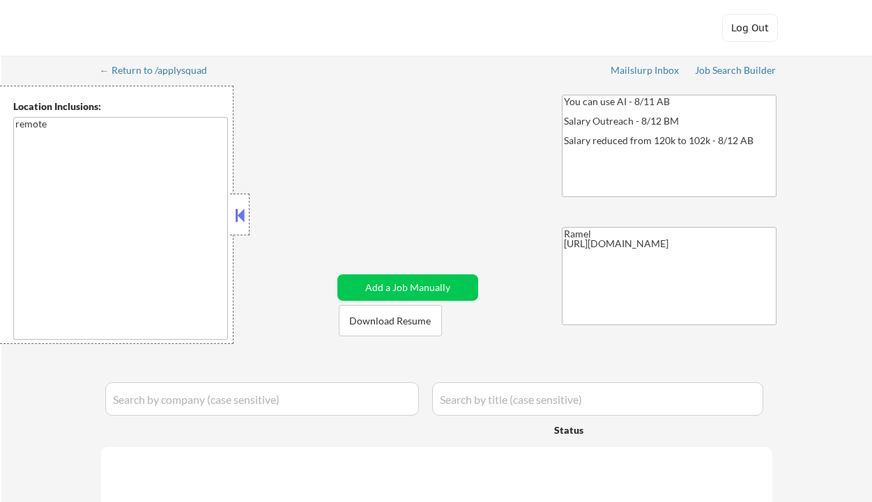
select select ""pending""
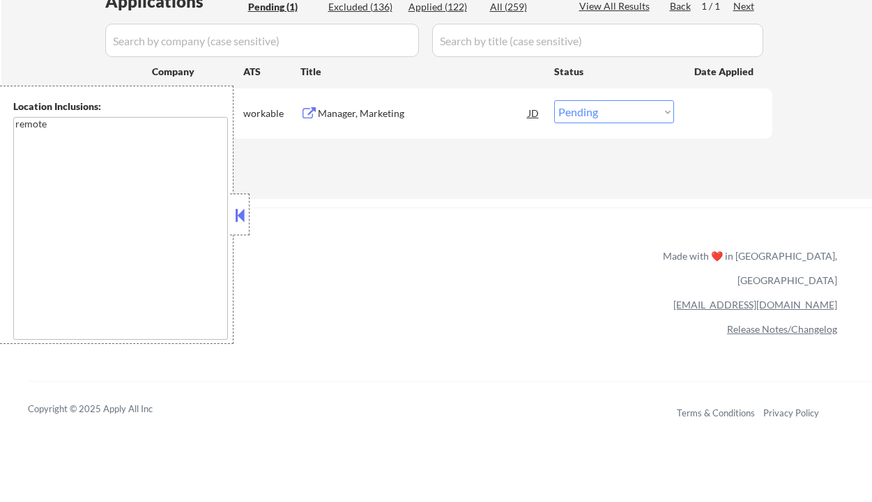
select select ""applied""
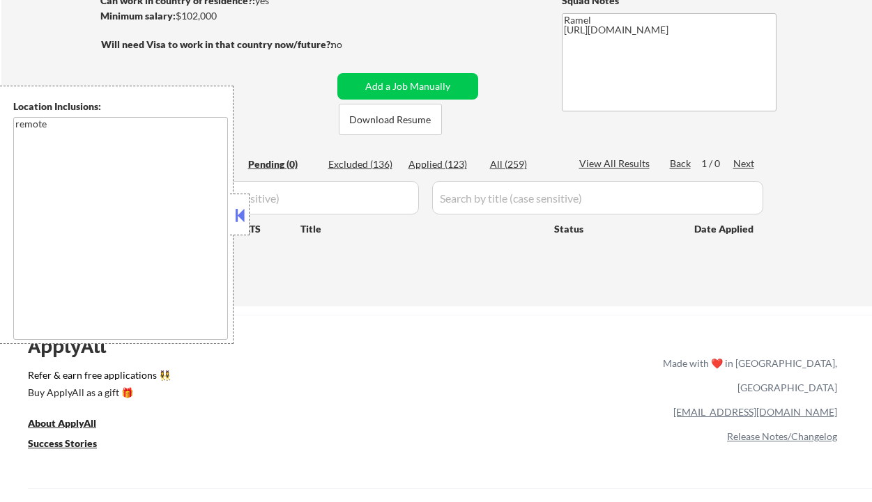
scroll to position [185, 0]
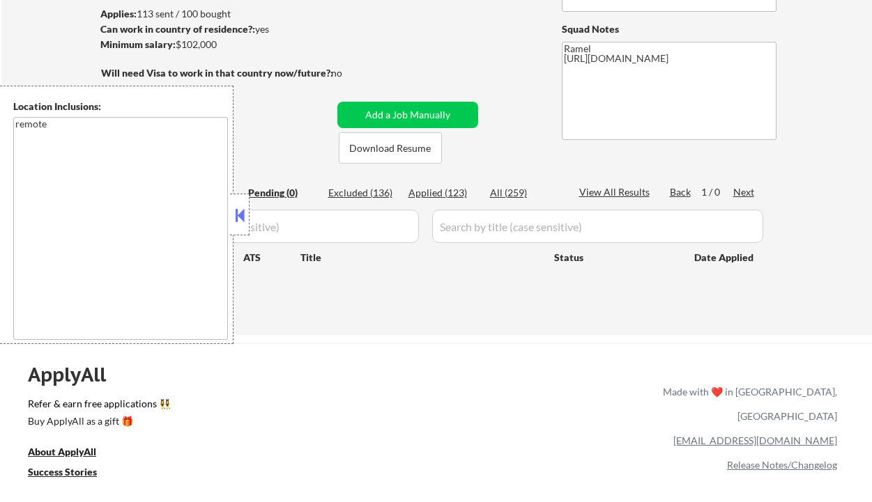
click at [240, 219] on button at bounding box center [239, 215] width 15 height 21
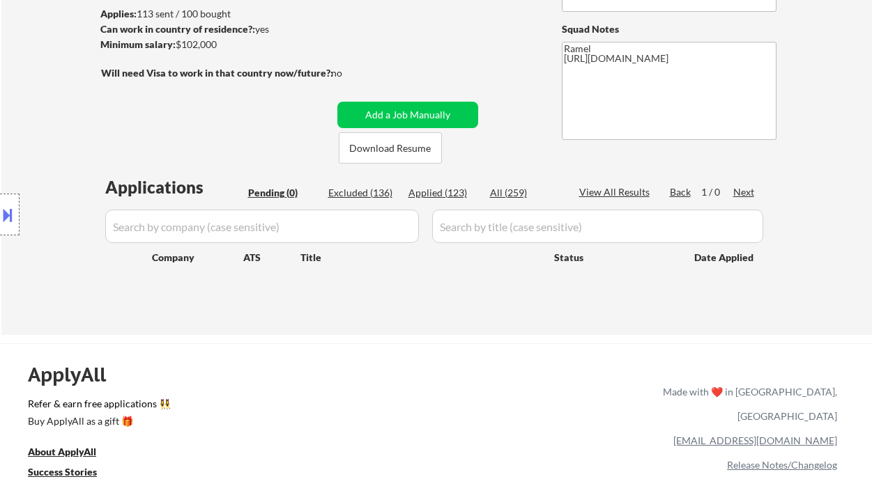
click at [453, 192] on div "Applied (123)" at bounding box center [443, 193] width 70 height 14
click at [31, 95] on div "Location Inclusions: remote" at bounding box center [124, 215] width 249 height 258
select select ""applied""
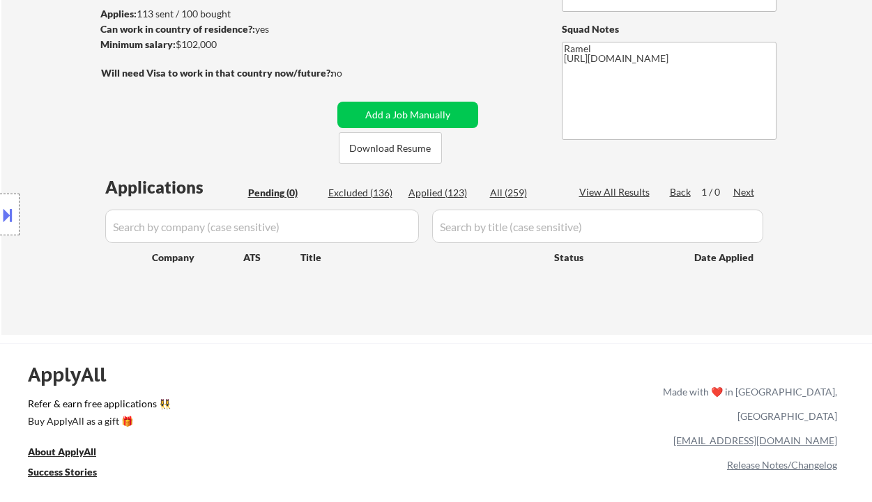
select select ""applied""
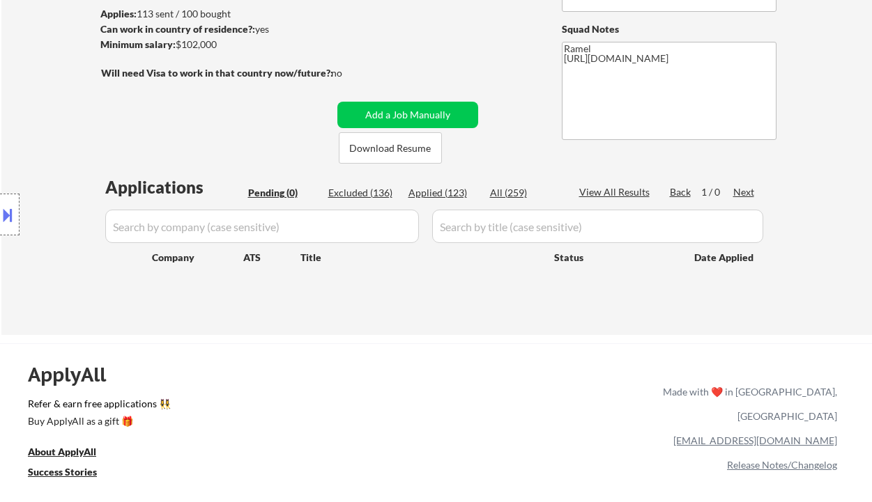
select select ""applied""
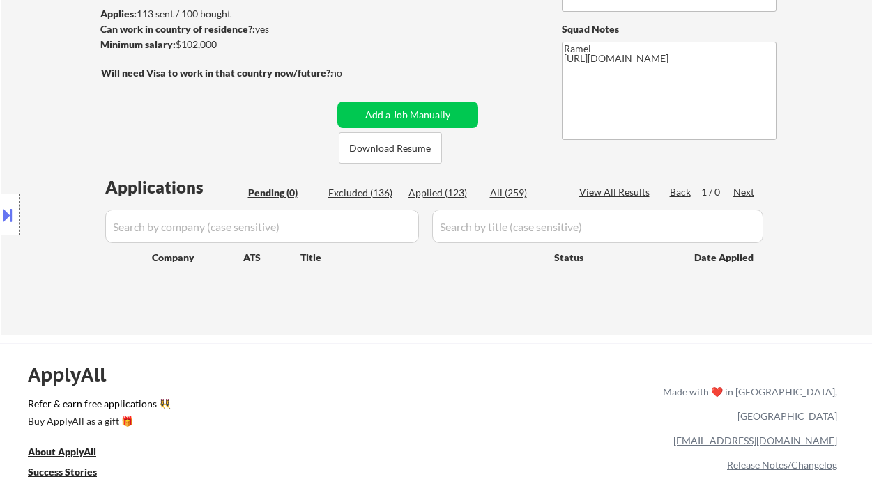
select select ""applied""
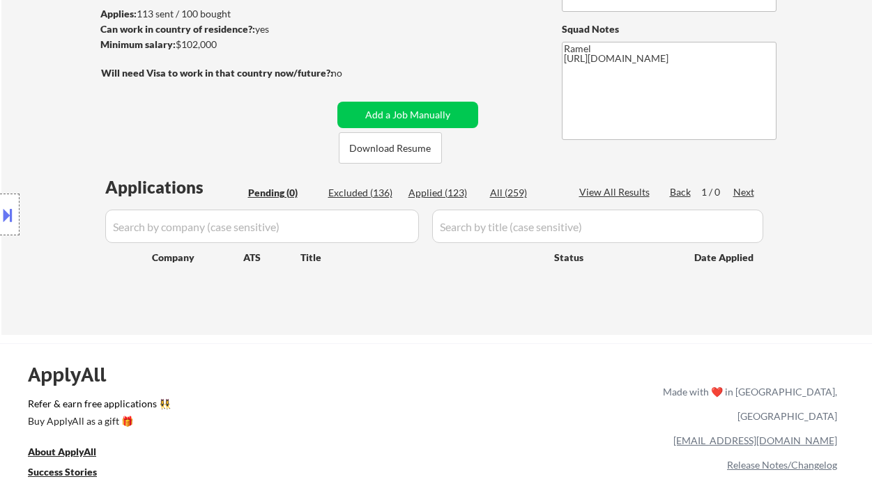
select select ""applied""
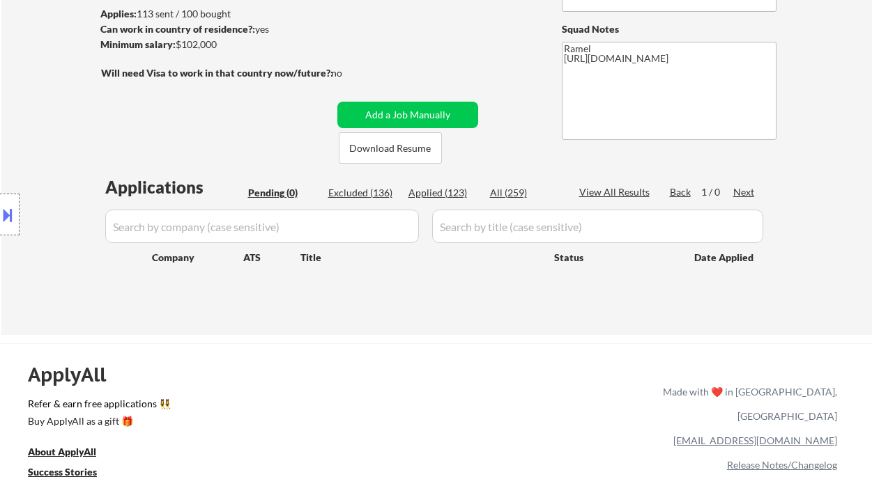
select select ""applied""
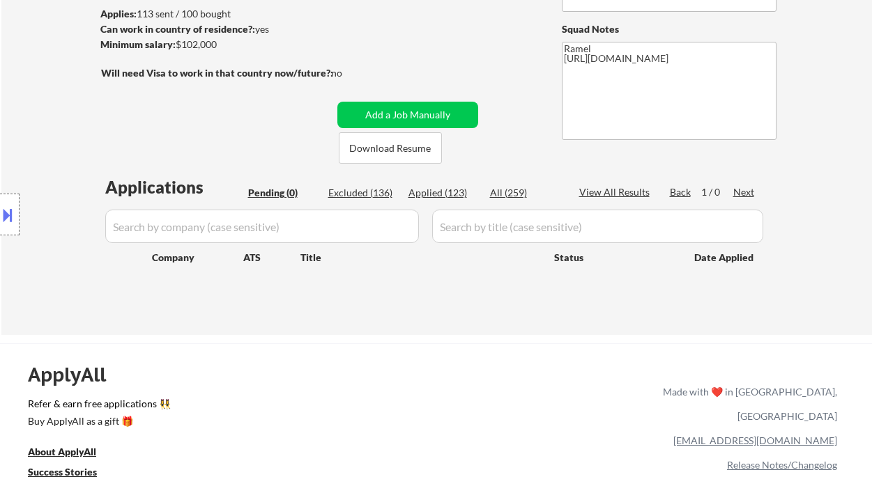
select select ""applied""
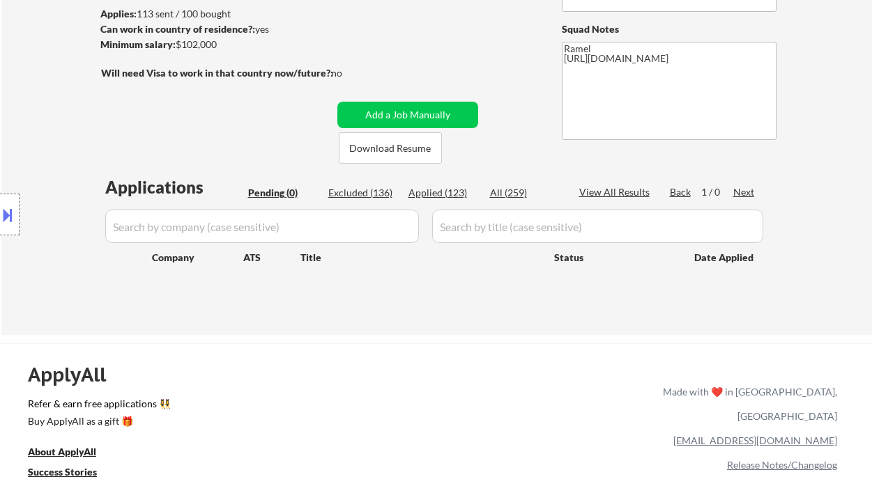
select select ""applied""
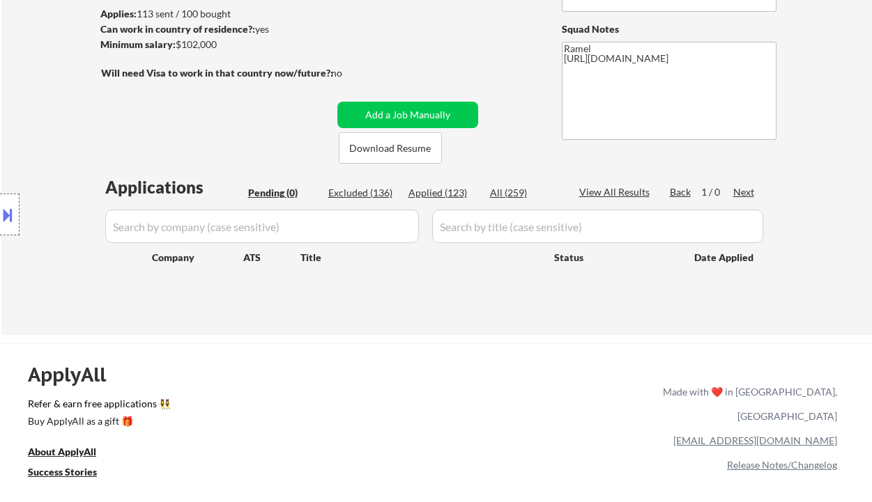
select select ""applied""
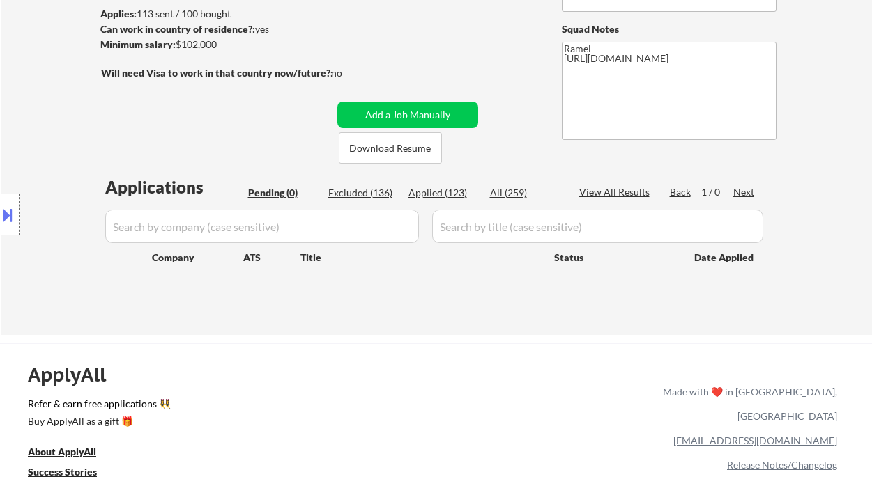
select select ""applied""
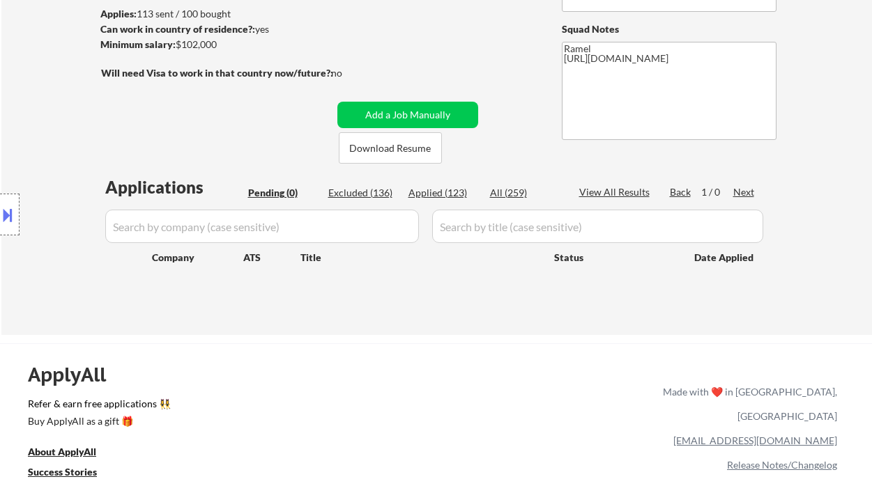
select select ""applied""
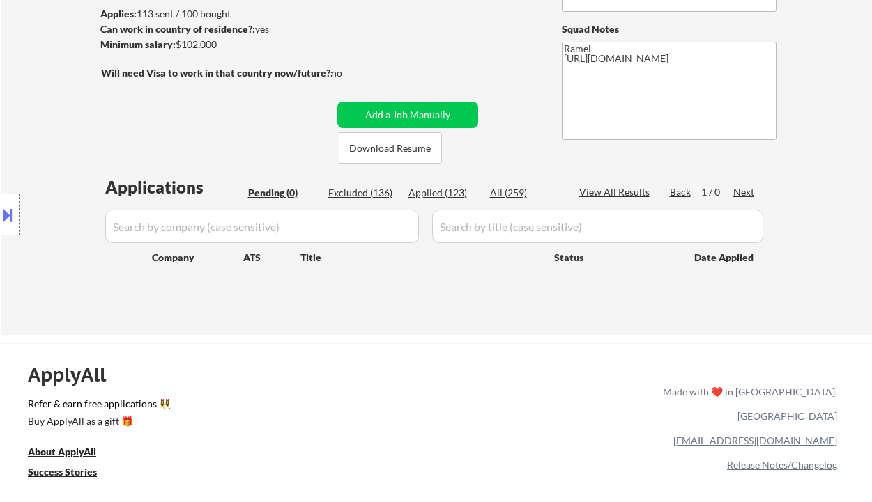
select select ""applied""
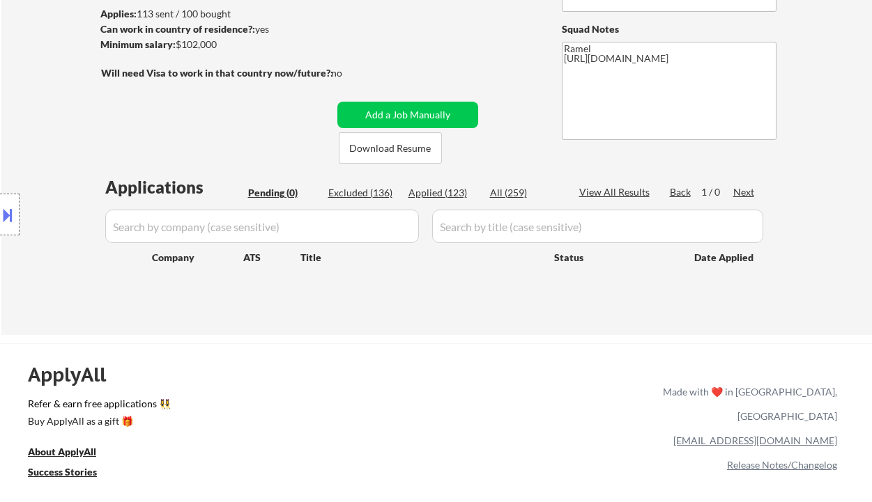
select select ""applied""
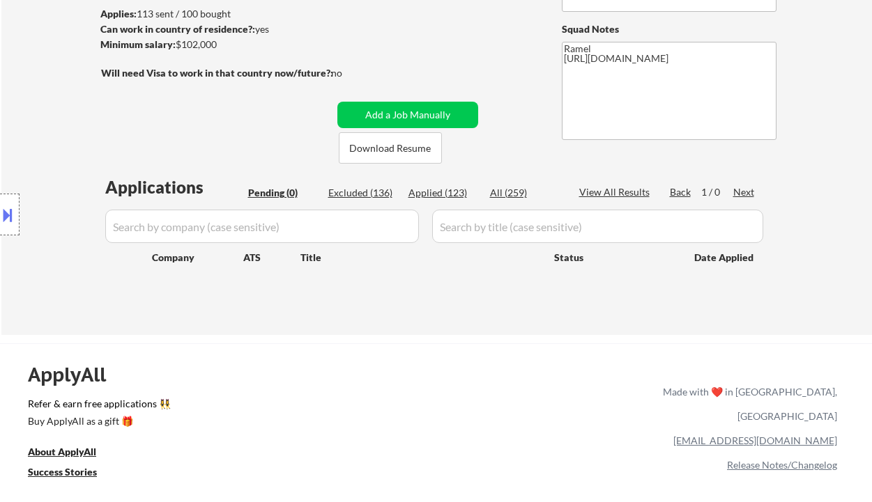
select select ""applied""
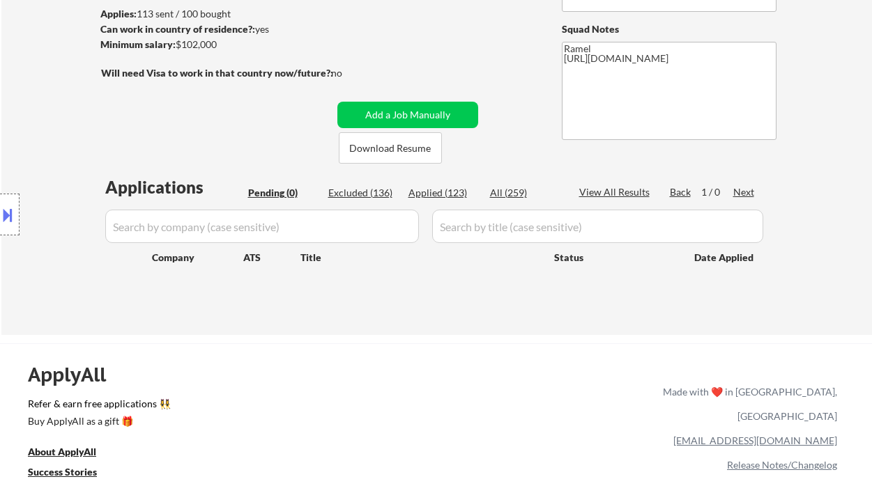
select select ""applied""
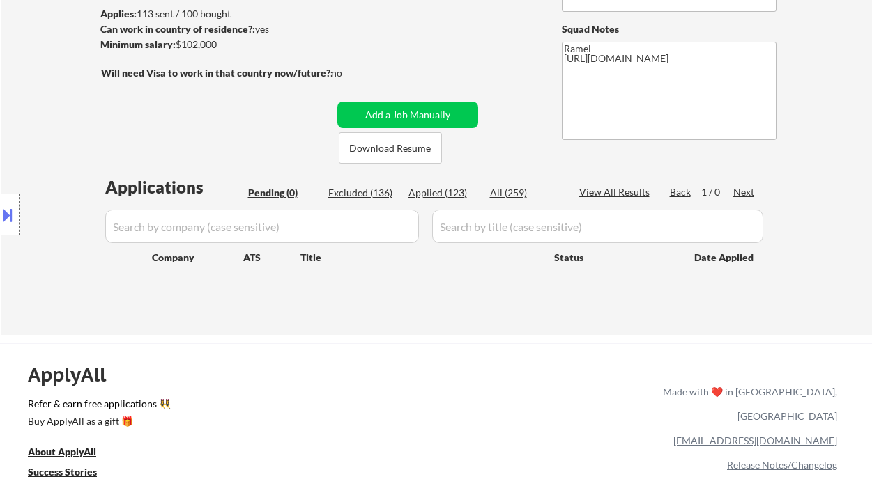
select select ""applied""
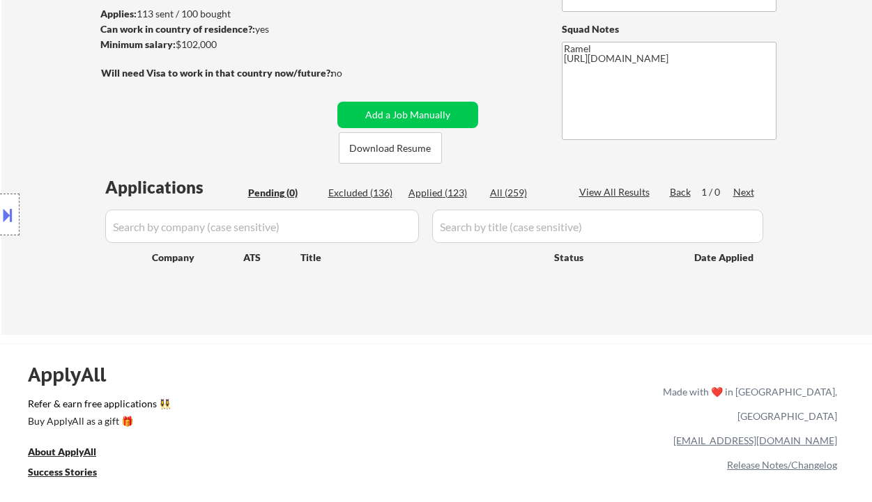
select select ""applied""
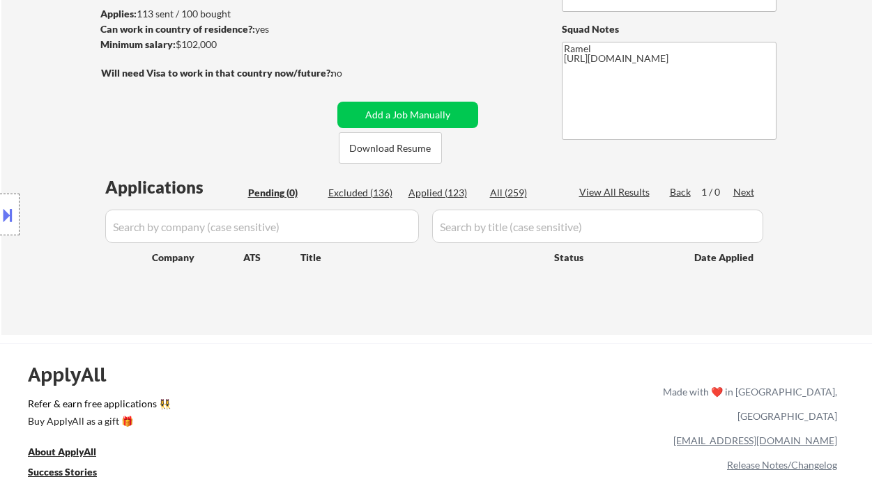
select select ""applied""
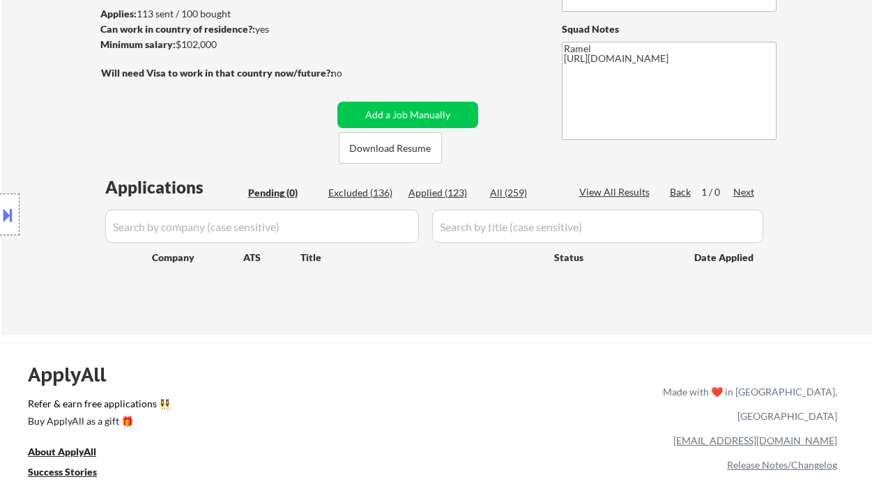
select select ""applied""
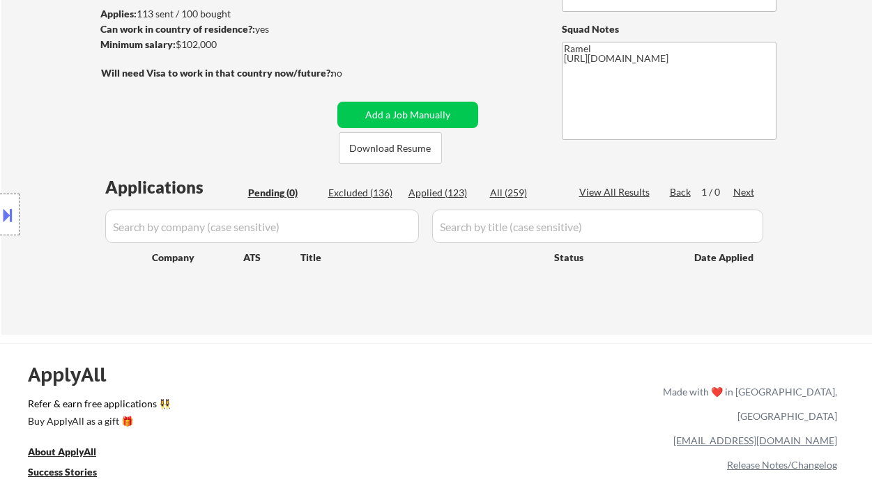
select select ""applied""
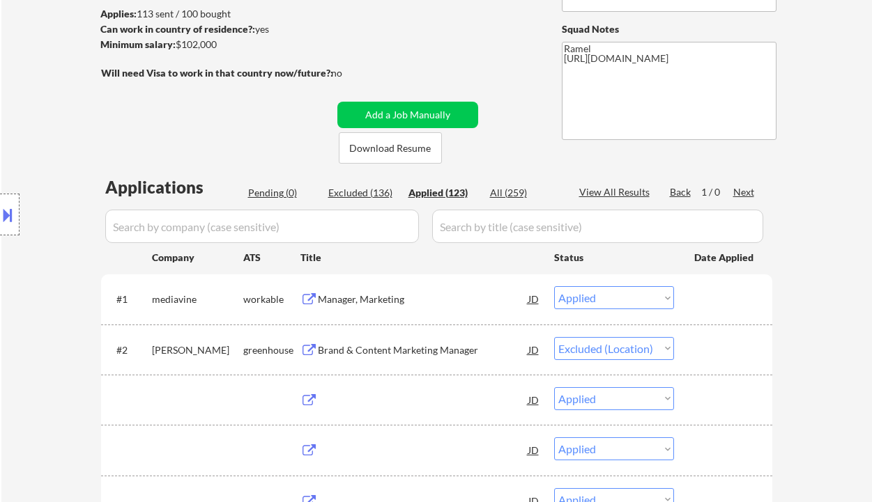
select select ""applied""
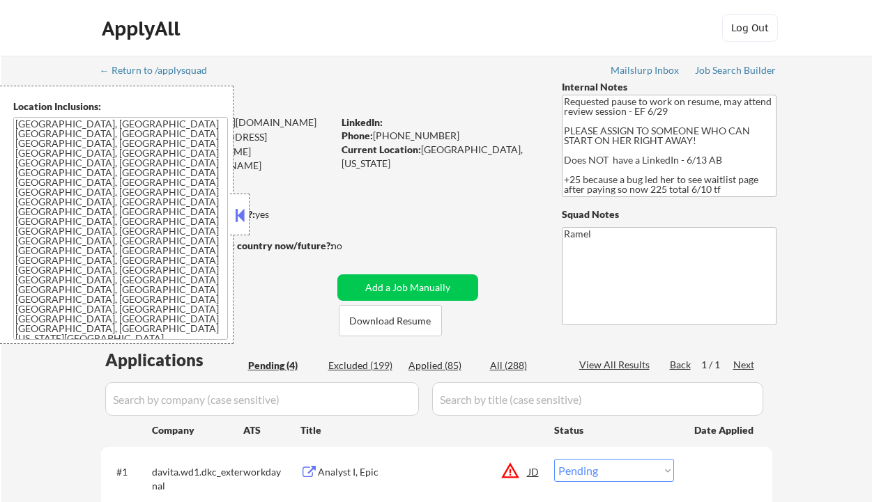
select select ""pending""
drag, startPoint x: 238, startPoint y: 216, endPoint x: 263, endPoint y: 215, distance: 25.8
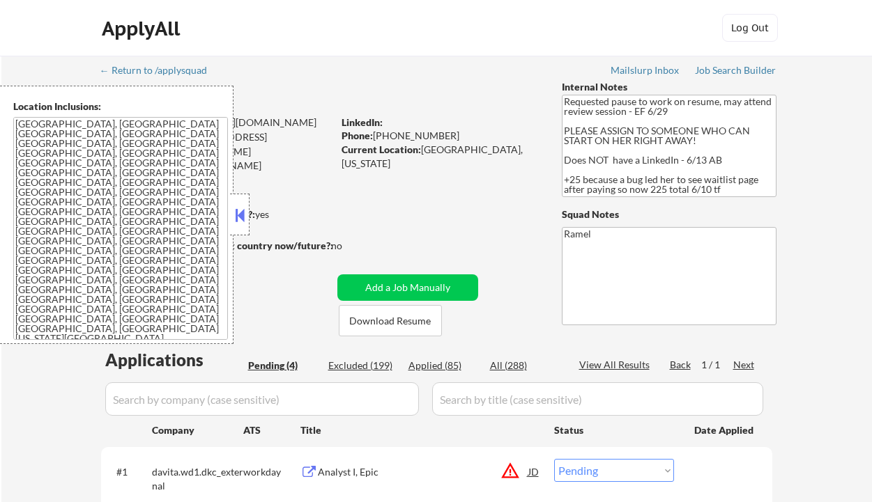
click at [240, 216] on button at bounding box center [239, 215] width 15 height 21
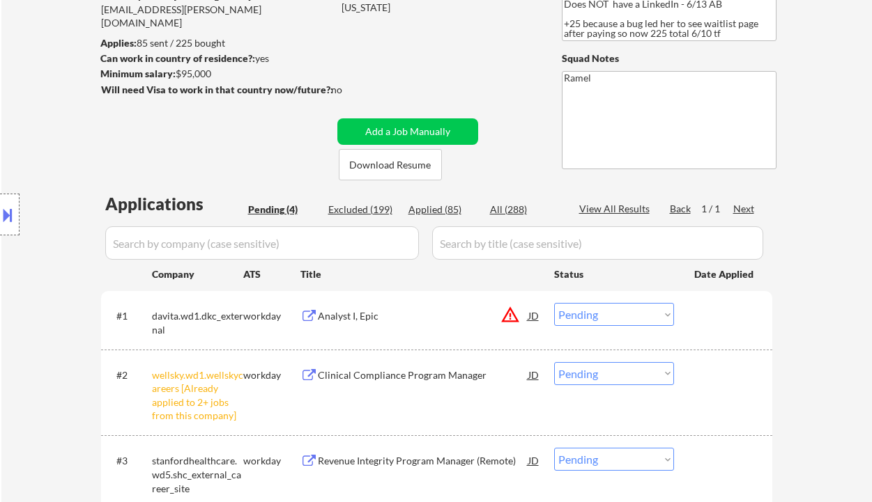
scroll to position [279, 0]
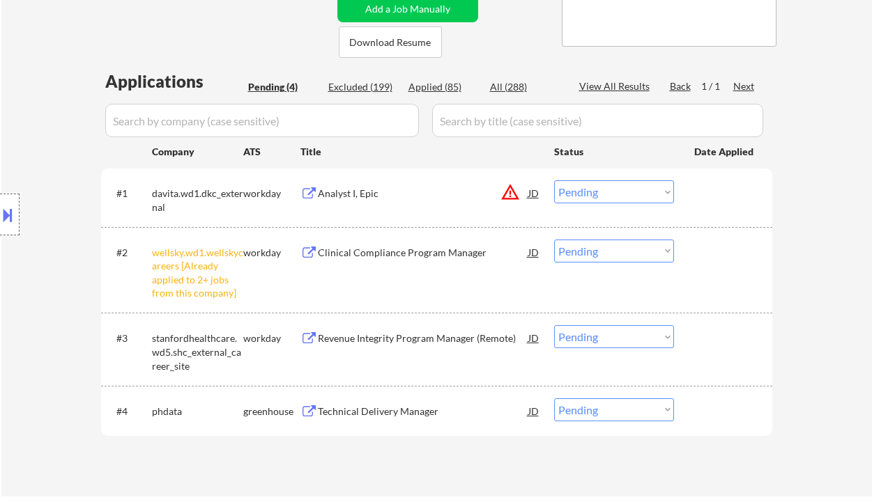
click at [626, 255] on select "Choose an option... Pending Applied Excluded (Questions) Excluded (Expired) Exc…" at bounding box center [614, 251] width 120 height 23
click at [554, 240] on select "Choose an option... Pending Applied Excluded (Questions) Excluded (Expired) Exc…" at bounding box center [614, 251] width 120 height 23
select select ""pending""
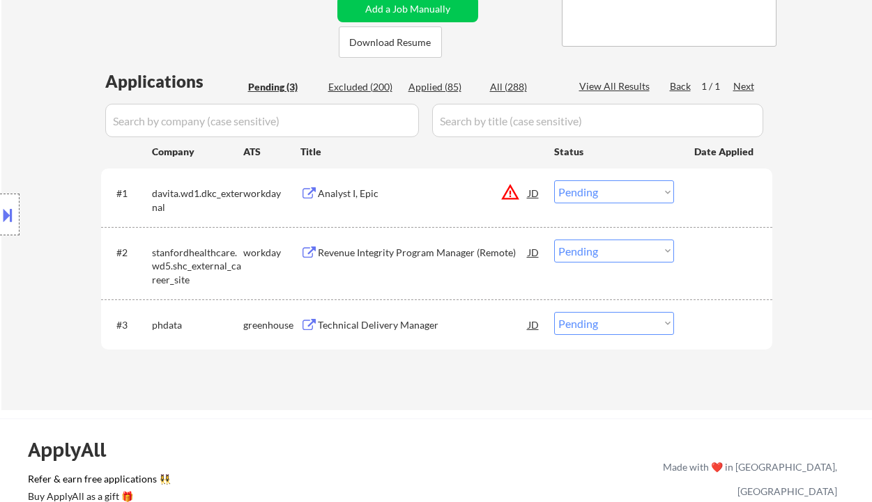
click at [366, 326] on div "Technical Delivery Manager" at bounding box center [423, 325] width 210 height 14
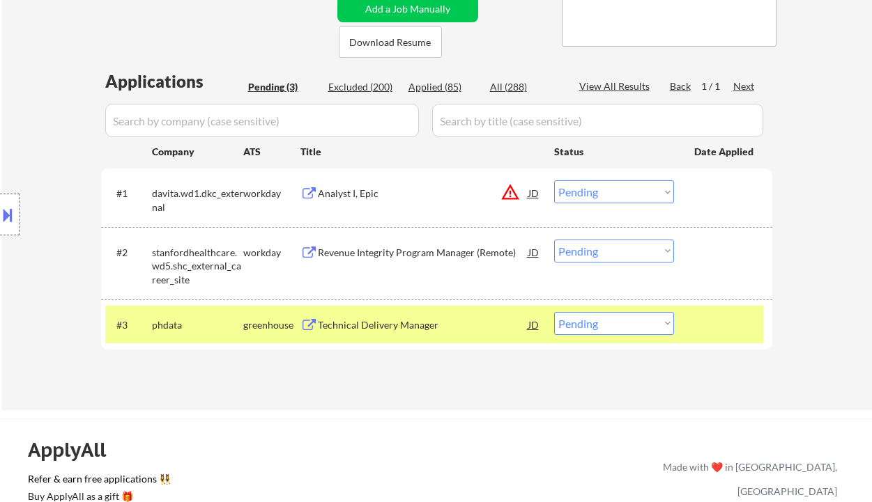
drag, startPoint x: 601, startPoint y: 327, endPoint x: 601, endPoint y: 334, distance: 7.7
click at [601, 327] on select "Choose an option... Pending Applied Excluded (Questions) Excluded (Expired) Exc…" at bounding box center [614, 323] width 120 height 23
select select ""applied""
click at [554, 312] on select "Choose an option... Pending Applied Excluded (Questions) Excluded (Expired) Exc…" at bounding box center [614, 323] width 120 height 23
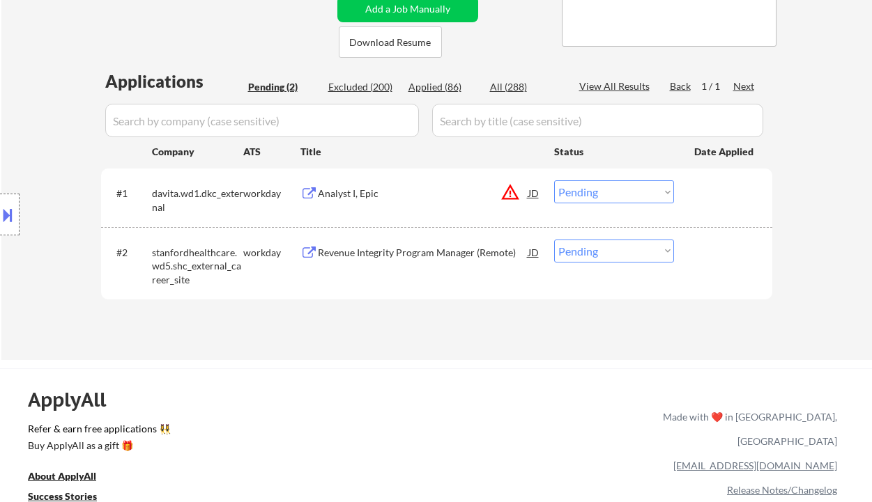
click at [22, 290] on div "Location Inclusions: Houston, TX Bellaire, TX West University Place, TX Southsi…" at bounding box center [124, 215] width 249 height 258
click at [340, 199] on div "Analyst I, Epic" at bounding box center [423, 194] width 210 height 14
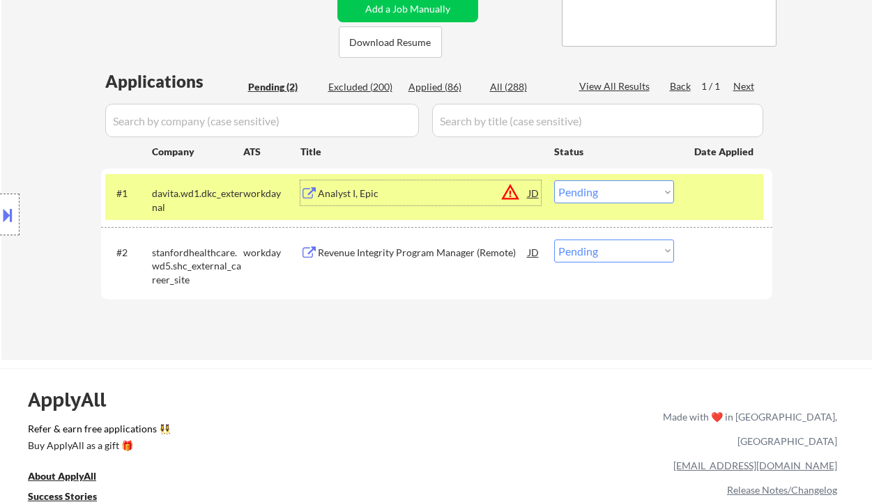
click at [394, 190] on div "Analyst I, Epic" at bounding box center [423, 194] width 210 height 14
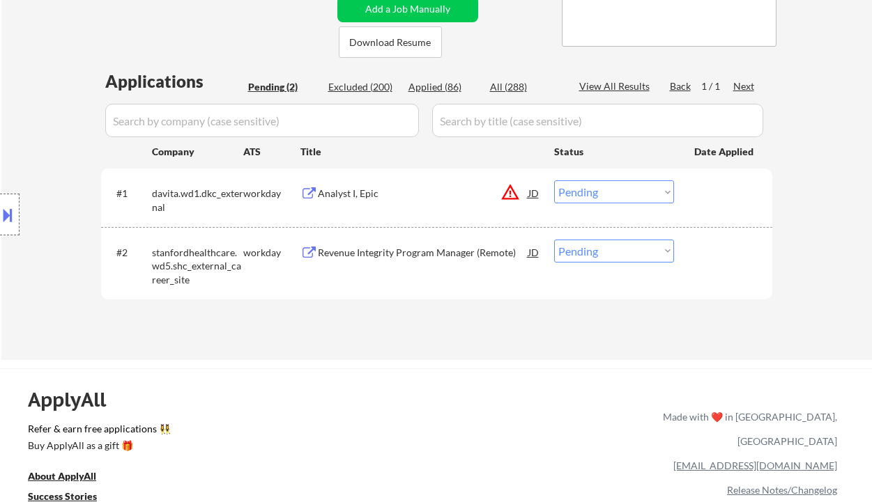
click at [8, 222] on button at bounding box center [7, 214] width 15 height 23
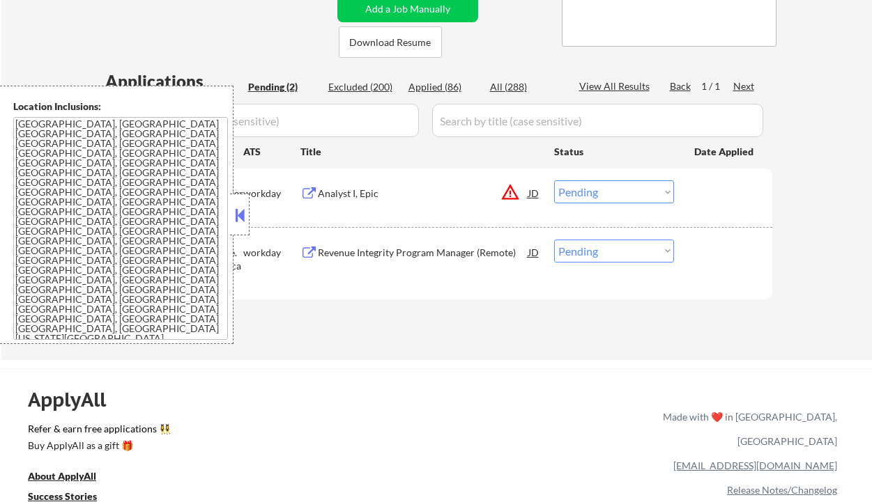
click at [247, 217] on div at bounding box center [240, 215] width 20 height 42
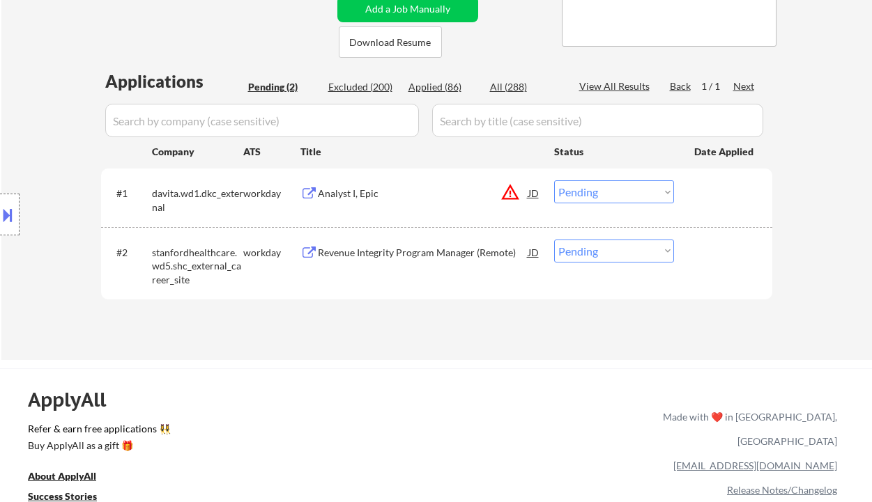
click at [13, 214] on button at bounding box center [7, 214] width 15 height 23
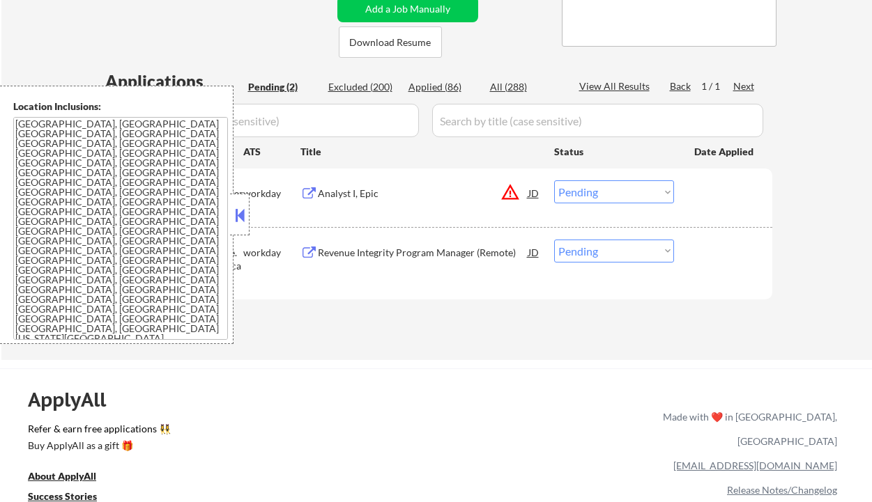
click at [239, 226] on div at bounding box center [240, 215] width 20 height 42
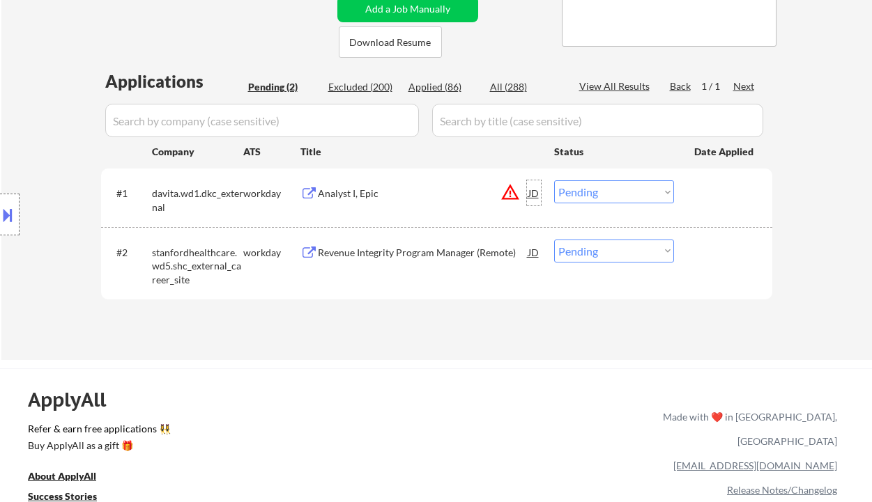
click at [536, 194] on div "JD" at bounding box center [534, 192] width 14 height 25
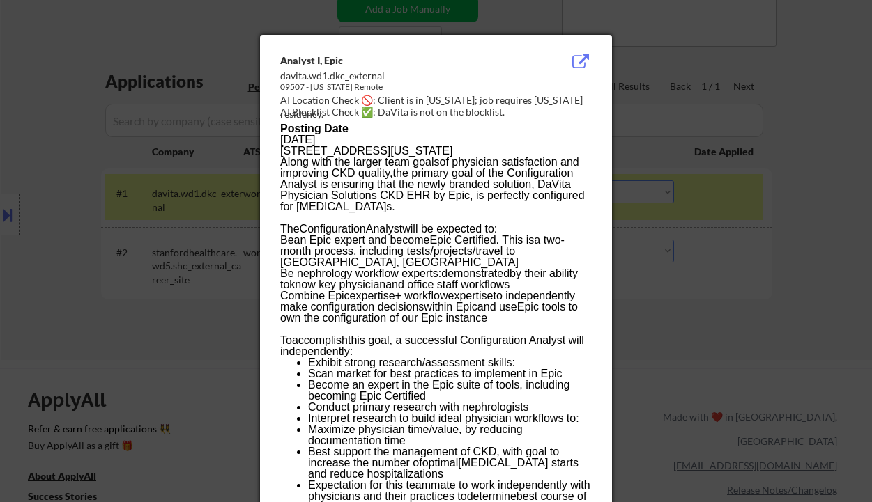
click at [763, 287] on div at bounding box center [436, 251] width 872 height 502
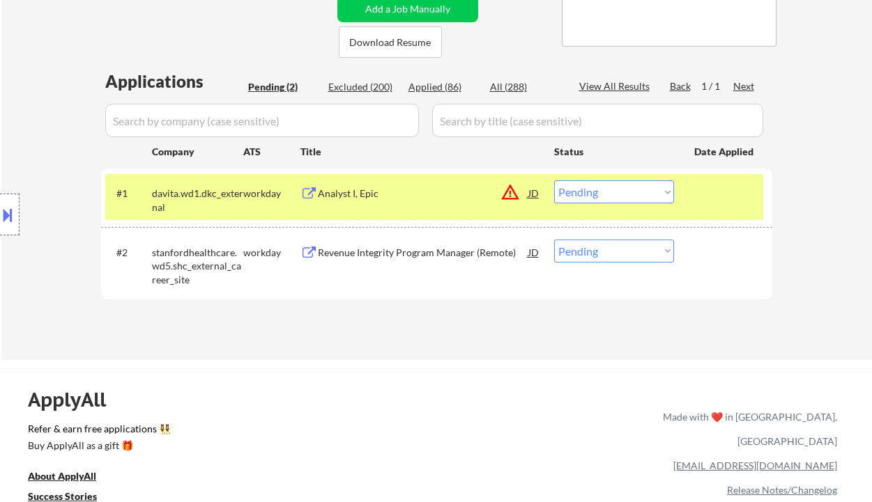
click at [13, 218] on button at bounding box center [7, 214] width 15 height 23
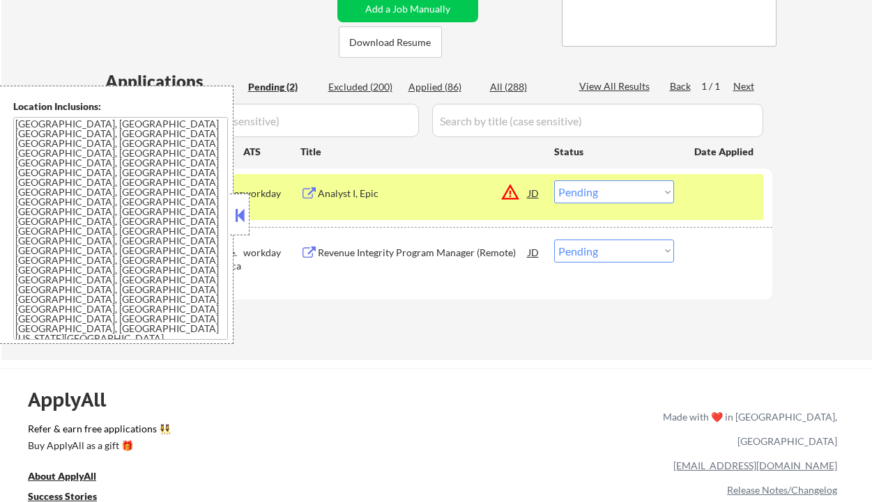
click at [236, 217] on button at bounding box center [239, 215] width 15 height 21
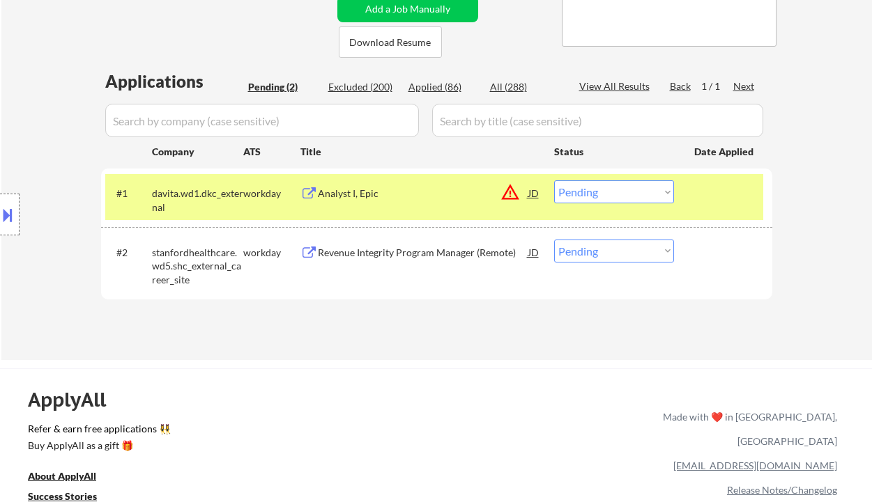
drag, startPoint x: 628, startPoint y: 184, endPoint x: 638, endPoint y: 203, distance: 20.9
click at [628, 184] on select "Choose an option... Pending Applied Excluded (Questions) Excluded (Expired) Exc…" at bounding box center [614, 191] width 120 height 23
click at [554, 180] on select "Choose an option... Pending Applied Excluded (Questions) Excluded (Expired) Exc…" at bounding box center [614, 191] width 120 height 23
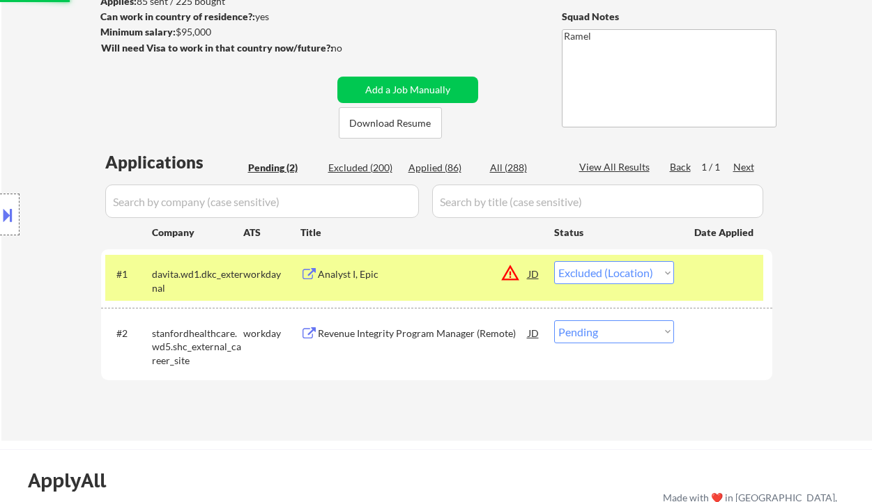
scroll to position [185, 0]
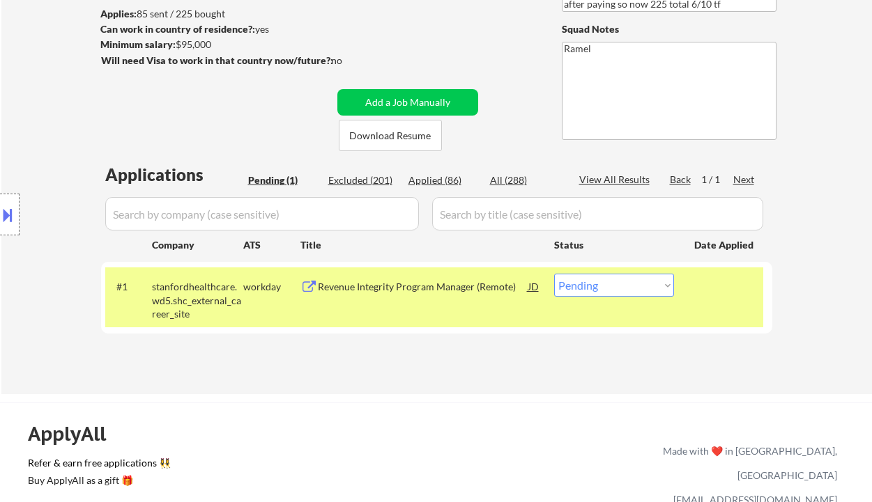
click at [478, 290] on div "Revenue Integrity Program Manager (Remote)" at bounding box center [423, 287] width 210 height 14
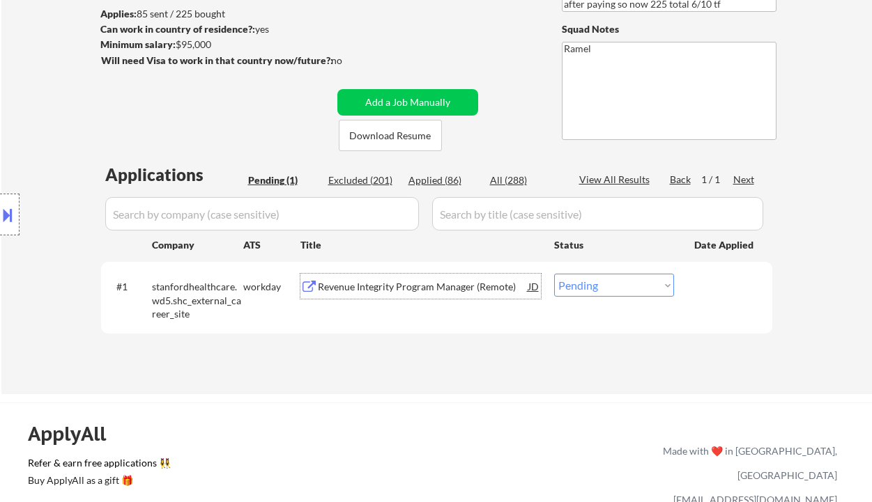
drag, startPoint x: 587, startPoint y: 286, endPoint x: 592, endPoint y: 295, distance: 10.9
click at [587, 286] on select "Choose an option... Pending Applied Excluded (Questions) Excluded (Expired) Exc…" at bounding box center [614, 285] width 120 height 23
select select ""excluded""
click at [554, 274] on select "Choose an option... Pending Applied Excluded (Questions) Excluded (Expired) Exc…" at bounding box center [614, 285] width 120 height 23
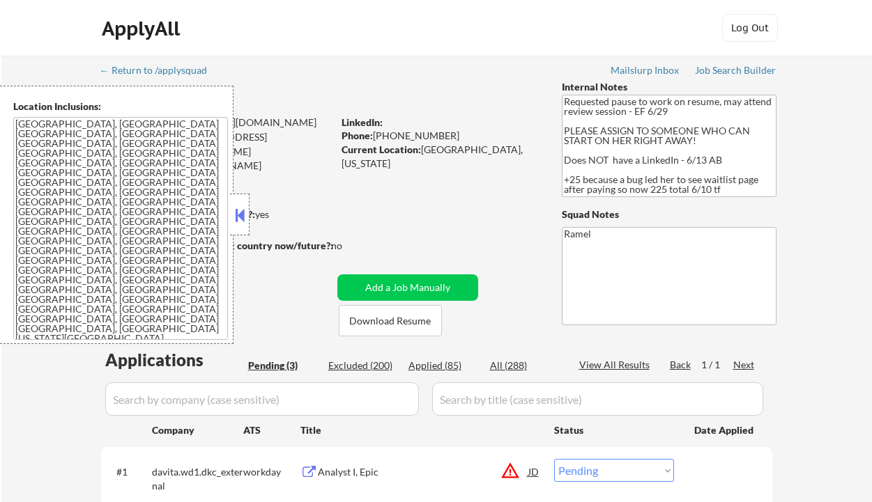
select select ""pending""
click at [438, 365] on div "Applied (85)" at bounding box center [443, 366] width 70 height 14
select select ""applied""
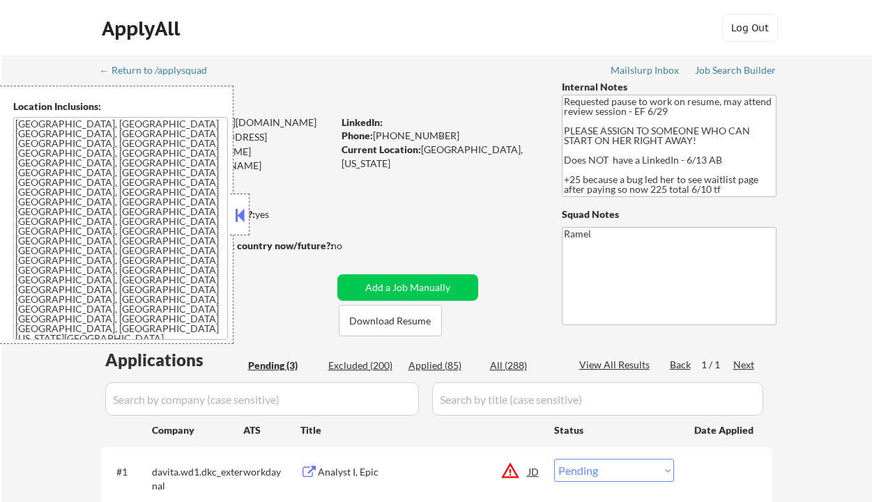
select select ""applied""
click at [241, 215] on button at bounding box center [239, 215] width 15 height 21
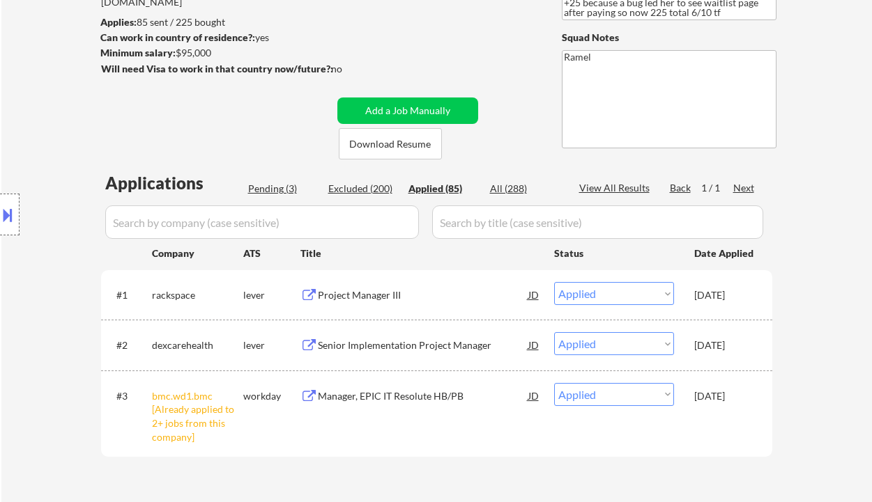
scroll to position [185, 0]
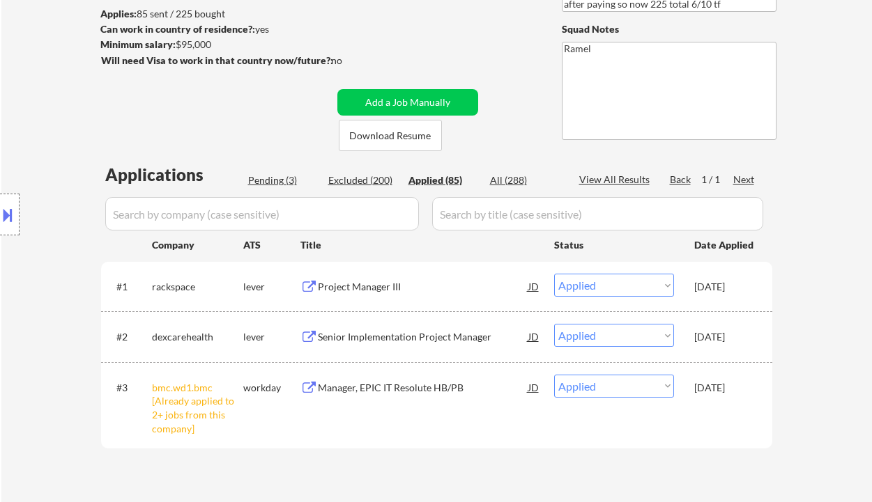
select select ""applied""
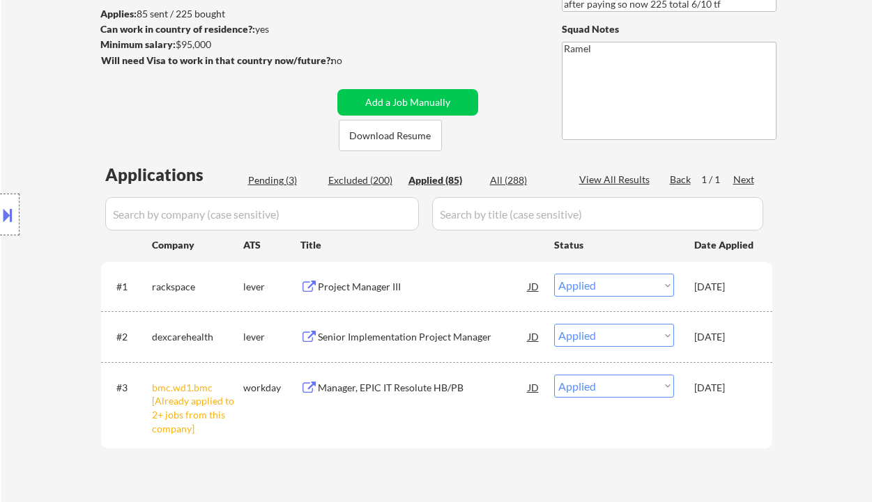
select select ""applied""
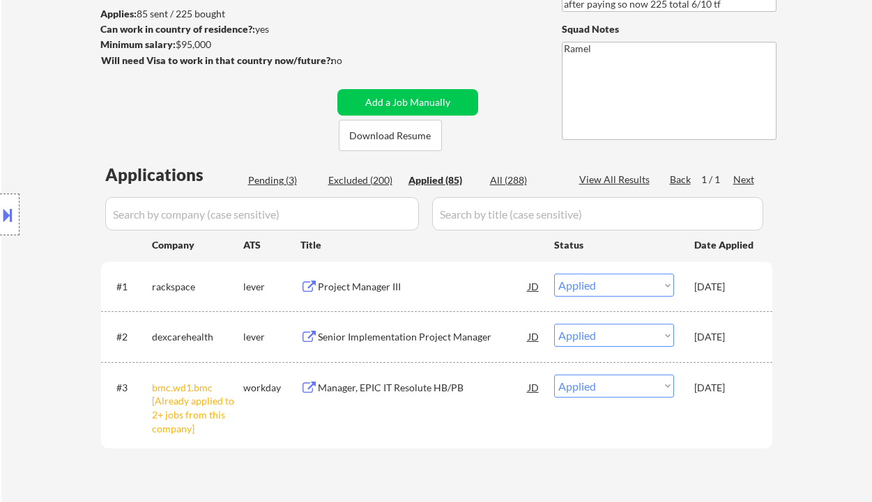
select select ""applied""
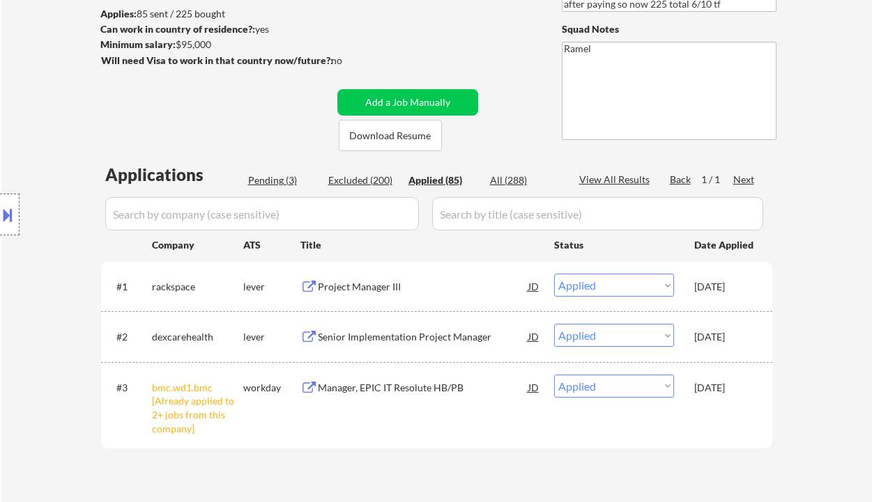
select select ""applied""
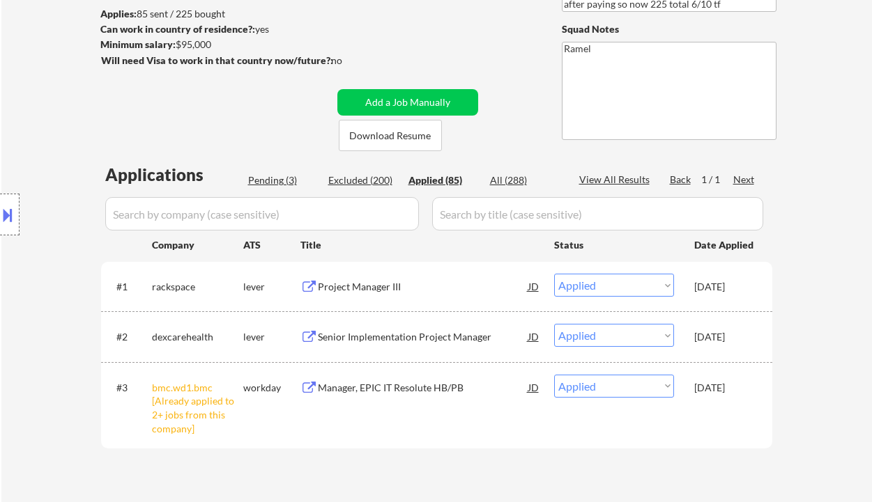
select select ""applied""
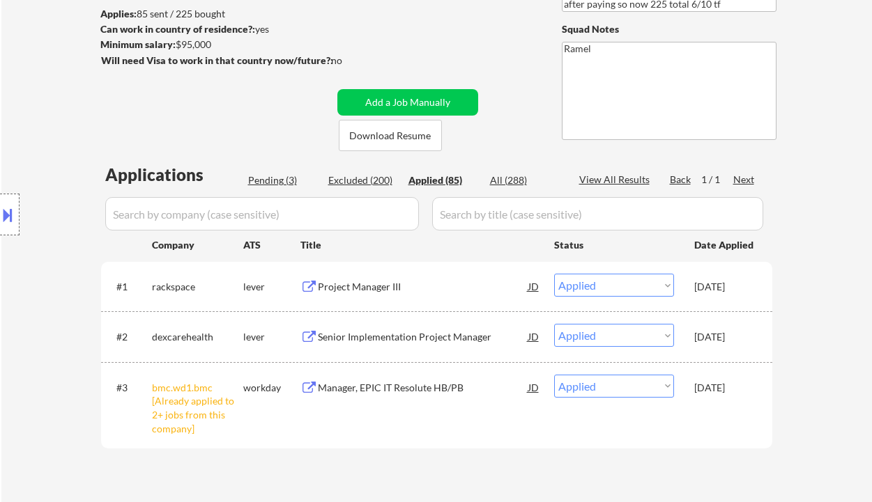
select select ""applied""
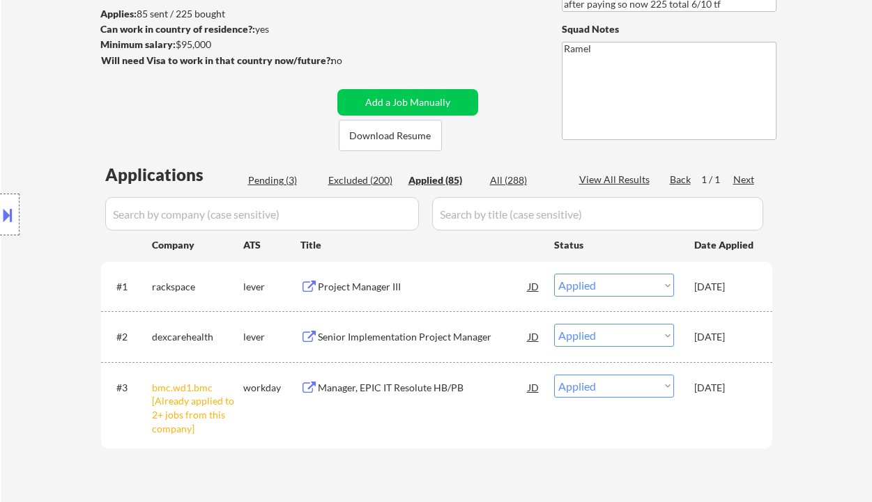
select select ""applied""
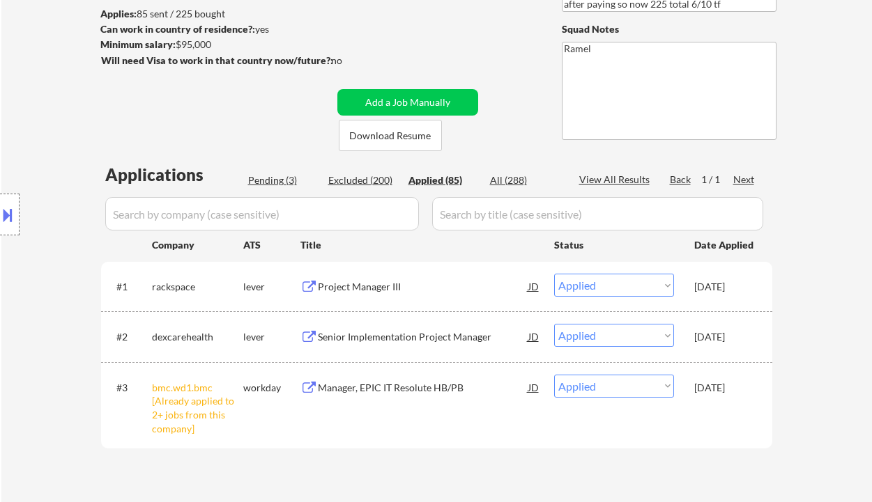
select select ""applied""
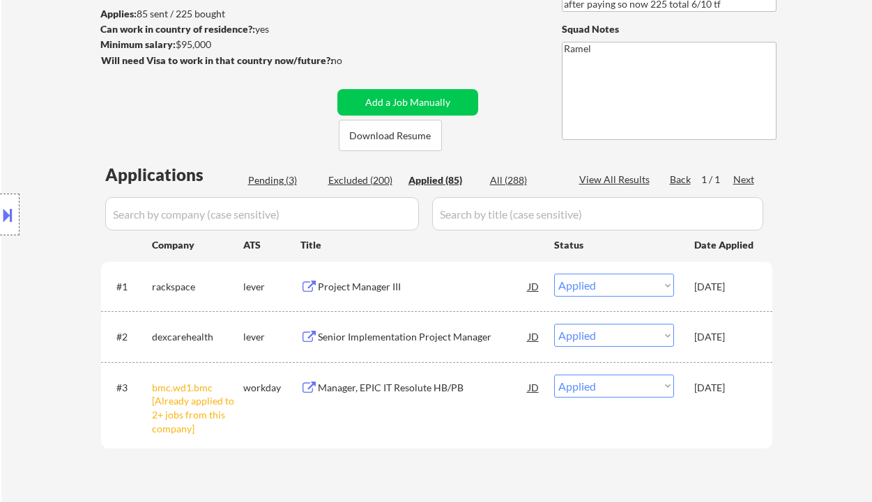
select select ""applied""
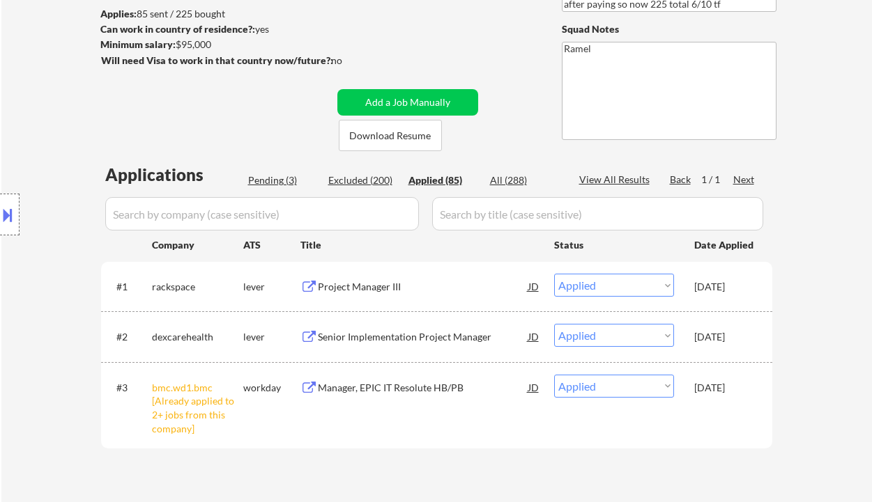
select select ""applied""
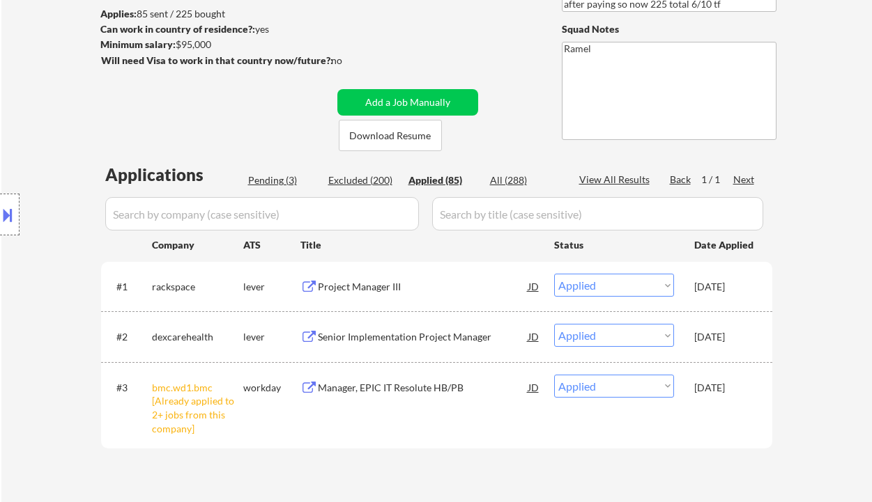
select select ""applied""
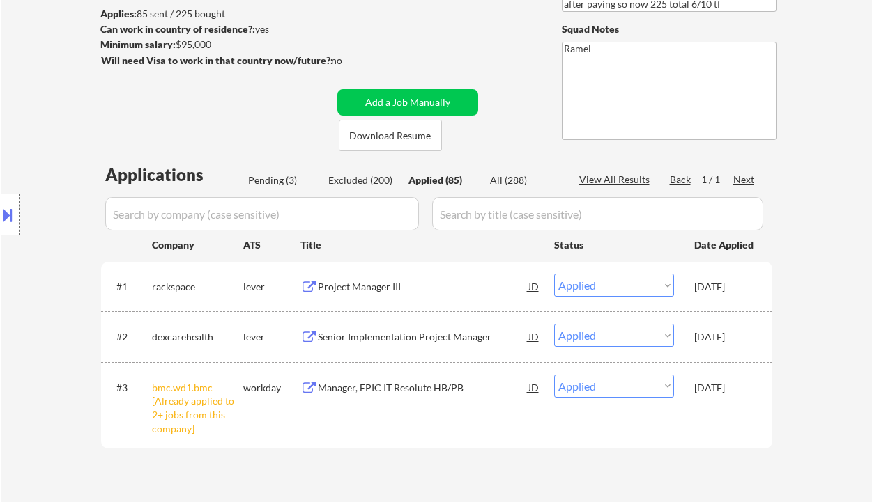
select select ""applied""
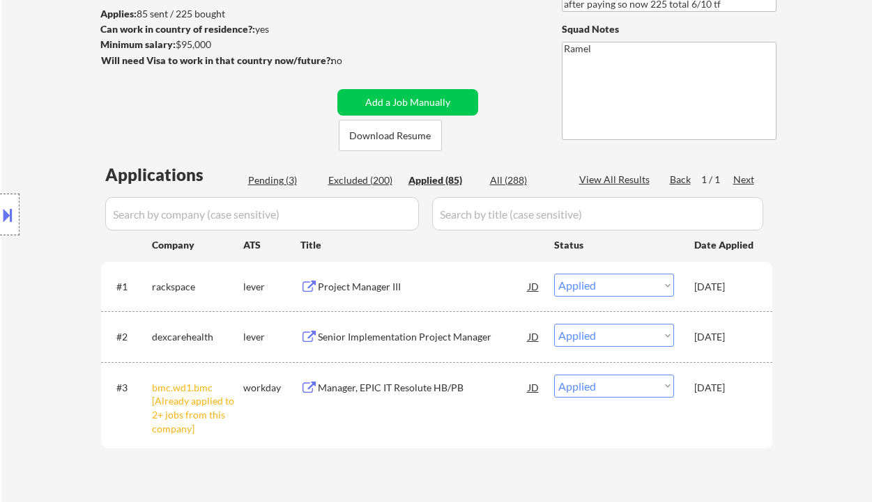
select select ""applied""
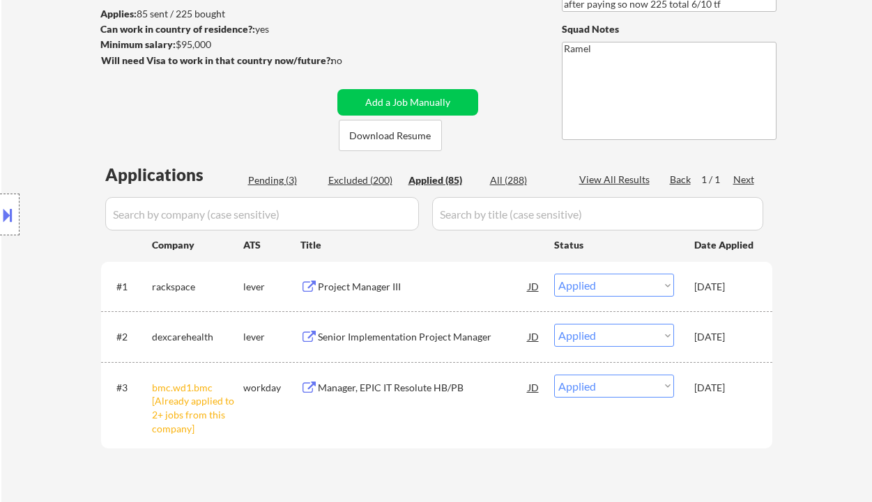
select select ""applied""
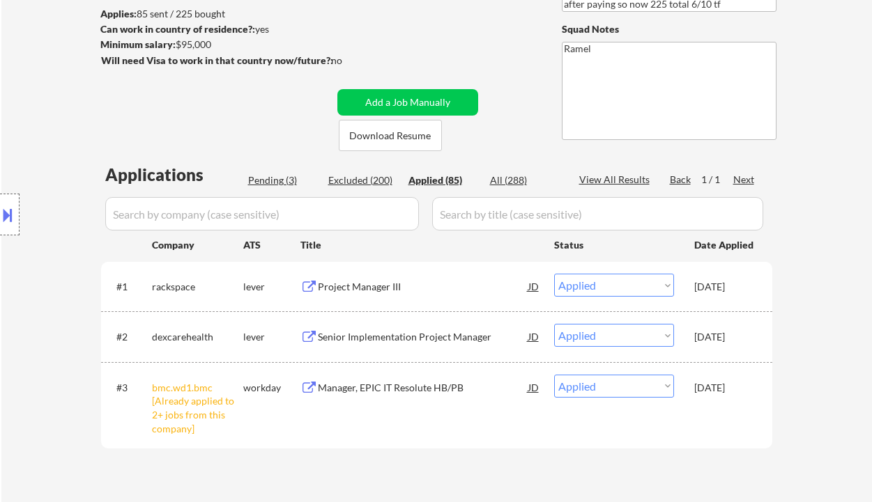
select select ""applied""
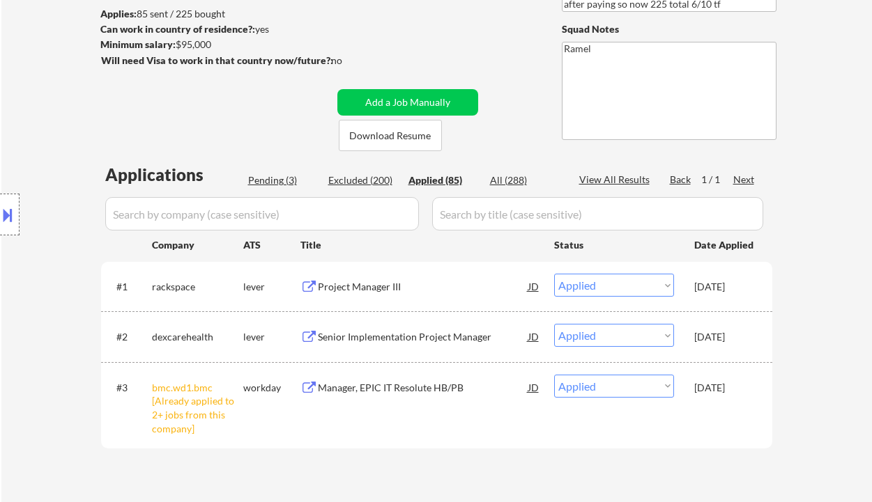
select select ""applied""
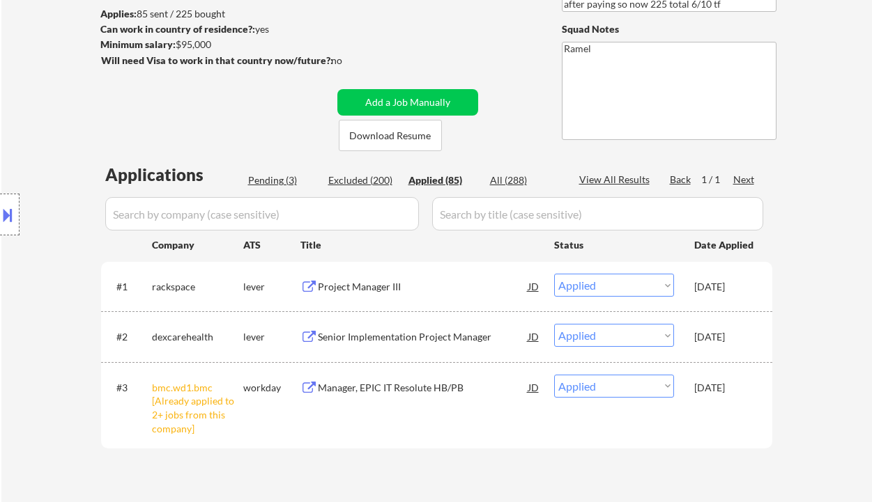
select select ""applied""
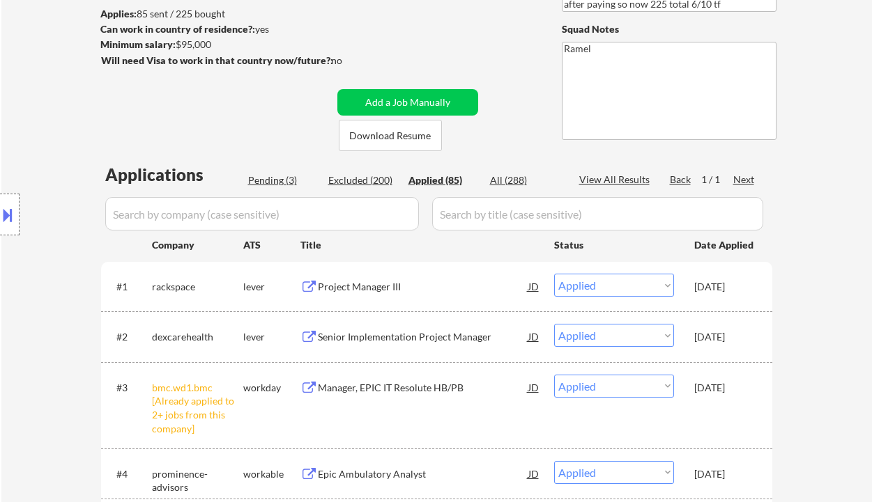
select select ""applied""
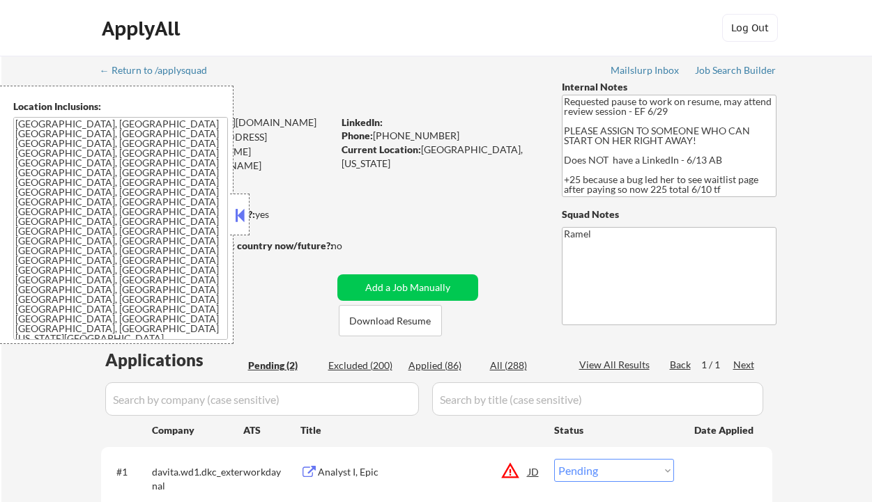
select select ""pending""
drag, startPoint x: 239, startPoint y: 215, endPoint x: 308, endPoint y: 275, distance: 91.4
click at [240, 215] on button at bounding box center [239, 215] width 15 height 21
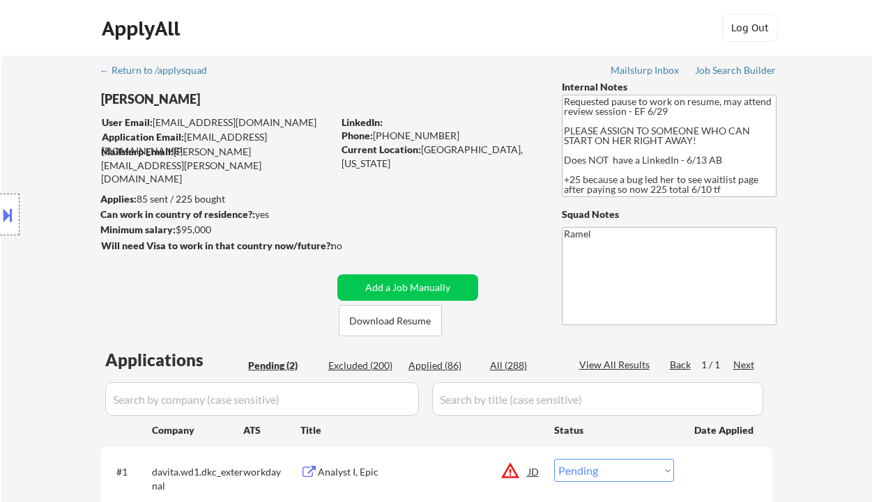
click at [438, 364] on div "Applied (86)" at bounding box center [443, 366] width 70 height 14
select select ""applied""
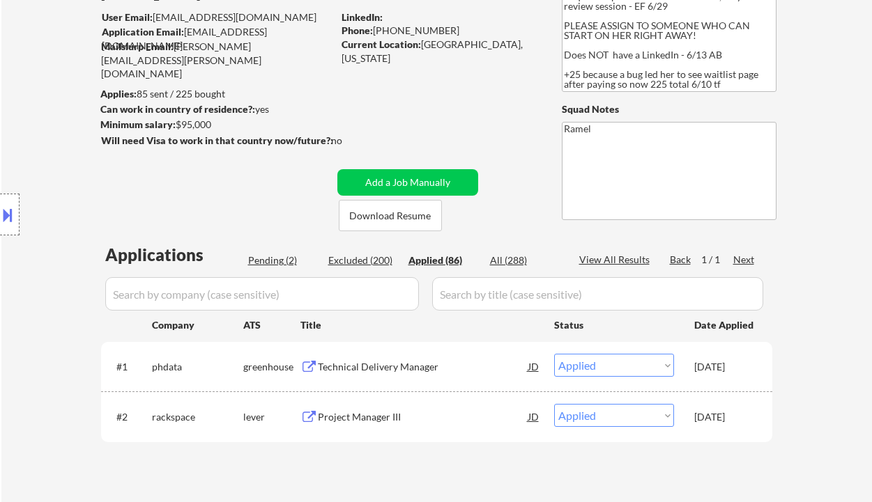
scroll to position [93, 0]
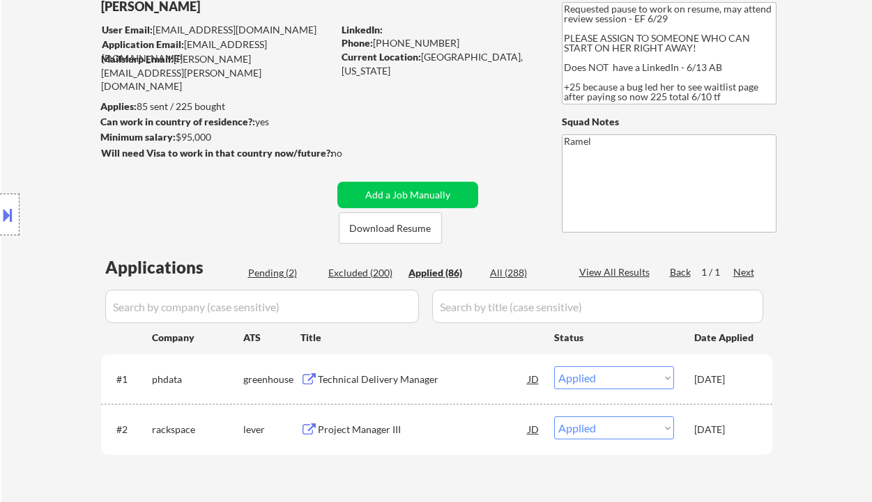
select select ""applied""
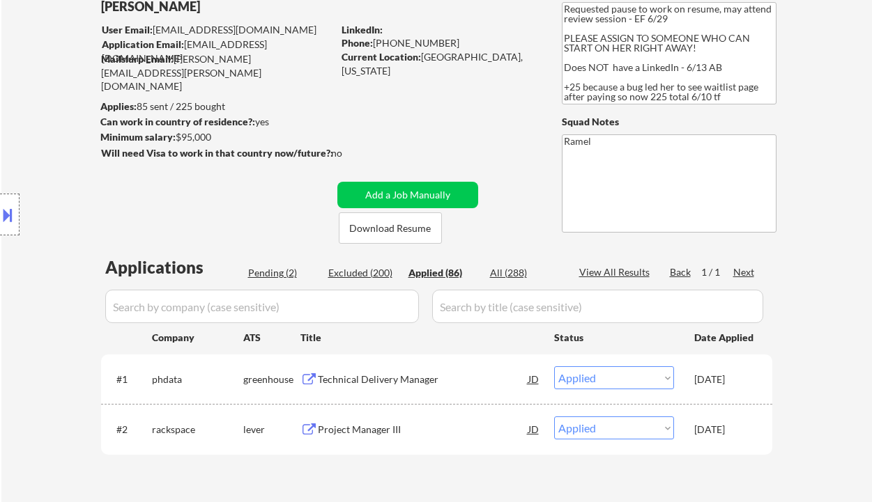
select select ""applied""
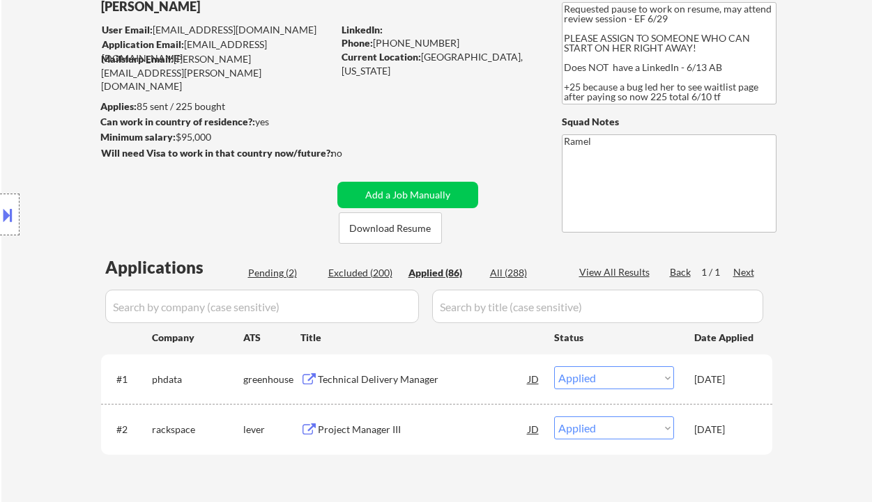
select select ""applied""
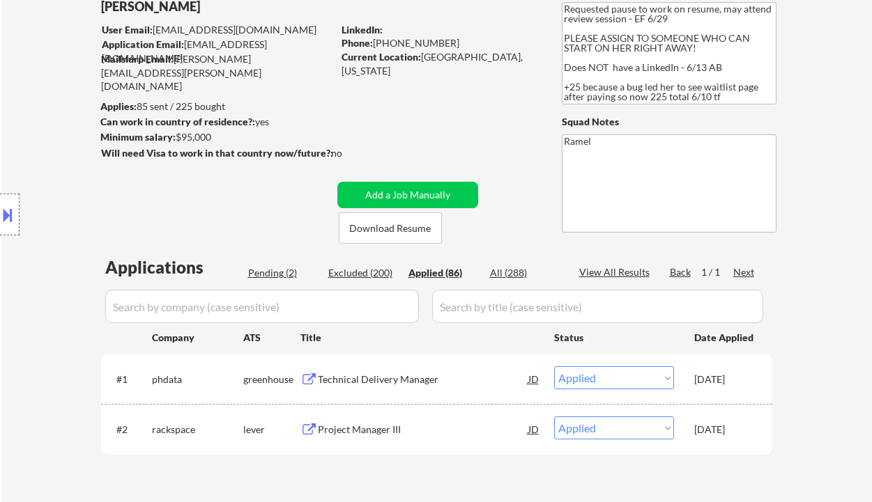
select select ""applied""
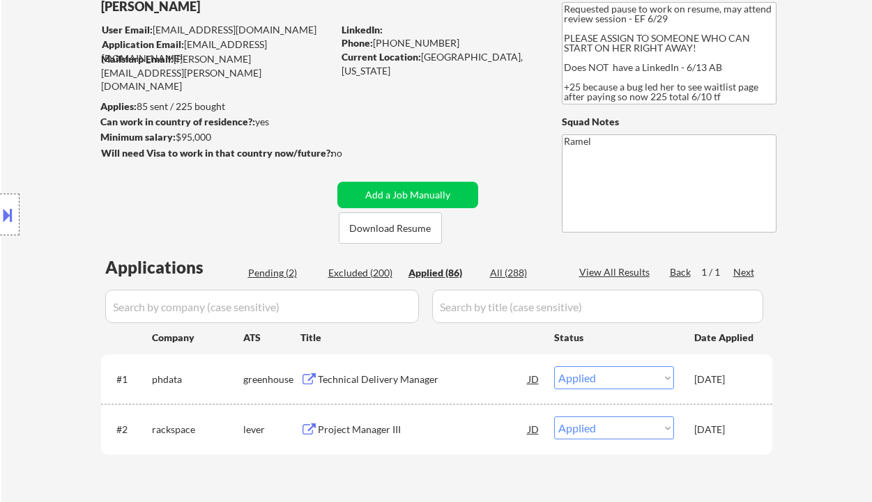
select select ""applied""
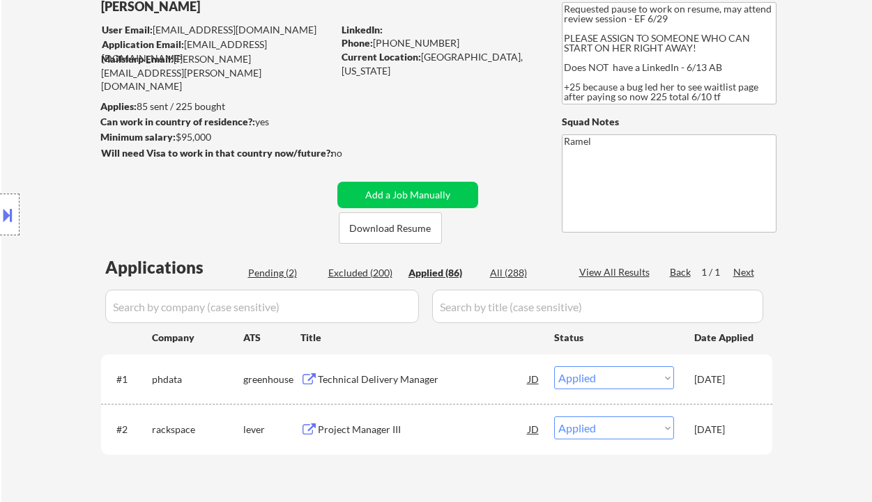
select select ""applied""
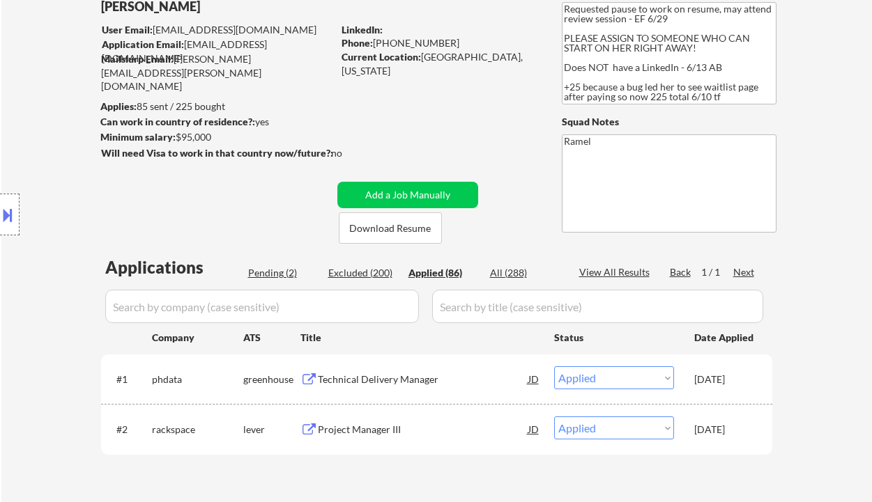
select select ""applied""
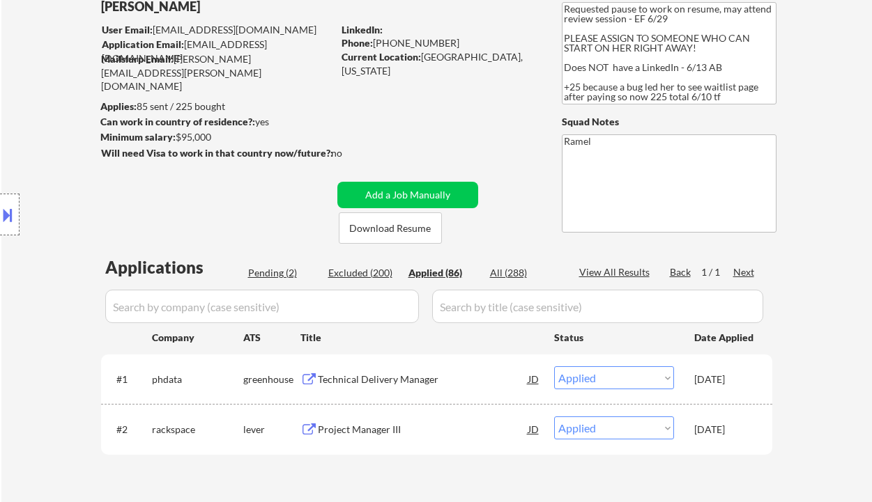
select select ""applied""
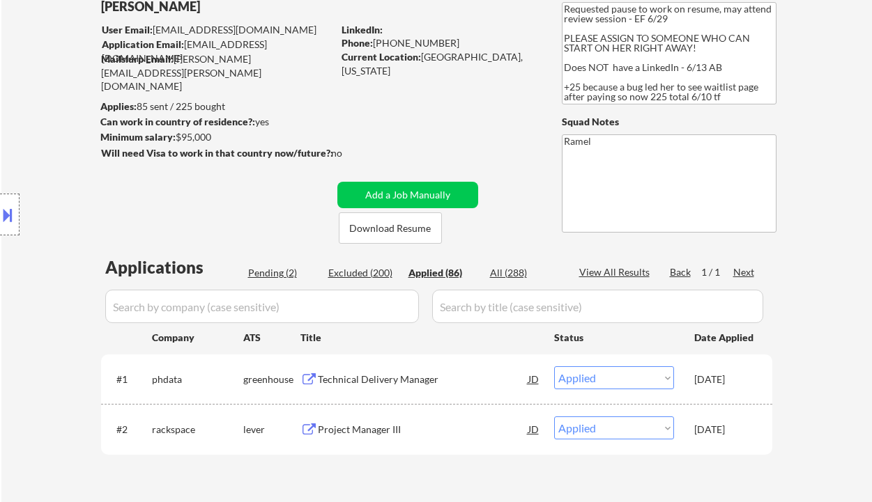
select select ""applied""
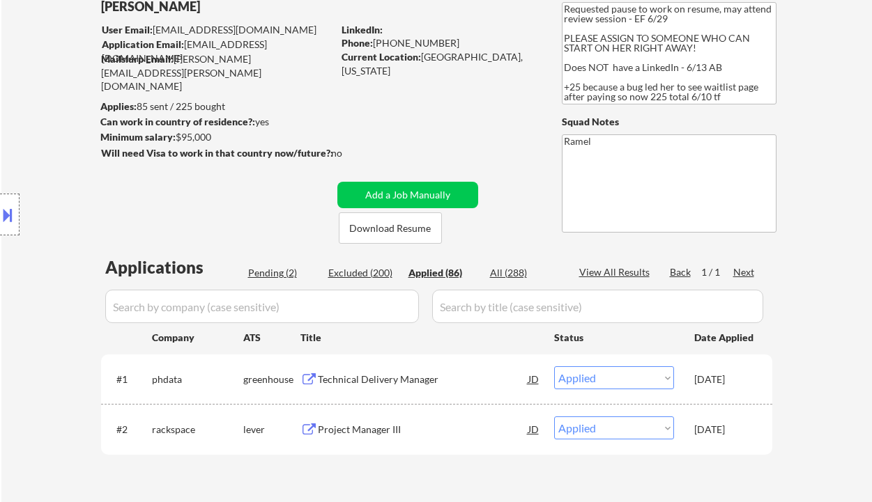
select select ""applied""
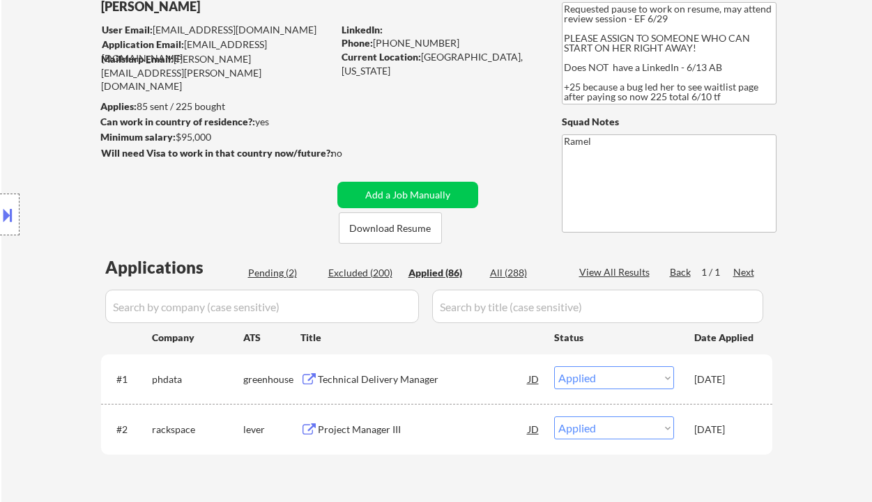
select select ""applied""
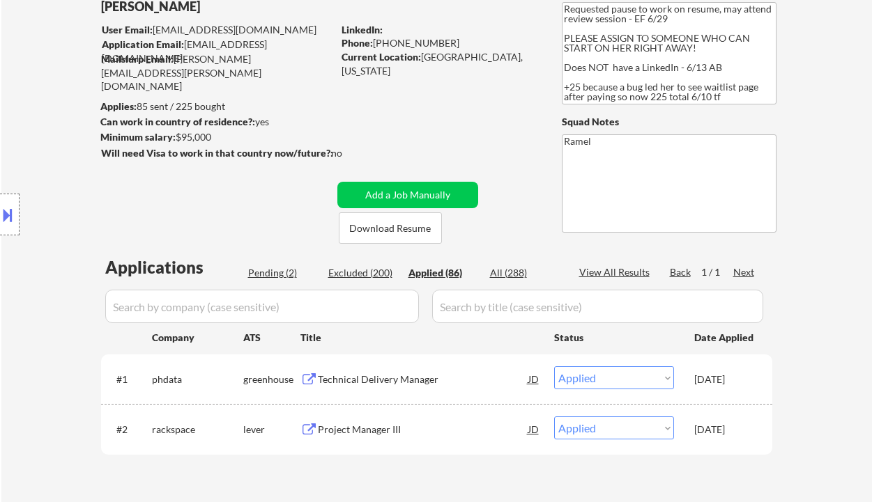
select select ""applied""
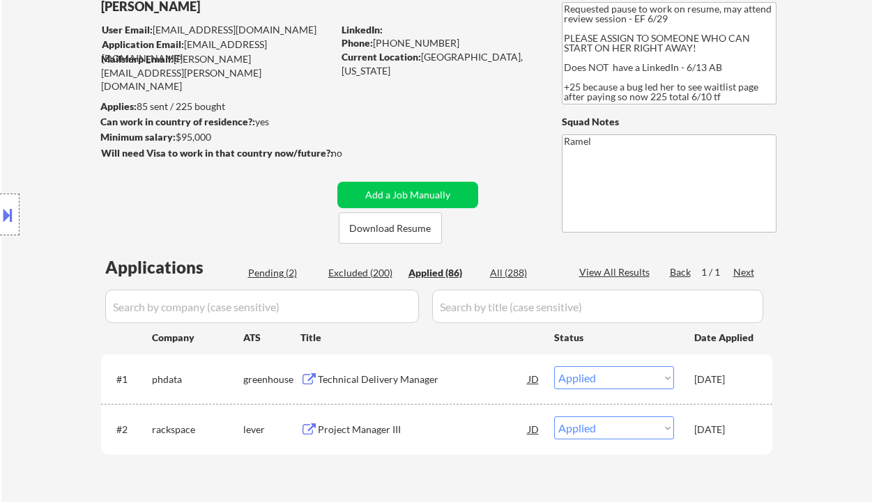
select select ""applied""
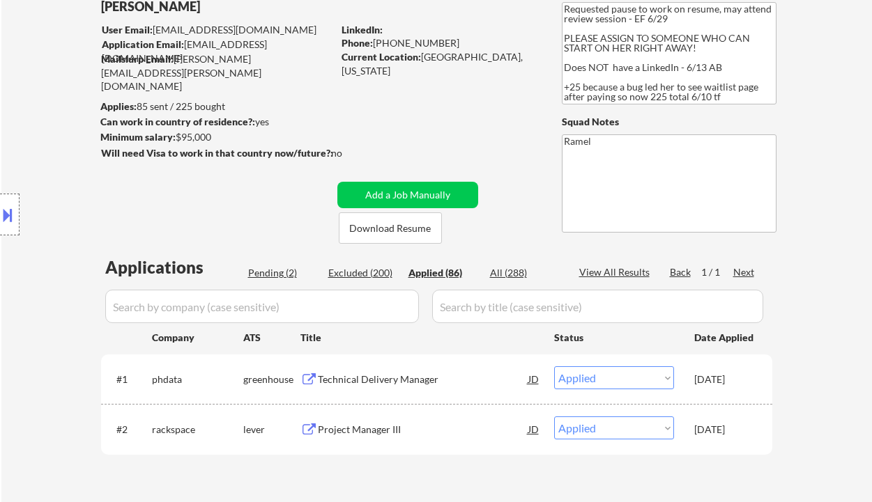
select select ""applied""
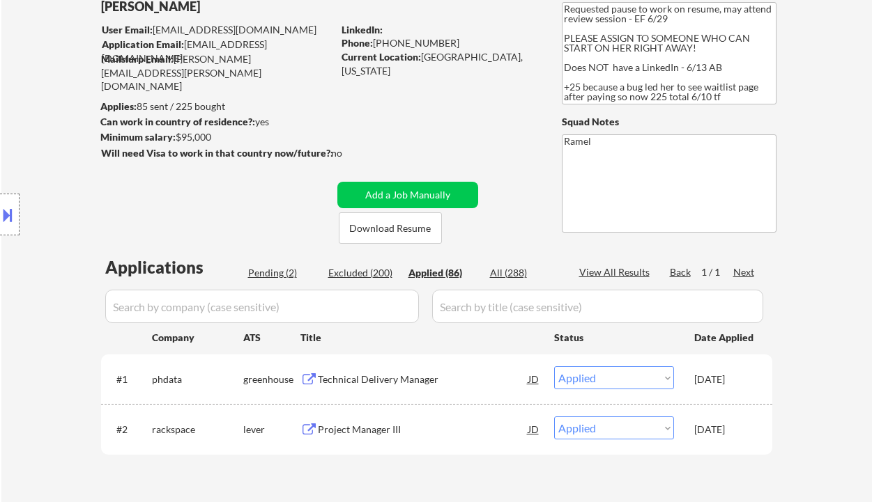
select select ""applied""
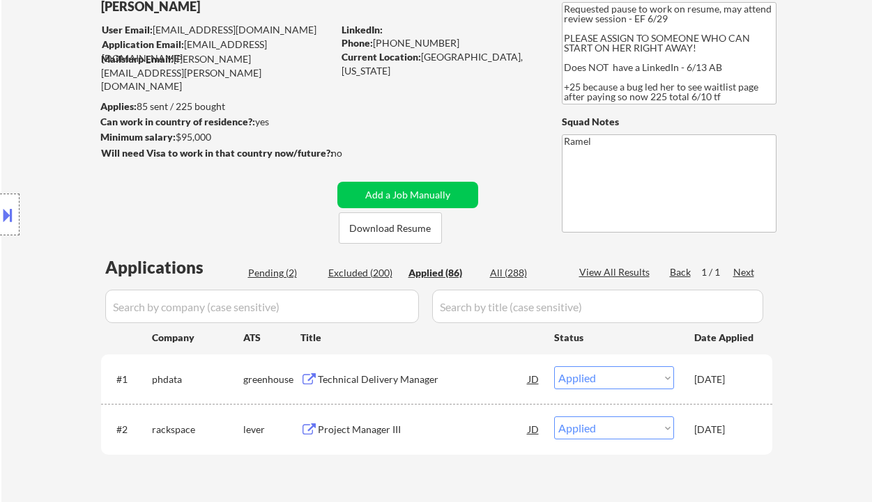
select select ""applied""
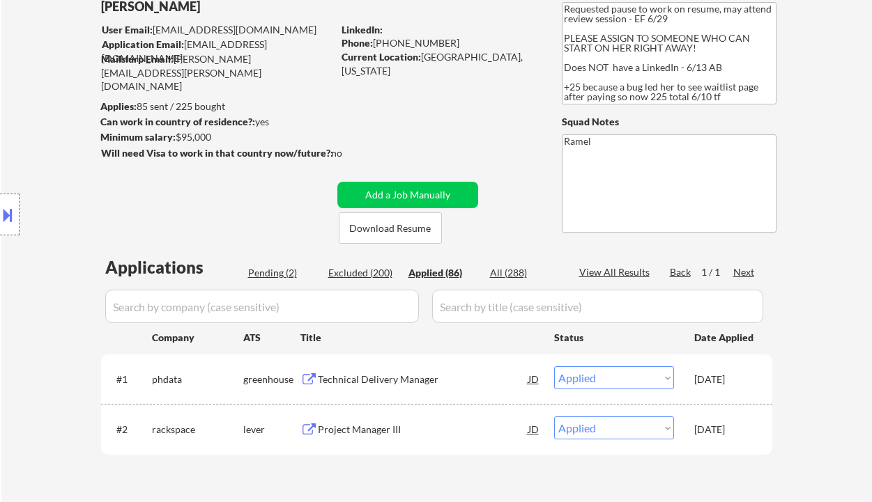
select select ""applied""
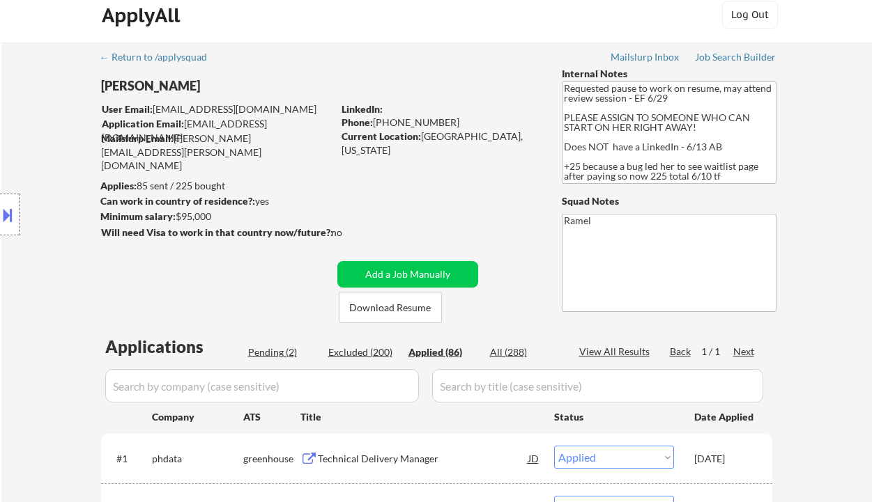
scroll to position [0, 0]
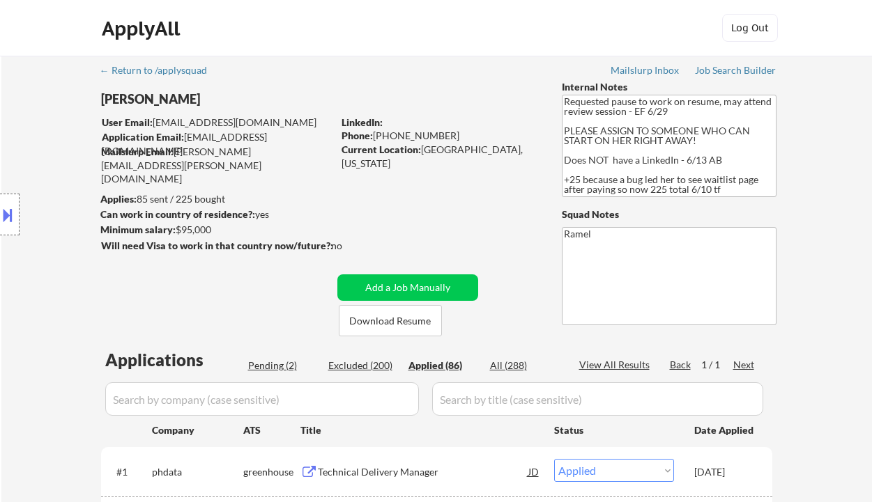
click at [423, 137] on div "Phone: +17139036468" at bounding box center [439, 136] width 197 height 14
copy div "17139036468"
click at [447, 371] on div "Applied (86)" at bounding box center [443, 366] width 70 height 14
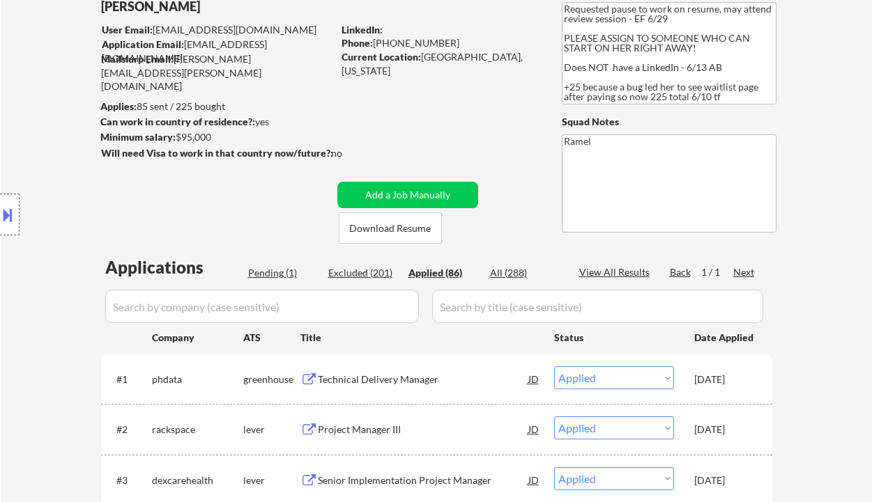
click at [405, 376] on div "Technical Delivery Manager" at bounding box center [423, 380] width 210 height 14
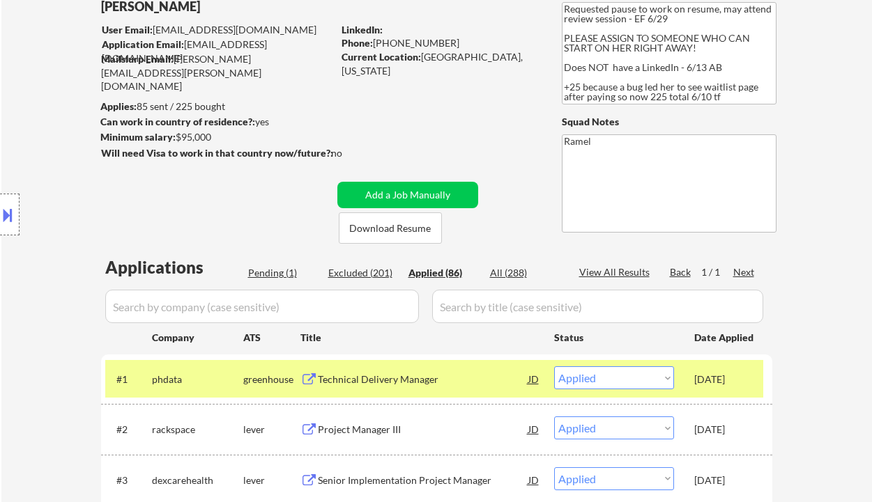
click at [112, 223] on div "Location Inclusions: Houston, TX Bellaire, TX West University Place, TX Southsi…" at bounding box center [124, 215] width 249 height 258
click at [429, 42] on div "Phone: +17139036468" at bounding box center [439, 43] width 197 height 14
copy div "17139036468"
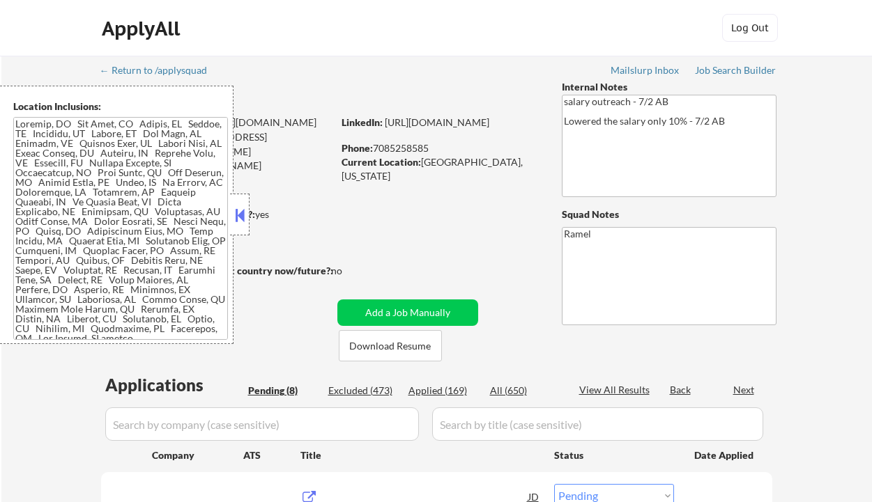
select select ""pending""
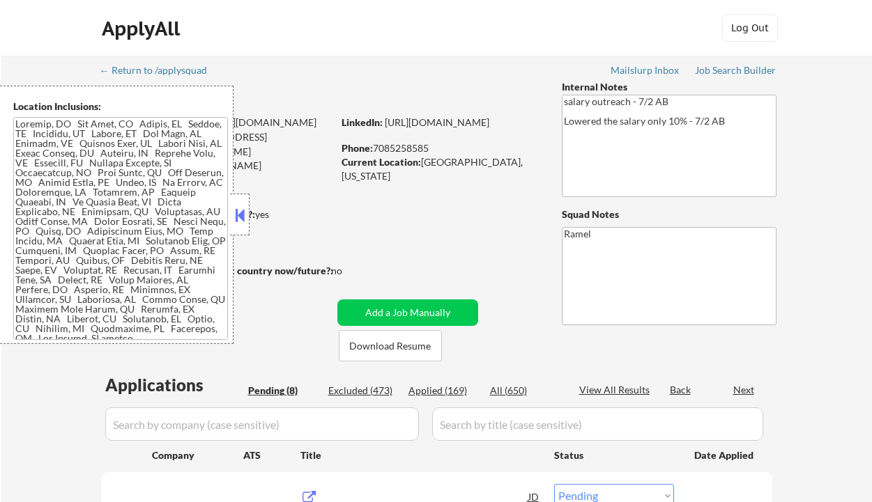
select select ""pending""
click at [244, 217] on button at bounding box center [239, 215] width 15 height 21
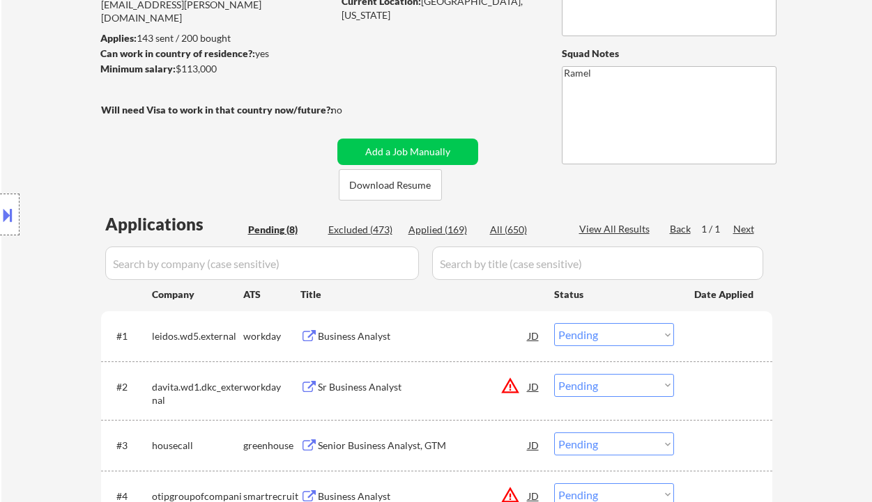
scroll to position [279, 0]
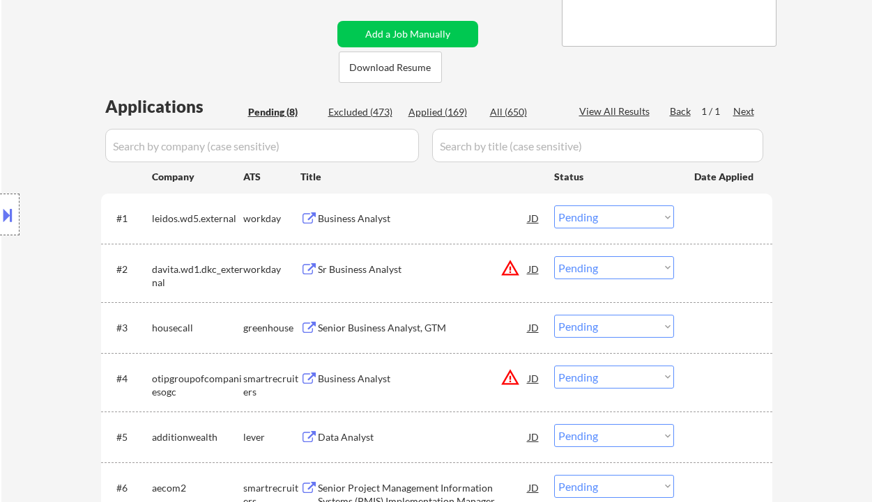
click at [377, 221] on div "Business Analyst" at bounding box center [423, 219] width 210 height 14
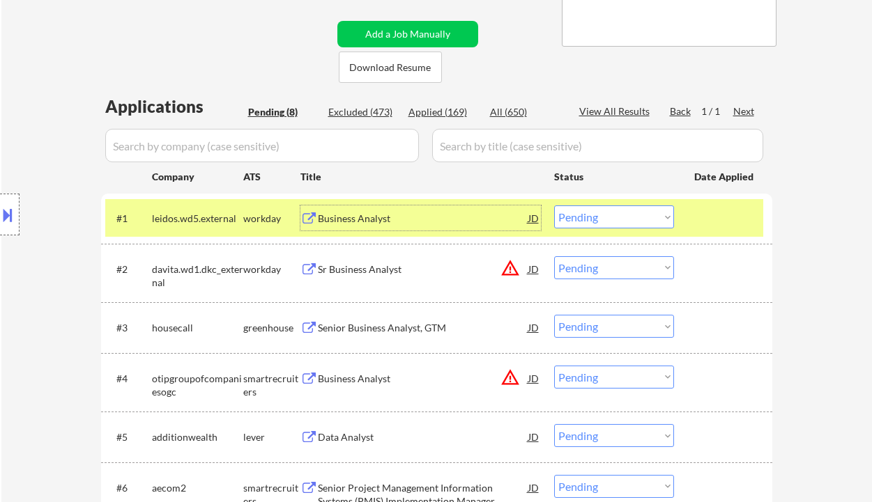
scroll to position [464, 0]
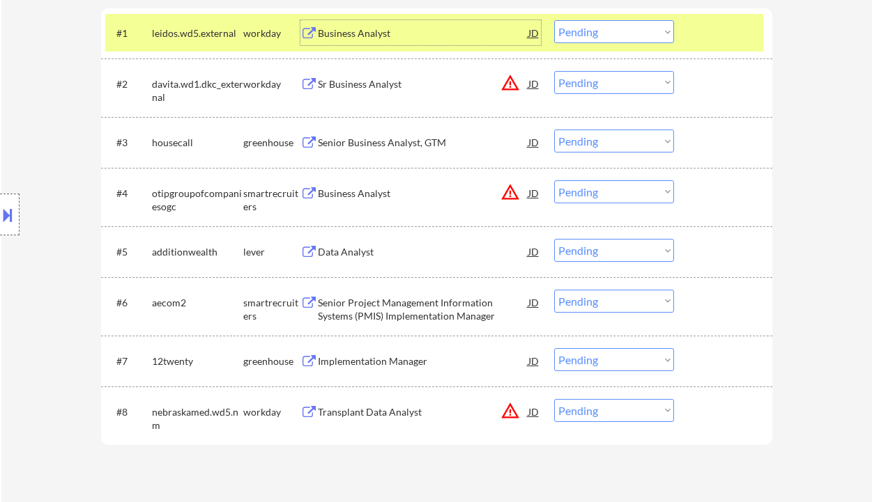
click at [346, 249] on div "Data Analyst" at bounding box center [423, 252] width 210 height 14
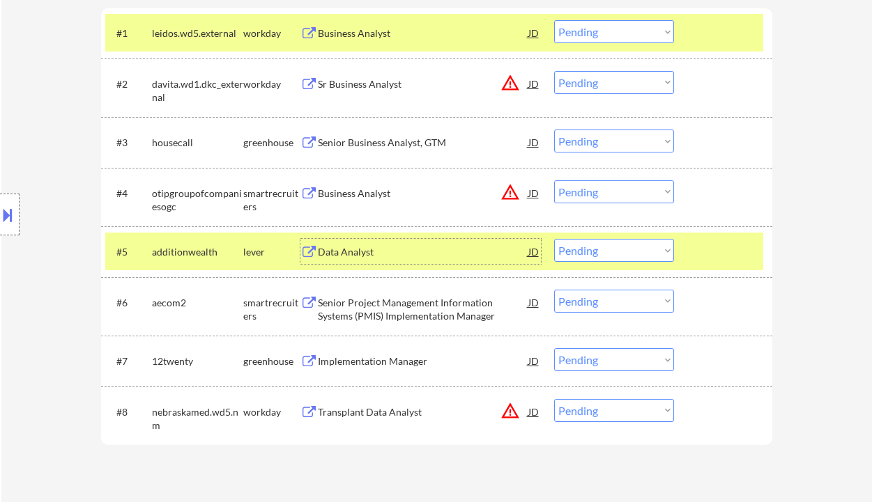
click at [13, 212] on button at bounding box center [7, 214] width 15 height 23
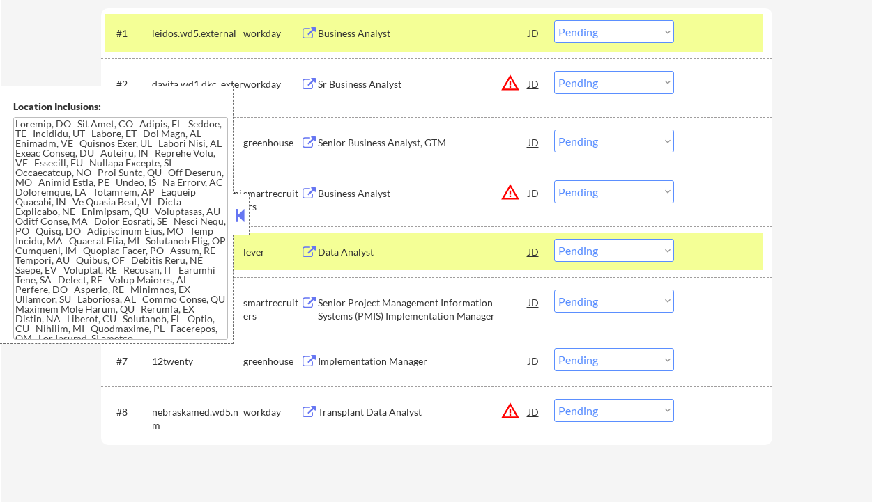
drag, startPoint x: 242, startPoint y: 224, endPoint x: 239, endPoint y: 22, distance: 202.1
click at [242, 222] on button at bounding box center [239, 215] width 15 height 21
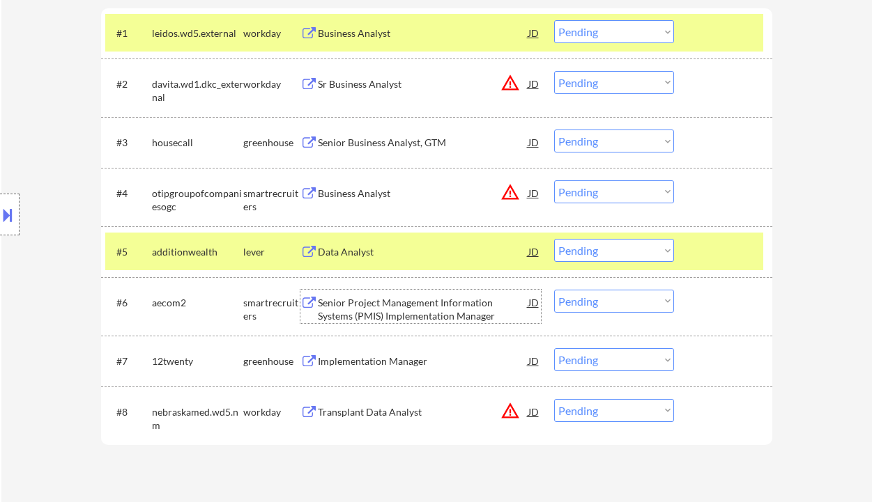
click at [373, 313] on div "Senior Project Management Information Systems (PMIS) Implementation Manager" at bounding box center [423, 309] width 210 height 27
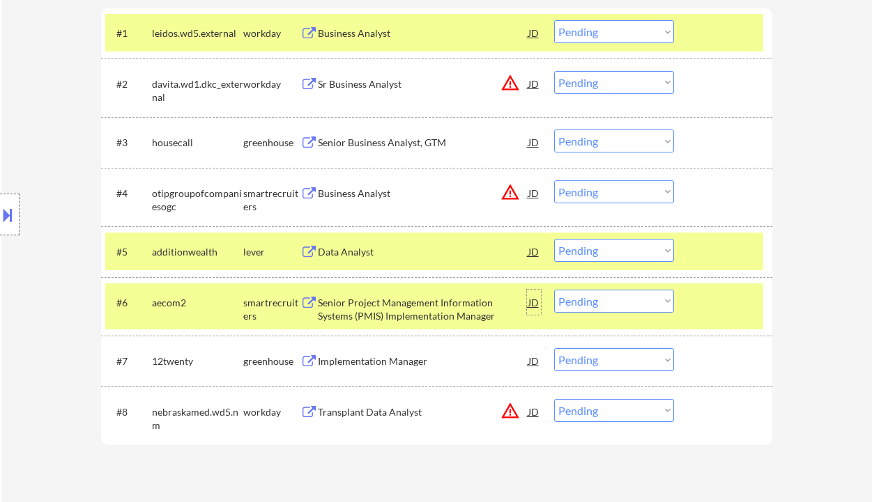
click at [533, 301] on div "JD" at bounding box center [534, 302] width 14 height 25
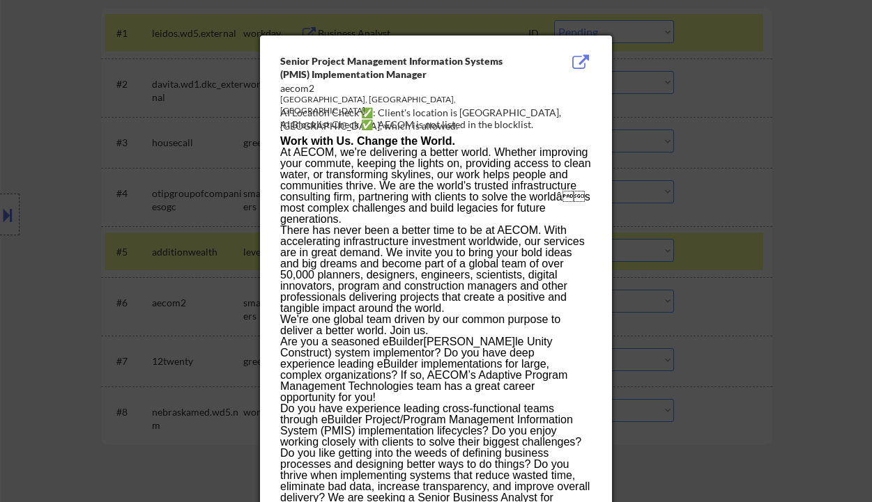
click at [777, 339] on div at bounding box center [436, 251] width 872 height 502
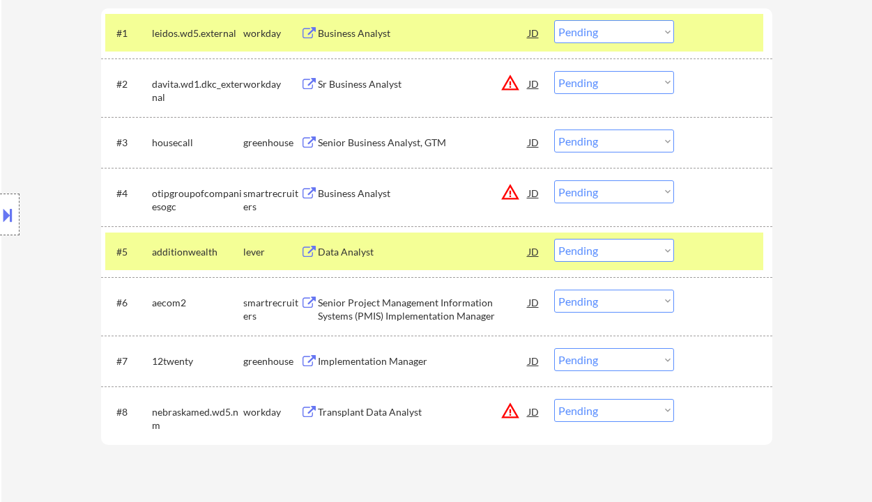
drag, startPoint x: 599, startPoint y: 304, endPoint x: 599, endPoint y: 311, distance: 7.7
click at [599, 304] on select "Choose an option... Pending Applied Excluded (Questions) Excluded (Expired) Exc…" at bounding box center [614, 301] width 120 height 23
click at [554, 290] on select "Choose an option... Pending Applied Excluded (Questions) Excluded (Expired) Exc…" at bounding box center [614, 301] width 120 height 23
click at [367, 255] on div "Data Analyst" at bounding box center [423, 252] width 210 height 14
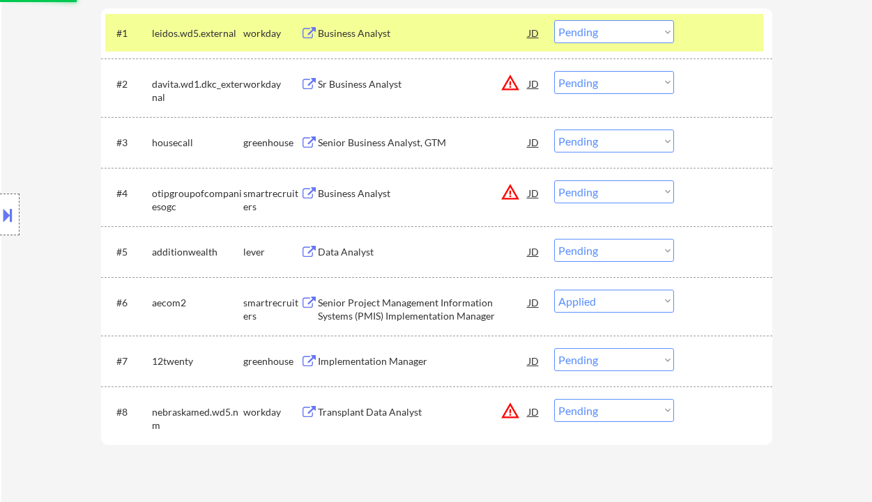
select select ""pending""
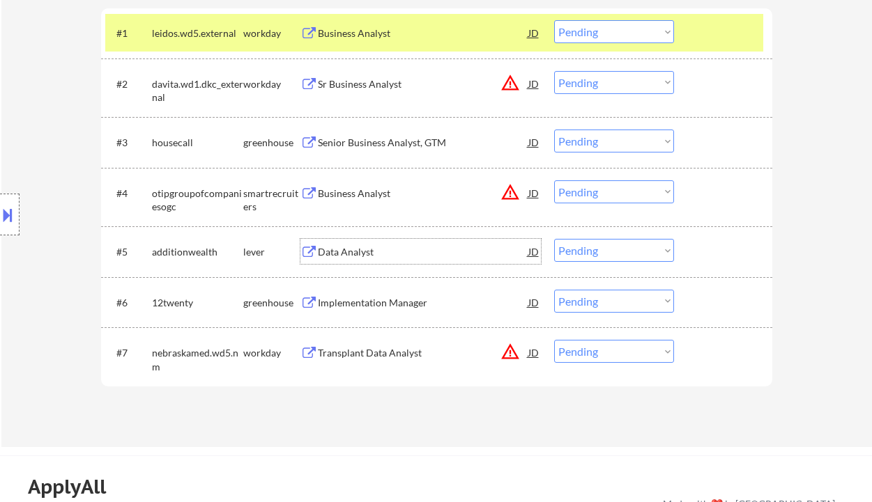
drag, startPoint x: 596, startPoint y: 251, endPoint x: 594, endPoint y: 261, distance: 10.7
click at [596, 251] on select "Choose an option... Pending Applied Excluded (Questions) Excluded (Expired) Exc…" at bounding box center [614, 250] width 120 height 23
click at [554, 239] on select "Choose an option... Pending Applied Excluded (Questions) Excluded (Expired) Exc…" at bounding box center [614, 250] width 120 height 23
click at [355, 303] on div "Implementation Manager" at bounding box center [423, 303] width 210 height 14
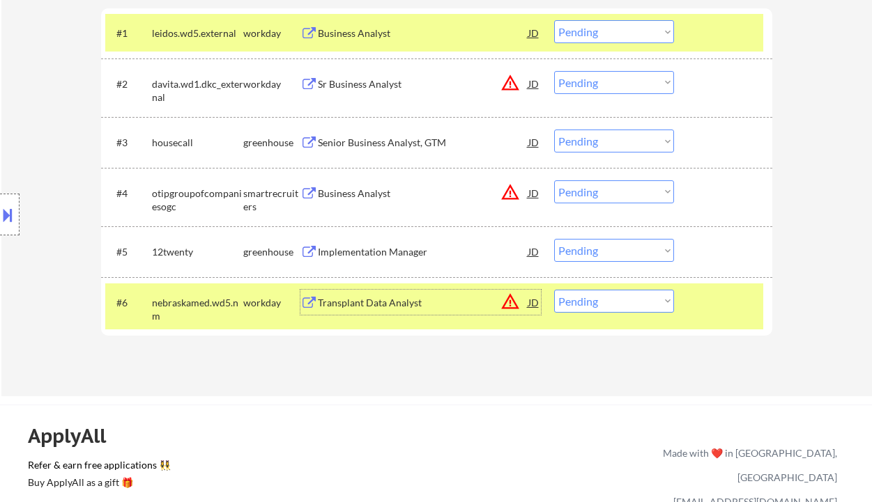
drag, startPoint x: 624, startPoint y: 249, endPoint x: 629, endPoint y: 261, distance: 13.5
click at [624, 249] on select "Choose an option... Pending Applied Excluded (Questions) Excluded (Expired) Exc…" at bounding box center [614, 250] width 120 height 23
click at [554, 239] on select "Choose an option... Pending Applied Excluded (Questions) Excluded (Expired) Exc…" at bounding box center [614, 250] width 120 height 23
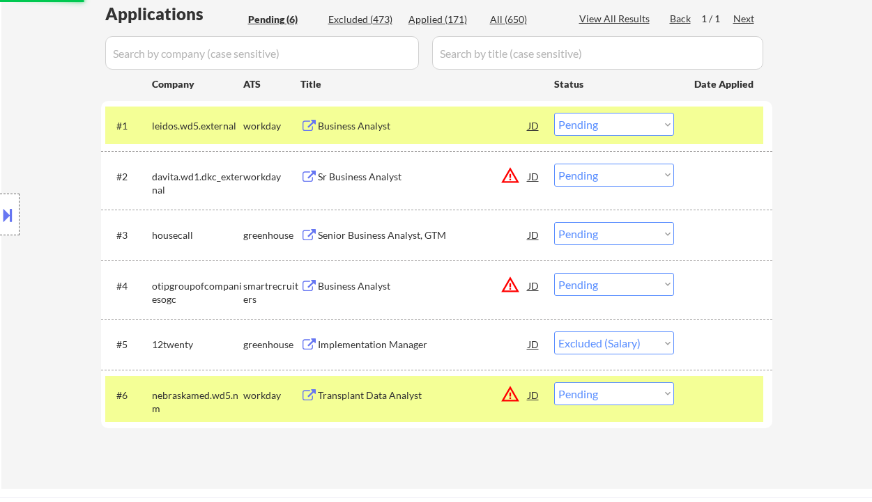
click at [403, 239] on div "Senior Business Analyst, GTM" at bounding box center [423, 236] width 210 height 14
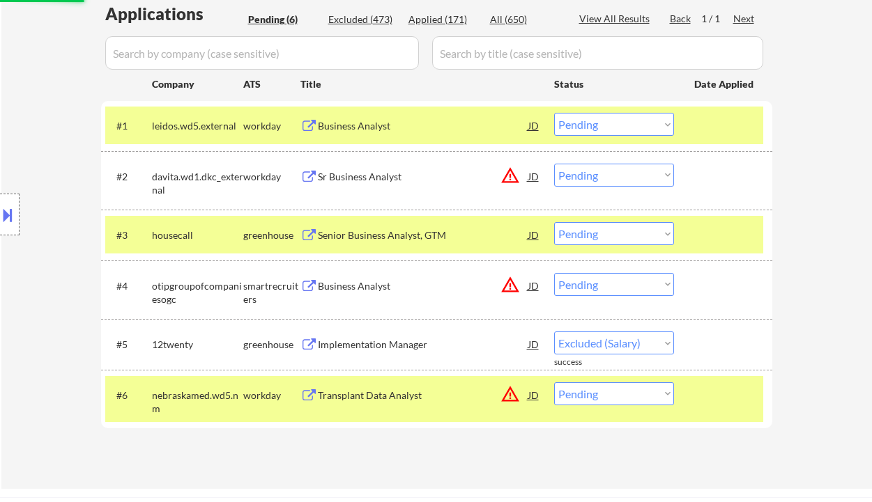
select select ""pending""
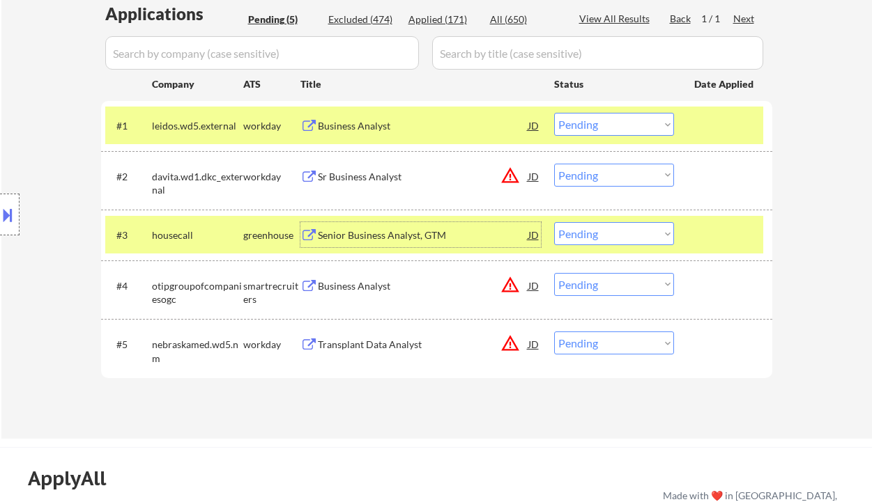
click at [598, 238] on select "Choose an option... Pending Applied Excluded (Questions) Excluded (Expired) Exc…" at bounding box center [614, 233] width 120 height 23
click at [554, 222] on select "Choose an option... Pending Applied Excluded (Questions) Excluded (Expired) Exc…" at bounding box center [614, 233] width 120 height 23
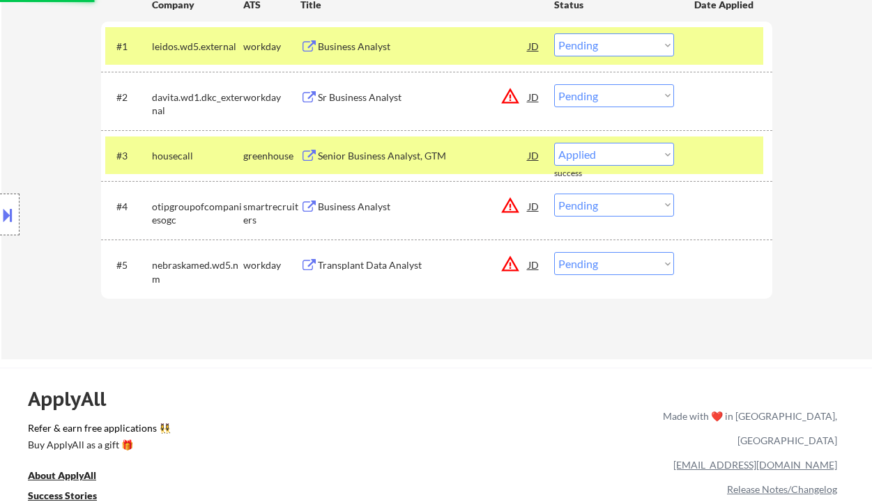
scroll to position [464, 0]
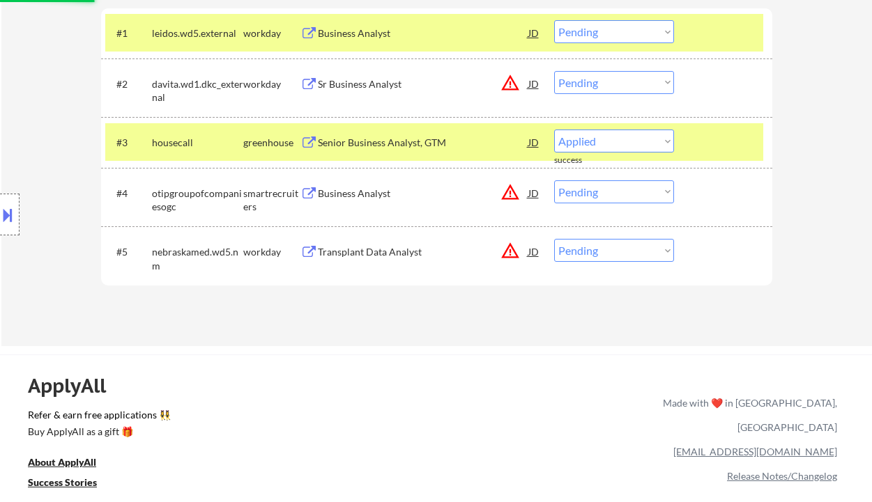
select select ""pending""
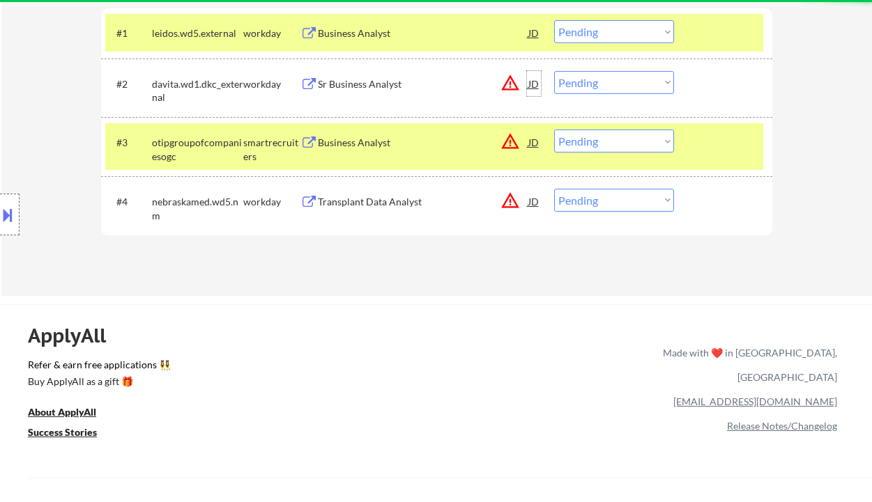
click at [532, 86] on div "JD" at bounding box center [534, 83] width 14 height 25
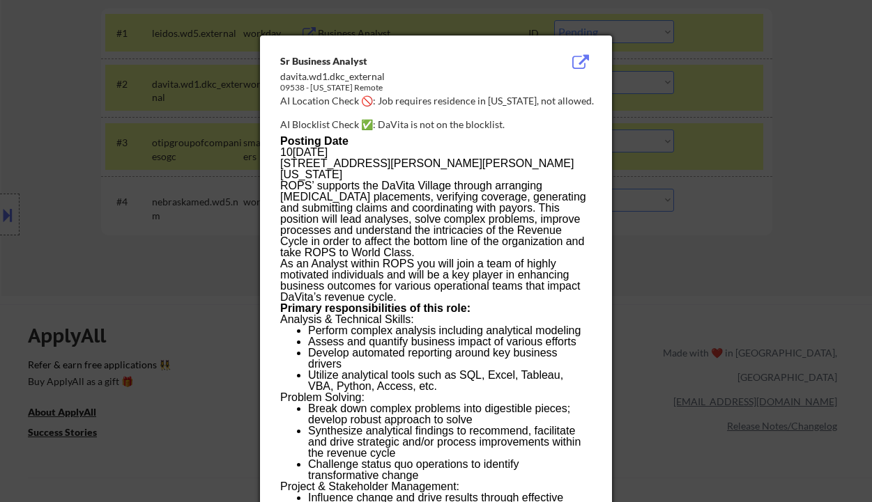
click at [720, 266] on div at bounding box center [436, 251] width 872 height 502
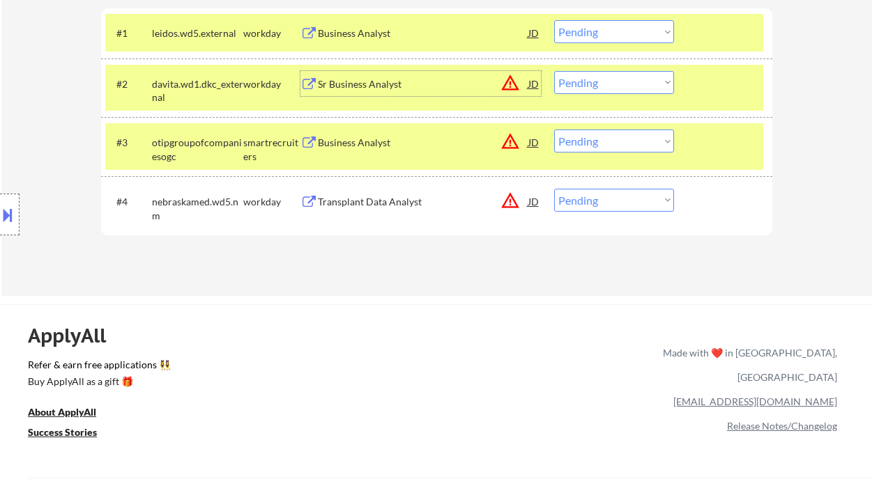
click at [385, 86] on div "Sr Business Analyst" at bounding box center [423, 84] width 210 height 14
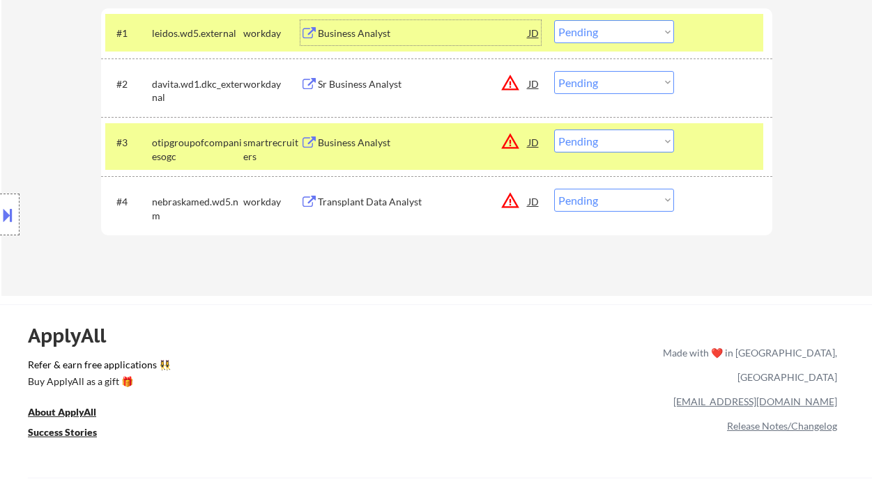
click at [367, 39] on div "Business Analyst" at bounding box center [423, 33] width 210 height 14
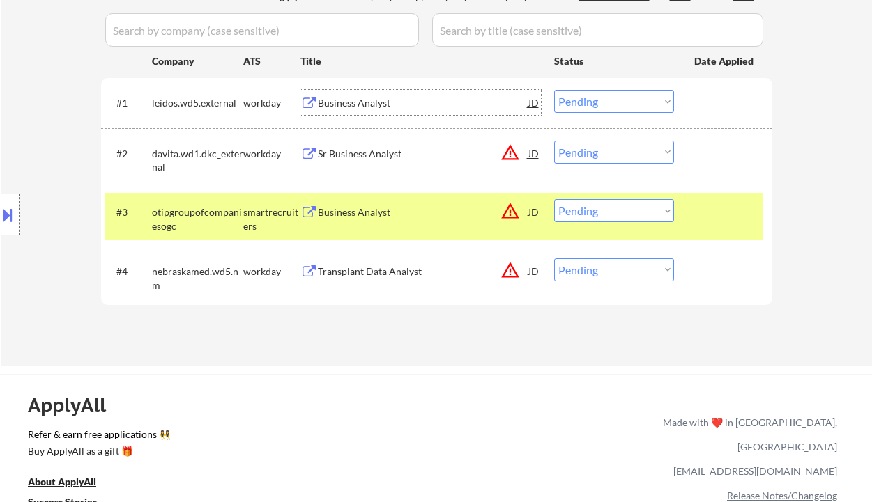
scroll to position [371, 0]
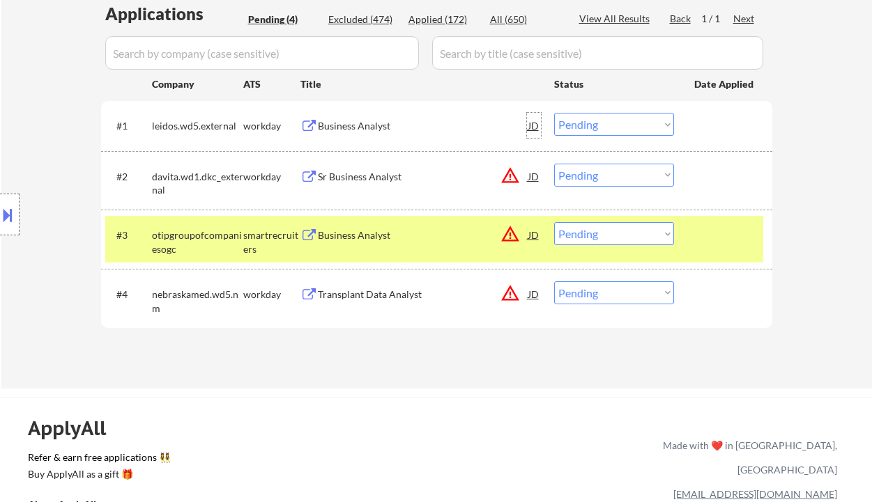
click at [534, 126] on div "JD" at bounding box center [534, 125] width 14 height 25
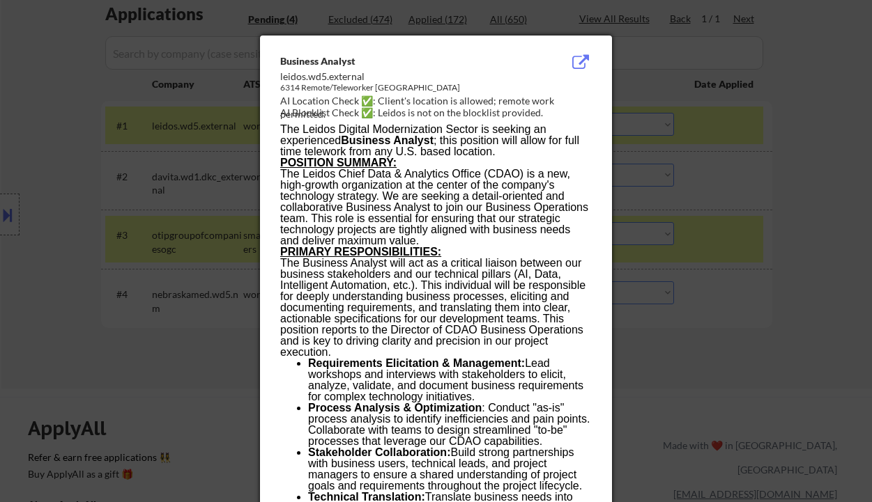
click at [787, 233] on div at bounding box center [436, 251] width 872 height 502
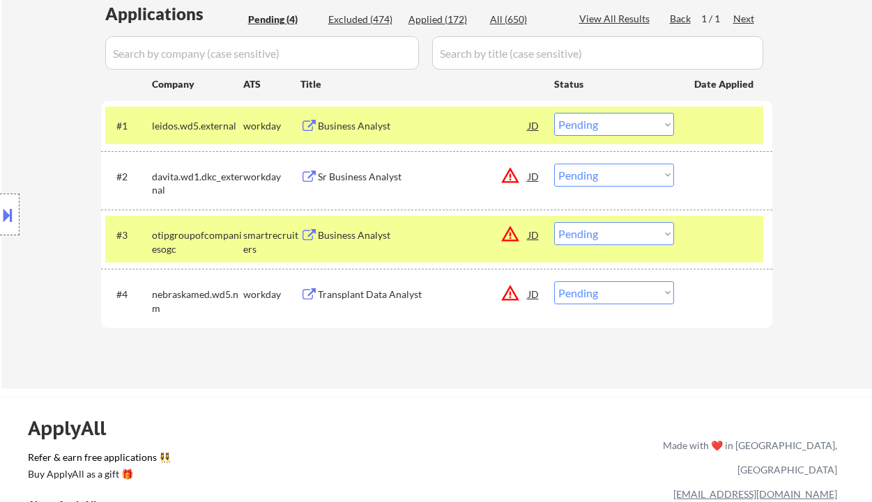
drag, startPoint x: 599, startPoint y: 128, endPoint x: 606, endPoint y: 135, distance: 10.4
click at [599, 128] on select "Choose an option... Pending Applied Excluded (Questions) Excluded (Expired) Exc…" at bounding box center [614, 124] width 120 height 23
click at [554, 113] on select "Choose an option... Pending Applied Excluded (Questions) Excluded (Expired) Exc…" at bounding box center [614, 124] width 120 height 23
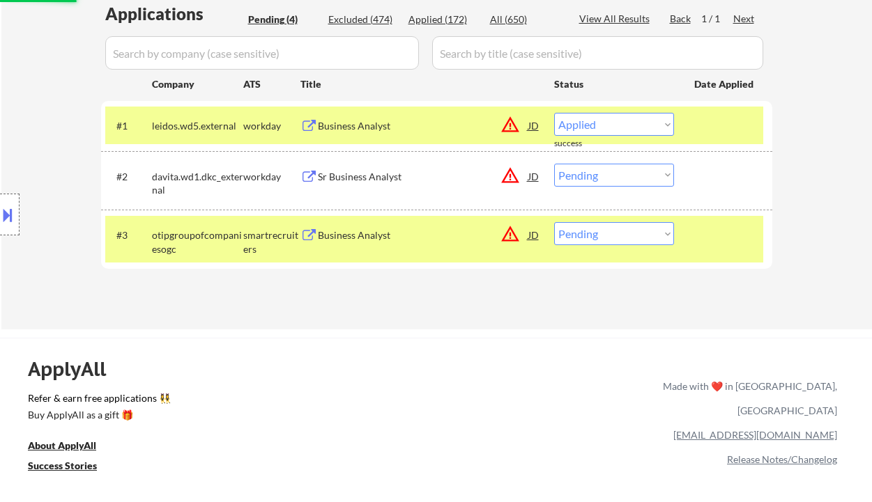
select select ""pending""
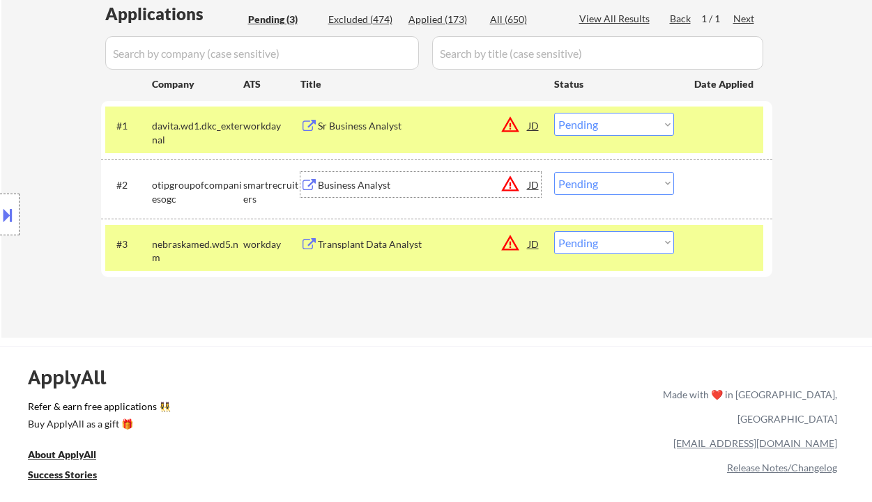
click at [358, 186] on div "Business Analyst" at bounding box center [423, 185] width 210 height 14
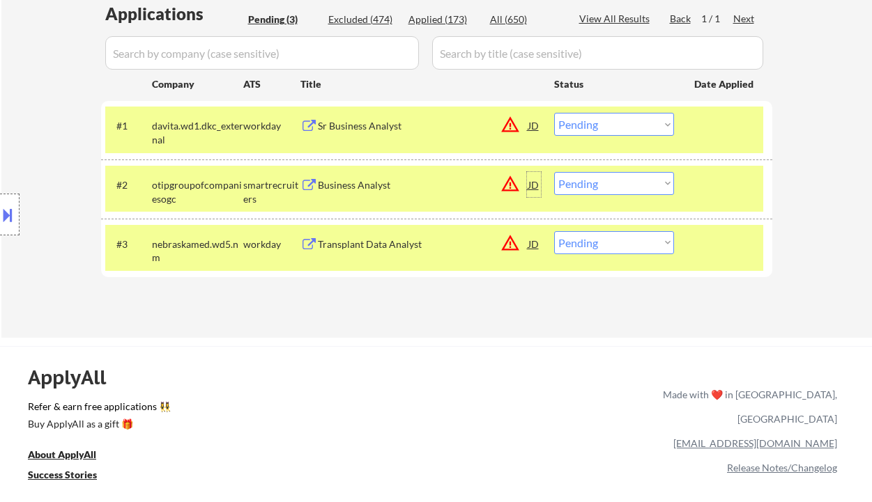
click at [537, 185] on div "JD" at bounding box center [534, 184] width 14 height 25
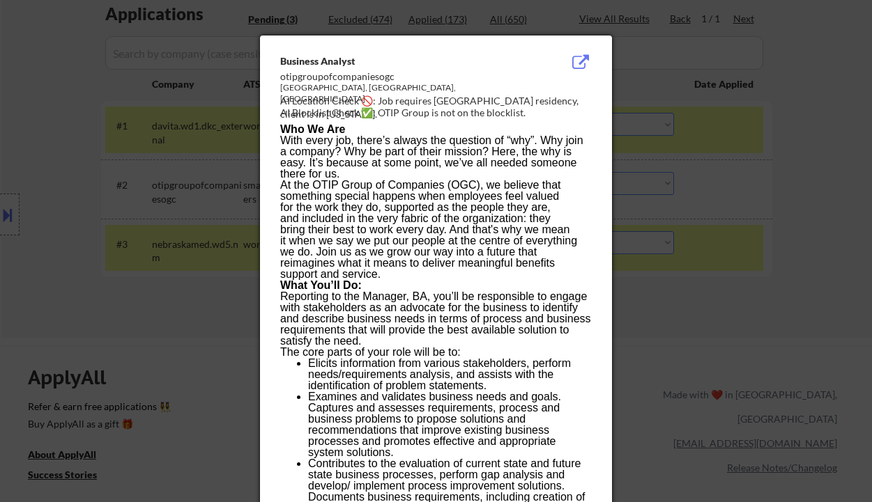
click at [780, 288] on div at bounding box center [436, 251] width 872 height 502
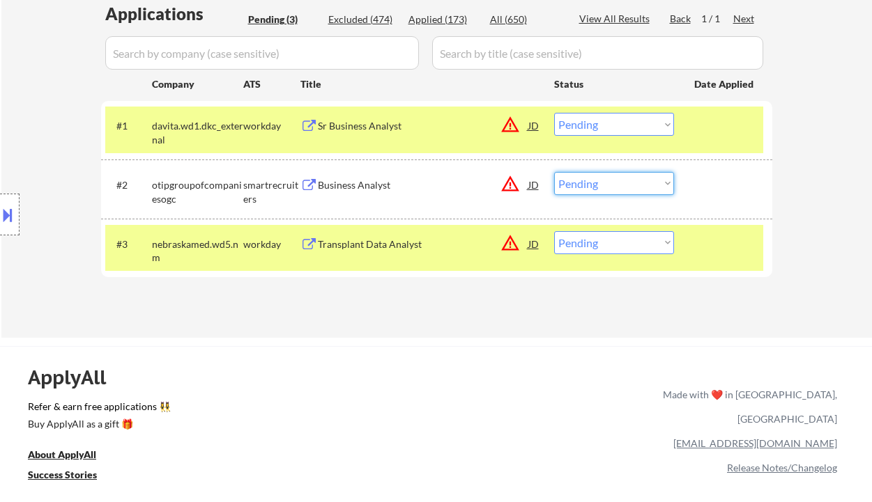
drag, startPoint x: 615, startPoint y: 179, endPoint x: 625, endPoint y: 194, distance: 18.0
click at [615, 179] on select "Choose an option... Pending Applied Excluded (Questions) Excluded (Expired) Exc…" at bounding box center [614, 183] width 120 height 23
click at [554, 172] on select "Choose an option... Pending Applied Excluded (Questions) Excluded (Expired) Exc…" at bounding box center [614, 183] width 120 height 23
click at [459, 335] on div "← Return to /applysquad Mailslurp Inbox Job Search Builder Robert Shepherd User…" at bounding box center [436, 11] width 870 height 654
select select ""pending""
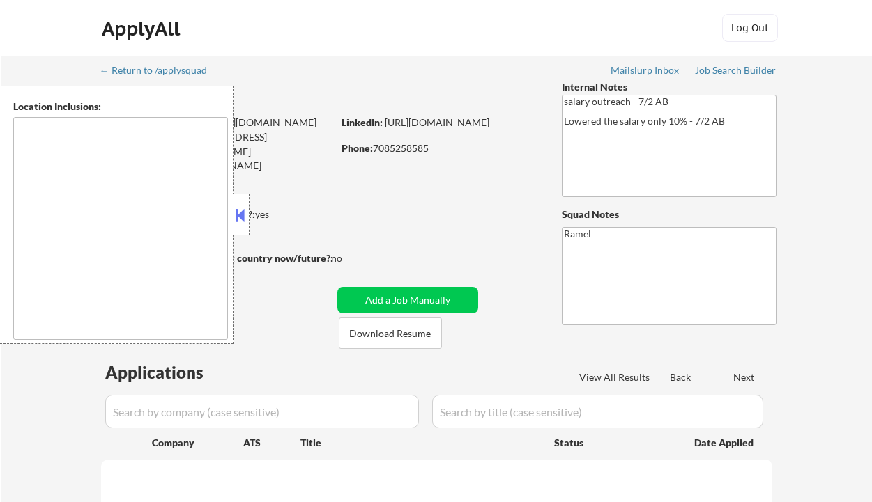
type textarea "[GEOGRAPHIC_DATA], [GEOGRAPHIC_DATA], [GEOGRAPHIC_DATA] [GEOGRAPHIC_DATA], [GEO…"
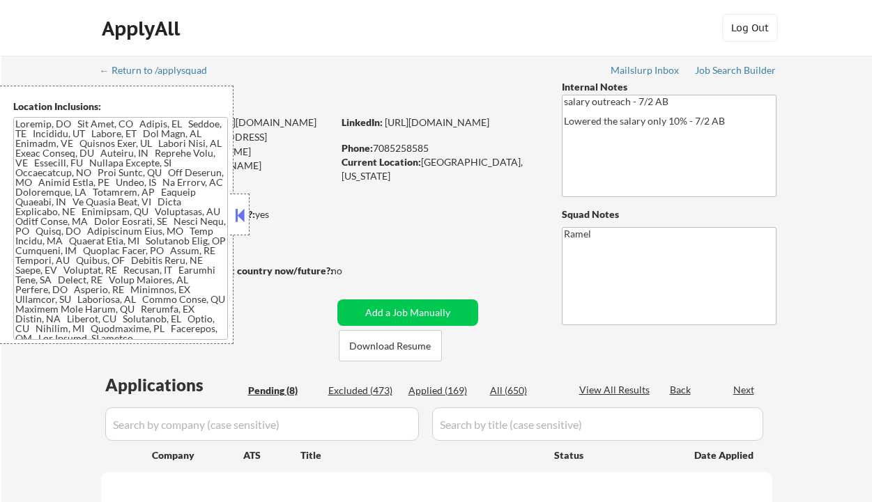
select select ""pending""
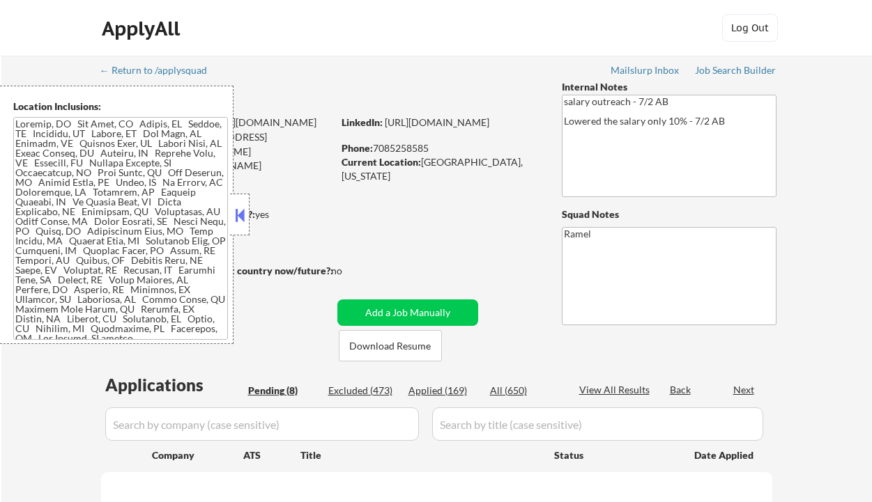
select select ""pending""
click at [16, 55] on div "ApplyAll Log Out" at bounding box center [436, 28] width 872 height 56
select select ""pending""
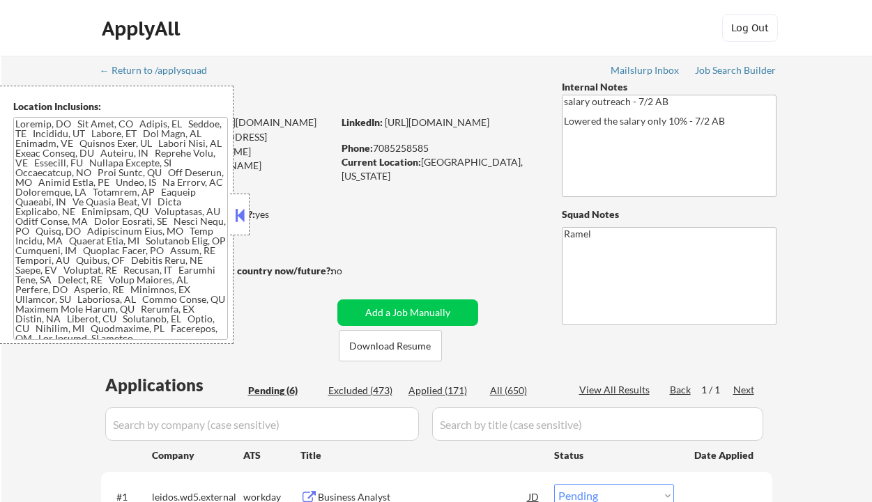
select select ""pending""
click at [456, 395] on div "Applied (171)" at bounding box center [443, 391] width 70 height 14
click at [246, 214] on button at bounding box center [239, 215] width 15 height 21
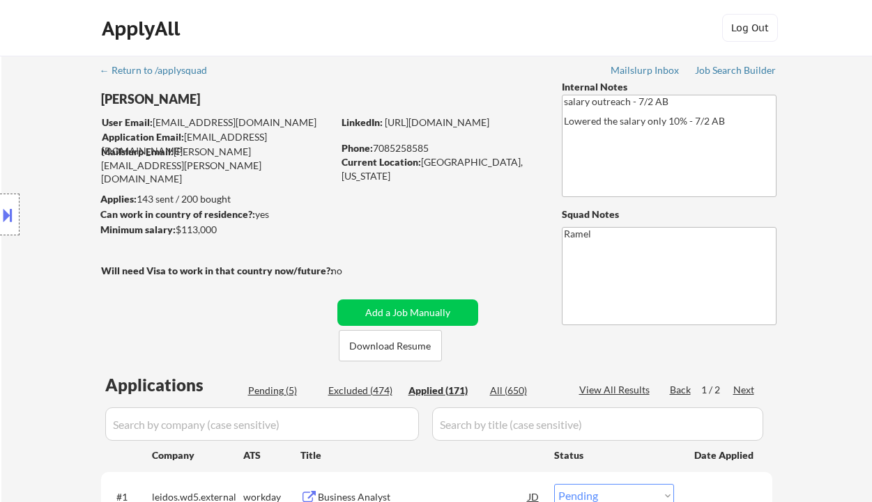
select select ""applied""
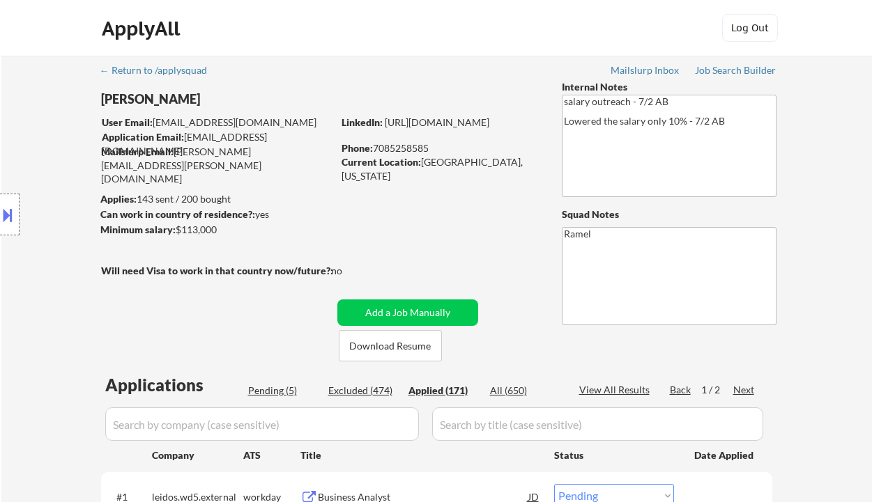
select select ""applied""
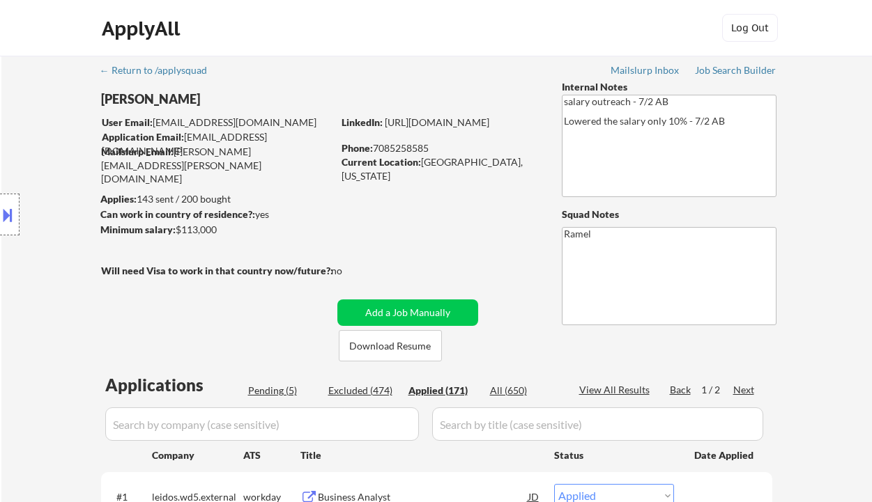
select select ""applied""
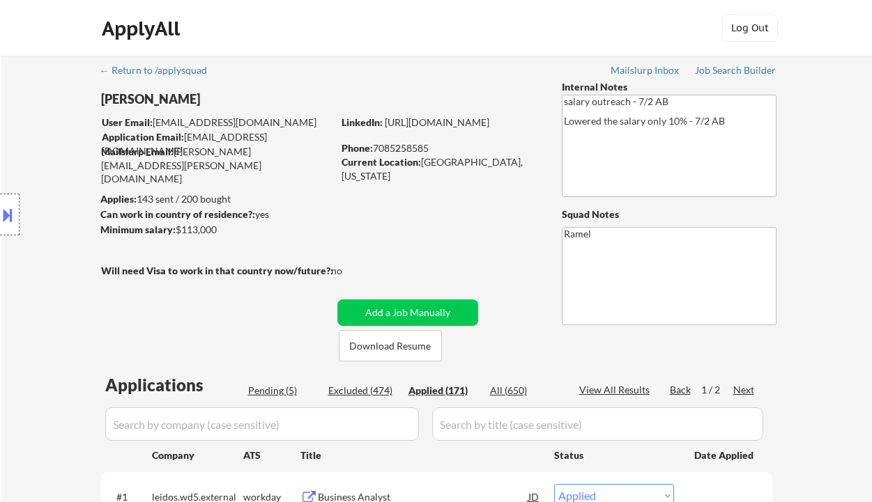
select select ""applied""
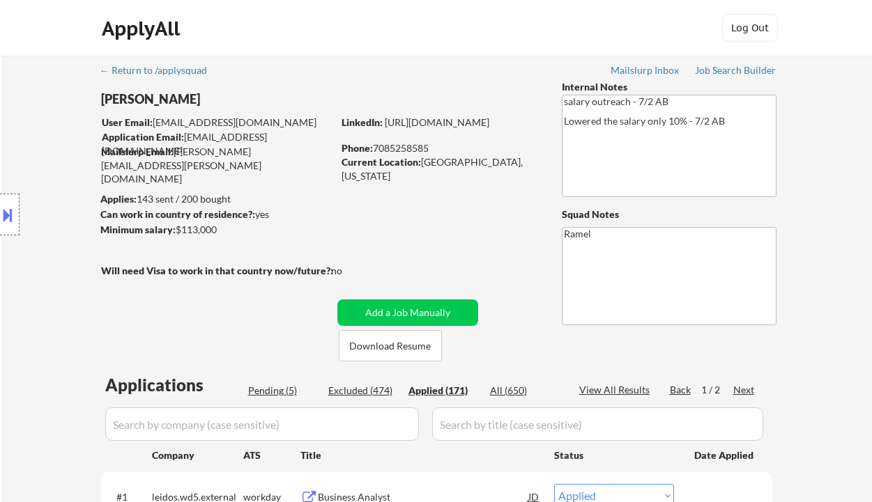
select select ""applied""
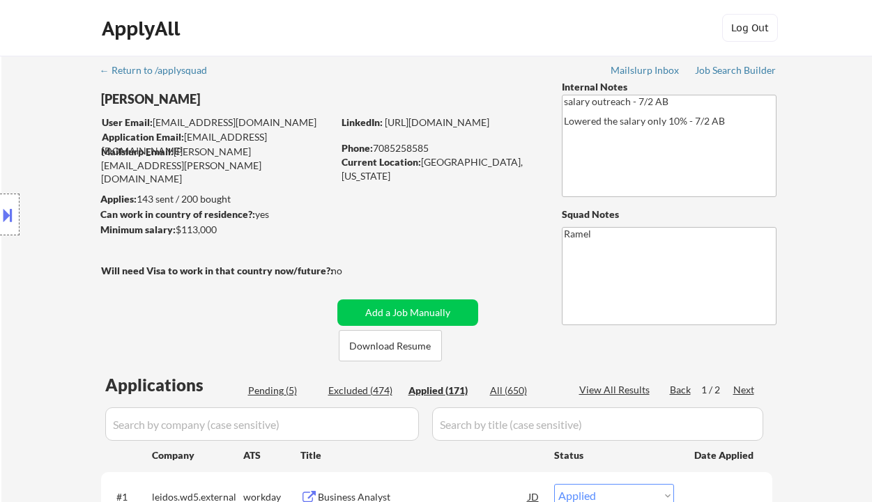
select select ""applied""
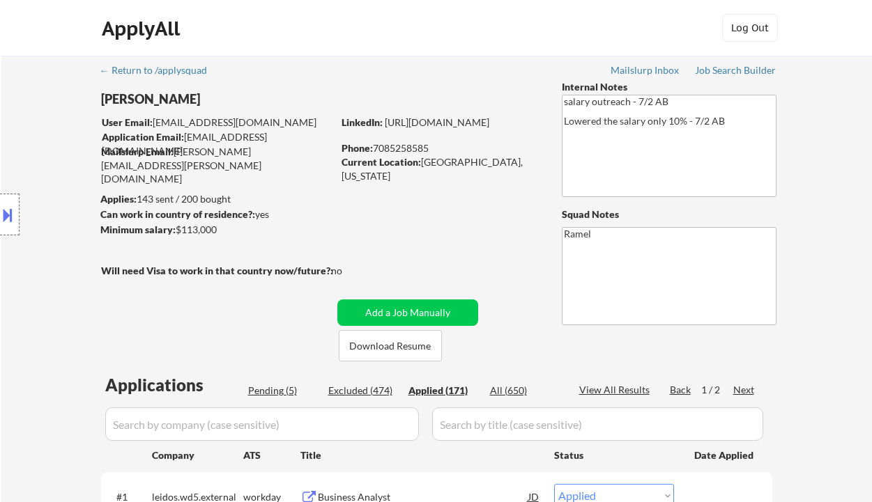
select select ""applied""
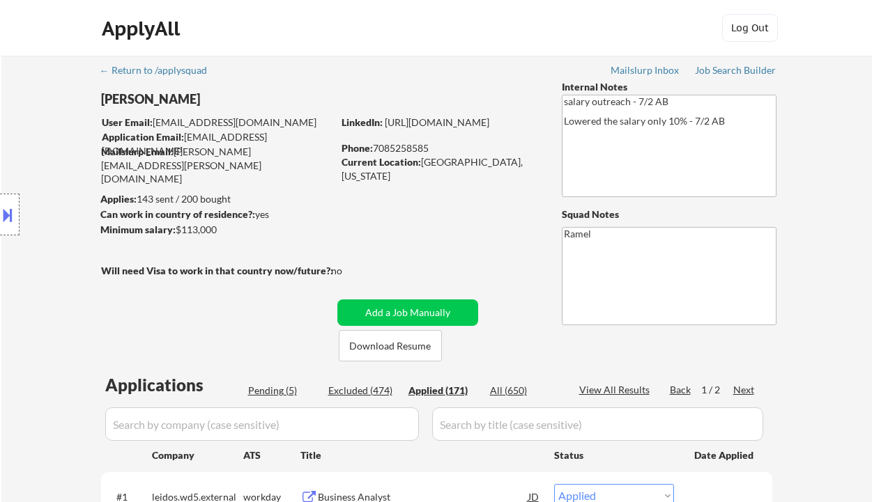
select select ""applied""
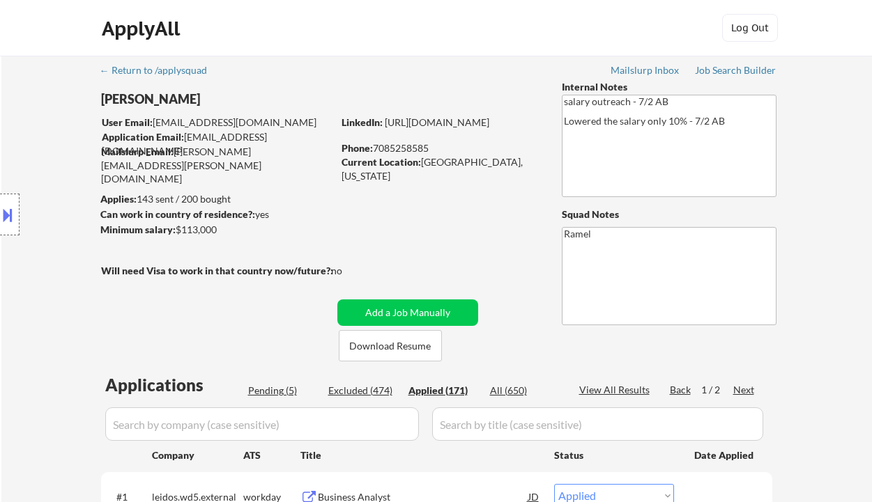
select select ""applied""
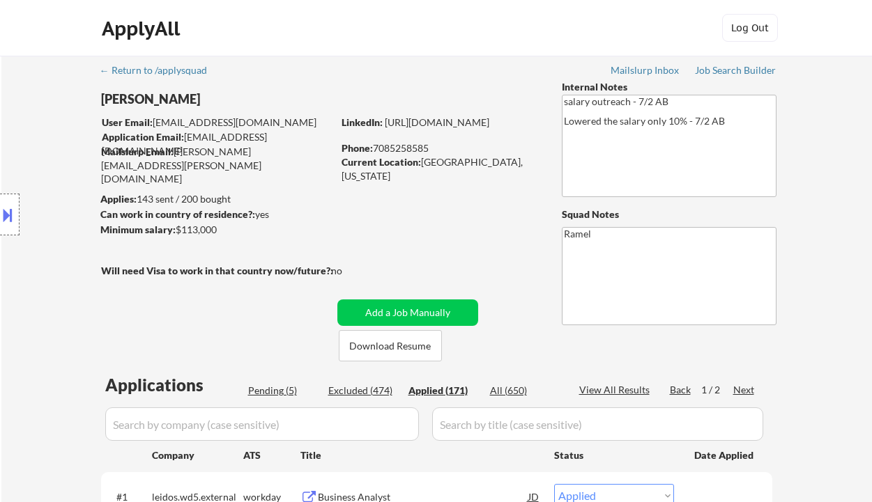
select select ""applied""
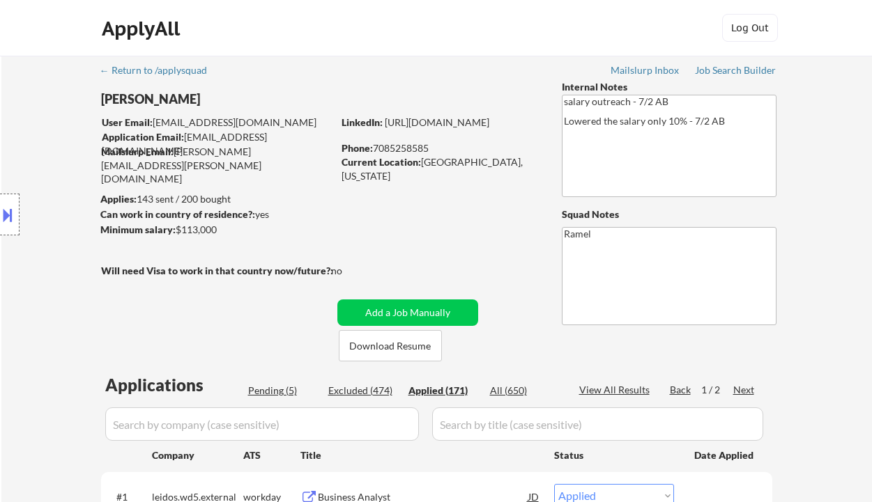
select select ""applied""
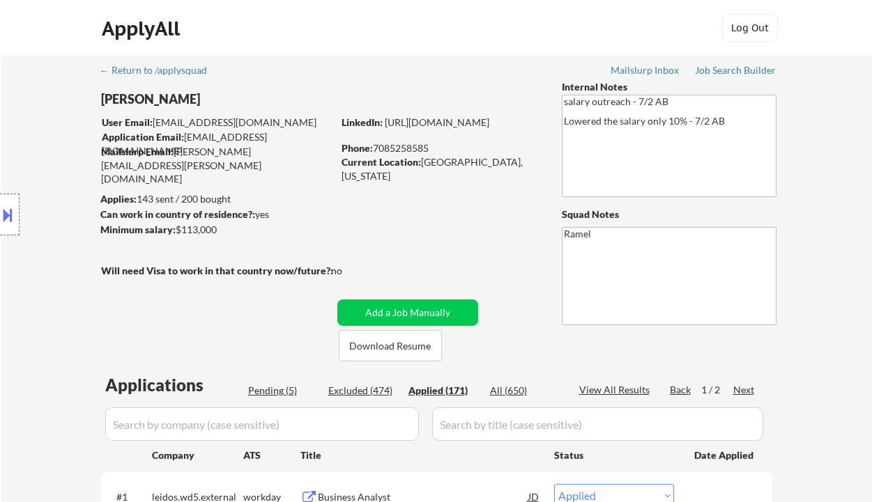
select select ""applied""
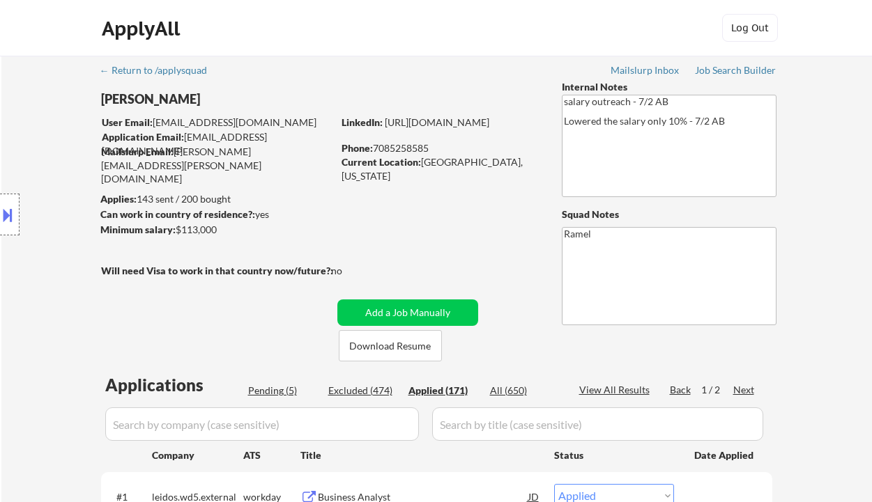
select select ""applied""
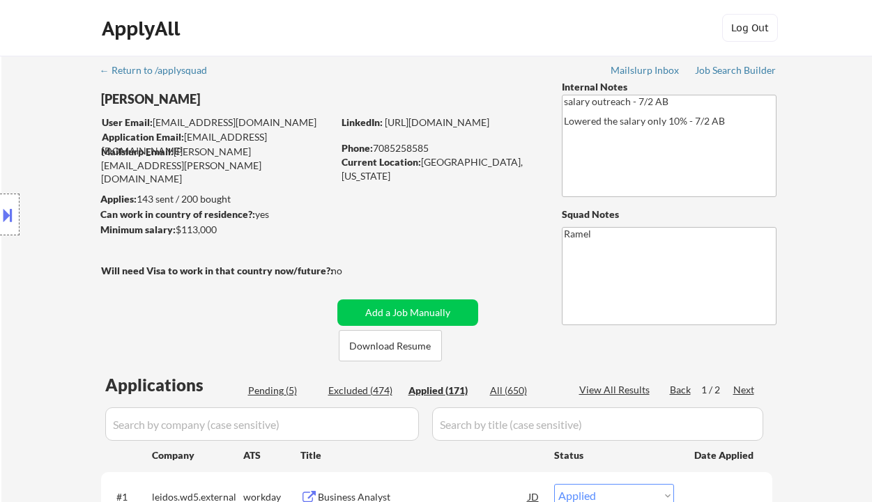
select select ""applied""
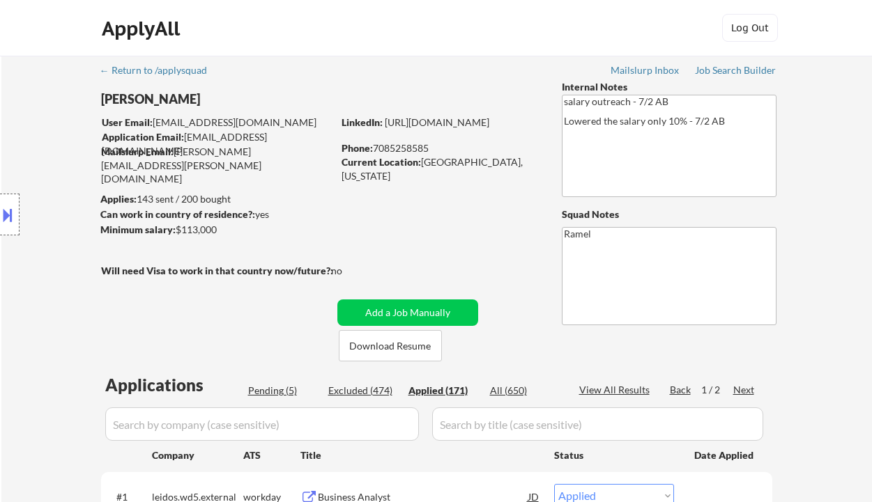
select select ""applied""
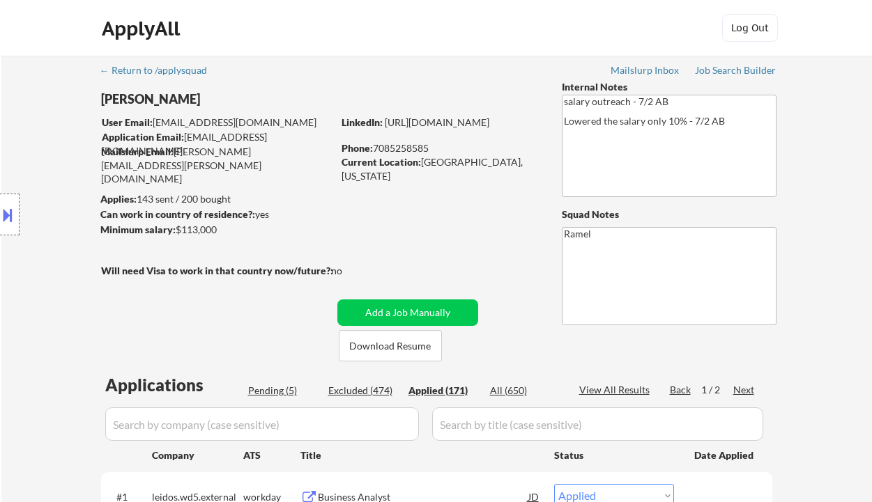
select select ""applied""
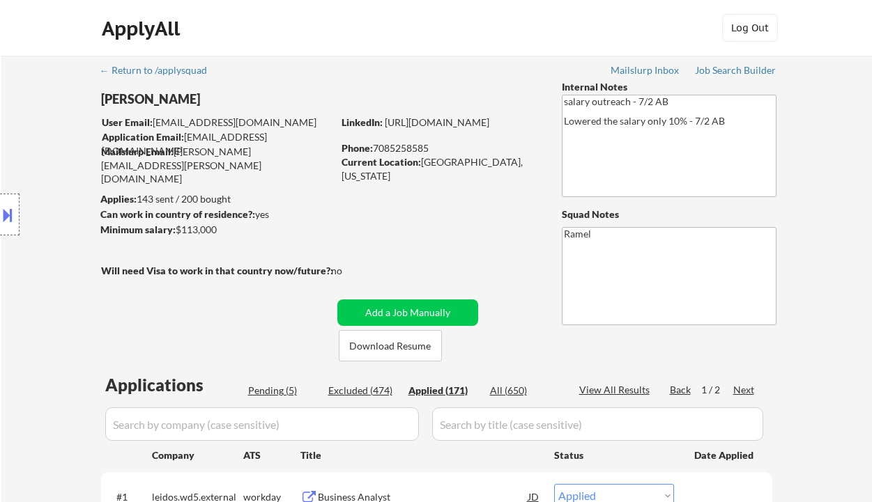
select select ""applied""
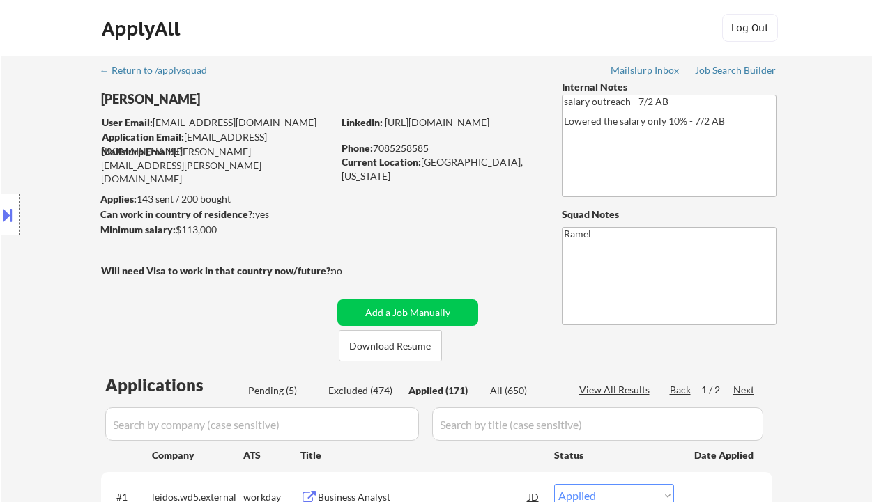
select select ""applied""
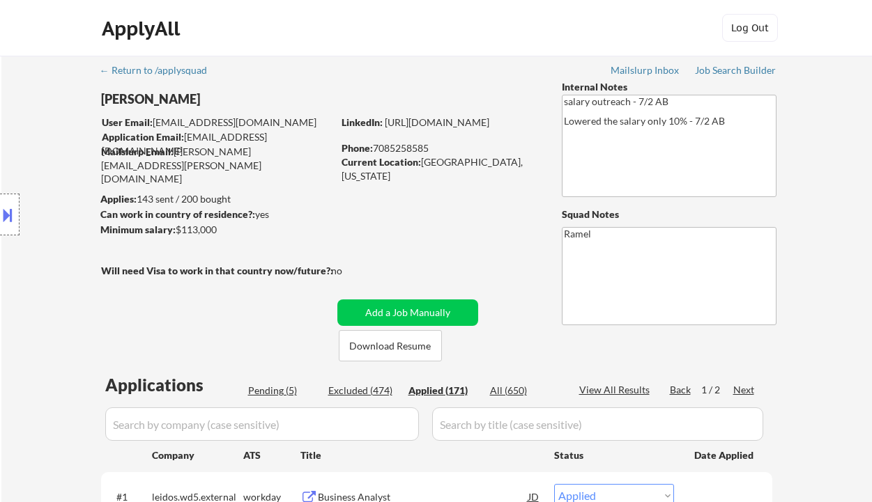
select select ""applied""
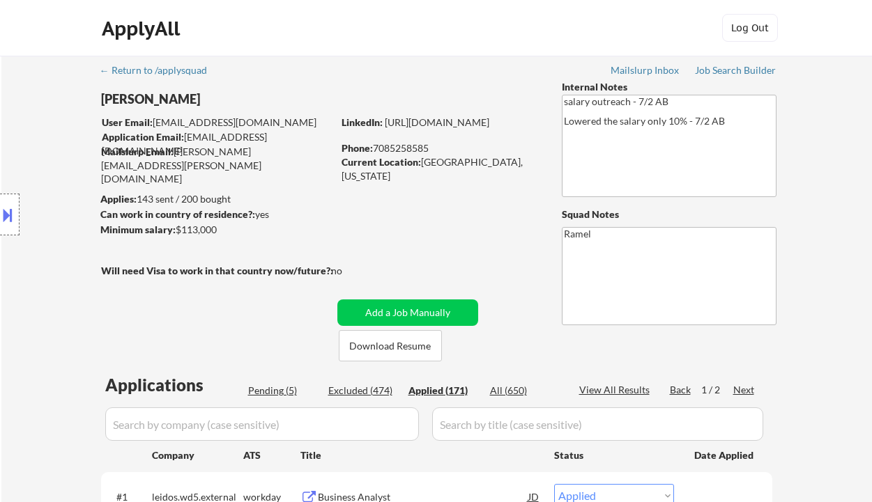
select select ""applied""
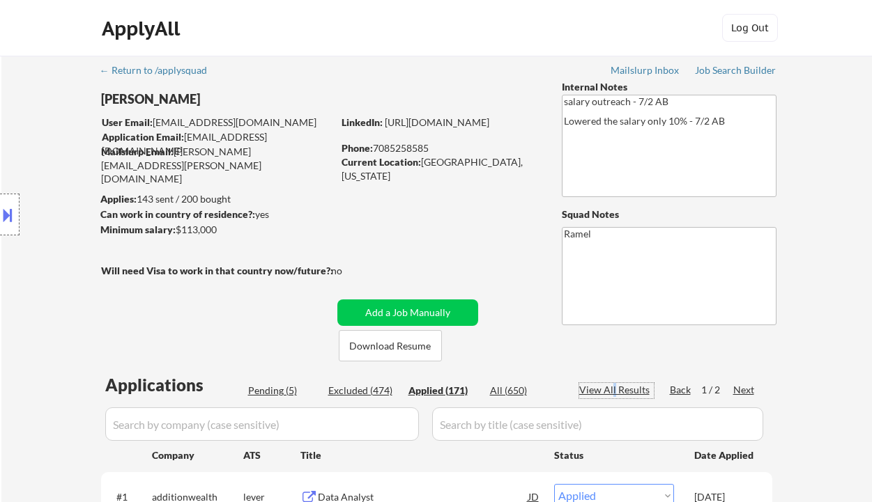
click at [613, 392] on div "View All Results" at bounding box center [616, 390] width 75 height 14
select select ""applied""
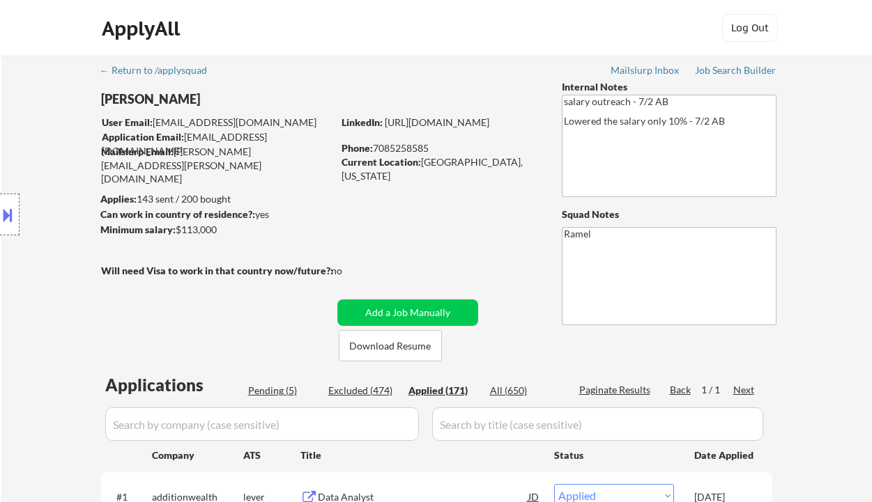
select select ""applied""
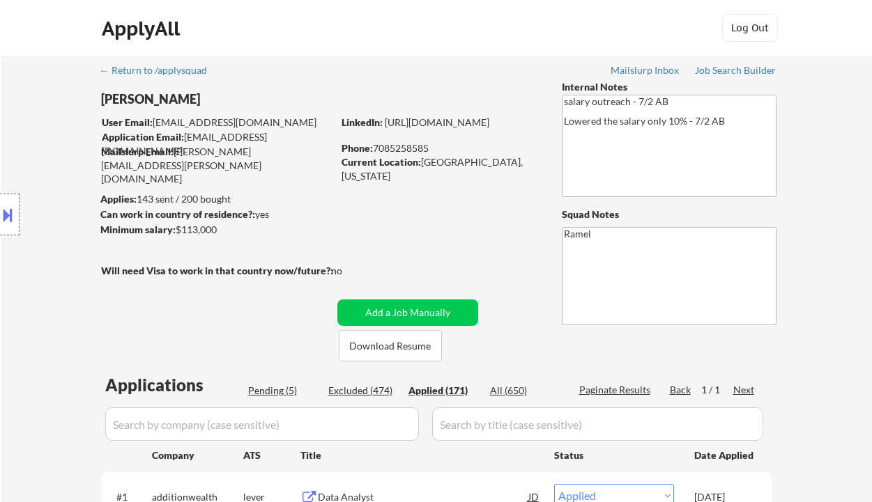
select select ""applied""
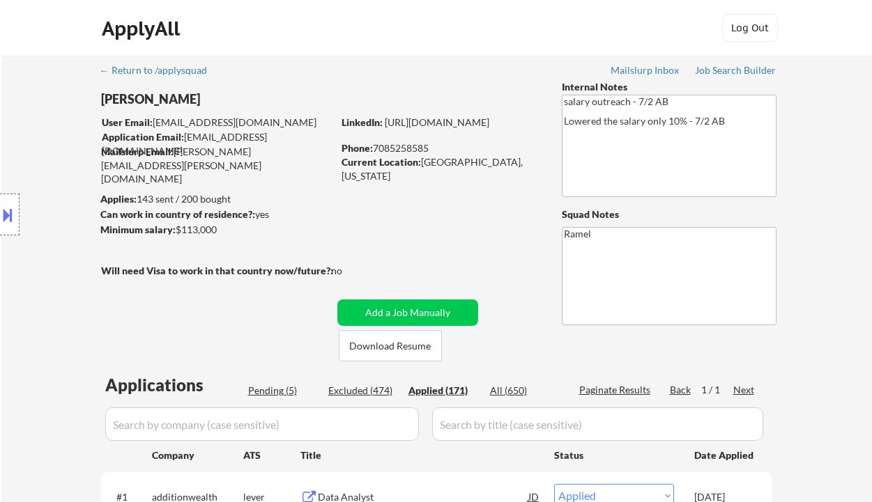
select select ""applied""
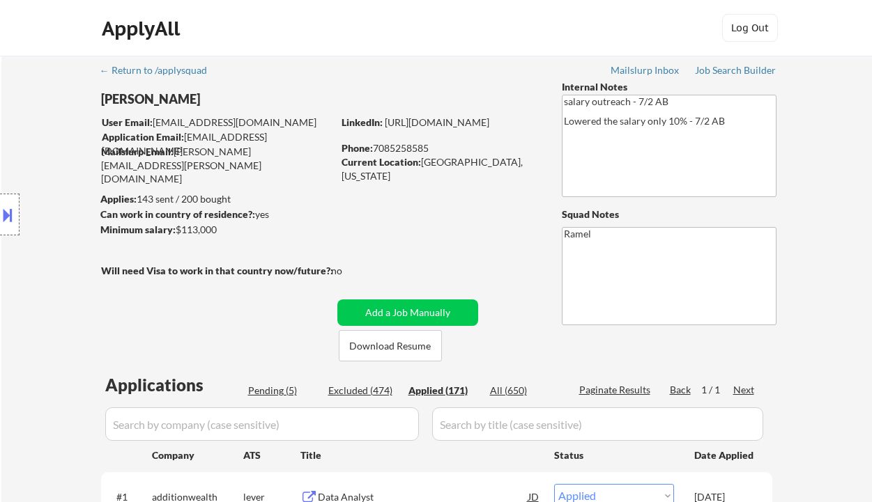
select select ""applied""
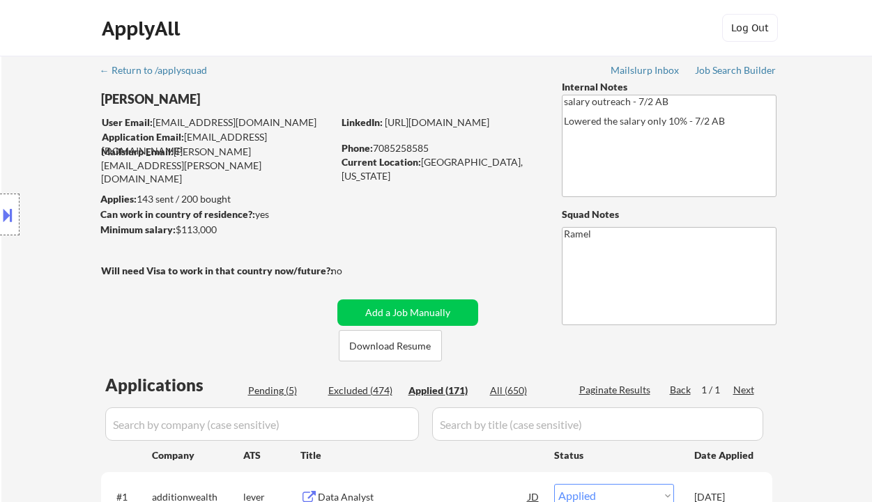
select select ""applied""
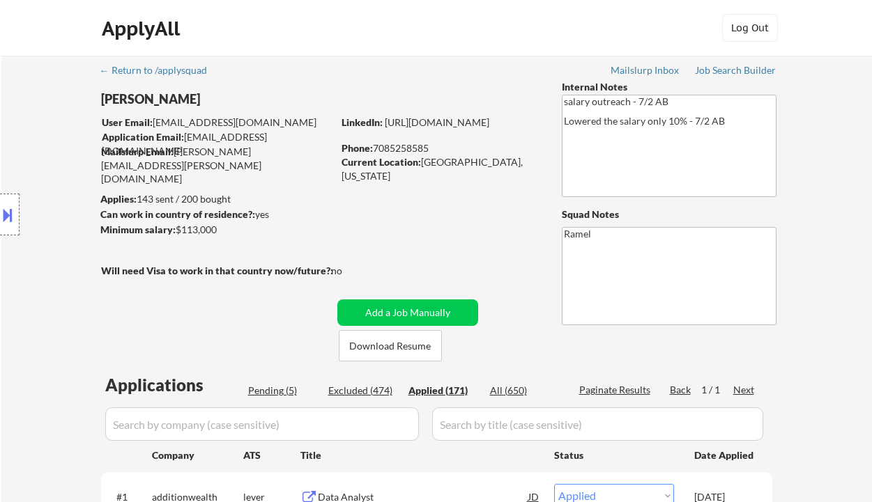
select select ""applied""
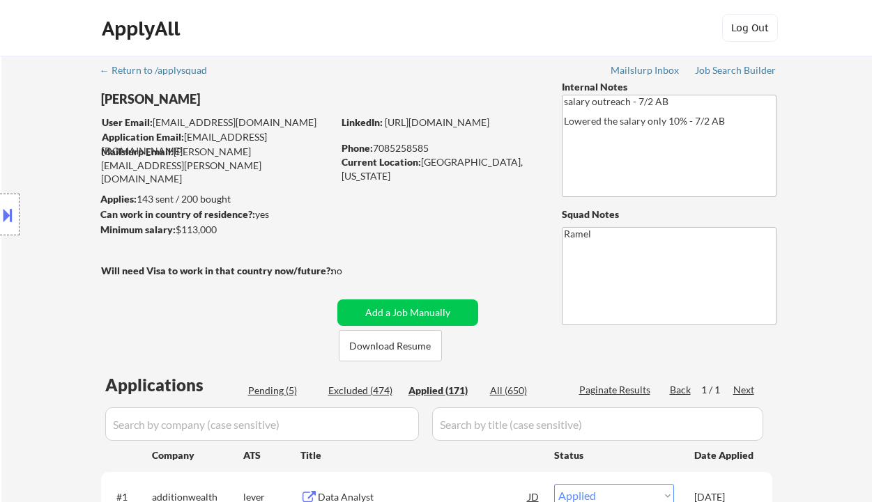
select select ""applied""
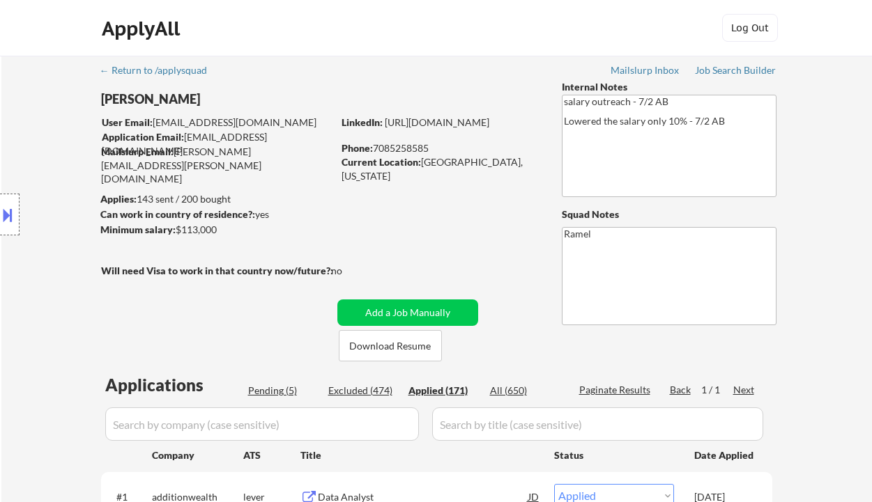
select select ""applied""
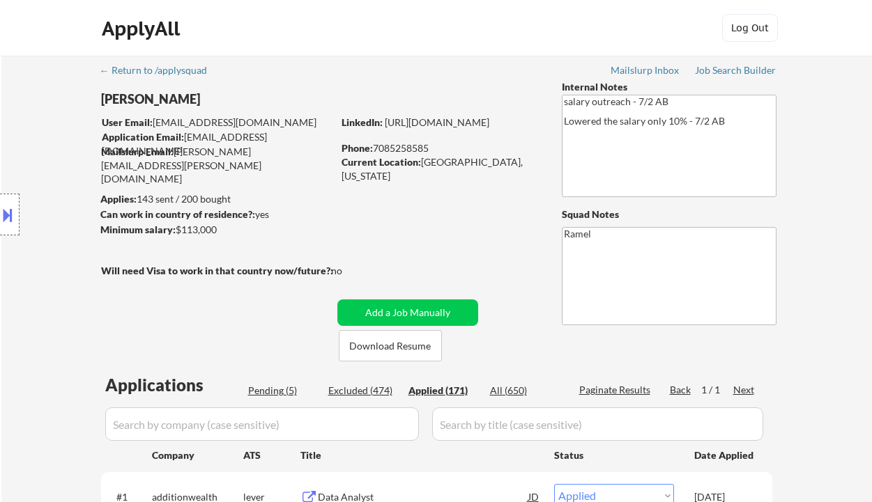
select select ""applied""
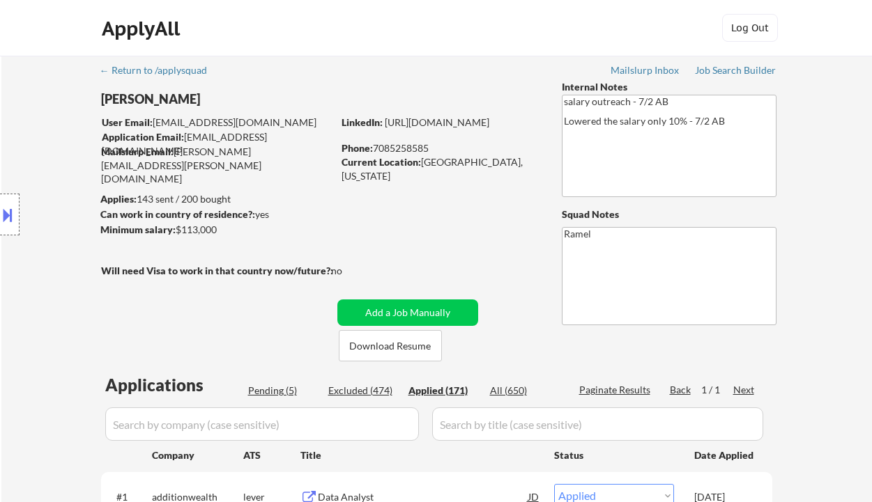
select select ""applied""
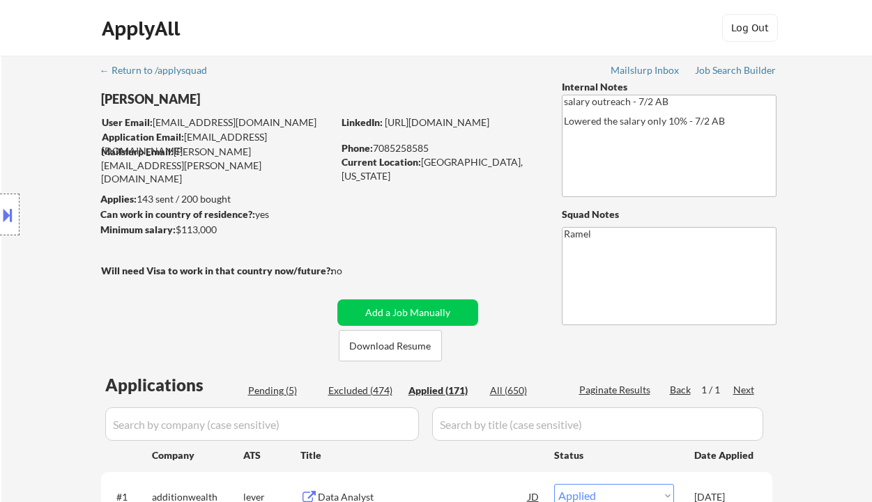
select select ""applied""
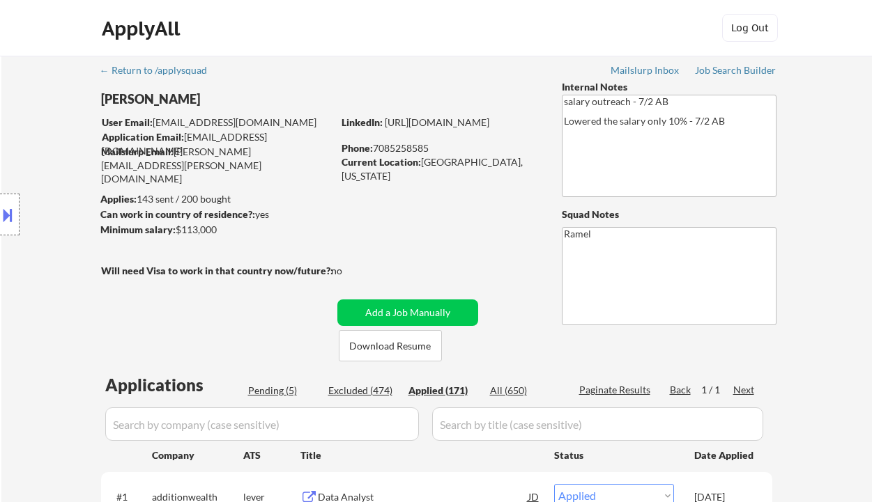
select select ""applied""
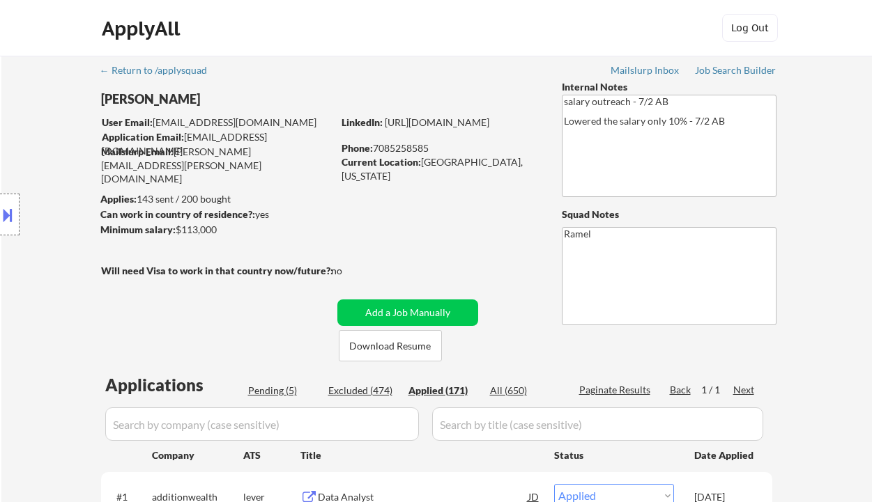
select select ""applied""
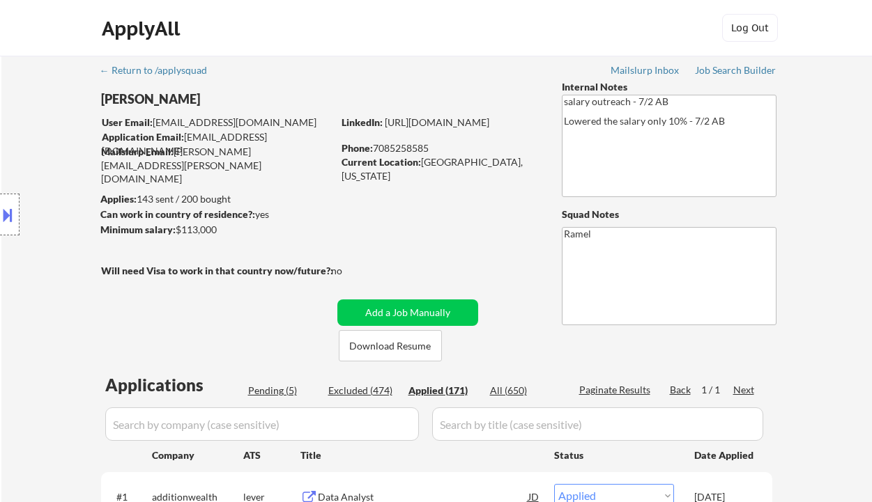
select select ""applied""
click at [417, 146] on div "Phone: 7085258585" at bounding box center [439, 148] width 197 height 14
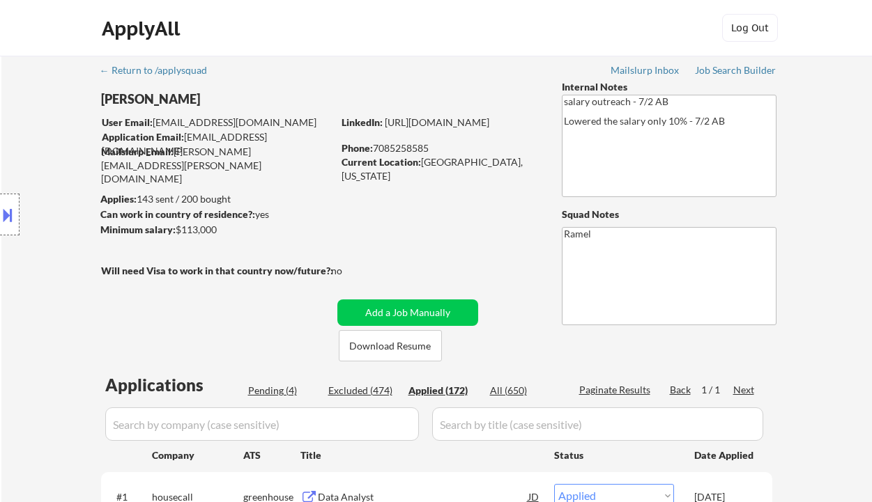
copy div "7085258585"
select select ""applied""
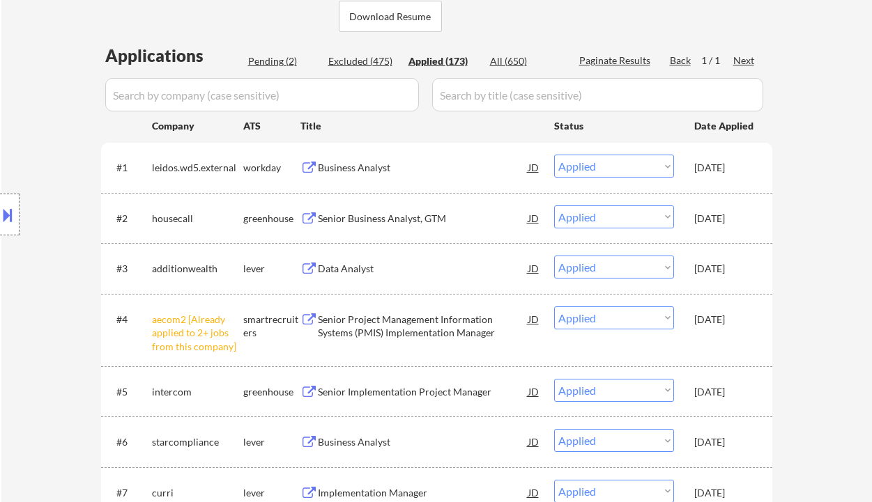
scroll to position [371, 0]
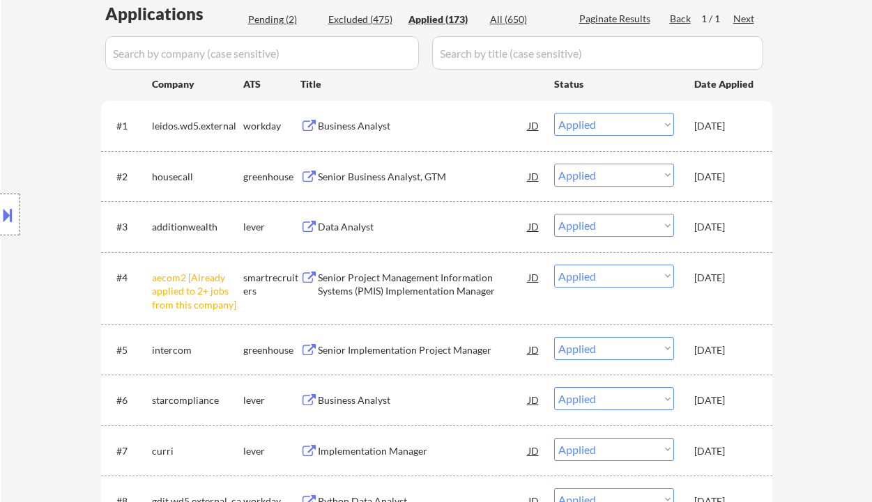
drag, startPoint x: 10, startPoint y: 105, endPoint x: 20, endPoint y: 107, distance: 10.1
click at [11, 105] on div "Location Inclusions:" at bounding box center [124, 215] width 249 height 258
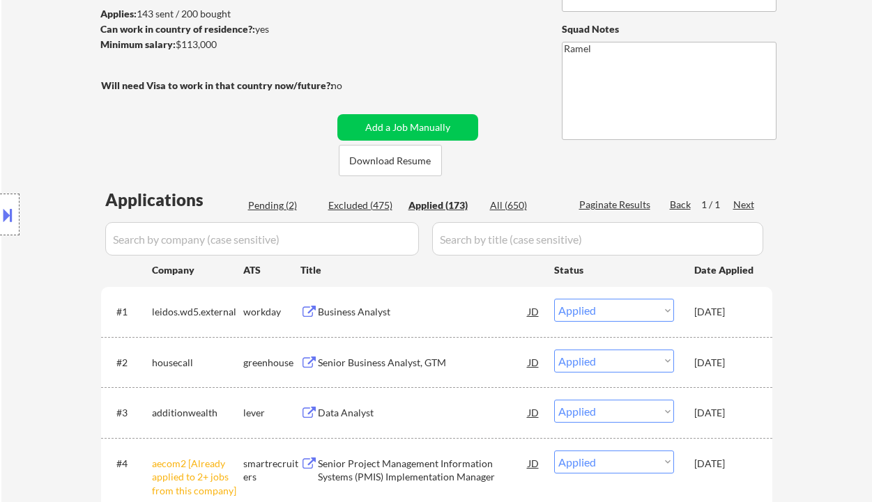
scroll to position [0, 0]
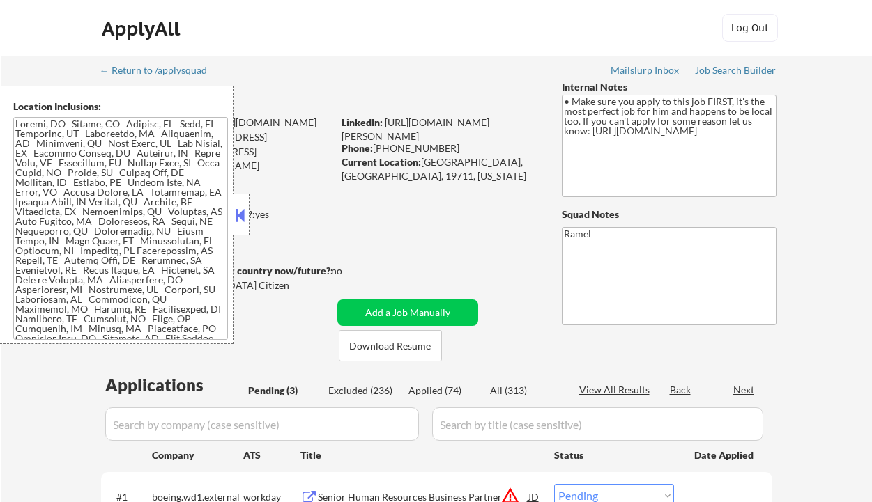
select select ""pending""
click at [241, 213] on button at bounding box center [239, 215] width 15 height 21
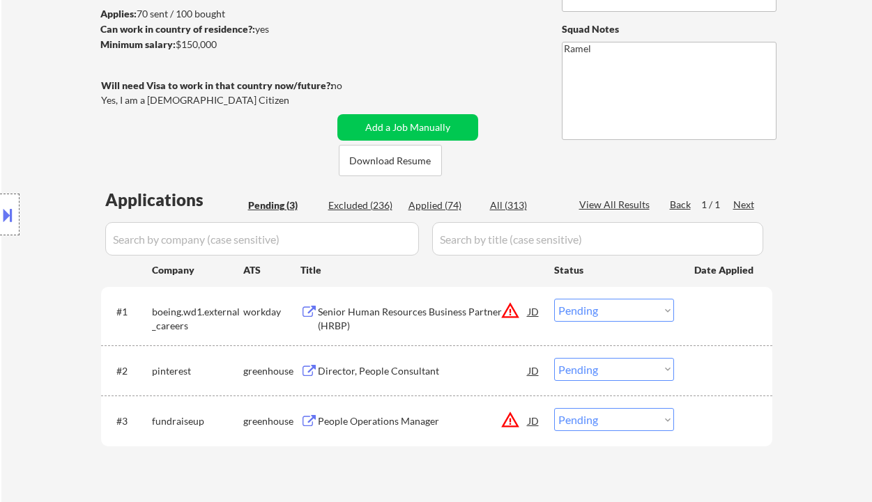
scroll to position [279, 0]
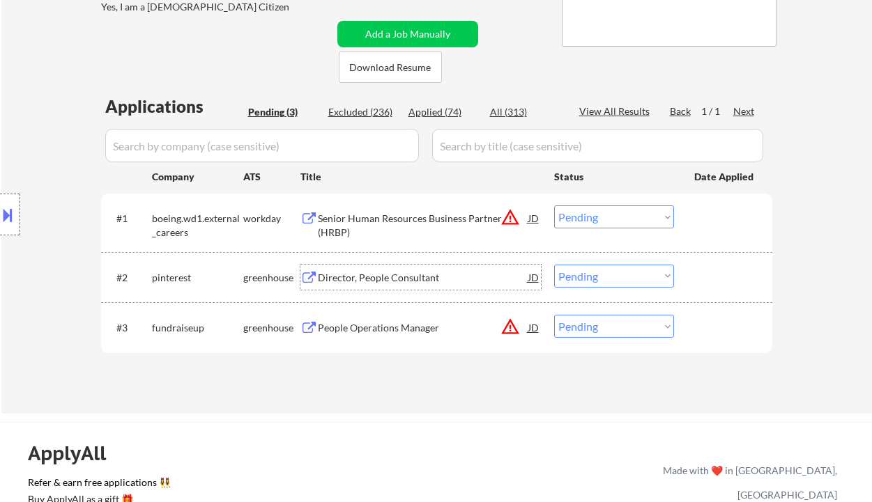
click at [373, 279] on div "Director, People Consultant" at bounding box center [423, 278] width 210 height 14
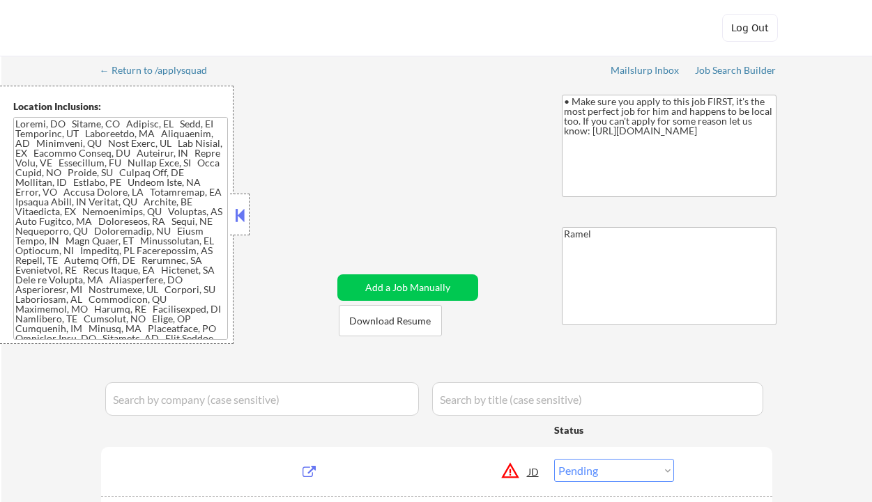
select select ""pending""
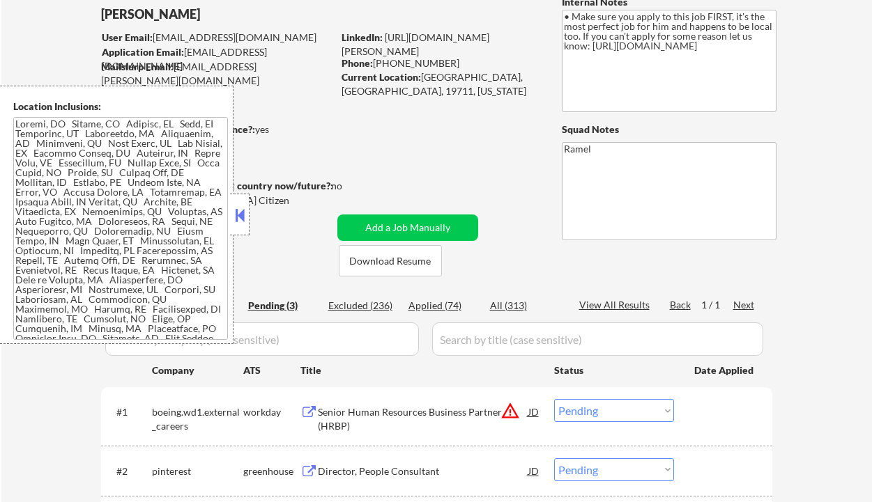
scroll to position [93, 0]
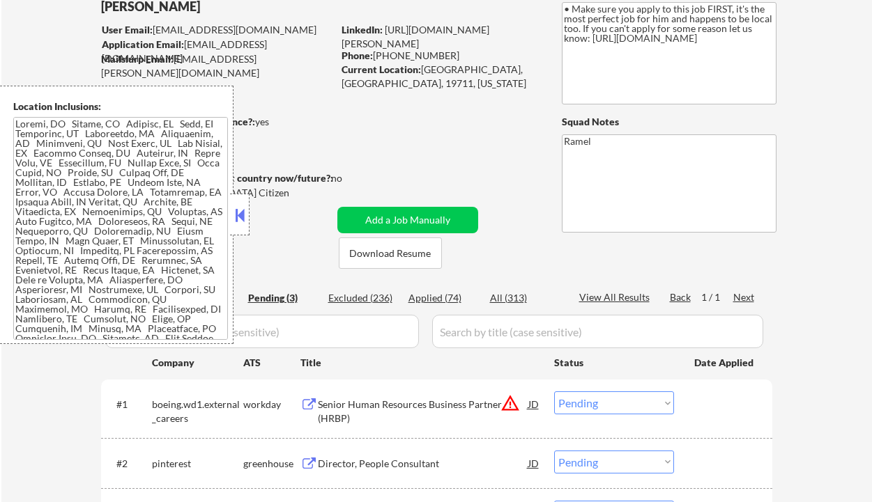
click at [445, 295] on div "Applied (74)" at bounding box center [443, 298] width 70 height 14
click at [247, 213] on div at bounding box center [240, 215] width 20 height 42
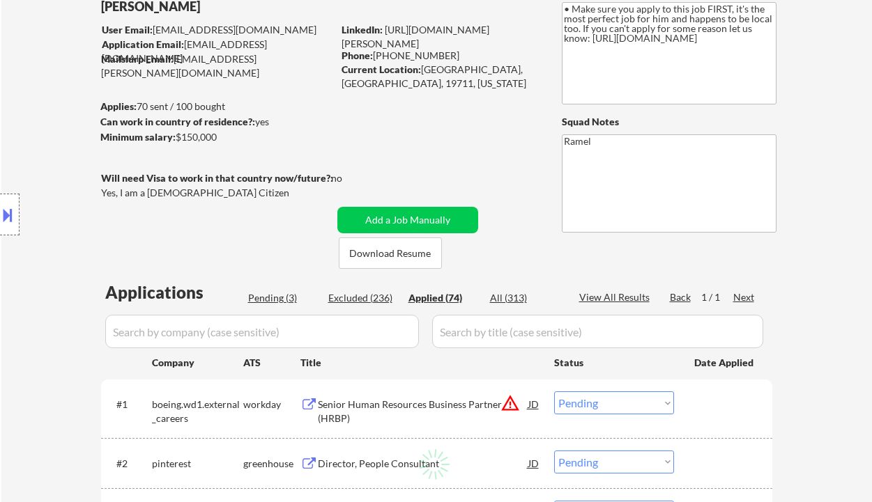
select select ""applied""
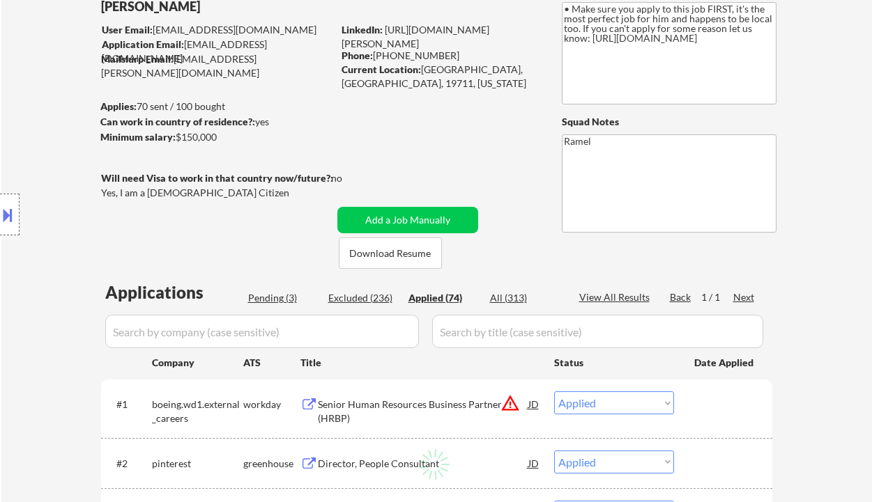
select select ""applied""
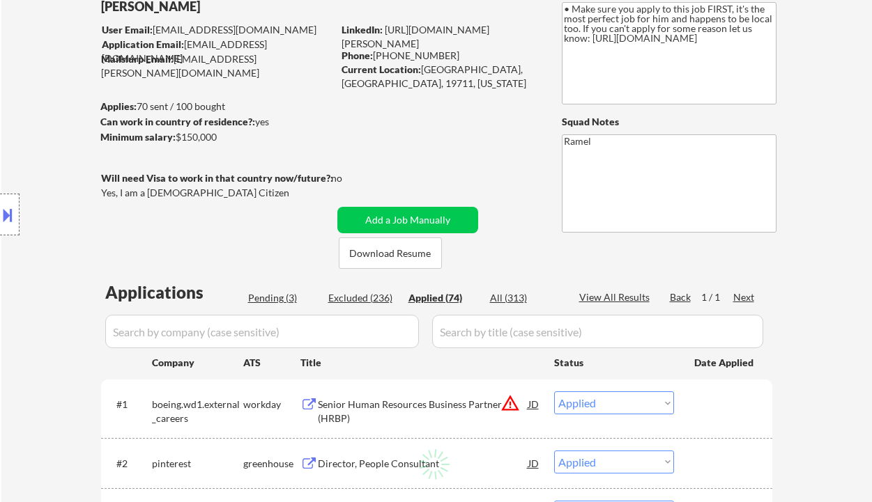
select select ""applied""
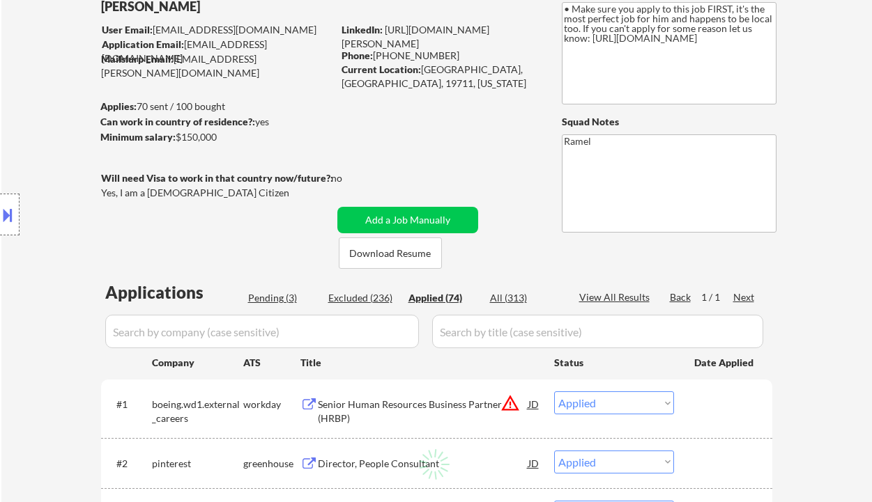
select select ""applied""
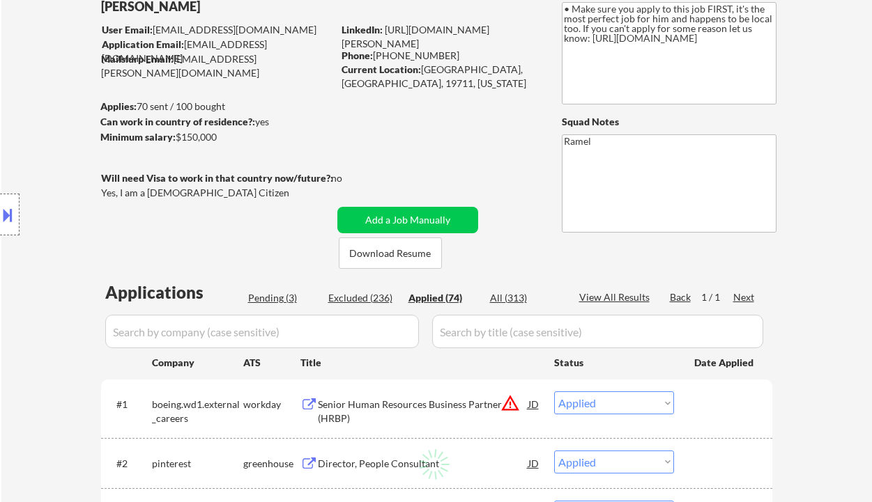
select select ""applied""
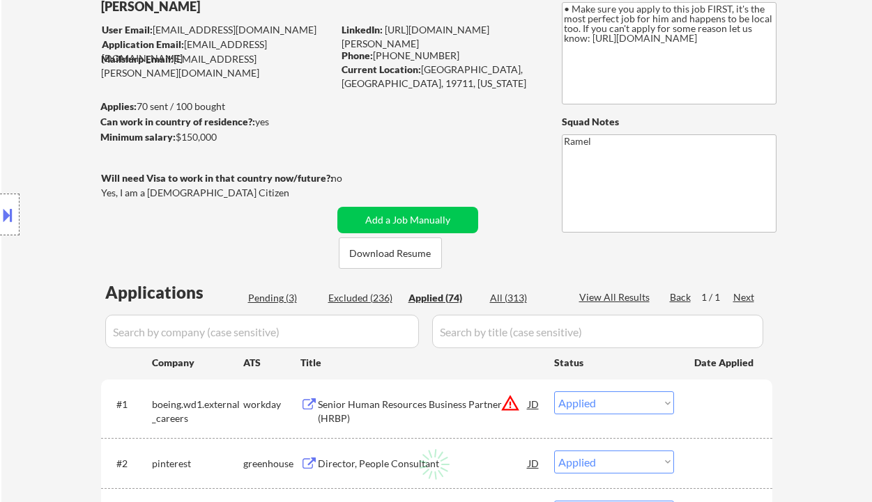
select select ""applied""
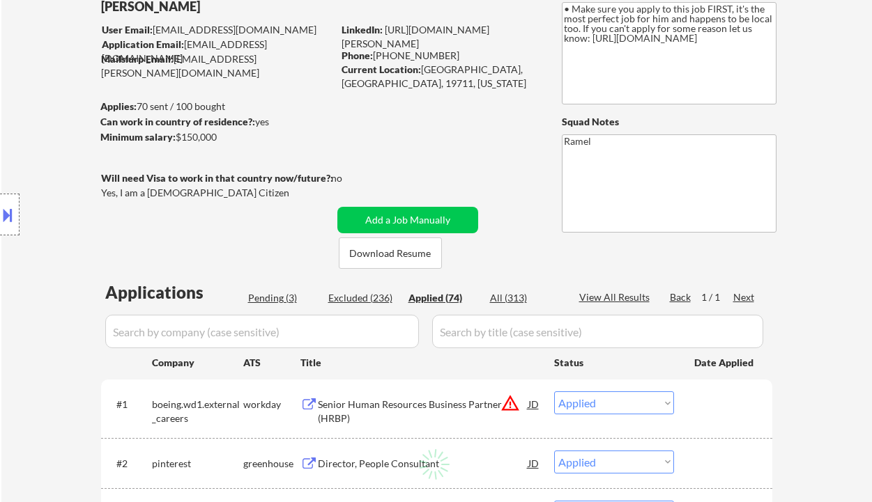
select select ""applied""
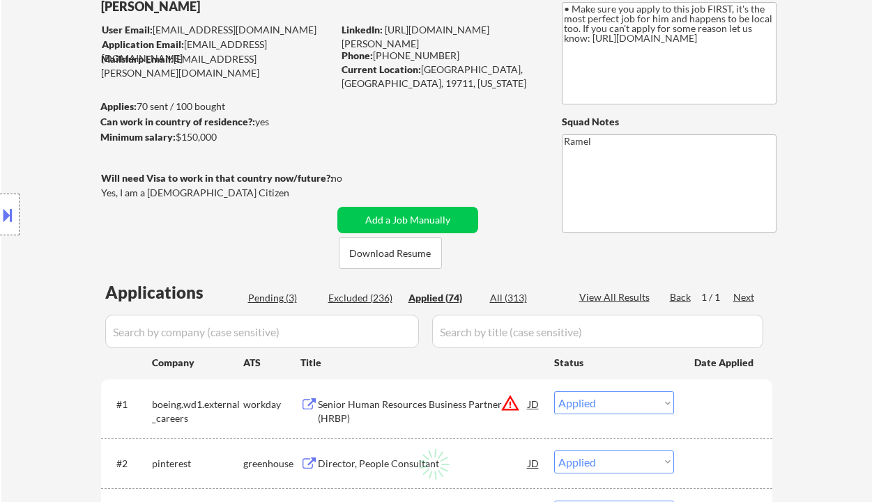
select select ""applied""
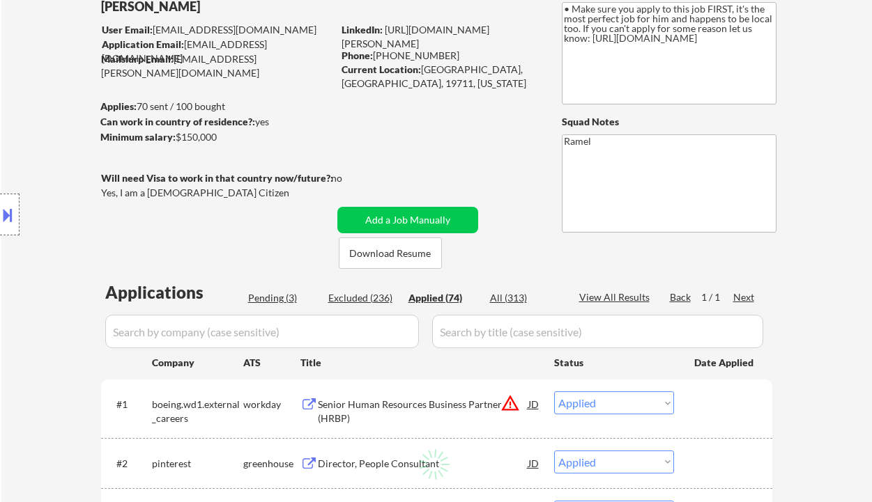
select select ""applied""
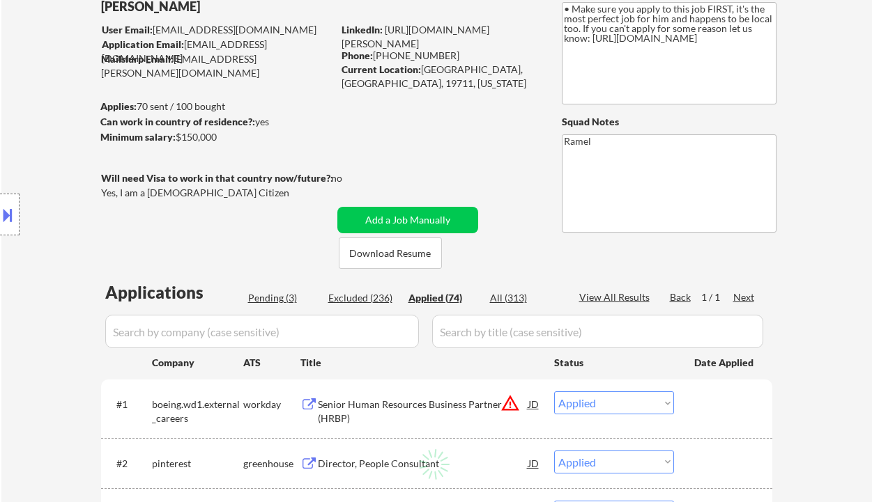
select select ""applied""
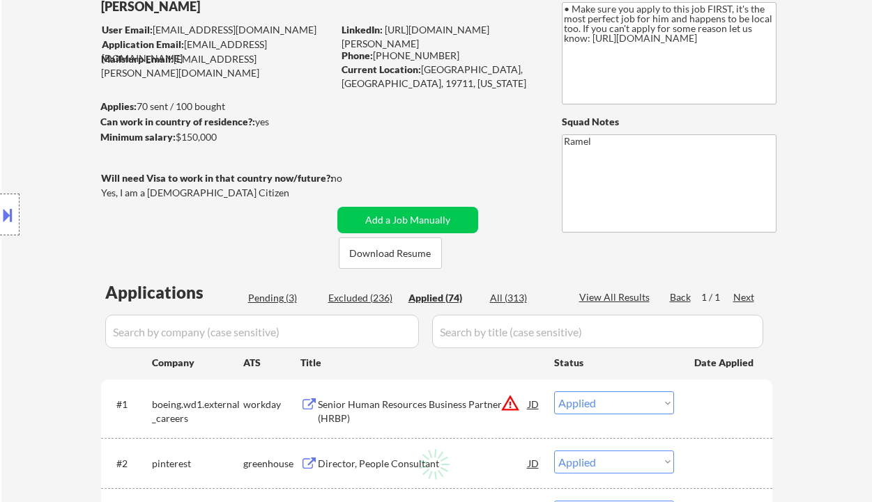
select select ""applied""
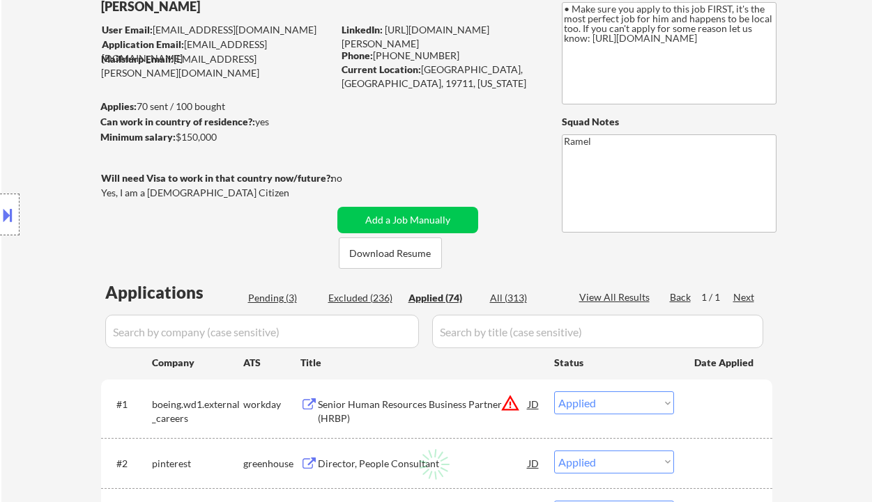
select select ""applied""
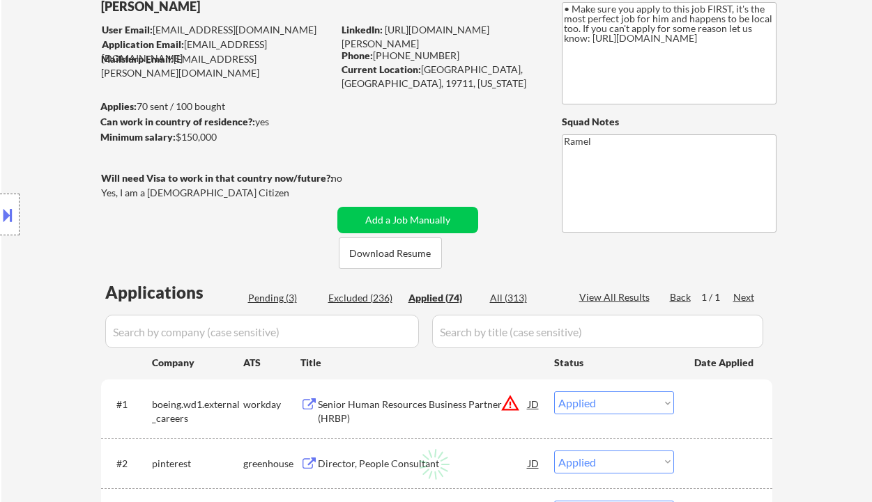
select select ""applied""
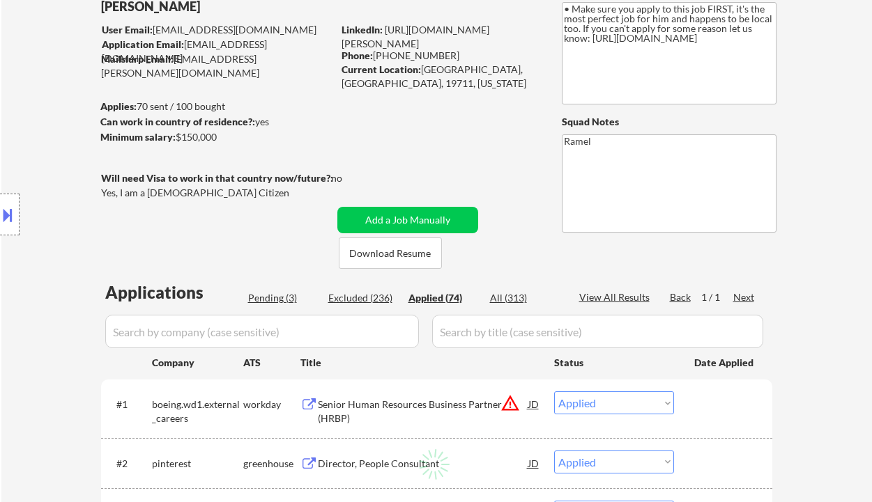
select select ""applied""
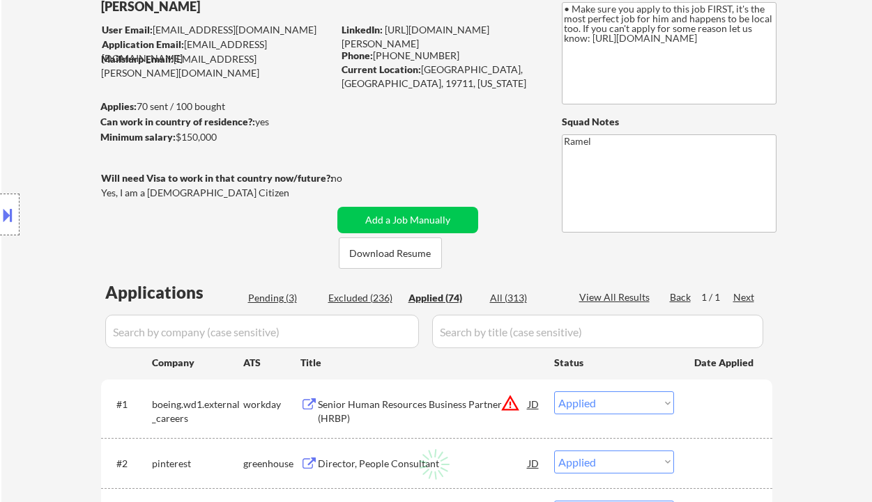
select select ""applied""
